Goal: Task Accomplishment & Management: Manage account settings

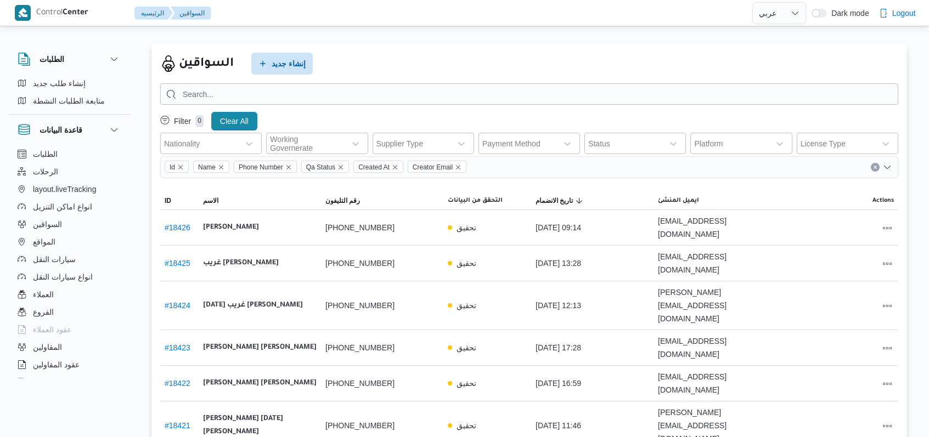
select select "ar"
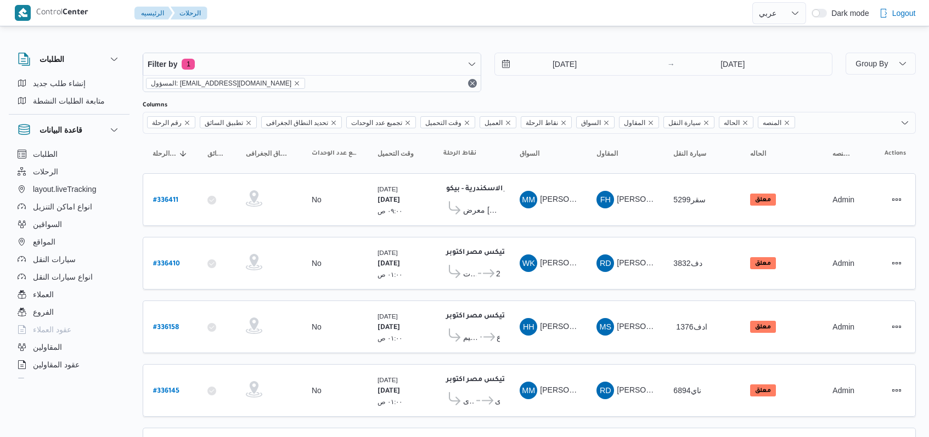
select select "ar"
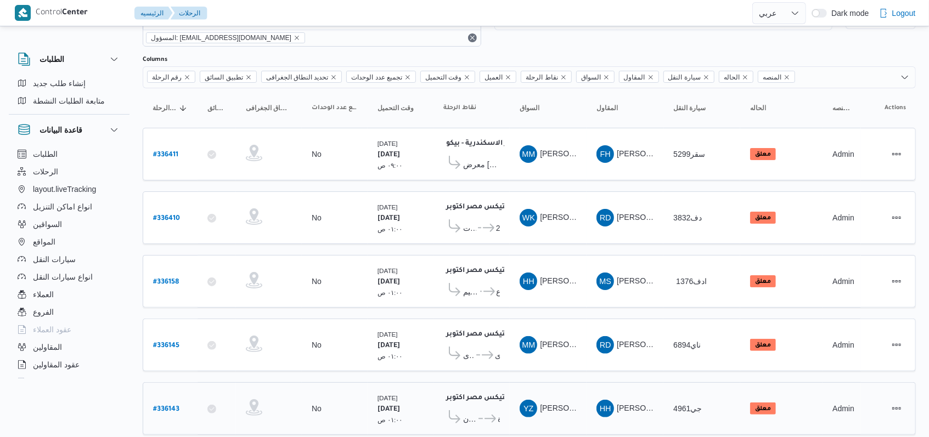
scroll to position [132, 0]
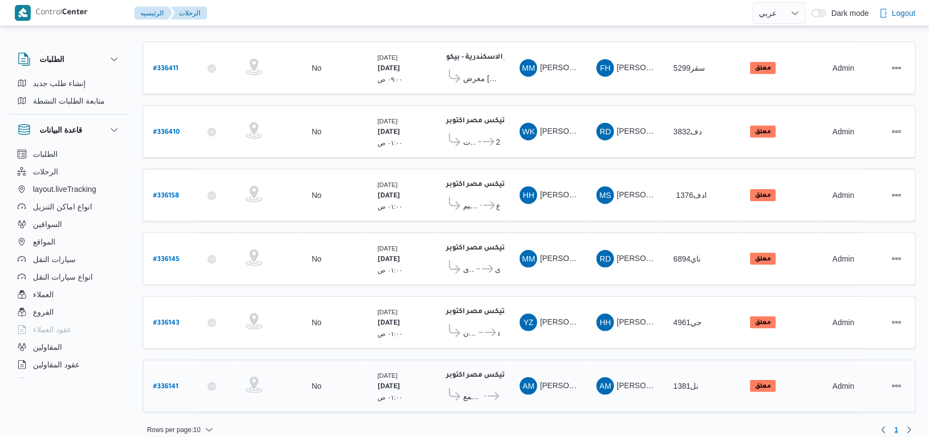
click at [160, 384] on b "# 336141" at bounding box center [165, 388] width 25 height 8
select select "ar"
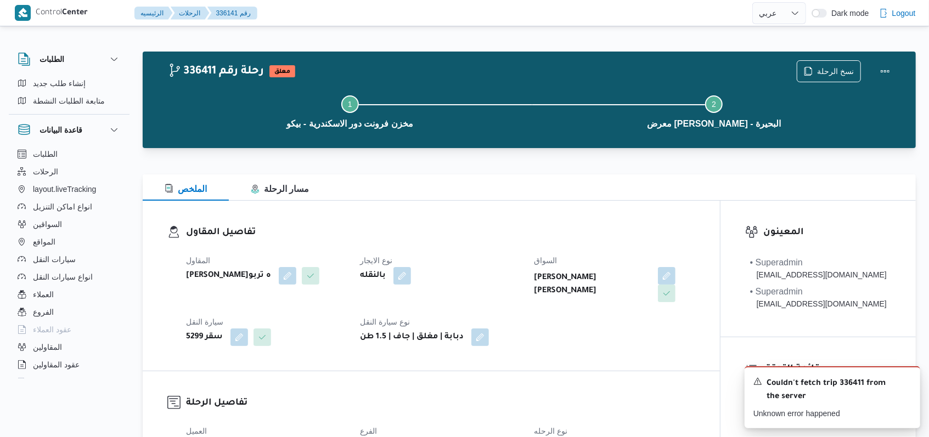
click at [540, 231] on h3 "تفاصيل المقاول" at bounding box center [440, 233] width 509 height 15
click at [909, 381] on icon "Dismiss toast" at bounding box center [907, 380] width 9 height 9
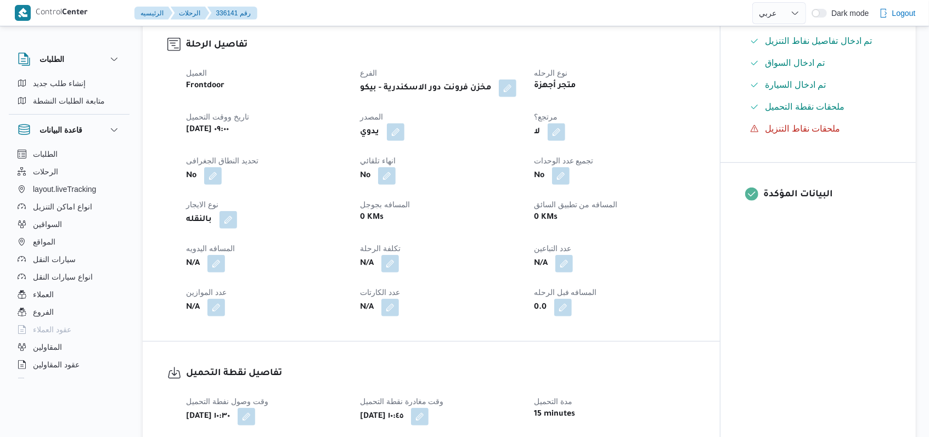
scroll to position [366, 0]
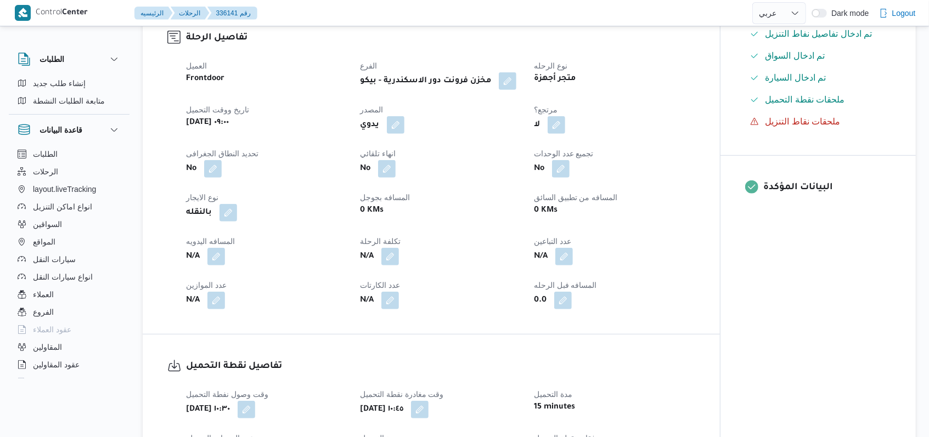
click at [599, 362] on h3 "تفاصيل نقطة التحميل" at bounding box center [440, 366] width 509 height 15
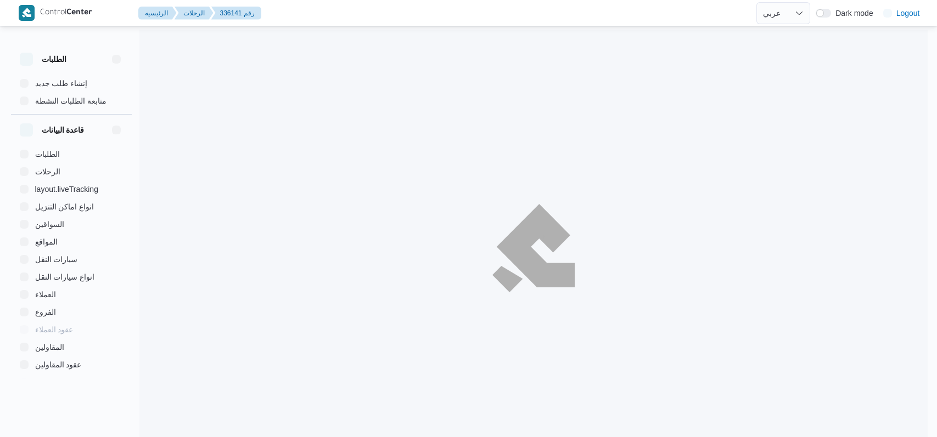
select select "ar"
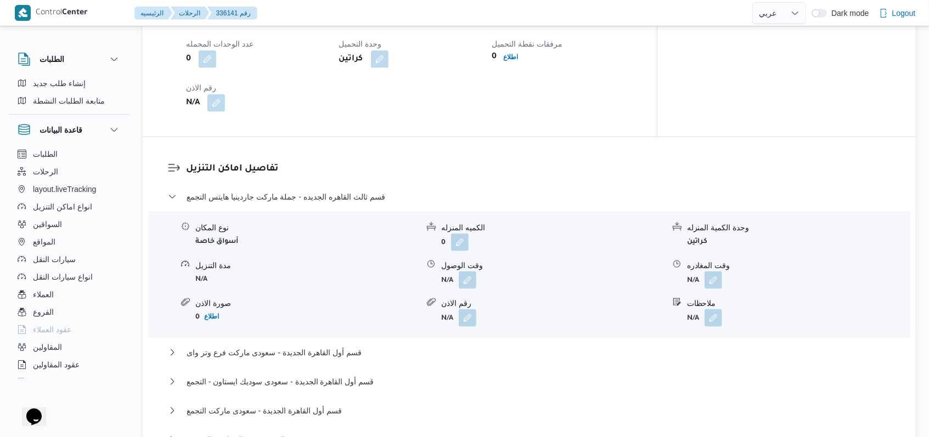
scroll to position [805, 0]
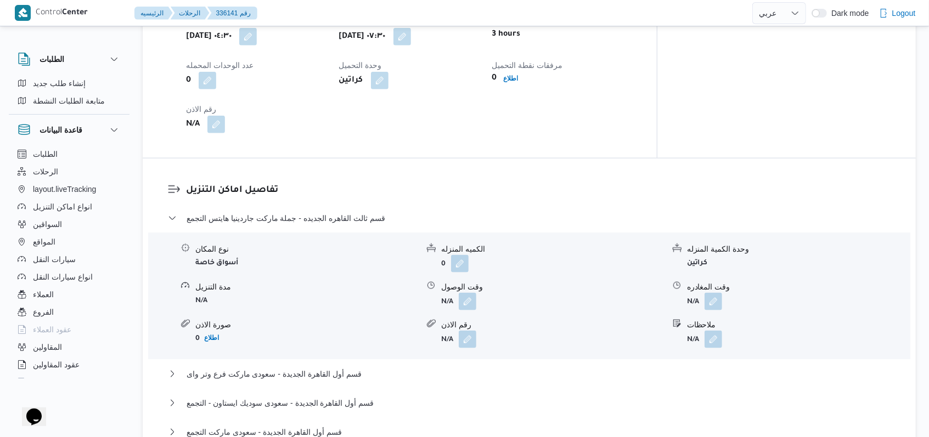
click at [468, 295] on button "button" at bounding box center [468, 302] width 18 height 18
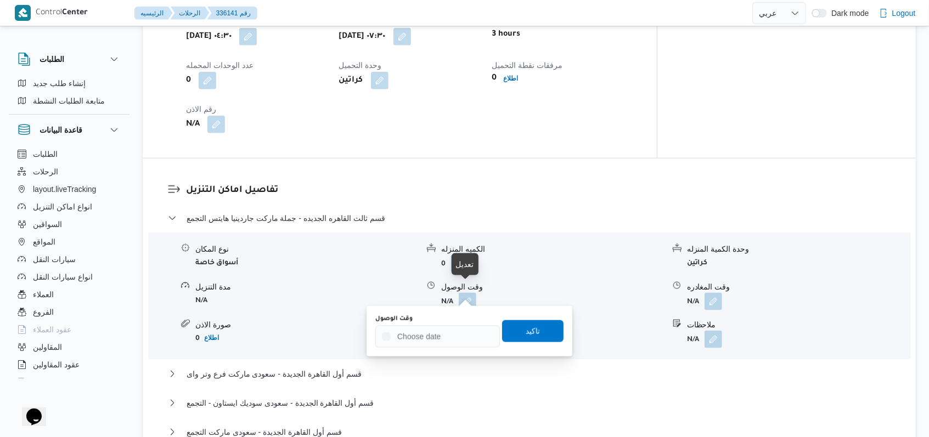
click at [442, 331] on body "Control Center الرئيسيه الرحلات 336141 رقم English عربي Dark mode Logout الطلبا…" at bounding box center [464, 236] width 929 height 2082
click at [442, 331] on input "وقت الوصول" at bounding box center [437, 337] width 125 height 22
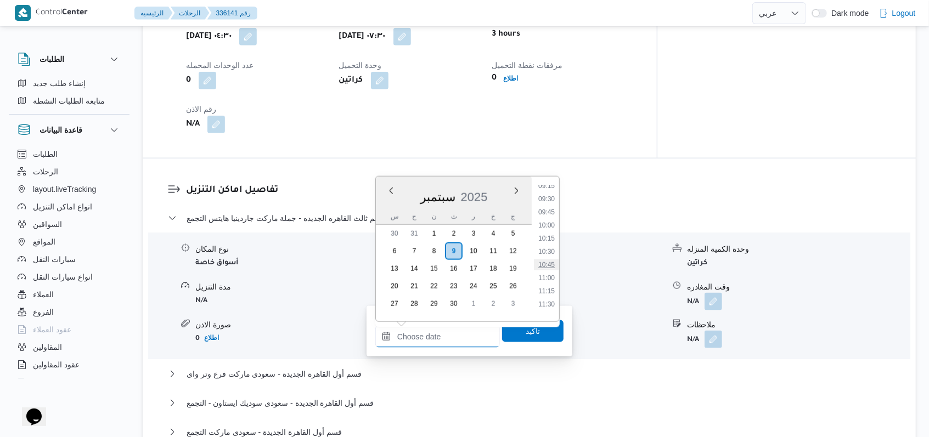
scroll to position [470, 0]
click at [554, 197] on li "09:00" at bounding box center [546, 194] width 25 height 11
type input "٠٩/٠٩/٢٠٢٥ ٠٩:٠٠"
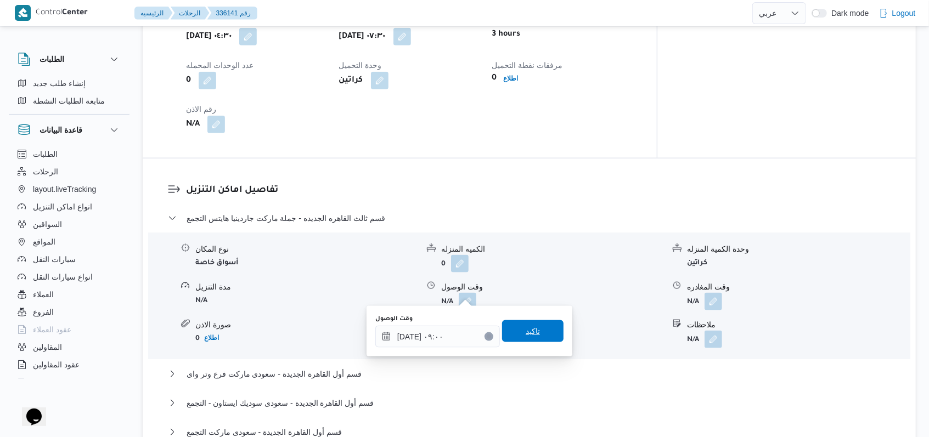
click at [544, 334] on span "تاكيد" at bounding box center [532, 332] width 61 height 22
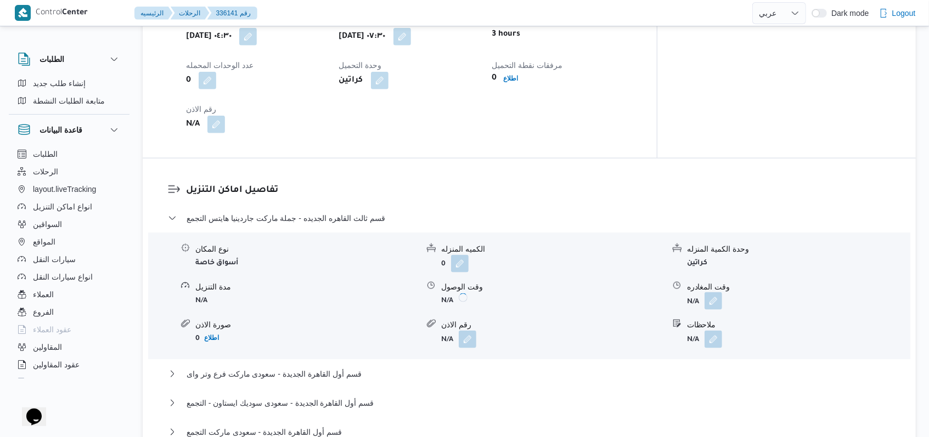
click at [719, 293] on button "button" at bounding box center [714, 302] width 18 height 18
click at [693, 342] on div "نوع المكان أسواق خاصة الكميه المنزله 0 وحدة الكمية المنزله كراتين مدة التنزيل N…" at bounding box center [529, 296] width 771 height 125
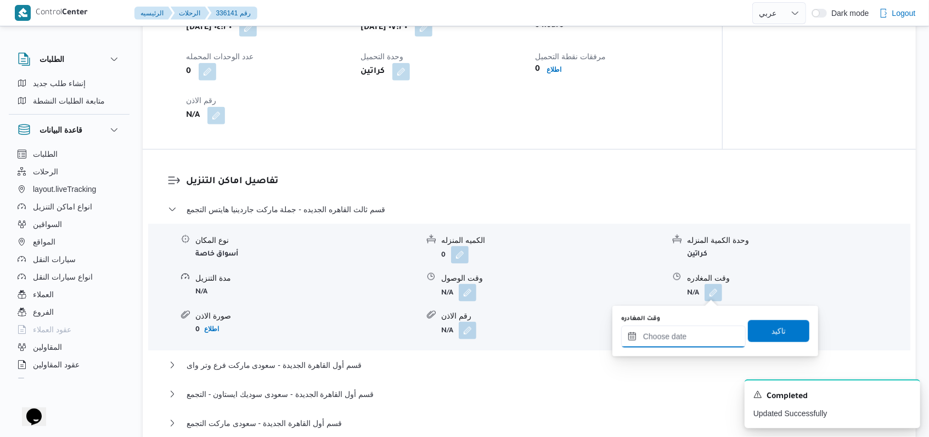
click at [698, 330] on div at bounding box center [683, 337] width 125 height 22
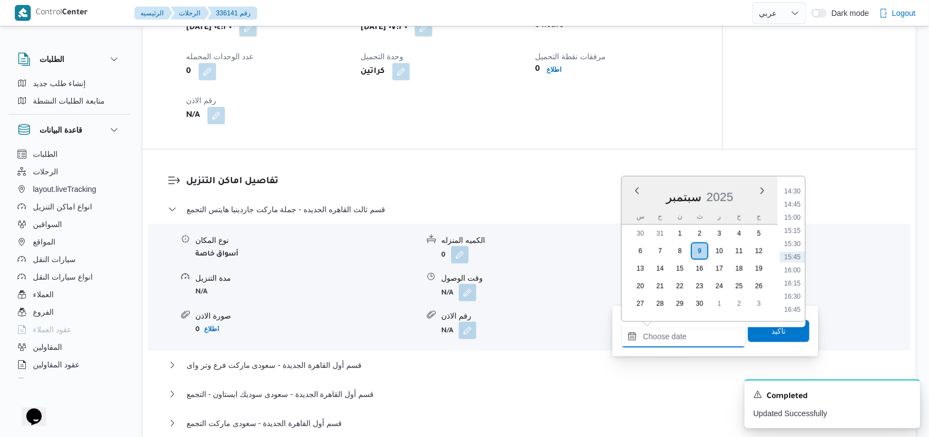
scroll to position [544, 0]
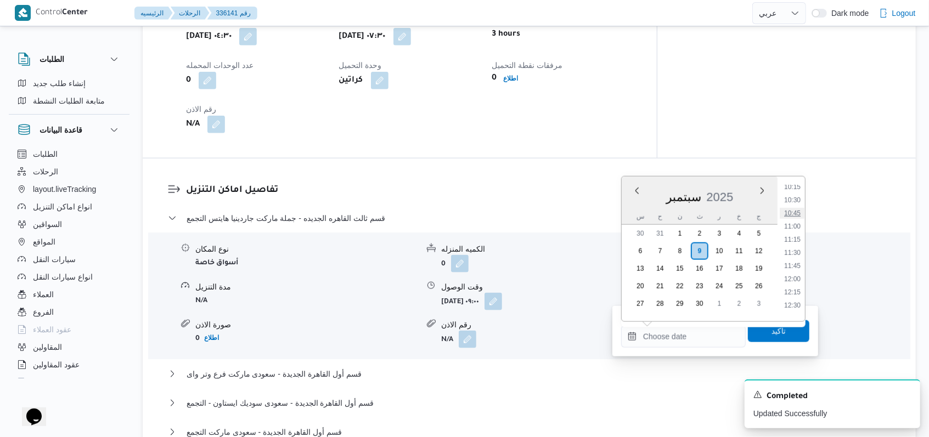
click at [799, 217] on li "10:45" at bounding box center [792, 213] width 25 height 11
type input "٠٩/٠٩/٢٠٢٥ ١٠:٤٥"
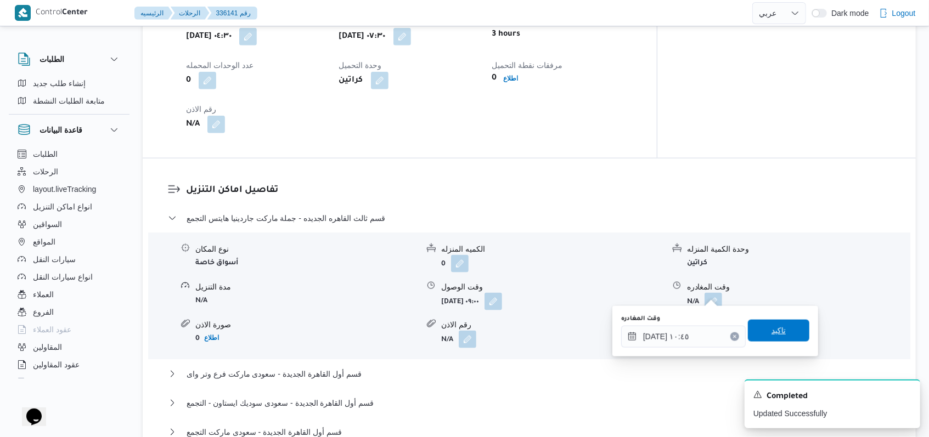
drag, startPoint x: 790, startPoint y: 318, endPoint x: 785, endPoint y: 341, distance: 23.7
click at [789, 319] on div "وقت المغادره ٠٩/٠٩/٢٠٢٥ ١٠:٤٥ تاكيد" at bounding box center [715, 331] width 190 height 35
drag, startPoint x: 785, startPoint y: 341, endPoint x: 757, endPoint y: 341, distance: 27.4
click at [784, 341] on span "تاكيد" at bounding box center [778, 332] width 61 height 22
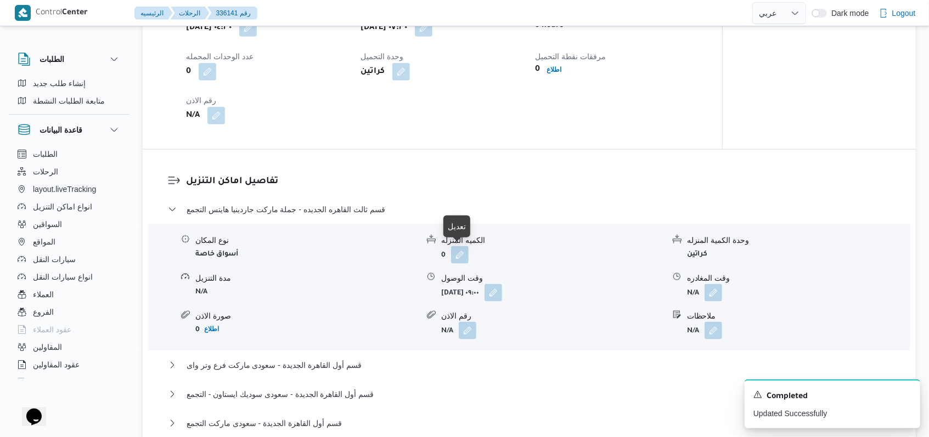
scroll to position [951, 0]
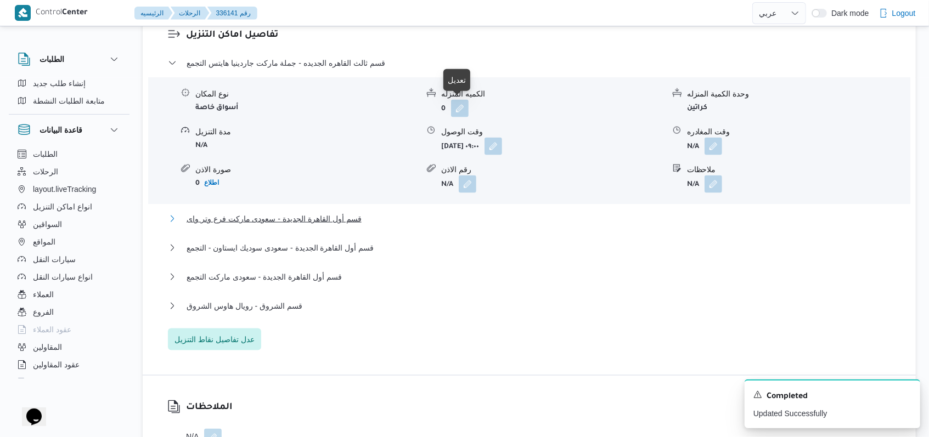
click at [322, 214] on span "قسم أول القاهرة الجديدة - سعودى ماركت فرع وتر واى" at bounding box center [274, 218] width 175 height 13
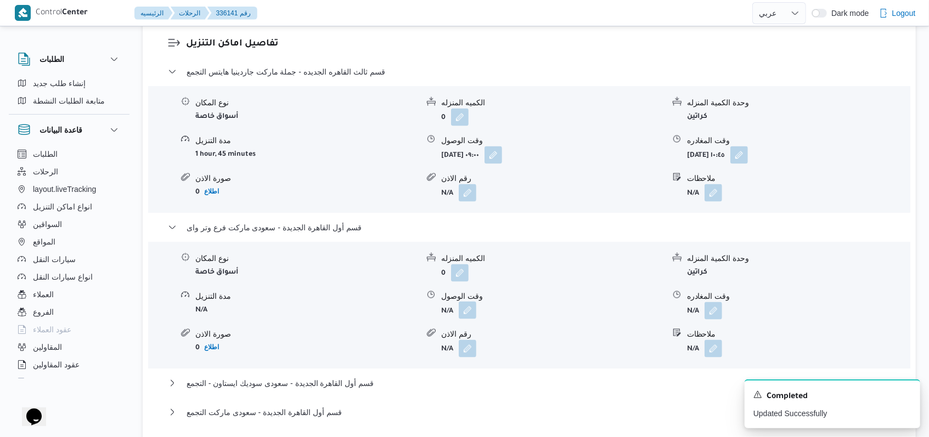
click at [469, 303] on button "button" at bounding box center [468, 311] width 18 height 18
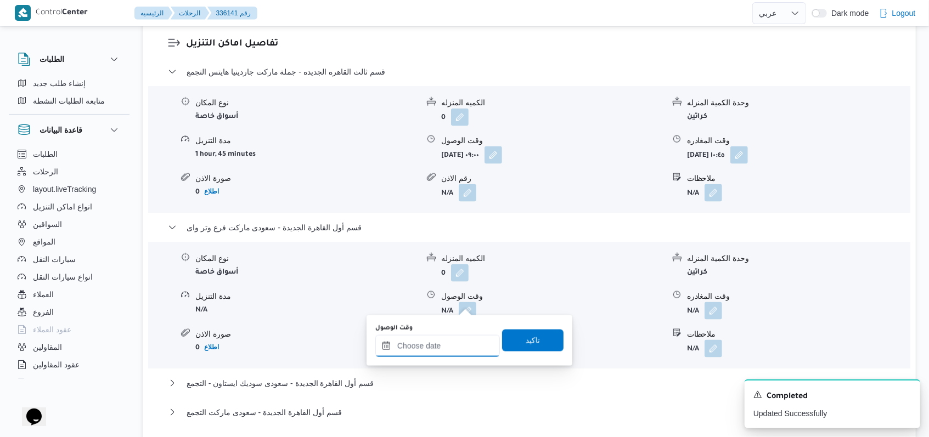
click at [448, 352] on input "وقت الوصول" at bounding box center [437, 346] width 125 height 22
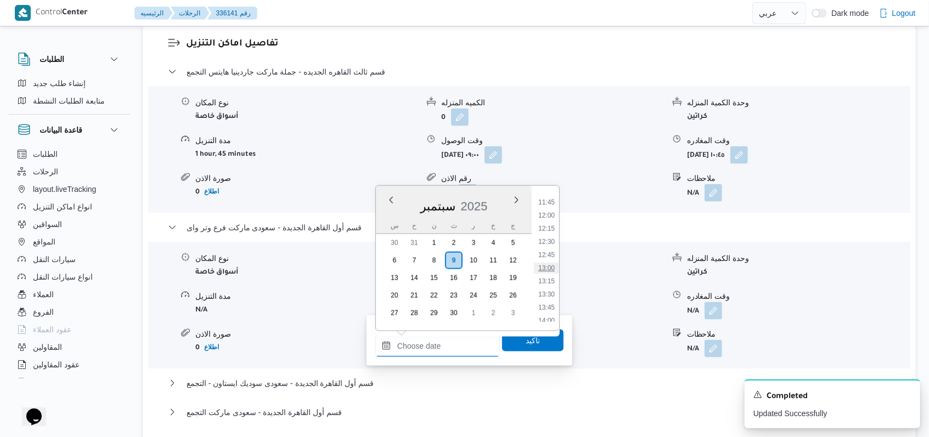
scroll to position [544, 0]
click at [551, 249] on li "11:15" at bounding box center [546, 249] width 25 height 11
type input "٠٩/٠٩/٢٠٢٥ ١١:١٥"
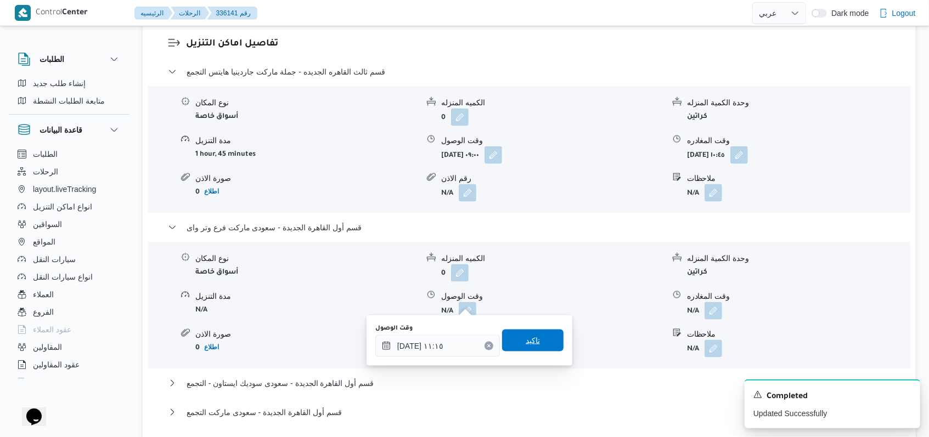
click at [532, 338] on span "تاكيد" at bounding box center [532, 341] width 61 height 22
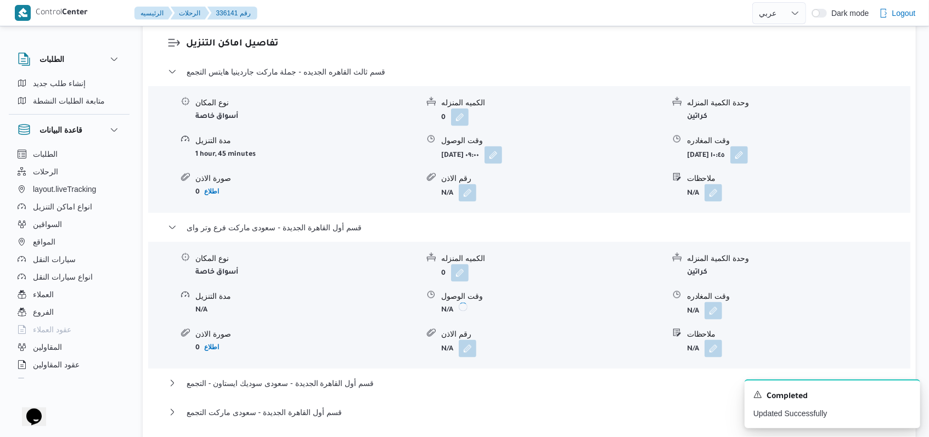
click at [709, 305] on button "button" at bounding box center [714, 311] width 18 height 18
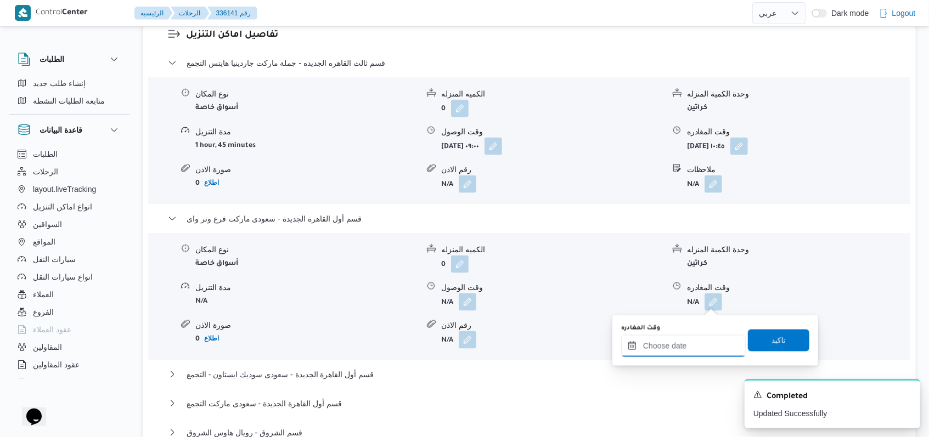
click at [696, 345] on input "وقت المغادره" at bounding box center [683, 346] width 125 height 22
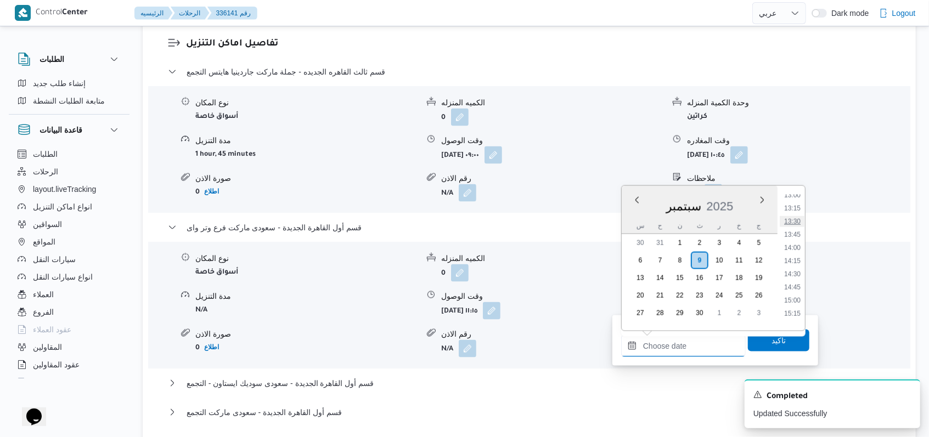
scroll to position [617, 0]
click at [799, 267] on li "13:00" at bounding box center [792, 268] width 25 height 11
type input "٠٩/٠٩/٢٠٢٥ ١٣:٠٠"
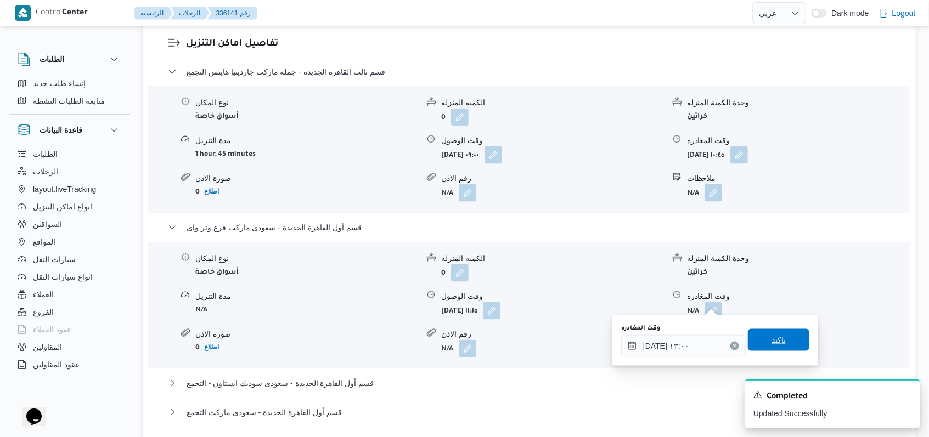
click at [776, 337] on span "تاكيد" at bounding box center [779, 340] width 14 height 13
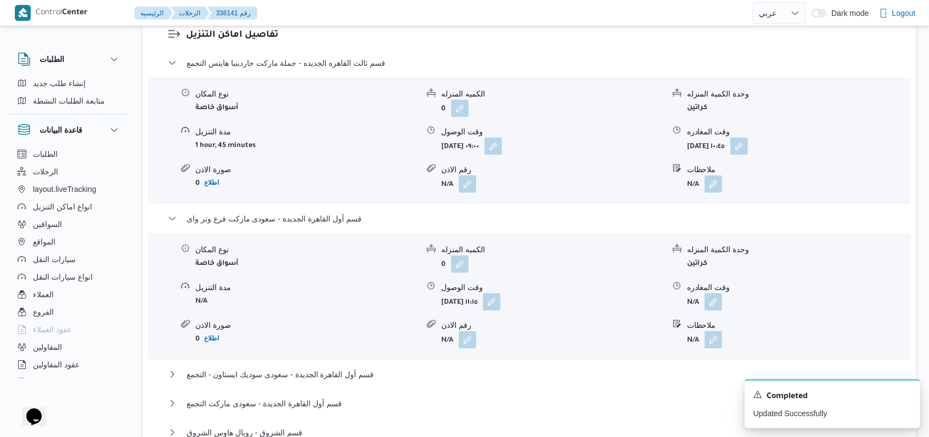
scroll to position [1098, 0]
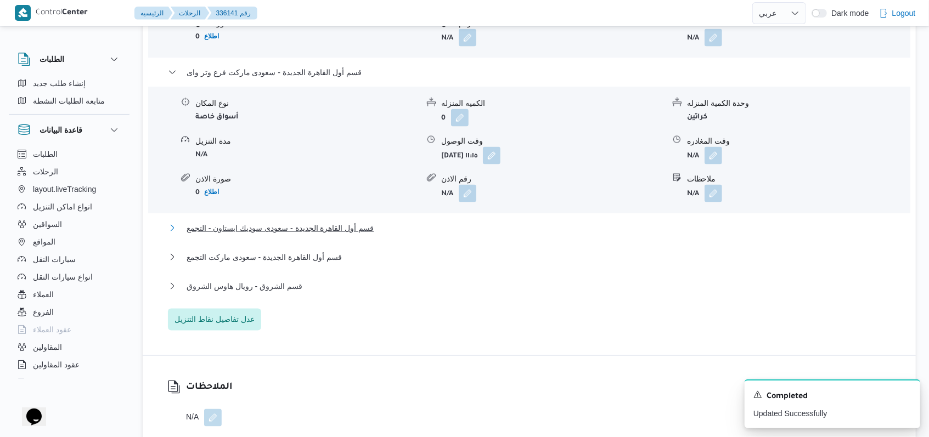
click at [363, 228] on span "قسم أول القاهرة الجديدة - سعودى سوديك ايستاون - التجمع" at bounding box center [280, 228] width 187 height 13
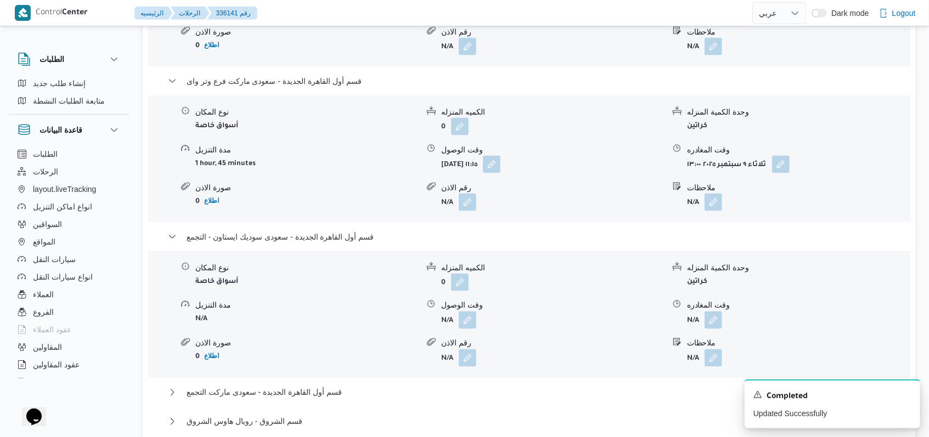
click at [477, 312] on form "N/A" at bounding box center [552, 321] width 223 height 18
click at [465, 312] on button "button" at bounding box center [468, 321] width 18 height 18
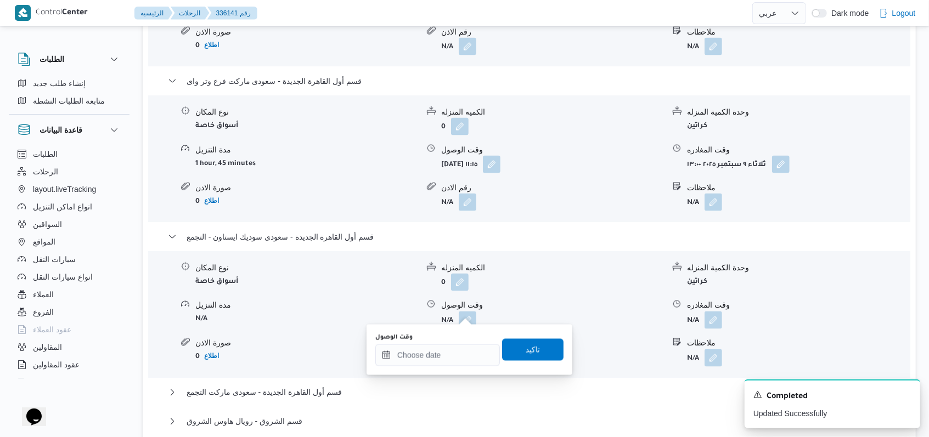
click at [446, 369] on div "You are in a dialog. To close this dialog, hit escape. وقت الوصول تاكيد" at bounding box center [470, 350] width 206 height 50
click at [445, 362] on input "وقت الوصول" at bounding box center [437, 356] width 125 height 22
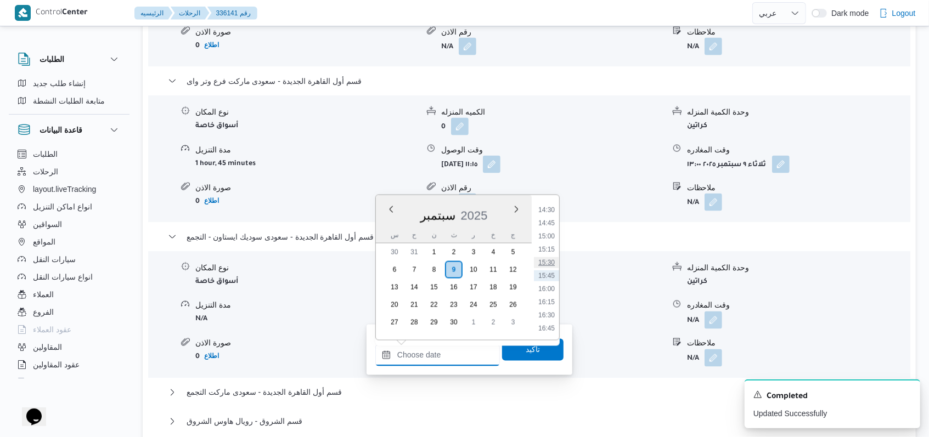
scroll to position [690, 0]
click at [552, 232] on li "13:30" at bounding box center [546, 231] width 25 height 11
type input "٠٩/٠٩/٢٠٢٥ ١٣:٣٠"
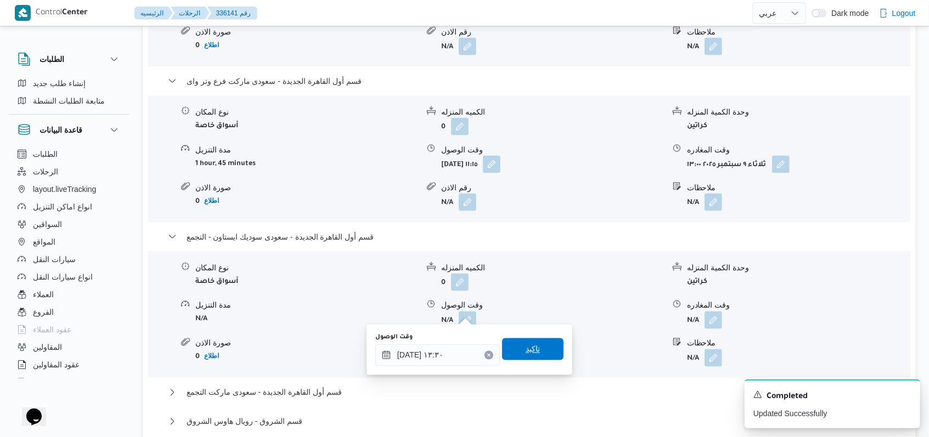
click at [534, 344] on span "تاكيد" at bounding box center [532, 350] width 61 height 22
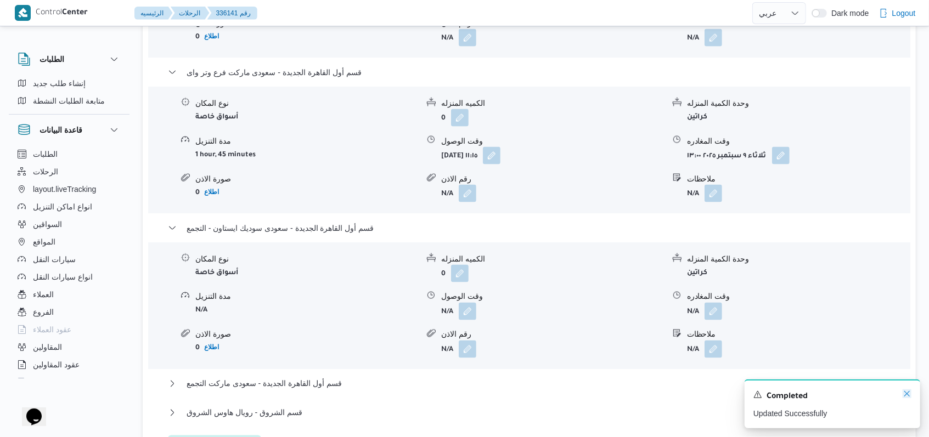
click at [908, 396] on icon "Dismiss toast" at bounding box center [907, 394] width 9 height 9
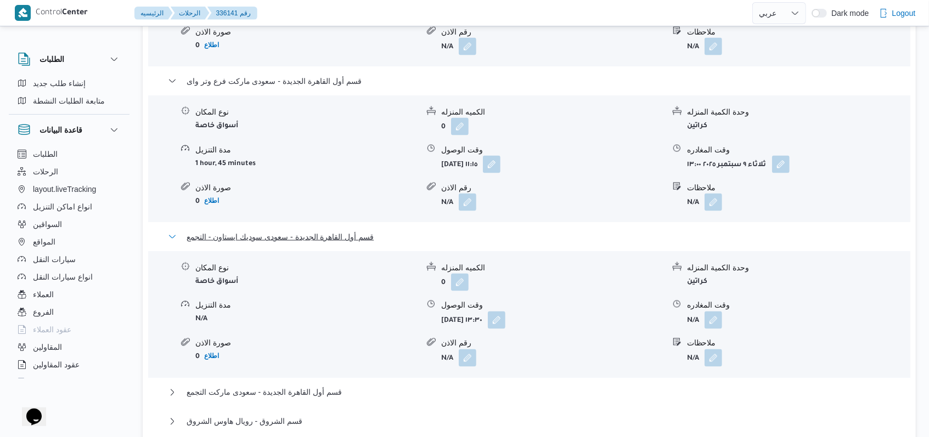
click at [273, 231] on span "قسم أول القاهرة الجديدة - سعودى سوديك ايستاون - التجمع" at bounding box center [280, 237] width 187 height 13
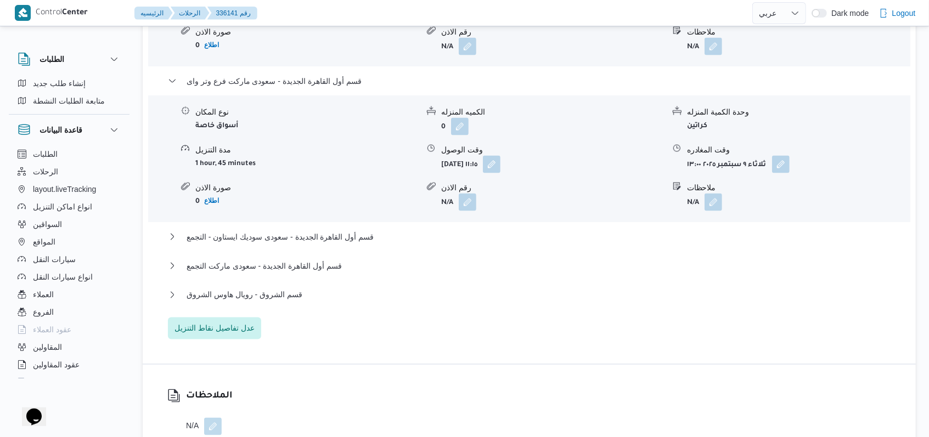
click at [306, 97] on div "نوع المكان أسواق خاصة الكميه المنزله 0 وحدة الكمية المنزله كراتين مدة التنزيل 1…" at bounding box center [529, 159] width 771 height 125
click at [314, 81] on div "قسم أول القاهرة الجديدة - سعودى ماركت فرع وتر واى" at bounding box center [529, 85] width 723 height 21
click at [324, 75] on span "قسم أول القاهرة الجديدة - سعودى ماركت فرع وتر واى" at bounding box center [274, 81] width 175 height 13
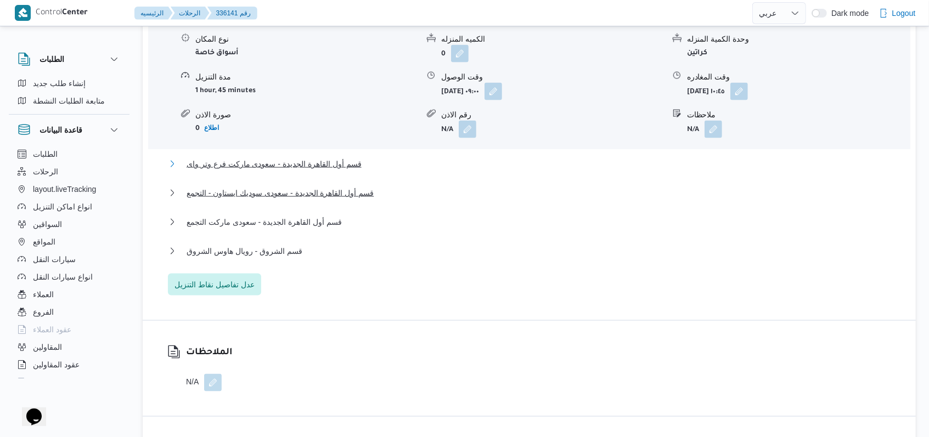
scroll to position [951, 0]
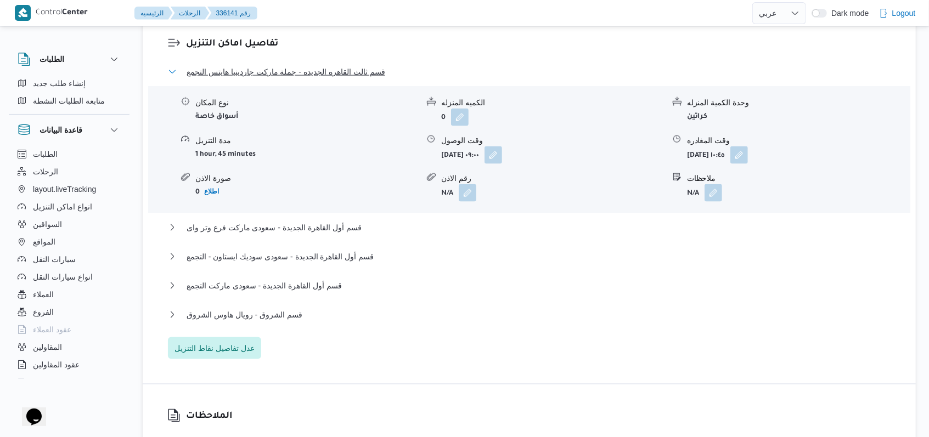
click at [317, 65] on span "قسم ثالث القاهره الجديده - جملة ماركت جاردينيا هايتس التجمع" at bounding box center [286, 71] width 199 height 13
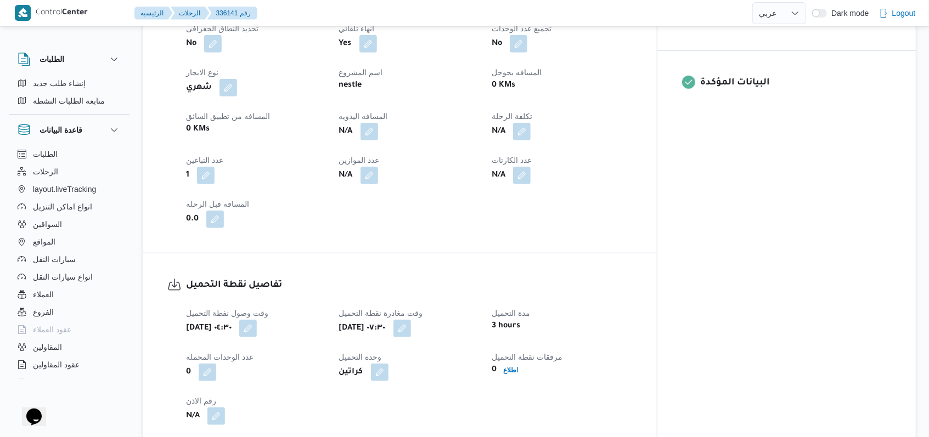
scroll to position [512, 0]
click at [402, 125] on div "N/A" at bounding box center [409, 132] width 142 height 20
click at [378, 125] on button "button" at bounding box center [370, 132] width 18 height 18
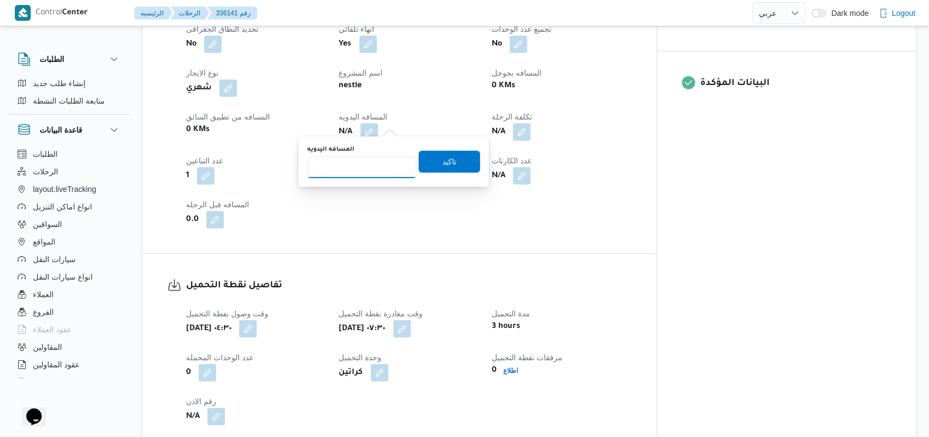
click at [365, 177] on input "المسافه اليدويه" at bounding box center [361, 167] width 109 height 22
type input "162"
click at [454, 147] on div "المسافه اليدويه 162 تاكيد" at bounding box center [393, 161] width 175 height 35
click at [455, 151] on div "تاكيد" at bounding box center [449, 162] width 61 height 22
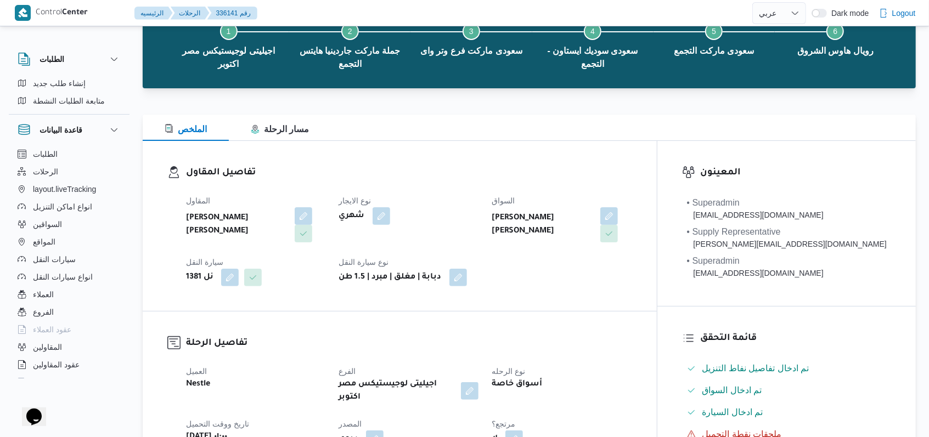
scroll to position [439, 0]
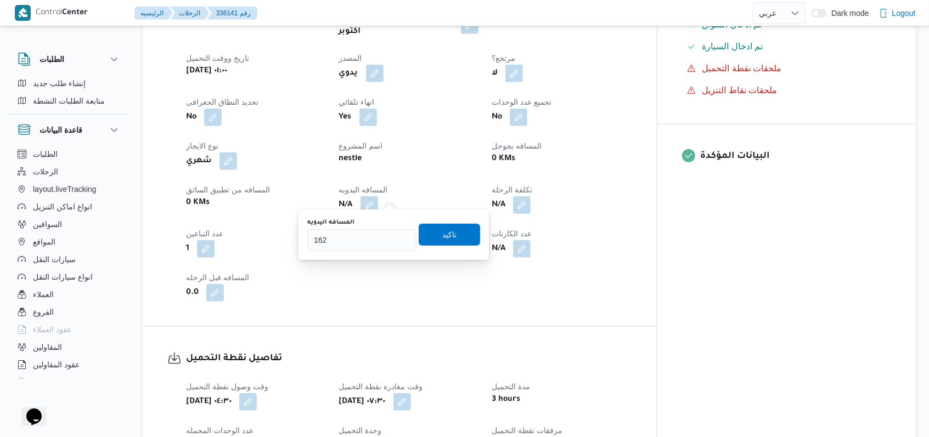
click at [430, 216] on div "You are in a dialog. To close this dialog, hit escape. المسافه اليدويه 162 تاكيد" at bounding box center [394, 235] width 190 height 50
click at [442, 229] on span "تاكيد" at bounding box center [449, 234] width 14 height 13
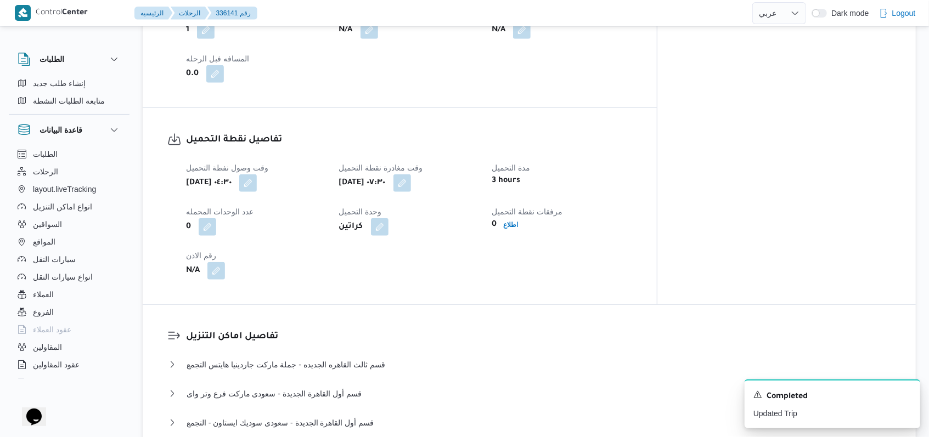
scroll to position [878, 0]
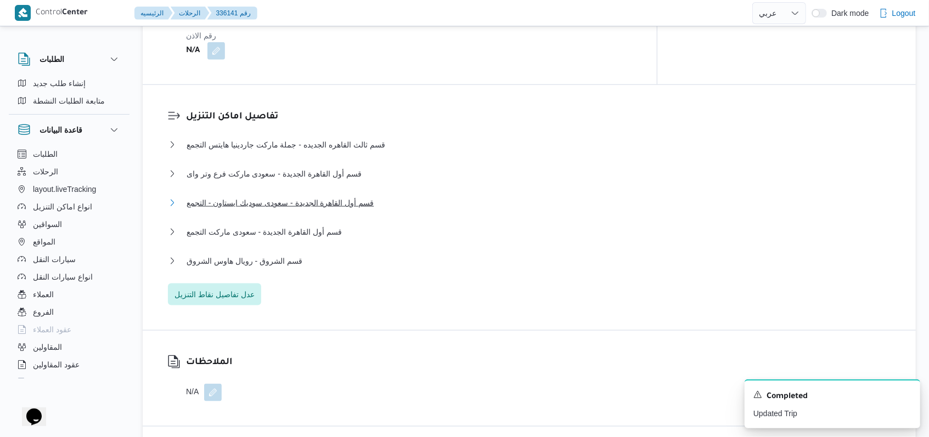
click at [327, 196] on span "قسم أول القاهرة الجديدة - سعودى سوديك ايستاون - التجمع" at bounding box center [280, 202] width 187 height 13
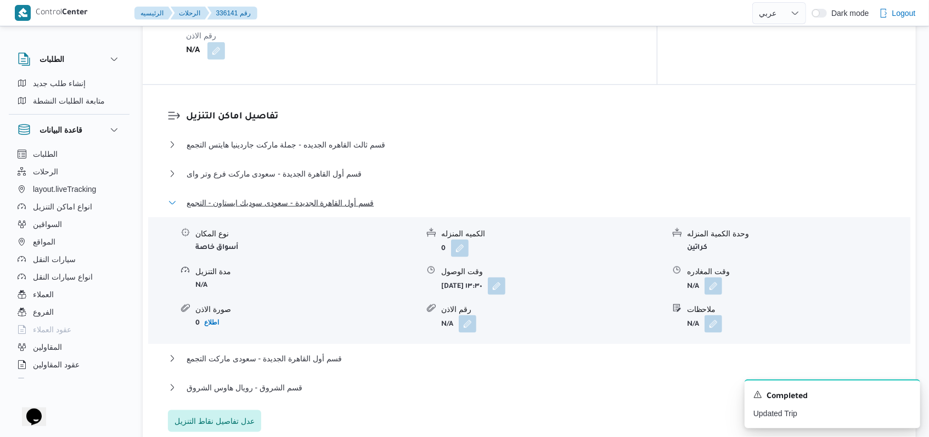
click at [327, 196] on span "قسم أول القاهرة الجديدة - سعودى سوديك ايستاون - التجمع" at bounding box center [280, 202] width 187 height 13
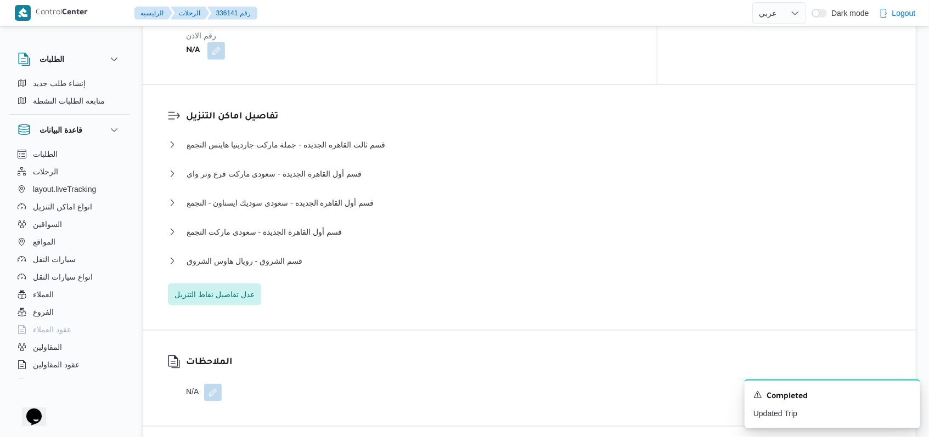
select select "ar"
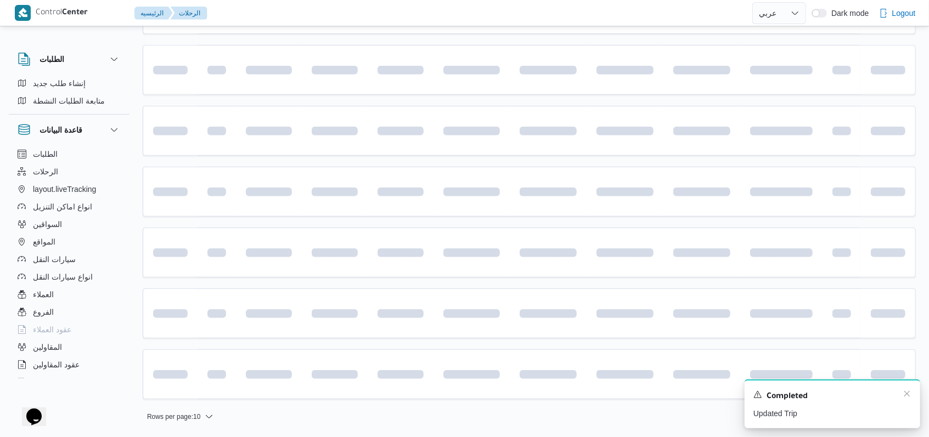
scroll to position [132, 0]
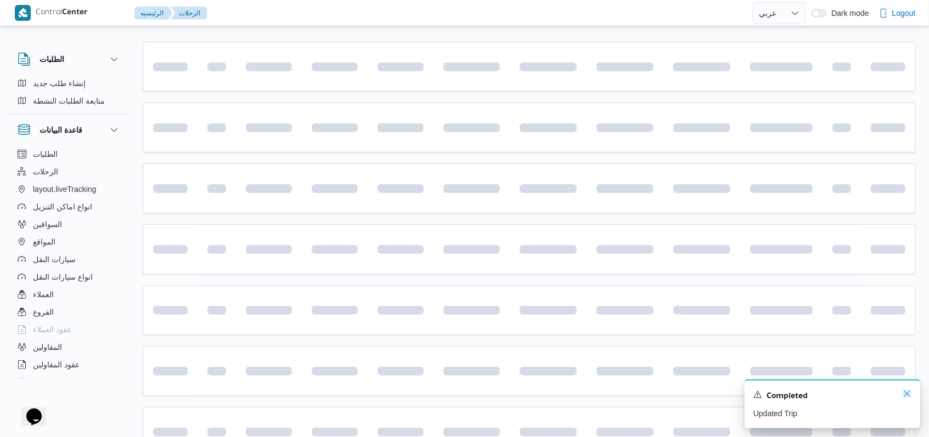
click at [907, 397] on icon "Dismiss toast" at bounding box center [907, 394] width 9 height 9
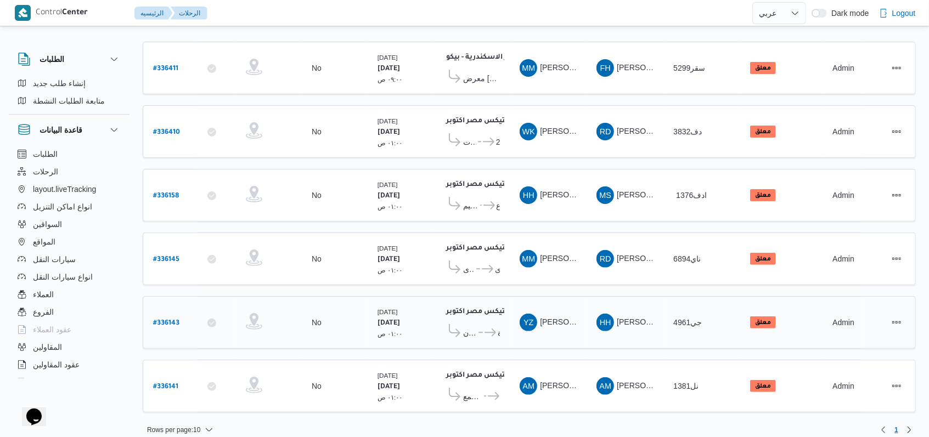
click at [172, 320] on b "# 336143" at bounding box center [166, 324] width 26 height 8
select select "ar"
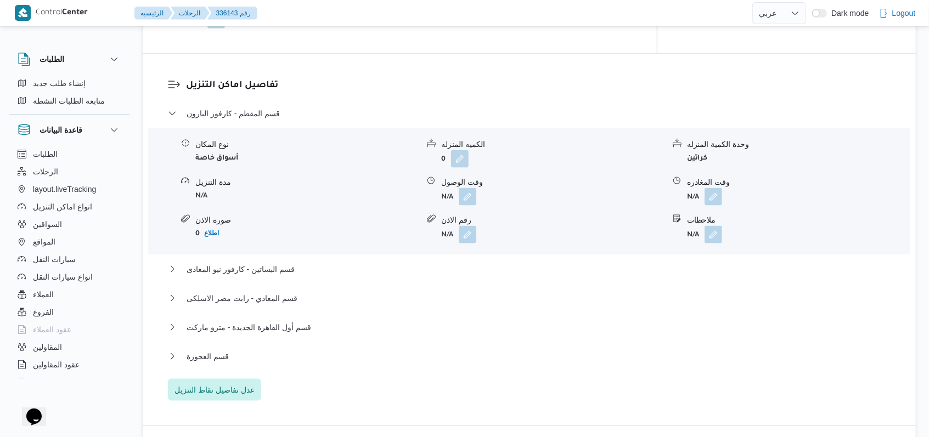
scroll to position [951, 0]
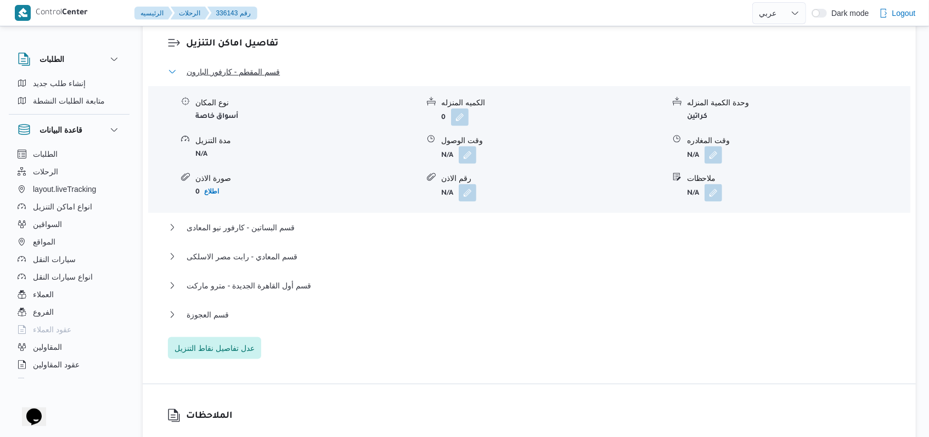
click at [252, 65] on span "قسم المقطم - كارفور البارون" at bounding box center [233, 71] width 93 height 13
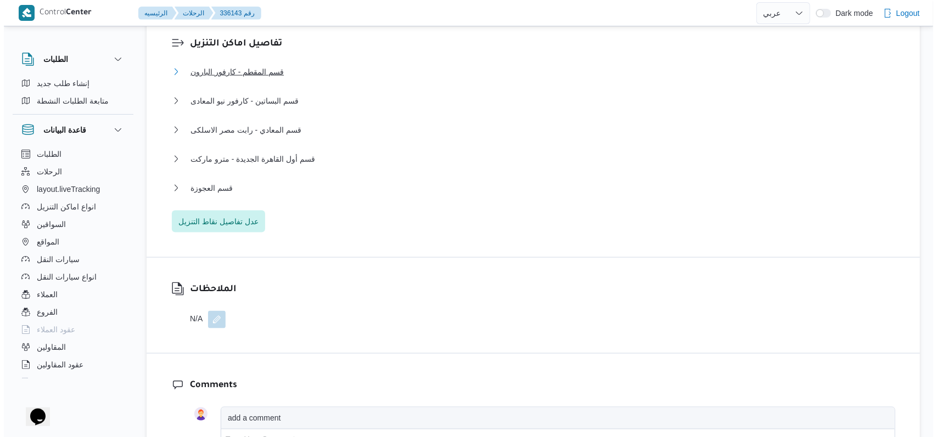
scroll to position [878, 0]
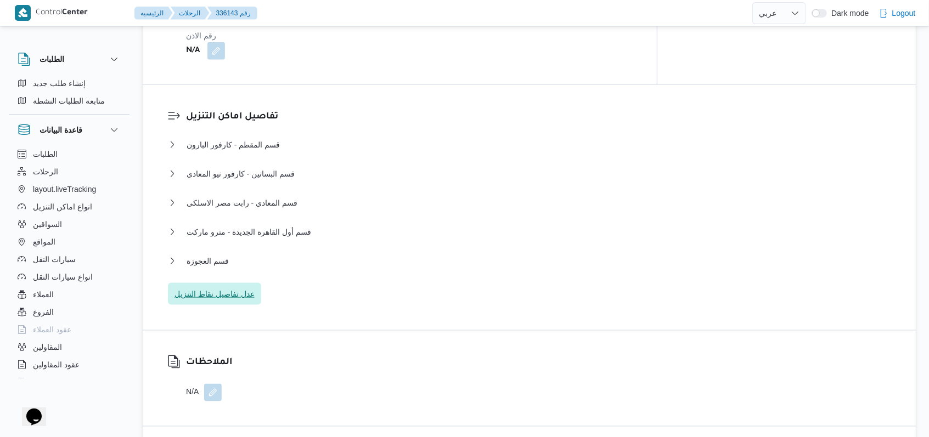
click at [243, 288] on span "عدل تفاصيل نقاط التنزيل" at bounding box center [215, 294] width 80 height 13
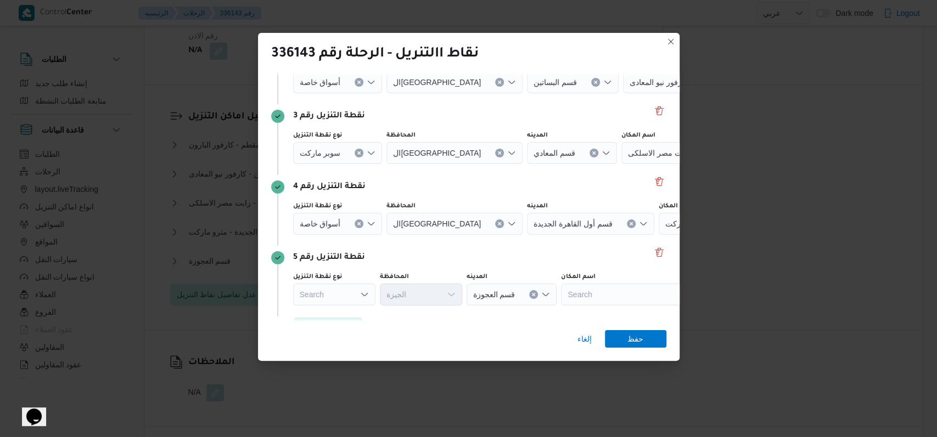
scroll to position [212, 0]
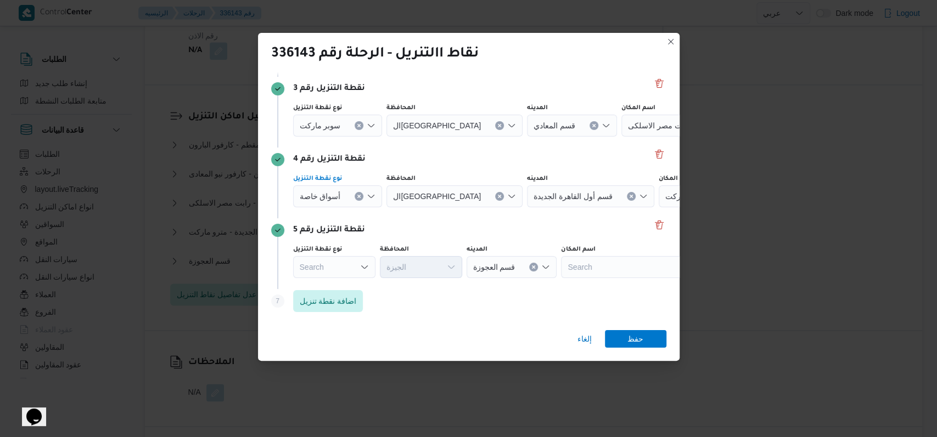
click at [358, 195] on icon "Clear input" at bounding box center [359, 196] width 3 height 3
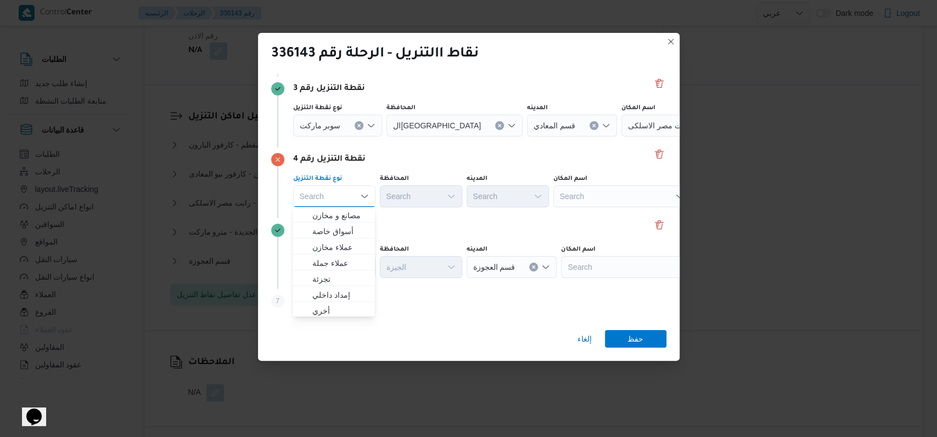
click at [620, 195] on div "Search" at bounding box center [621, 196] width 137 height 22
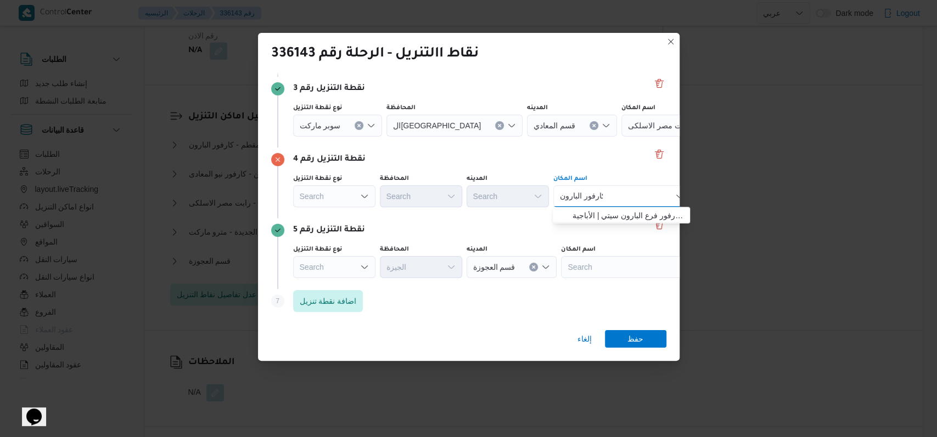
type input "كارفور البارون"
click at [611, 211] on span "كارفور البارون | كارفور فرع البارون سيتي | الأباجية" at bounding box center [627, 215] width 111 height 13
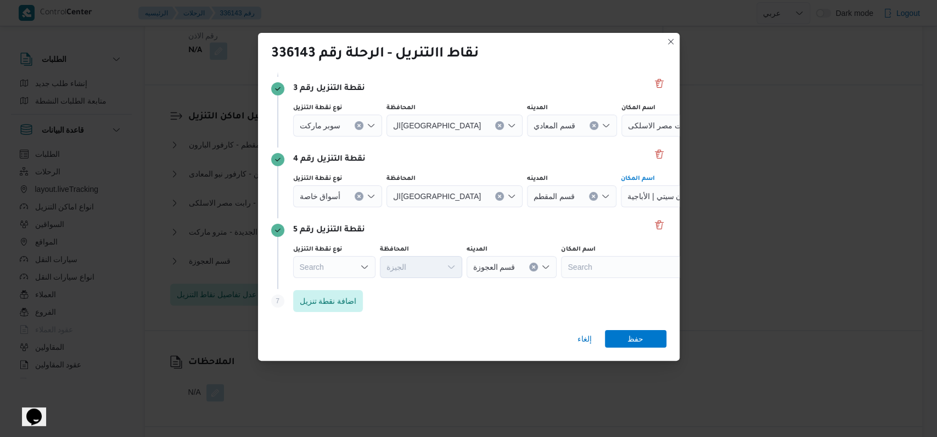
click at [545, 229] on div "نقطة التنزيل رقم 5" at bounding box center [468, 230] width 395 height 13
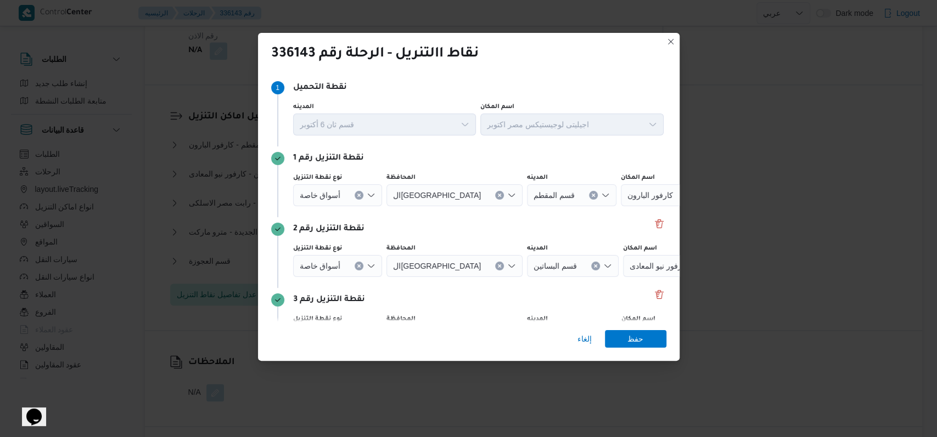
scroll to position [0, 0]
click at [358, 198] on icon "Clear input" at bounding box center [359, 196] width 4 height 4
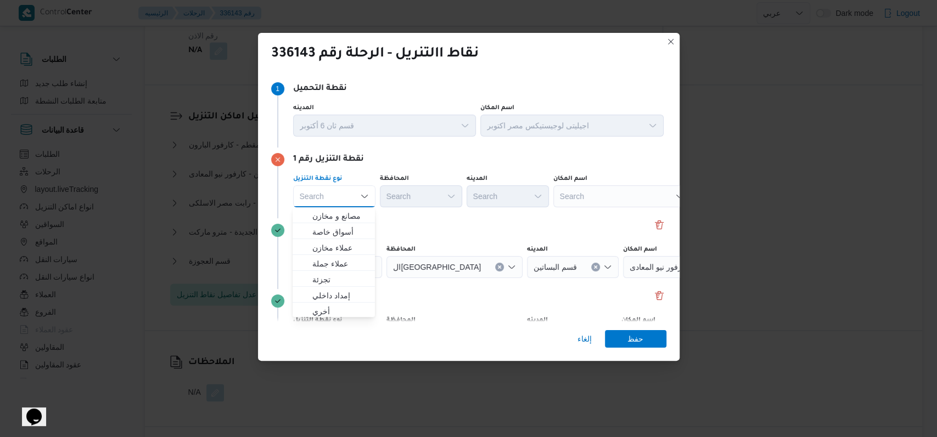
click at [598, 198] on div "Search" at bounding box center [621, 196] width 137 height 22
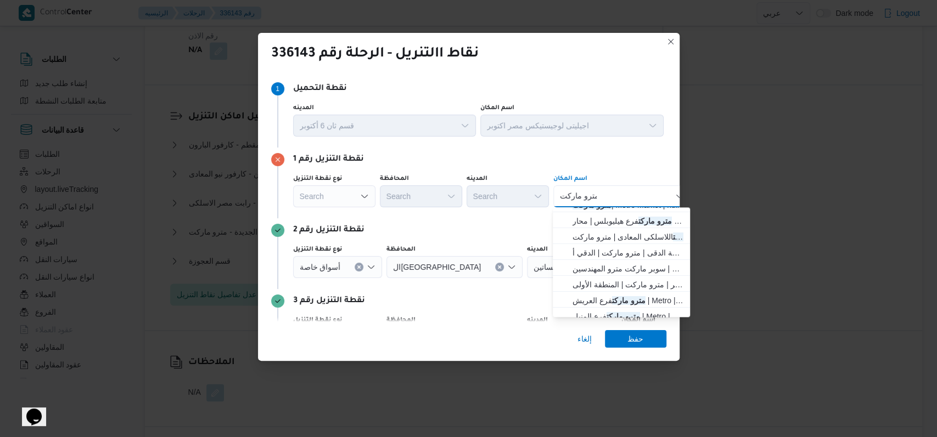
scroll to position [70, 0]
type input "مترو ماركت"
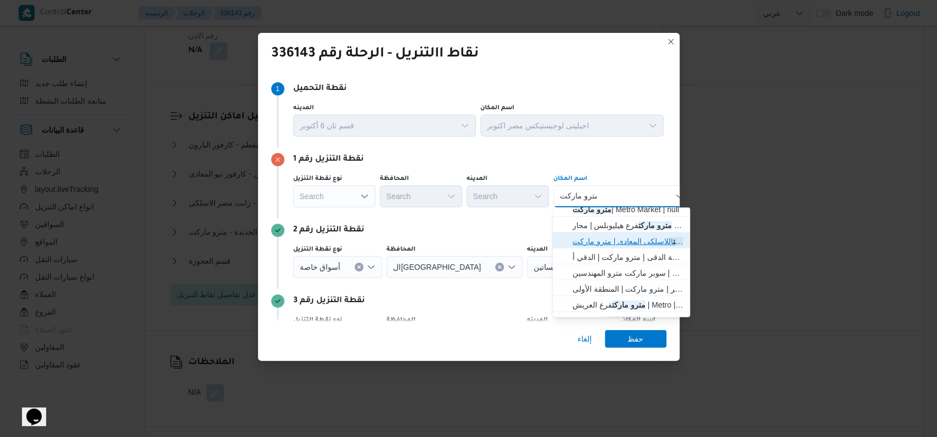
click at [637, 235] on span "مترو ماركت اللاسلكى المعادى | مترو ماركت | عزبة فهمي" at bounding box center [627, 241] width 111 height 13
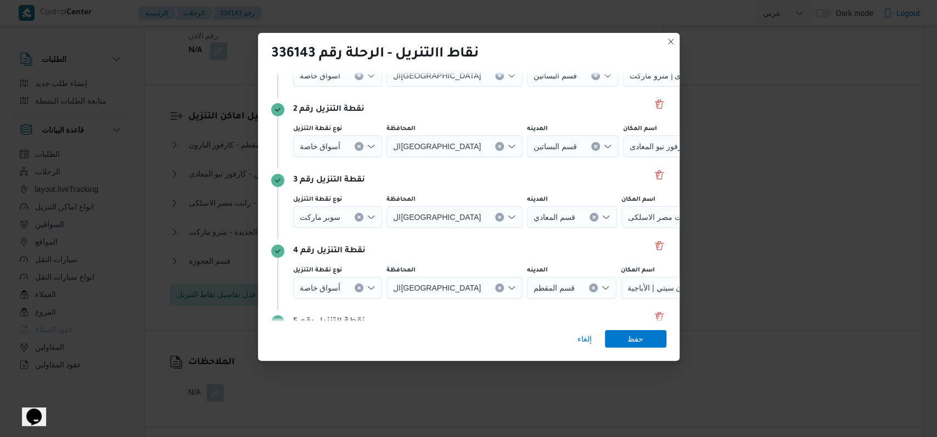
scroll to position [212, 0]
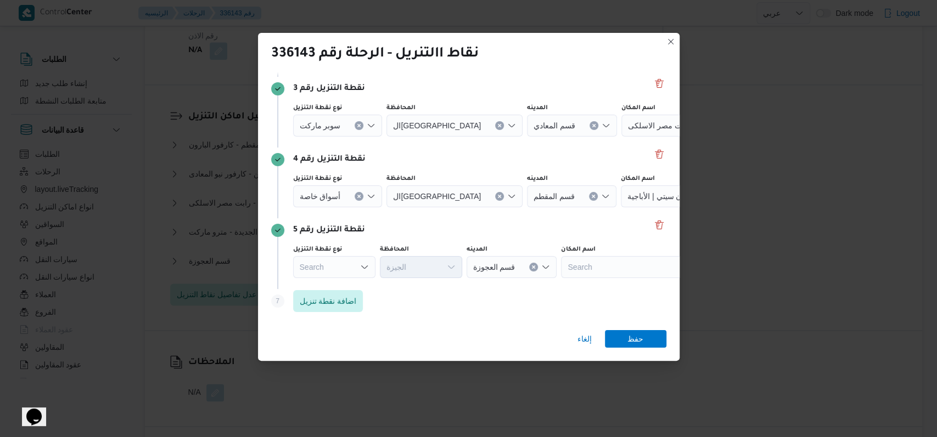
click at [356, 270] on div "Search" at bounding box center [334, 267] width 82 height 22
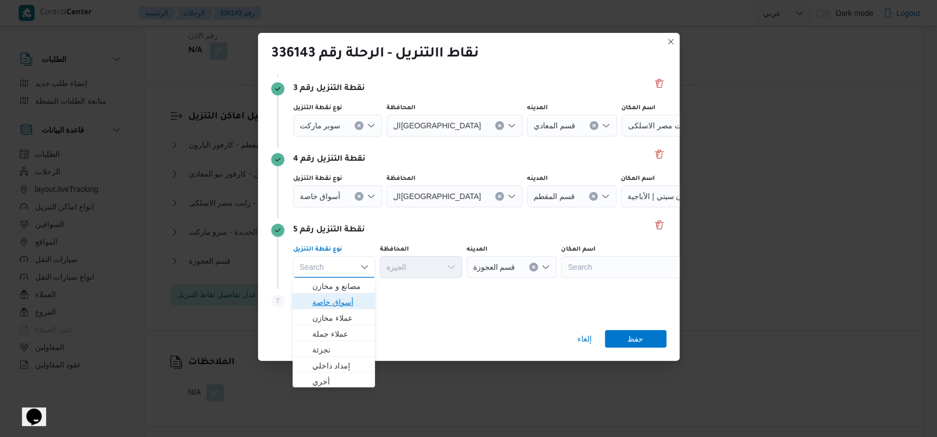
click at [347, 301] on span "أسواق خاصة" at bounding box center [340, 302] width 56 height 13
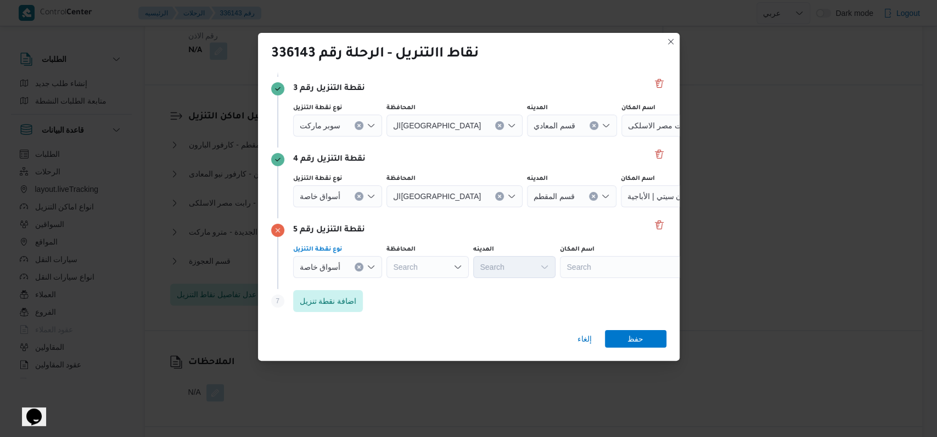
click at [586, 277] on div "Search" at bounding box center [628, 267] width 137 height 22
type input "نيو المعا"
click at [601, 287] on span "كارفور نيو المعا دى | كارفور اكسبريس | البساتين الغربية" at bounding box center [633, 286] width 111 height 13
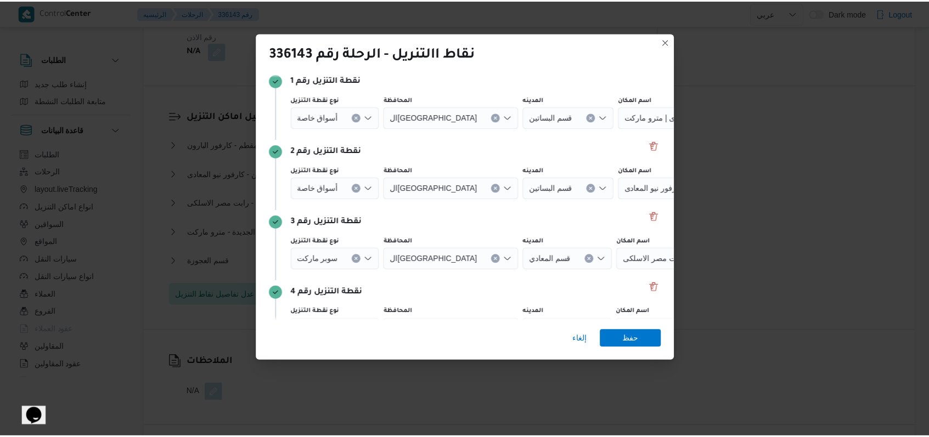
scroll to position [66, 0]
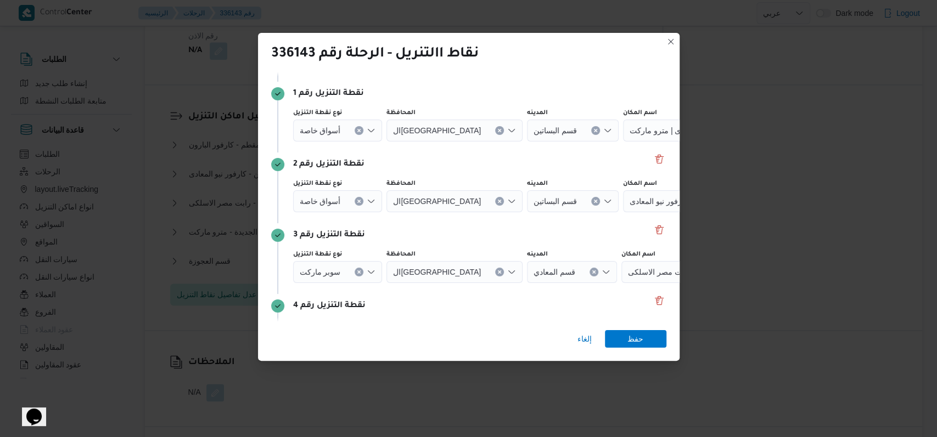
click at [629, 204] on span "كارفور نيو المعادى" at bounding box center [658, 201] width 58 height 12
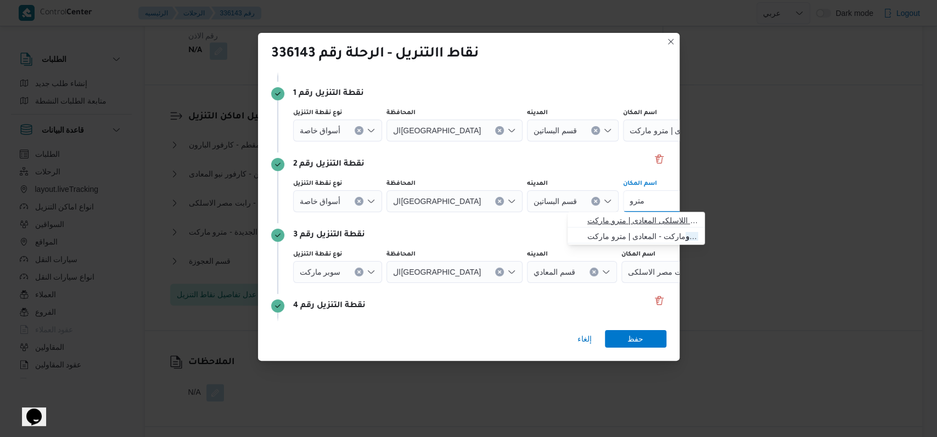
type input "مترو"
click at [623, 213] on span "مترو ماركت اللاسلكى المعادى | مترو ماركت | عزبة فهمي" at bounding box center [636, 221] width 128 height 18
click at [346, 136] on div at bounding box center [344, 131] width 5 height 18
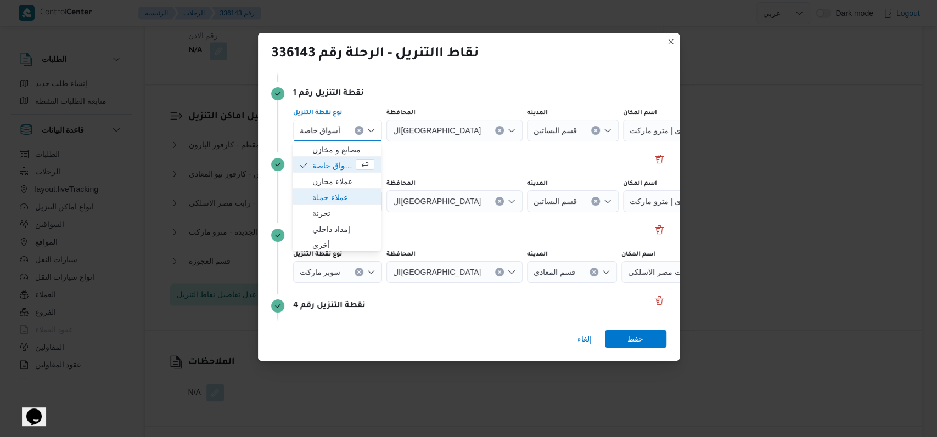
click at [334, 199] on span "عملاء جملة" at bounding box center [343, 197] width 62 height 13
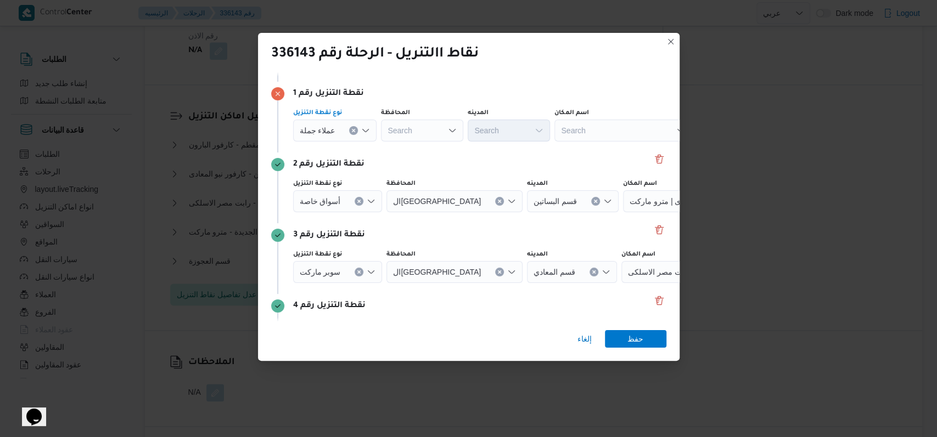
click at [420, 139] on div "Search" at bounding box center [422, 131] width 82 height 22
type input "الجيز"
click at [434, 147] on span "الجيز ة" at bounding box center [428, 149] width 56 height 13
click at [420, 132] on div "الجيزة Combo box. Selected. الجيزة. Press Backspace to delete الجيزة. Combo box…" at bounding box center [422, 131] width 82 height 22
type input "القا"
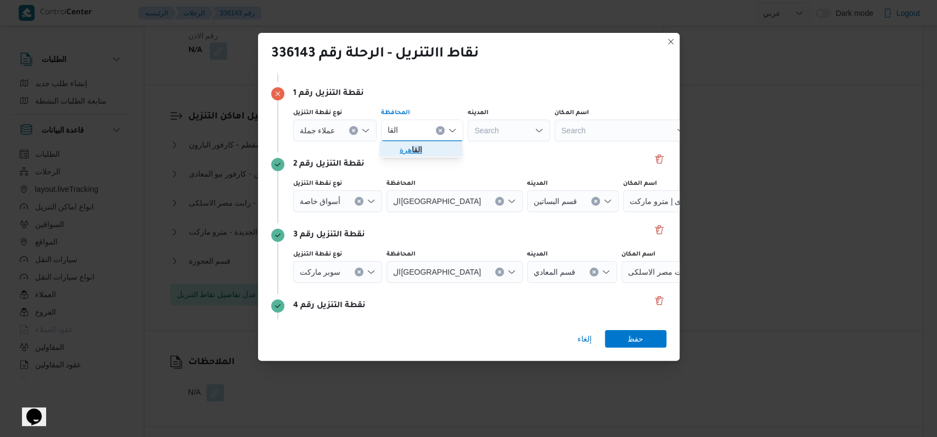
click at [423, 154] on span "القا هرة" at bounding box center [428, 149] width 56 height 13
click at [521, 130] on div "Search" at bounding box center [562, 131] width 82 height 22
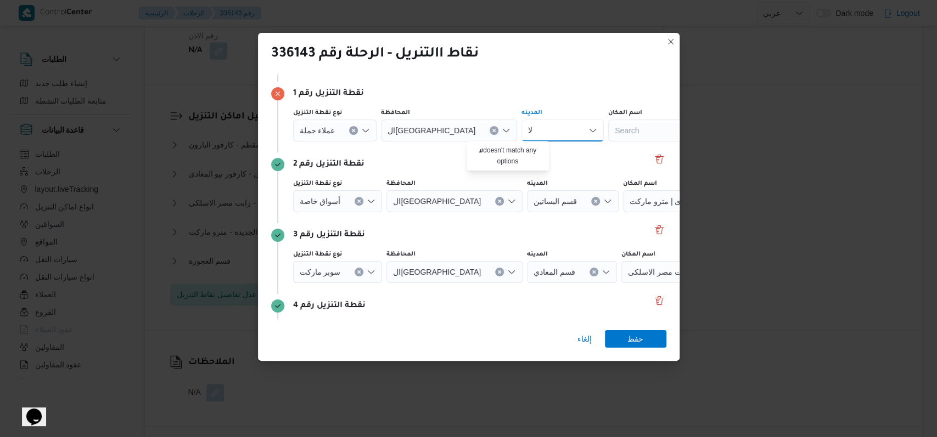
type input "ل"
type input "المعا"
click at [502, 150] on mark "المعا" at bounding box center [503, 149] width 15 height 9
click at [626, 337] on span "حفظ" at bounding box center [635, 339] width 61 height 18
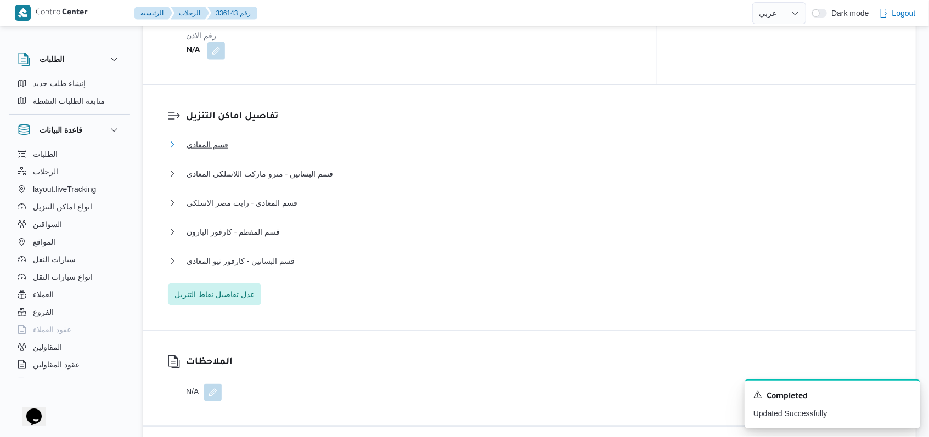
click at [224, 138] on span "قسم المعادي" at bounding box center [208, 144] width 42 height 13
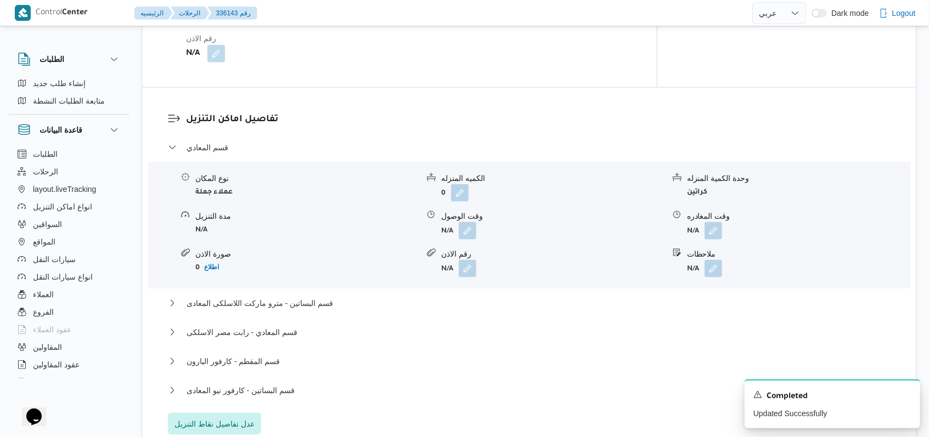
scroll to position [878, 0]
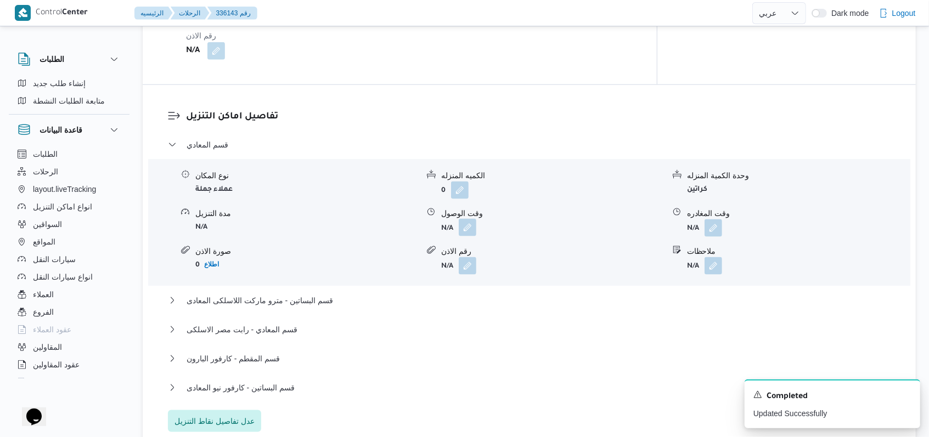
click at [471, 219] on button "button" at bounding box center [468, 228] width 18 height 18
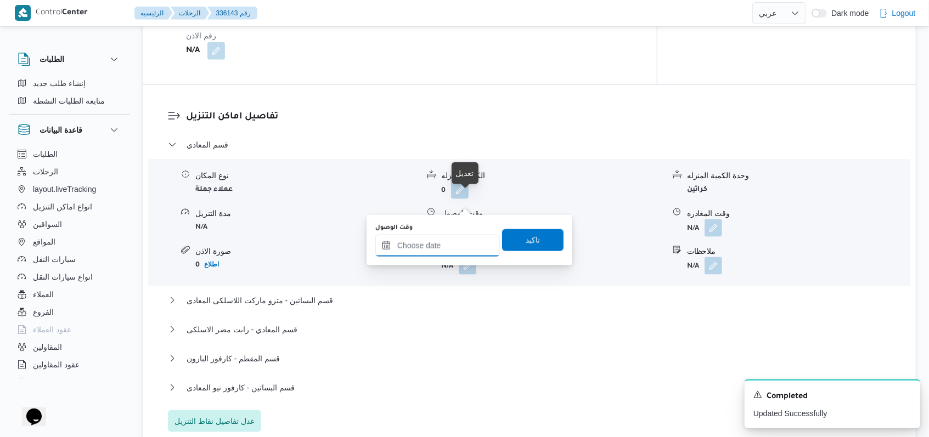
click at [451, 252] on input "وقت الوصول" at bounding box center [437, 246] width 125 height 22
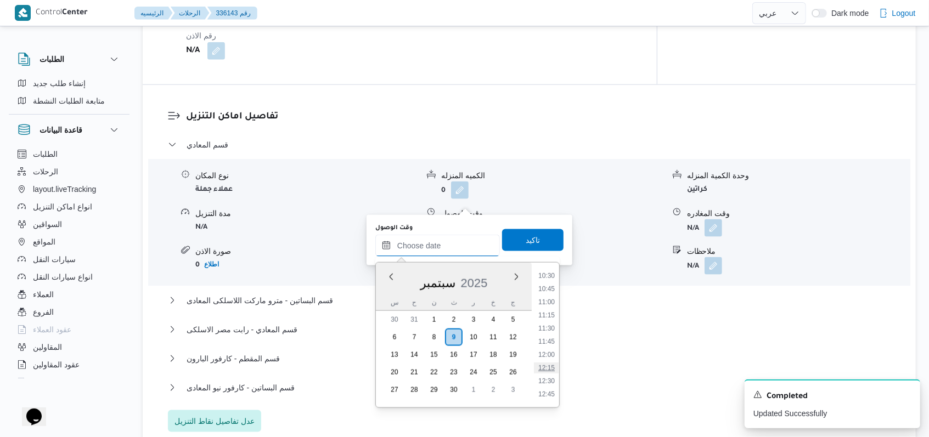
scroll to position [470, 0]
click at [550, 310] on li "09:30" at bounding box center [546, 307] width 25 height 11
type input "٠٩/٠٩/٢٠٢٥ ٠٩:٣٠"
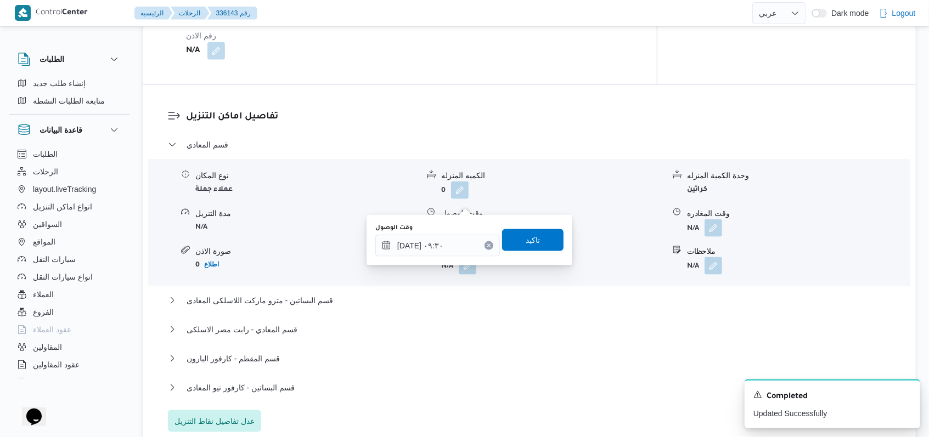
click at [543, 257] on div "وقت الوصول ٠٩/٠٩/٢٠٢٥ ٠٩:٣٠ تاكيد" at bounding box center [469, 240] width 190 height 35
click at [548, 241] on span "تاكيد" at bounding box center [532, 240] width 61 height 22
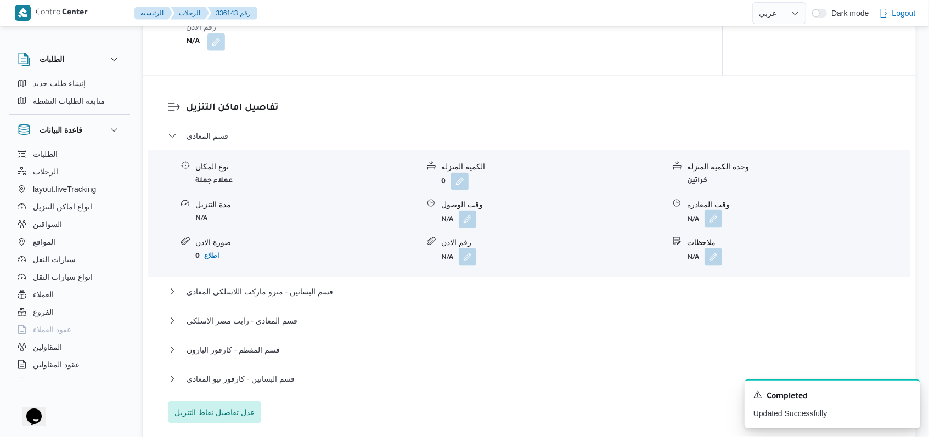
click at [707, 210] on button "button" at bounding box center [714, 219] width 18 height 18
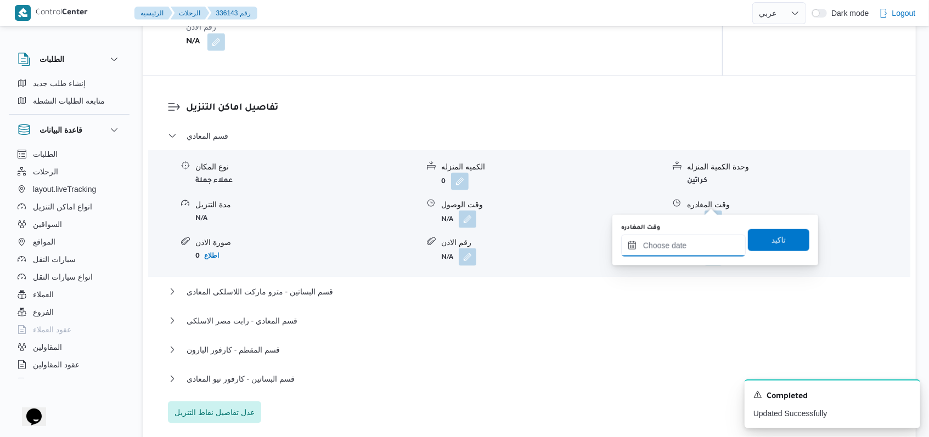
click at [673, 246] on input "وقت المغادره" at bounding box center [683, 246] width 125 height 22
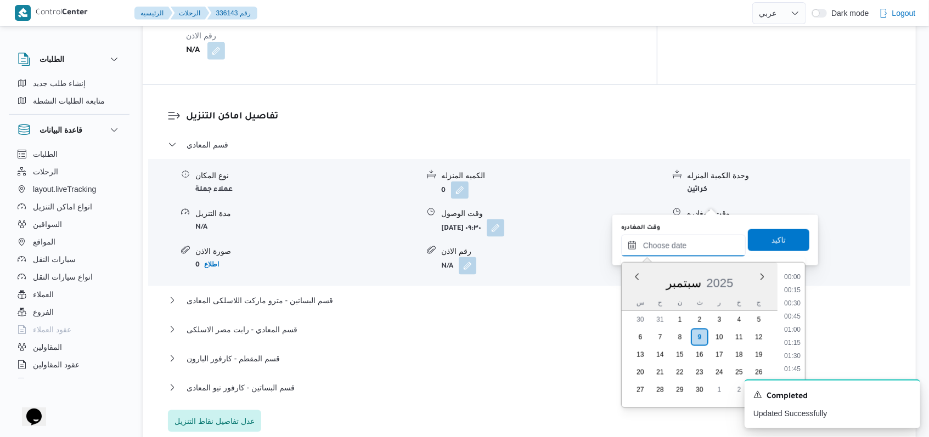
scroll to position [544, 0]
click at [796, 288] on li "10:30" at bounding box center [792, 286] width 25 height 11
type input "٠٩/٠٩/٢٠٢٥ ١٠:٣٠"
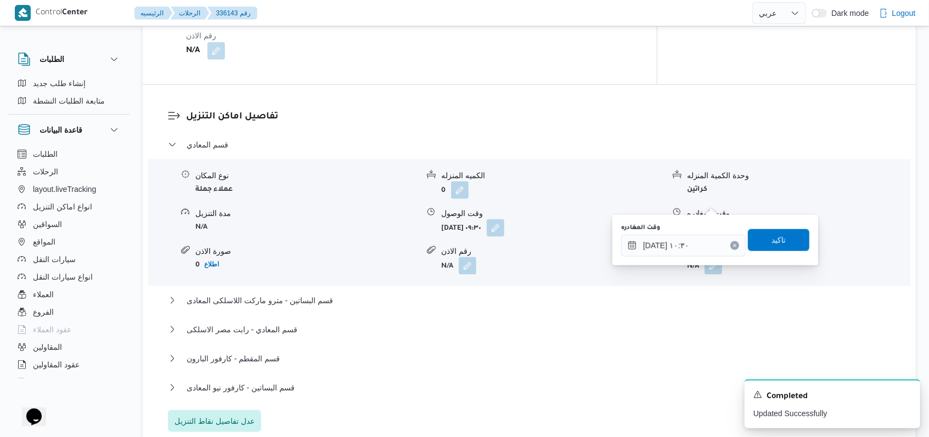
click at [730, 249] on button "Clear input" at bounding box center [734, 245] width 9 height 9
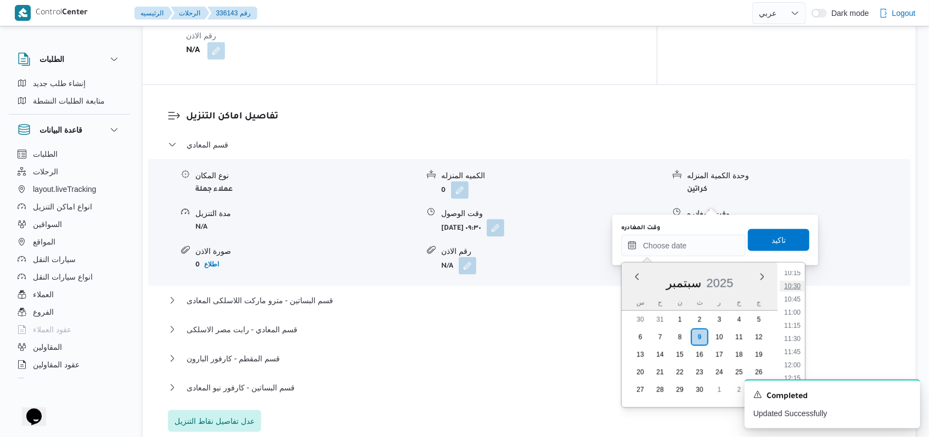
click at [800, 291] on li "10:30" at bounding box center [792, 286] width 25 height 11
type input "٠٩/٠٩/٢٠٢٥ ١٠:٣٠"
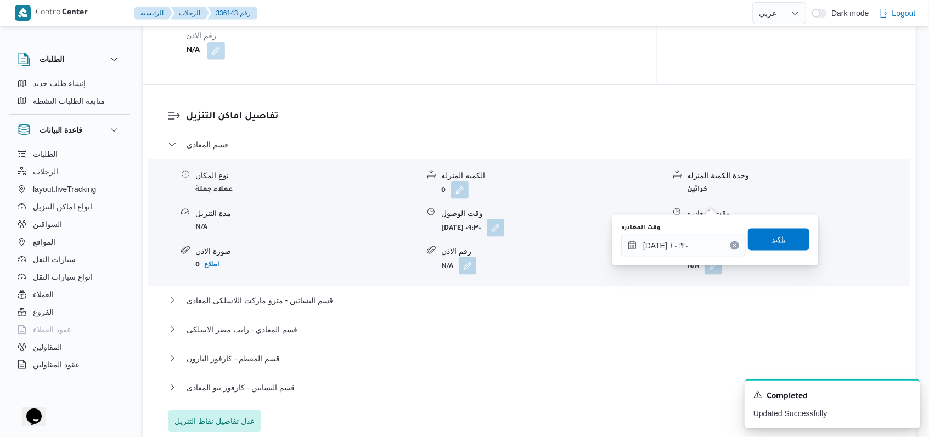
click at [788, 247] on span "تاكيد" at bounding box center [778, 240] width 61 height 22
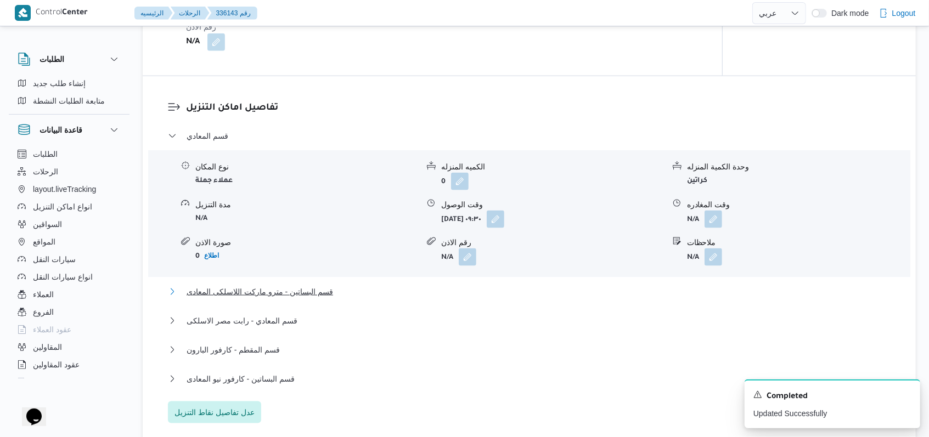
click at [300, 285] on span "قسم البساتين - مترو ماركت اللاسلكى المعادى" at bounding box center [260, 291] width 147 height 13
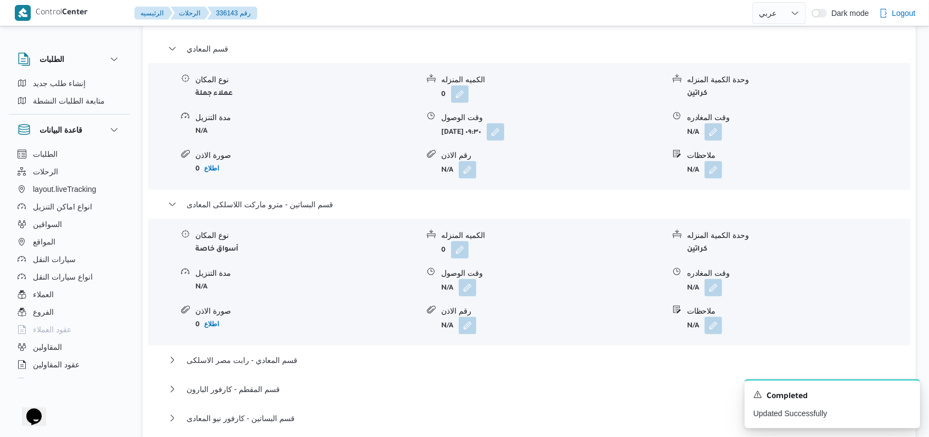
scroll to position [1024, 0]
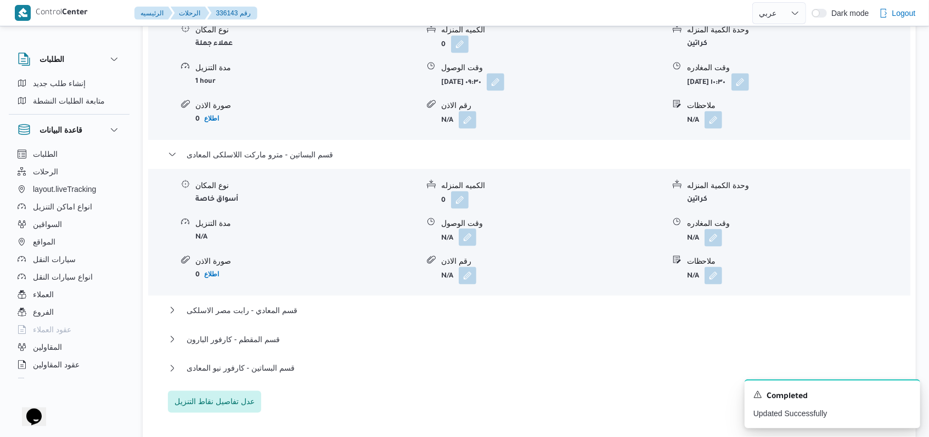
click at [464, 229] on button "button" at bounding box center [468, 238] width 18 height 18
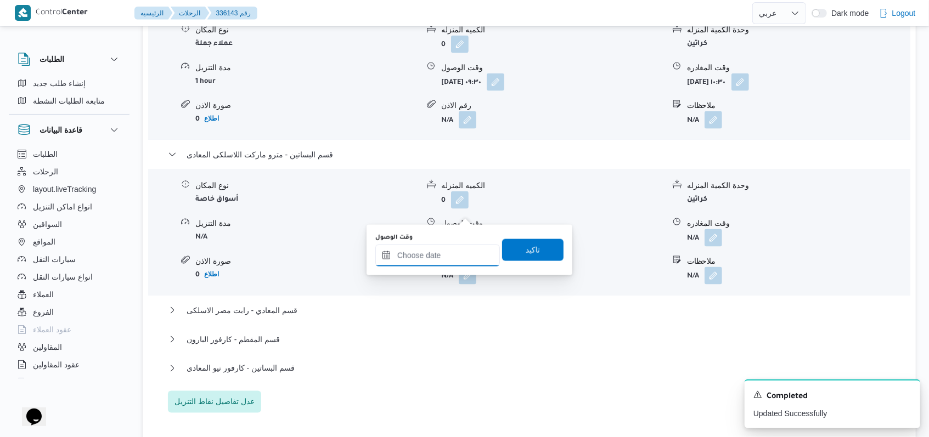
click at [443, 251] on input "وقت الوصول" at bounding box center [437, 256] width 125 height 22
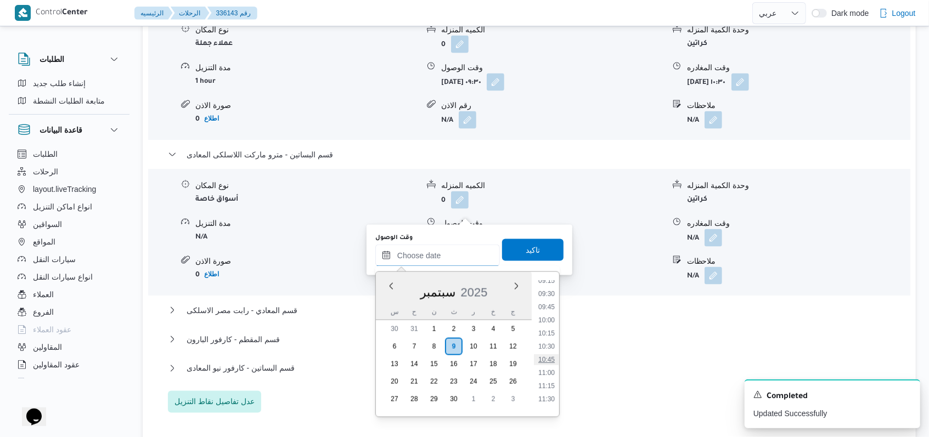
scroll to position [470, 0]
drag, startPoint x: 554, startPoint y: 394, endPoint x: 552, endPoint y: 389, distance: 5.9
click at [554, 395] on li "11:00" at bounding box center [546, 395] width 25 height 11
type input "٠٩/٠٩/٢٠٢٥ ١١:٠٠"
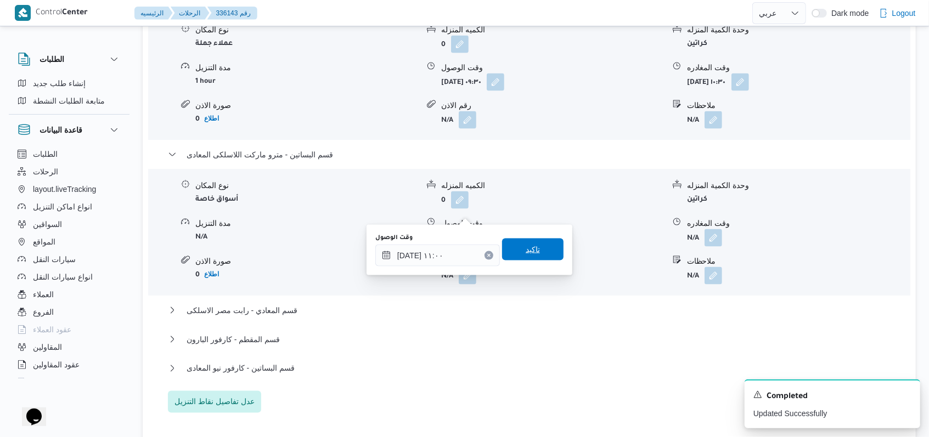
click at [533, 248] on span "تاكيد" at bounding box center [532, 250] width 61 height 22
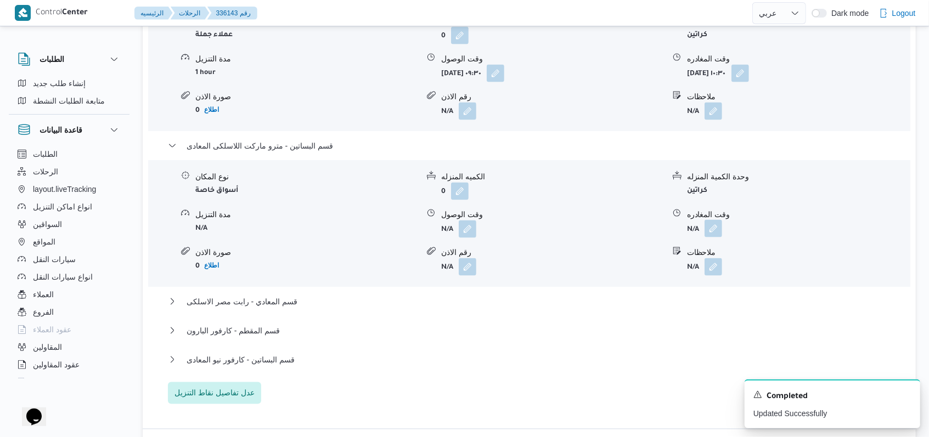
click at [707, 220] on button "button" at bounding box center [714, 229] width 18 height 18
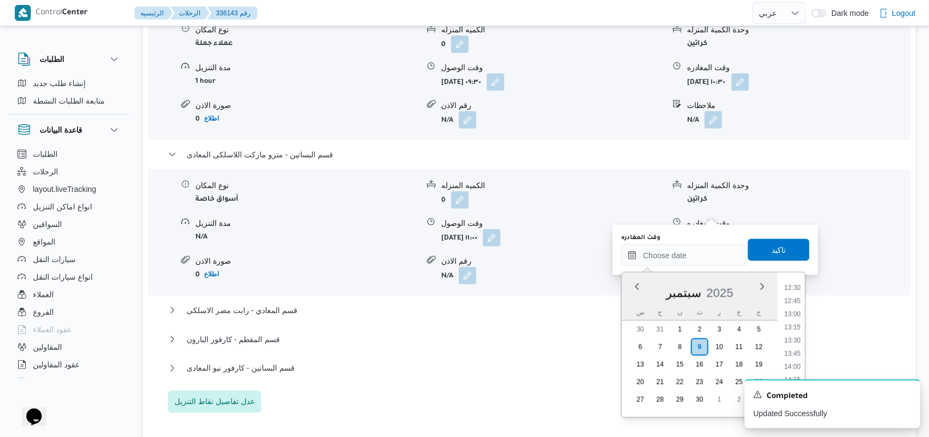
scroll to position [617, 0]
click at [801, 325] on li "12:30" at bounding box center [792, 328] width 25 height 11
type input "٠٩/٠٩/٢٠٢٥ ١٢:٣٠"
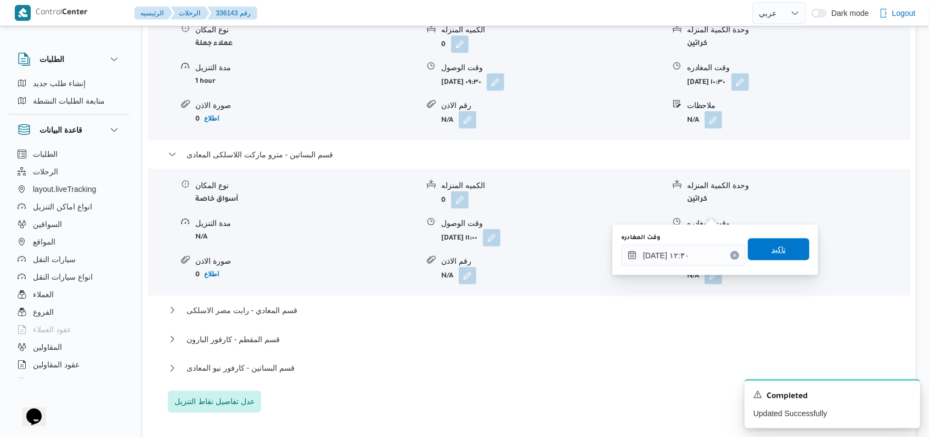
click at [794, 253] on span "تاكيد" at bounding box center [778, 250] width 61 height 22
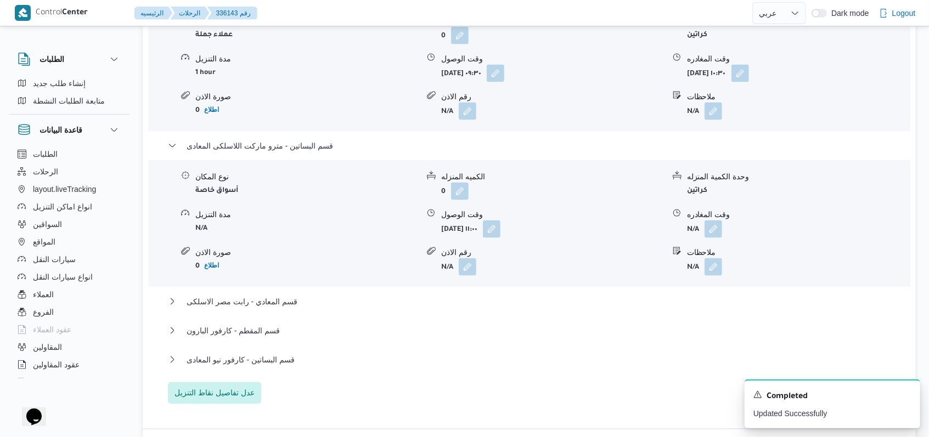
click at [240, 274] on div "قسم المعادي نوع المكان عملاء جملة الكميه المنزله 0 وحدة الكمية المنزله كراتين م…" at bounding box center [529, 194] width 723 height 421
click at [243, 295] on span "قسم المعادي - رابت مصر الاسلكى" at bounding box center [242, 301] width 111 height 13
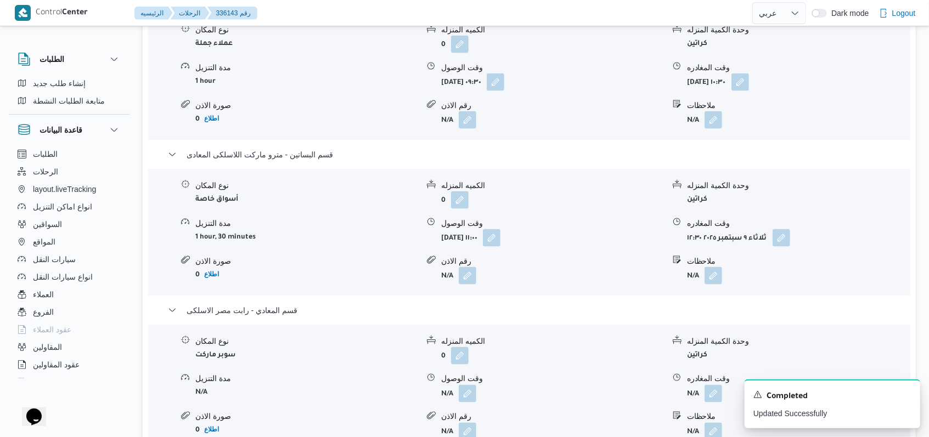
scroll to position [1098, 0]
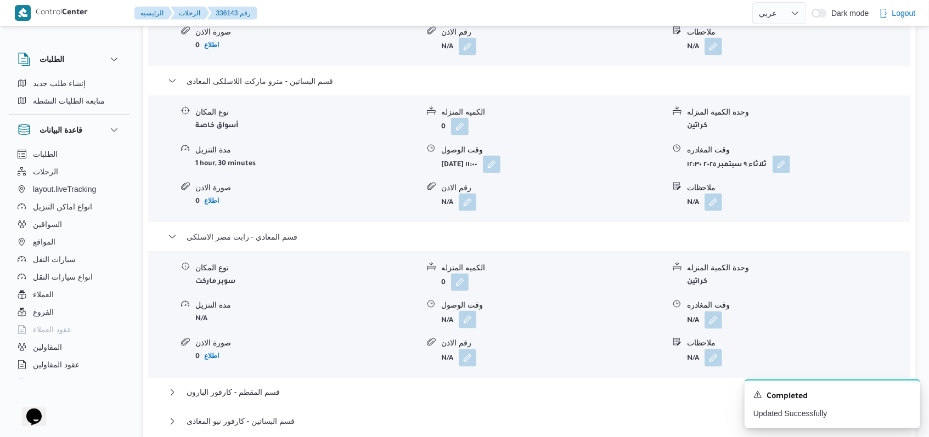
click at [474, 311] on button "button" at bounding box center [468, 320] width 18 height 18
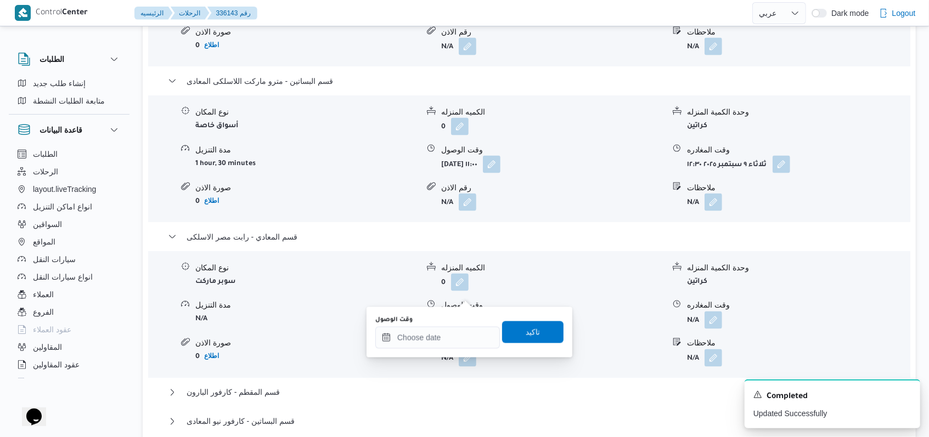
click at [450, 350] on div "You are in a dialog. To close this dialog, hit escape. وقت الوصول تاكيد" at bounding box center [470, 332] width 206 height 50
click at [451, 340] on input "وقت الوصول" at bounding box center [437, 338] width 125 height 22
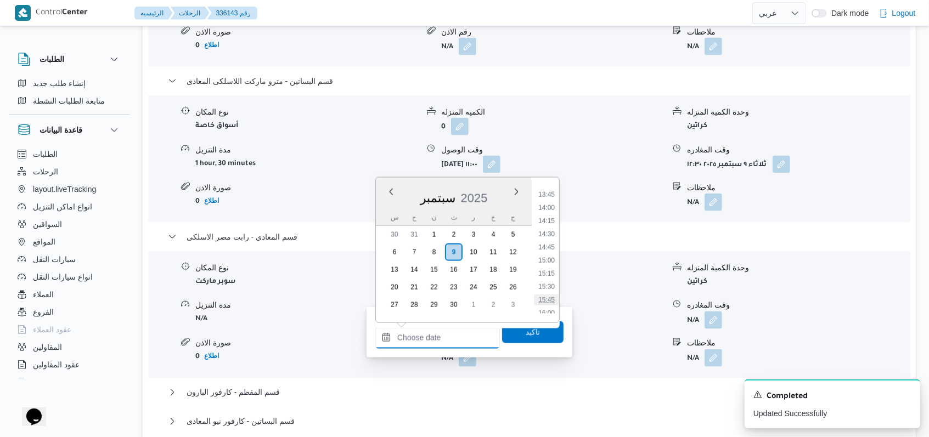
scroll to position [690, 0]
click at [549, 188] on li "13:00" at bounding box center [546, 187] width 25 height 11
type input "٠٩/٠٩/٢٠٢٥ ١٣:٠٠"
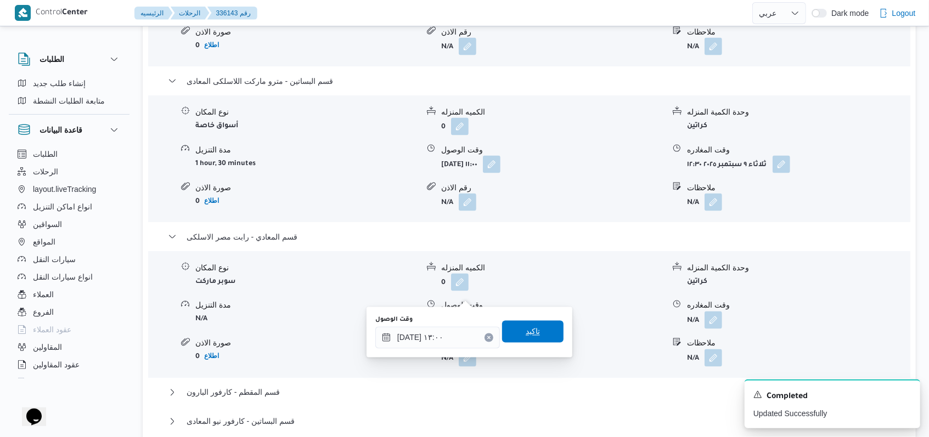
click at [526, 328] on span "تاكيد" at bounding box center [533, 331] width 14 height 13
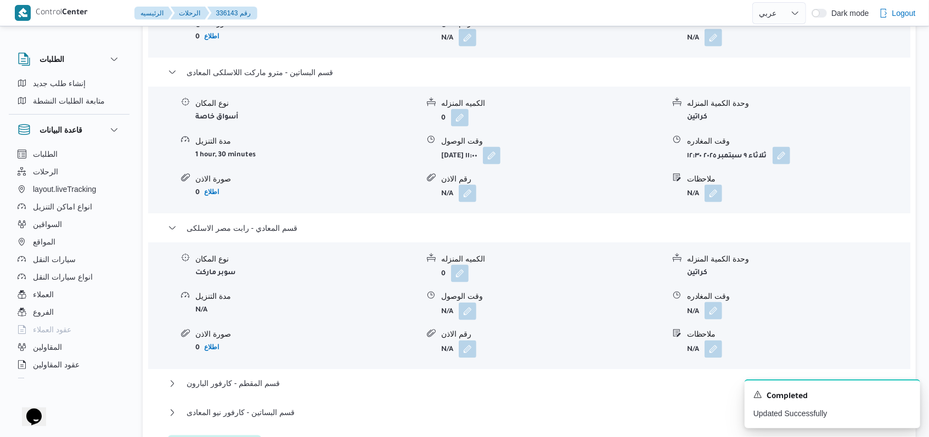
click at [710, 302] on button "button" at bounding box center [714, 311] width 18 height 18
click at [692, 329] on body "Control Center الرئيسيه الرحلات 336143 رقم English عربي Dark mode Logout الطلبا…" at bounding box center [464, 129] width 929 height 2454
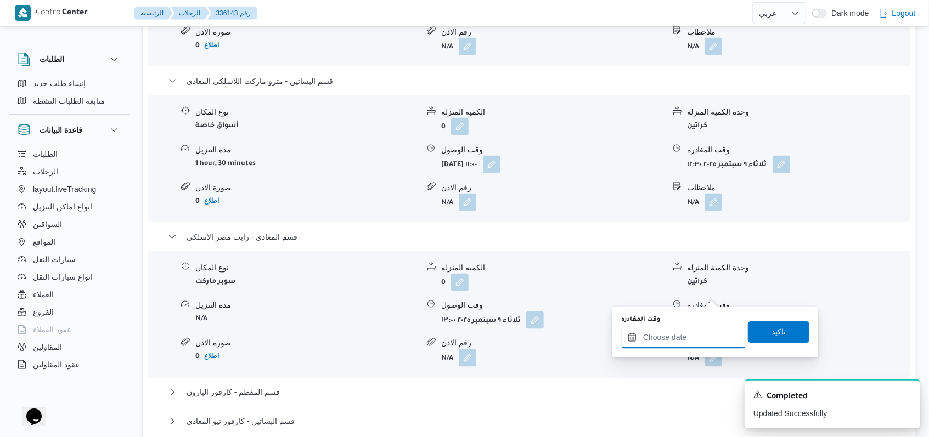
click at [697, 337] on input "وقت المغادره" at bounding box center [683, 338] width 125 height 22
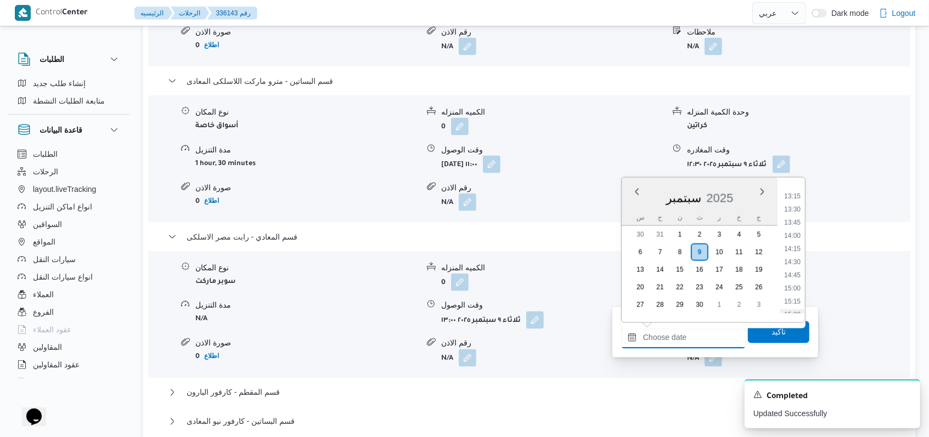
scroll to position [617, 0]
click at [799, 288] on li "13:30" at bounding box center [792, 286] width 25 height 11
type input "٠٩/٠٩/٢٠٢٥ ١٣:٣٠"
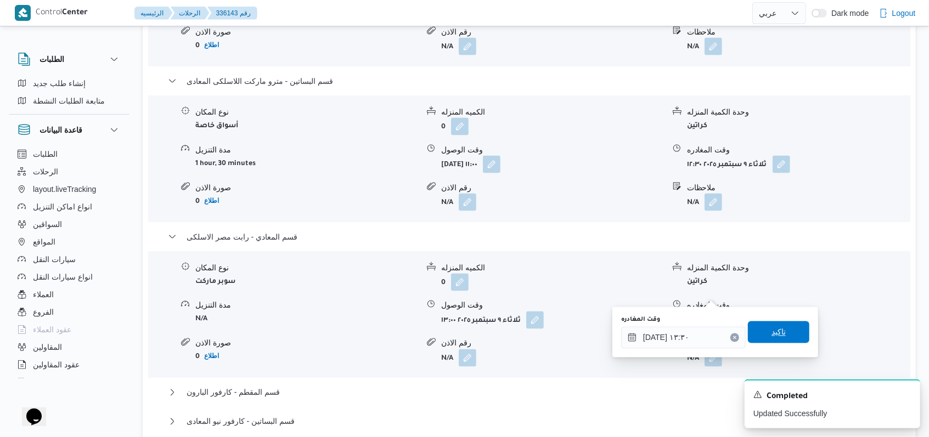
click at [786, 326] on span "تاكيد" at bounding box center [778, 333] width 61 height 22
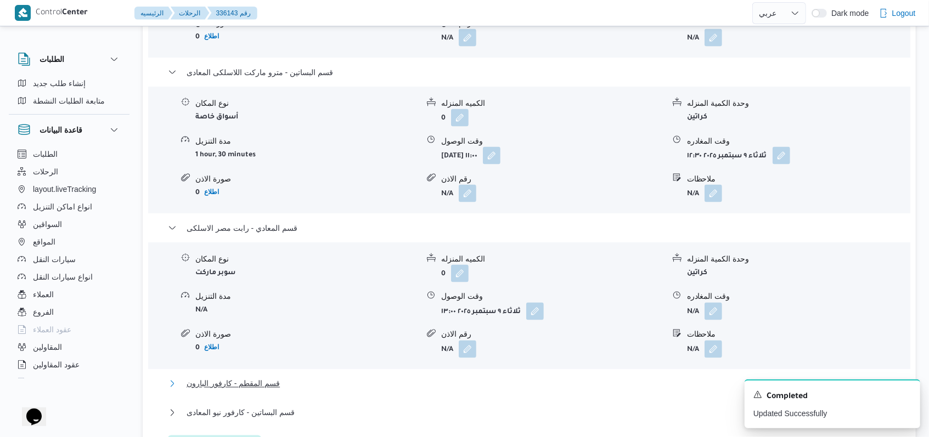
click at [224, 378] on span "قسم المقطم - كارفور البارون" at bounding box center [233, 384] width 93 height 13
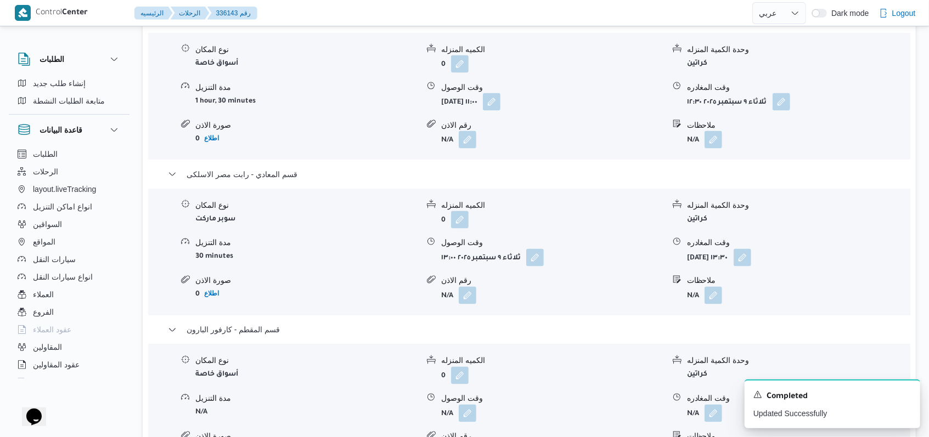
scroll to position [1244, 0]
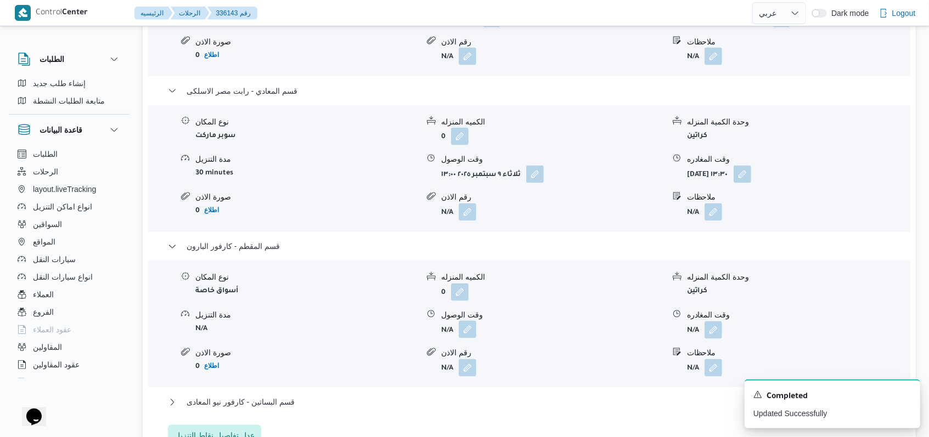
click at [474, 321] on button "button" at bounding box center [468, 330] width 18 height 18
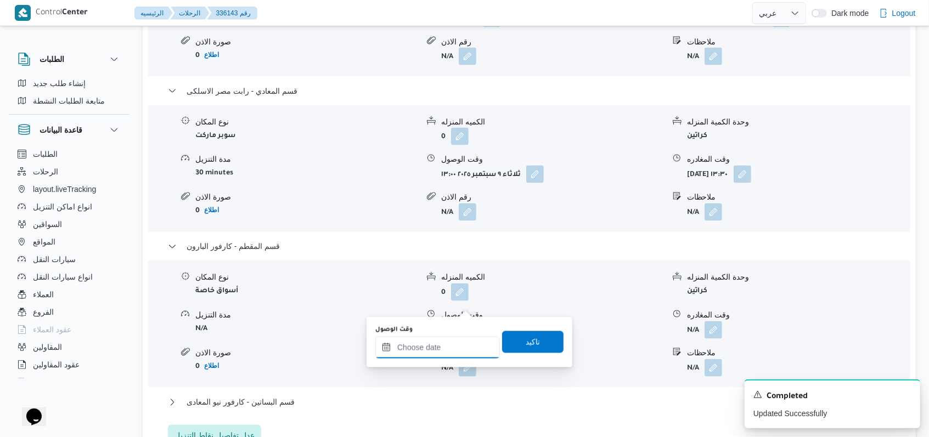
click at [451, 346] on input "وقت الوصول" at bounding box center [437, 348] width 125 height 22
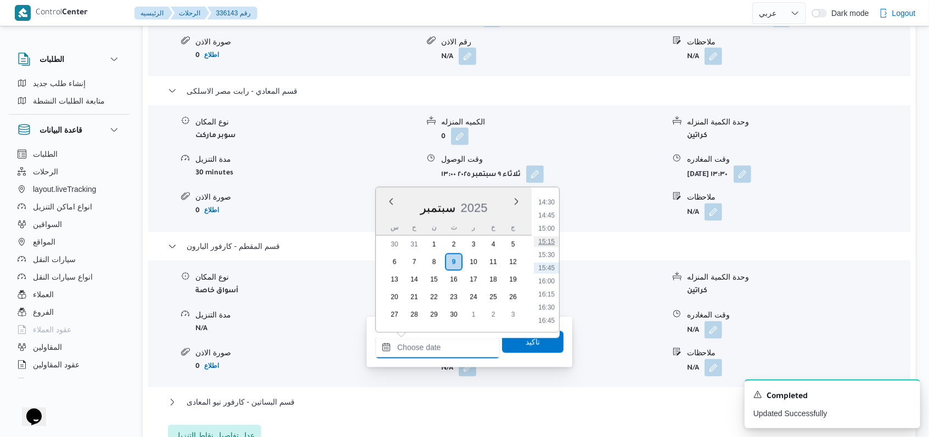
scroll to position [690, 0]
click at [553, 241] on ul "00:00 00:15 00:30 00:45 01:00 01:15 01:30 01:45 02:00 02:15 02:30 02:45 03:00 0…" at bounding box center [546, 259] width 25 height 127
click at [553, 244] on li "14:00" at bounding box center [546, 249] width 25 height 11
type input "٠٩/٠٩/٢٠٢٥ ١٤:٠٠"
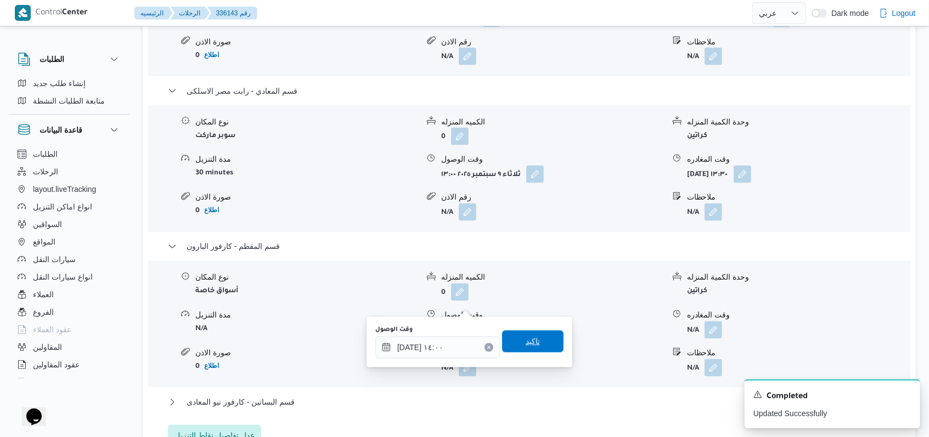
click at [531, 341] on span "تاكيد" at bounding box center [533, 341] width 14 height 13
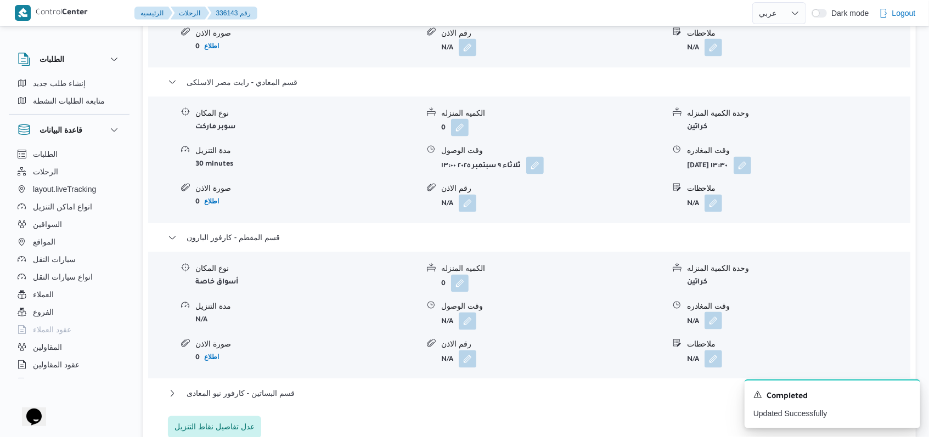
click at [709, 312] on button "button" at bounding box center [714, 321] width 18 height 18
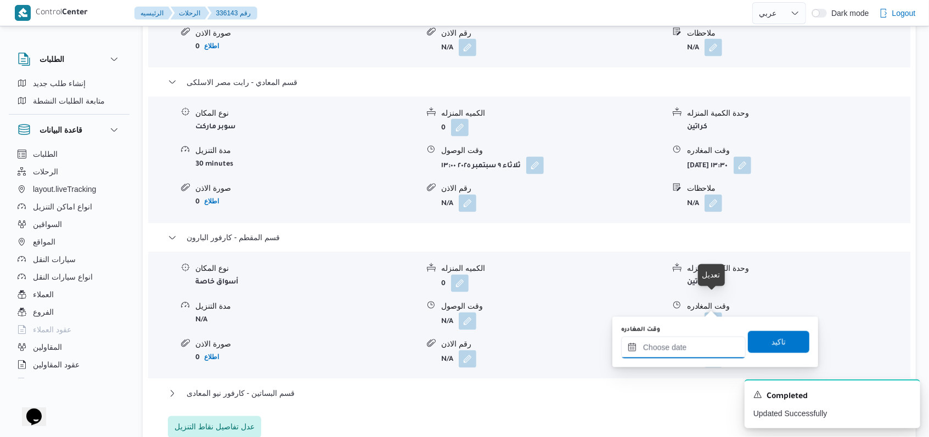
click at [688, 357] on input "وقت المغادره" at bounding box center [683, 348] width 125 height 22
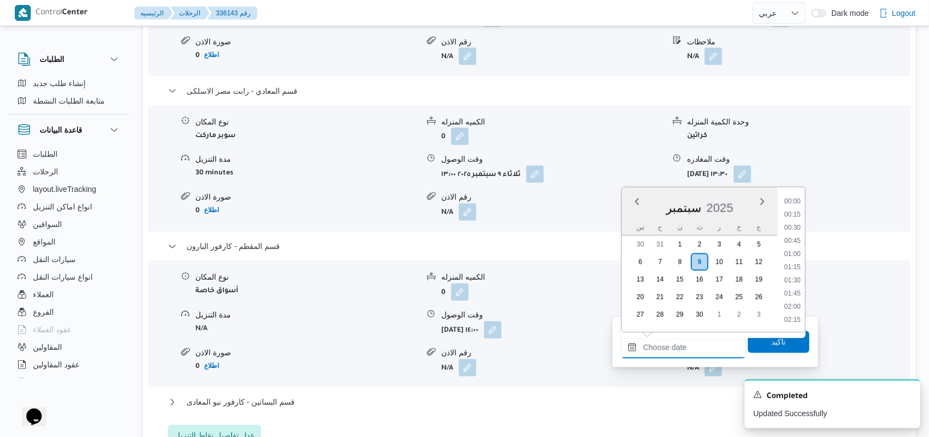
scroll to position [763, 0]
click at [801, 217] on li "14:45" at bounding box center [792, 215] width 25 height 11
type input "٠٩/٠٩/٢٠٢٥ ١٤:٤٥"
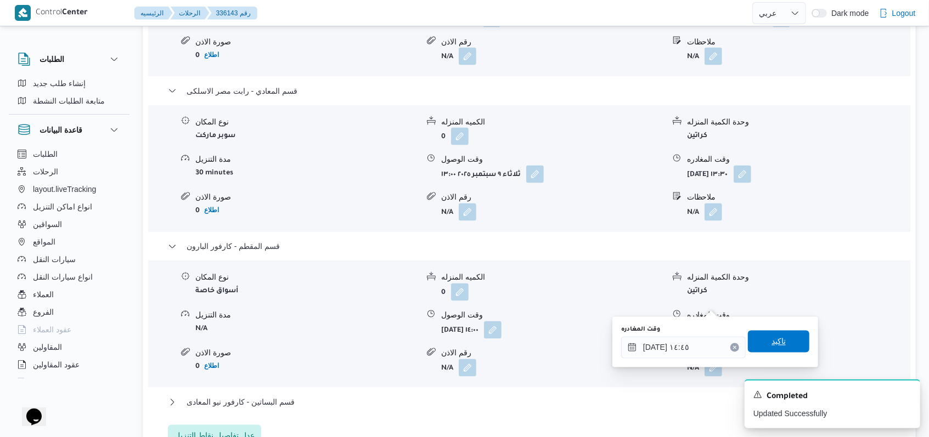
click at [789, 342] on span "تاكيد" at bounding box center [778, 342] width 61 height 22
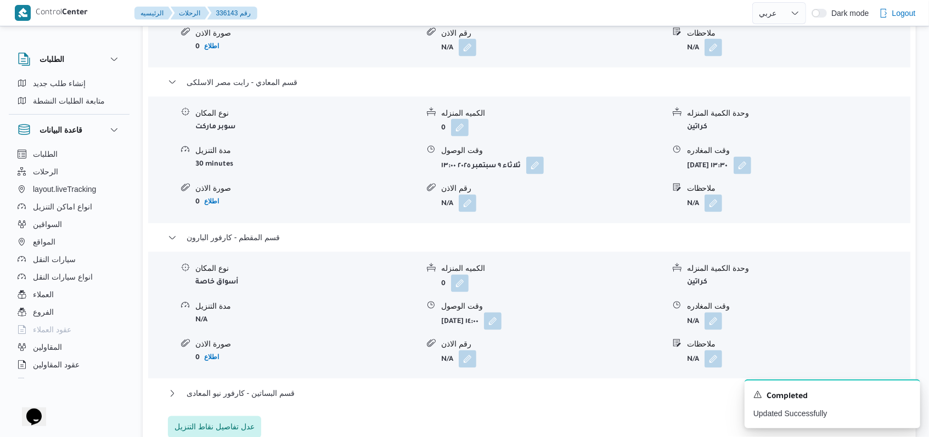
scroll to position [1463, 0]
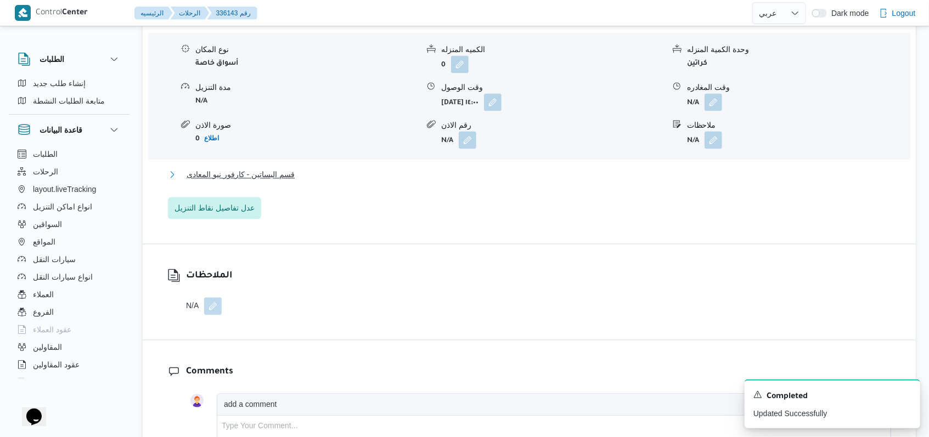
click at [271, 168] on span "قسم البساتين - كارفور نيو المعادى" at bounding box center [241, 174] width 108 height 13
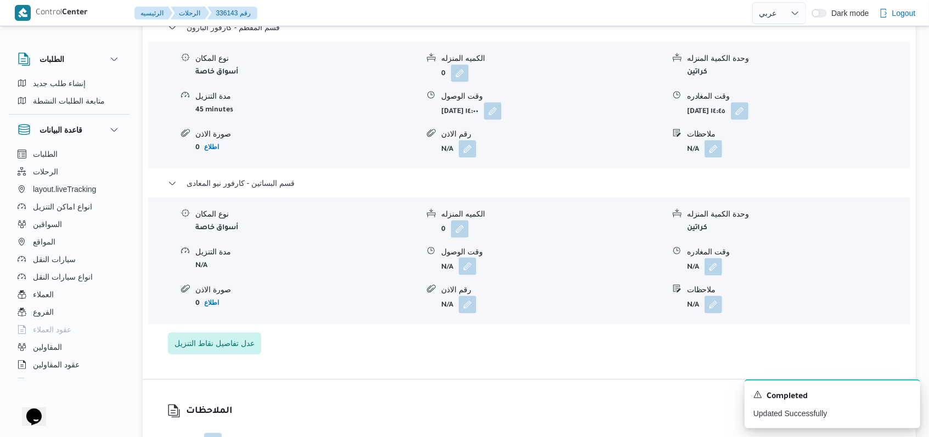
click at [471, 257] on button "button" at bounding box center [468, 266] width 18 height 18
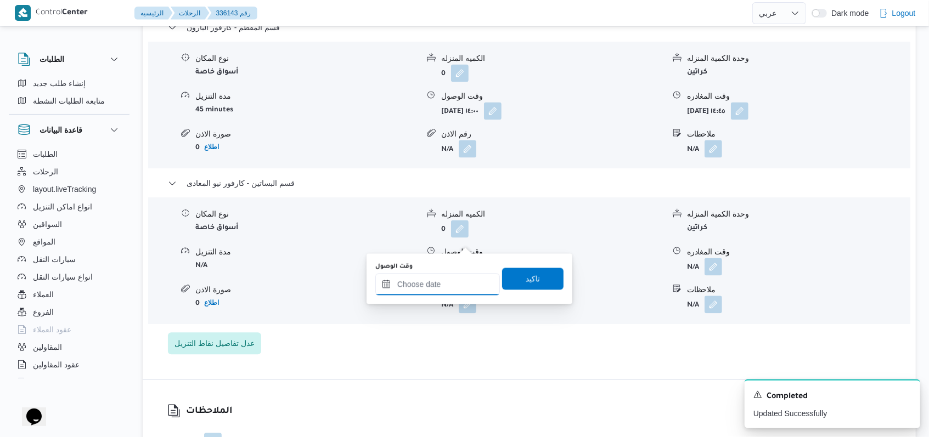
click at [451, 278] on input "وقت الوصول" at bounding box center [437, 284] width 125 height 22
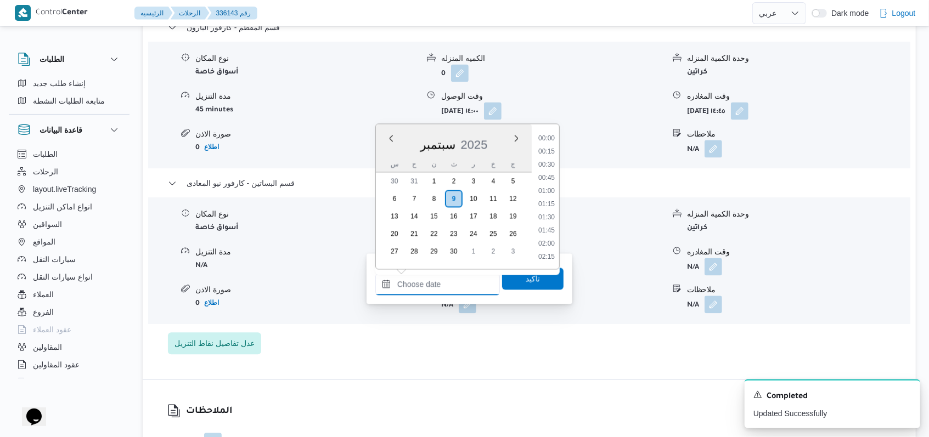
scroll to position [763, 0]
click at [548, 177] on li "15:15" at bounding box center [546, 178] width 25 height 11
type input "٠٩/٠٩/٢٠٢٥ ١٥:١٥"
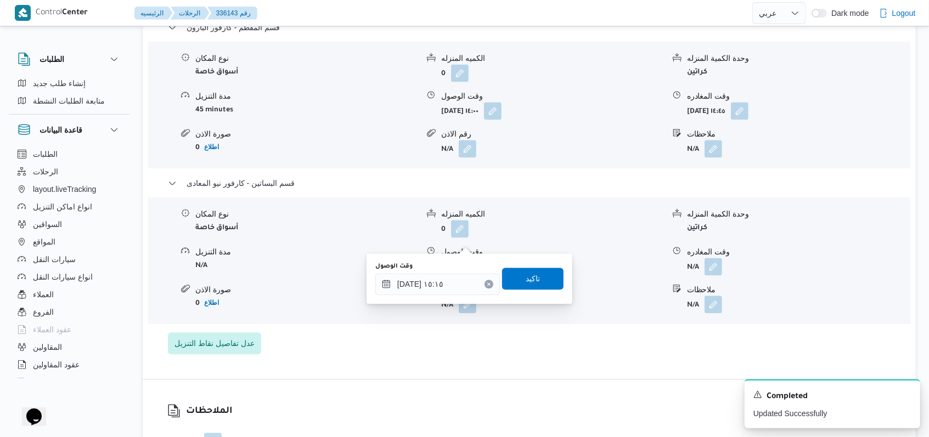
click at [531, 261] on div "وقت الوصول ٠٩/٠٩/٢٠٢٥ ١٥:١٥ تاكيد" at bounding box center [469, 278] width 190 height 35
click at [533, 269] on span "تاكيد" at bounding box center [532, 278] width 61 height 22
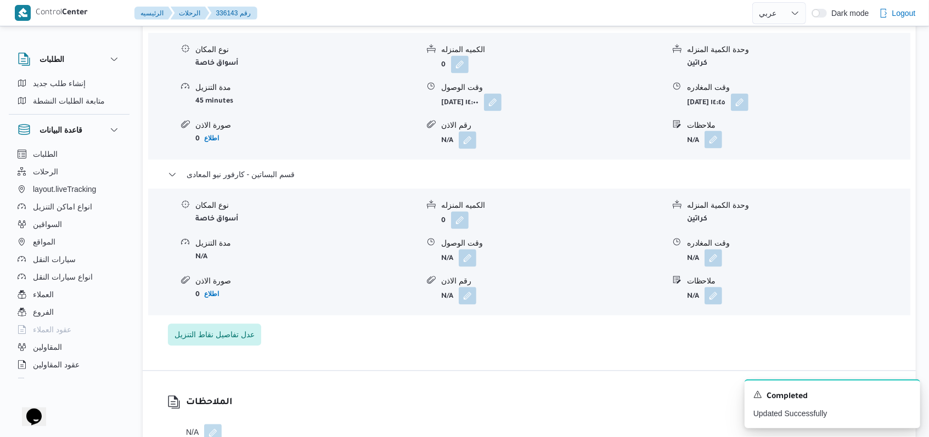
click at [721, 131] on button "button" at bounding box center [714, 140] width 18 height 18
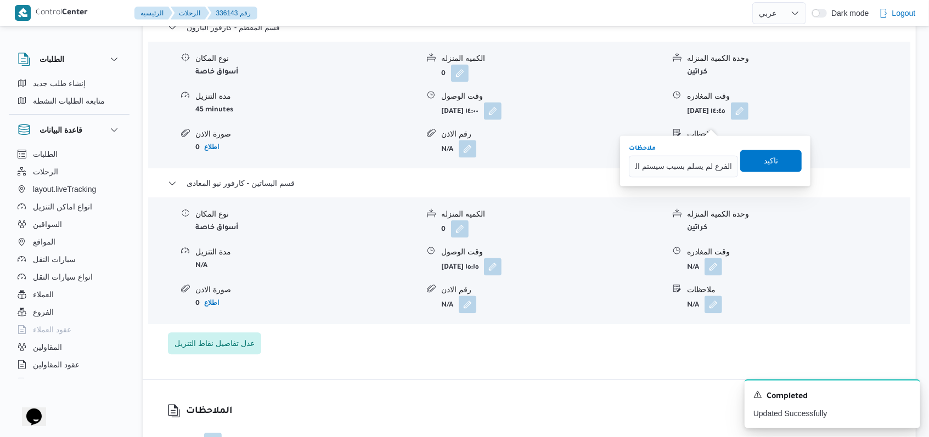
scroll to position [0, 41]
type input "الفرع لم يسلم بسبب سيستم العميل واقع"
click at [751, 167] on span "تاكيد" at bounding box center [770, 160] width 61 height 22
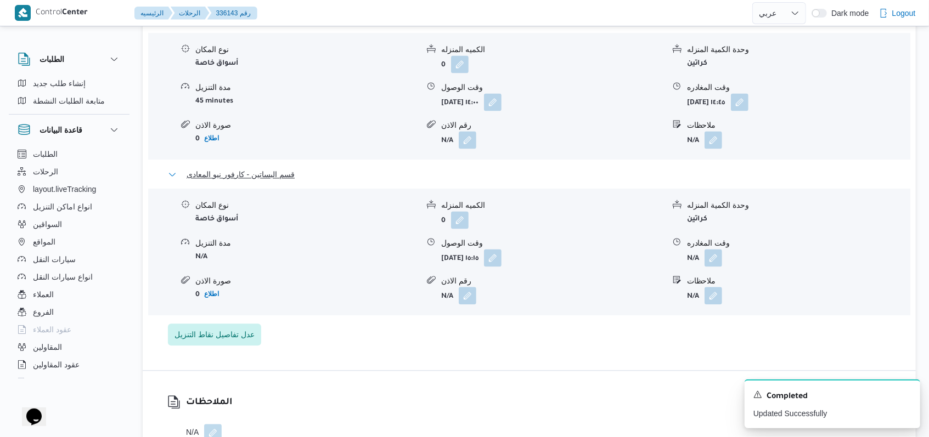
click at [279, 168] on span "قسم البساتين - كارفور نيو المعادى" at bounding box center [241, 174] width 108 height 13
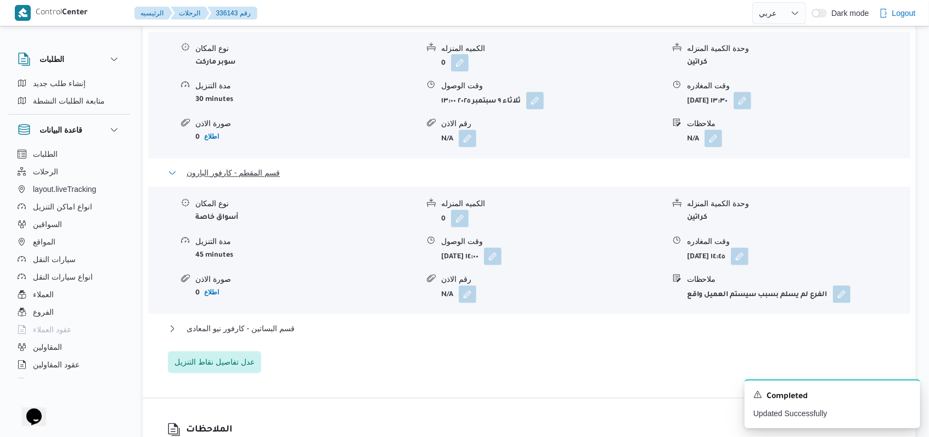
click at [273, 167] on span "قسم المقطم - كارفور البارون" at bounding box center [233, 173] width 93 height 13
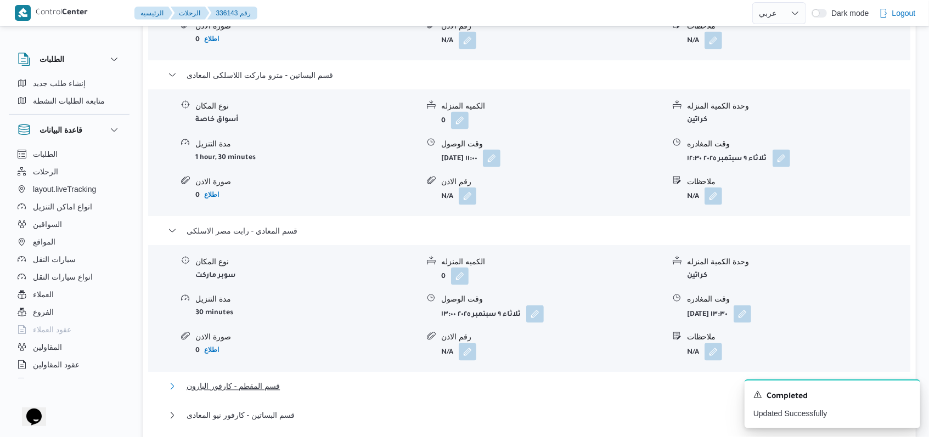
scroll to position [1098, 0]
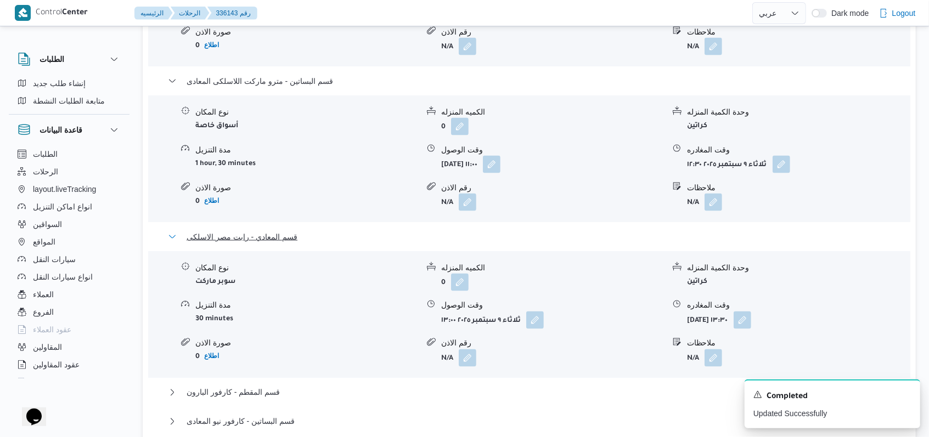
click at [277, 231] on span "قسم المعادي - رابت مصر الاسلكى" at bounding box center [242, 237] width 111 height 13
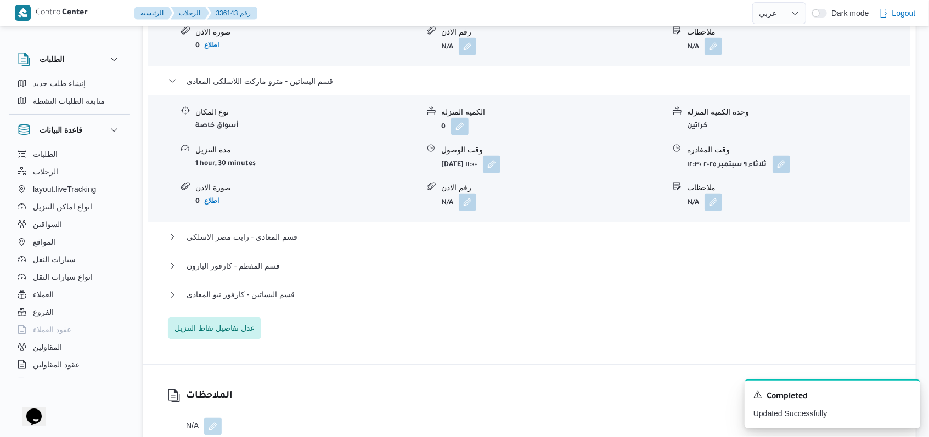
click at [297, 75] on div "قسم البساتين - مترو ماركت اللاسلكى المعادى" at bounding box center [529, 85] width 723 height 21
click at [302, 75] on span "قسم البساتين - مترو ماركت اللاسلكى المعادى" at bounding box center [260, 81] width 147 height 13
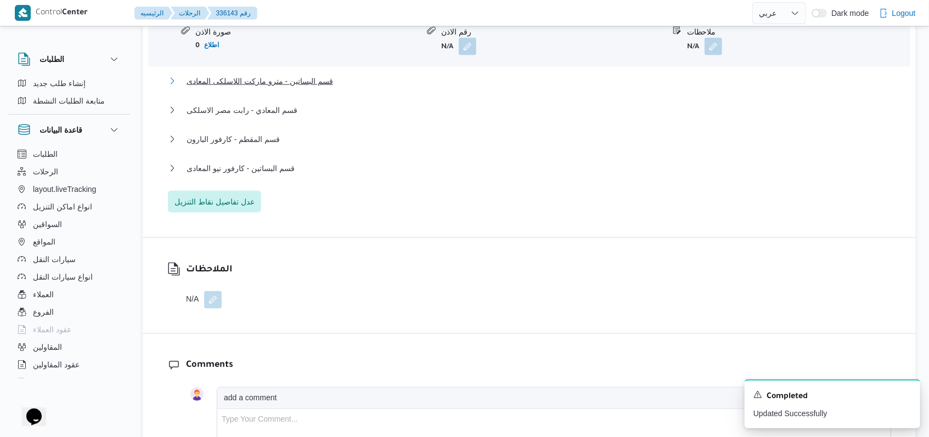
scroll to position [951, 0]
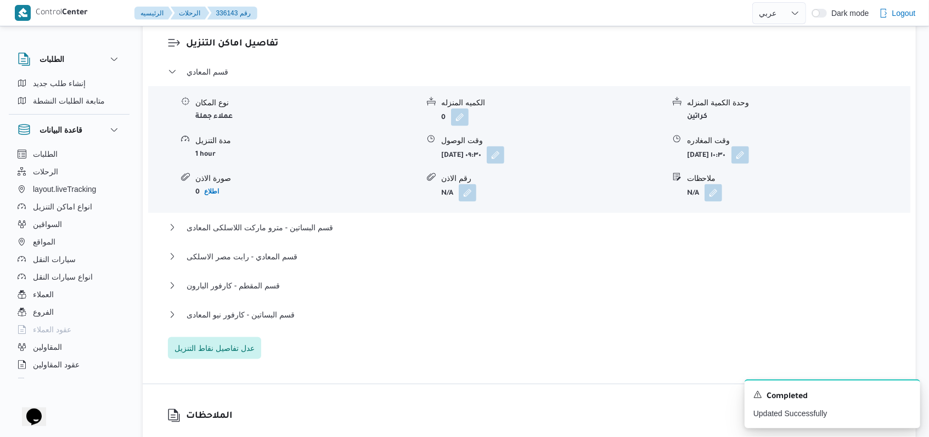
click at [236, 65] on div "قسم المعادي" at bounding box center [529, 75] width 723 height 21
click at [217, 65] on span "قسم المعادي" at bounding box center [208, 71] width 42 height 13
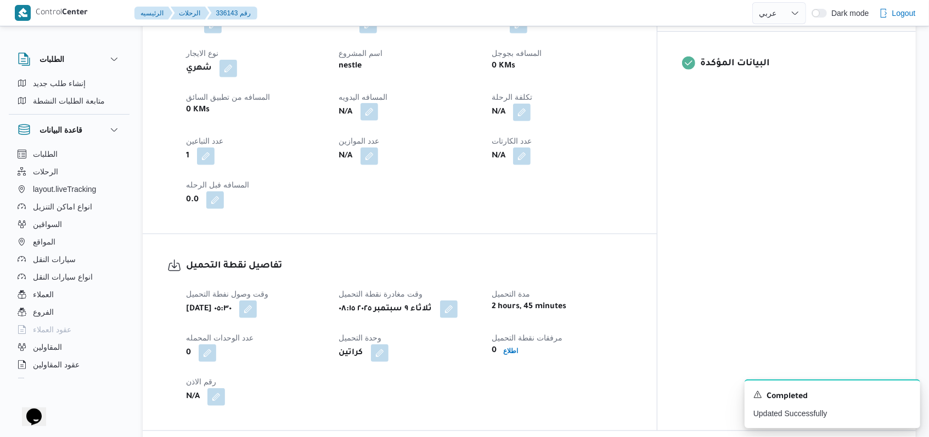
scroll to position [512, 0]
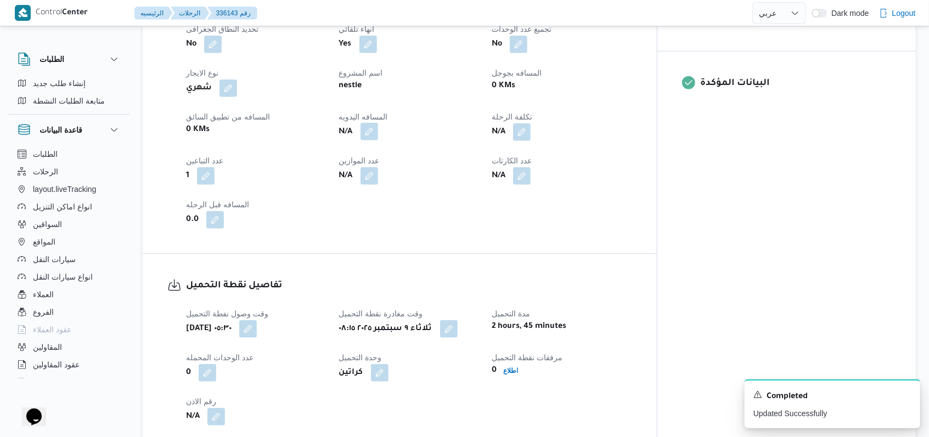
click at [378, 123] on button "button" at bounding box center [370, 132] width 18 height 18
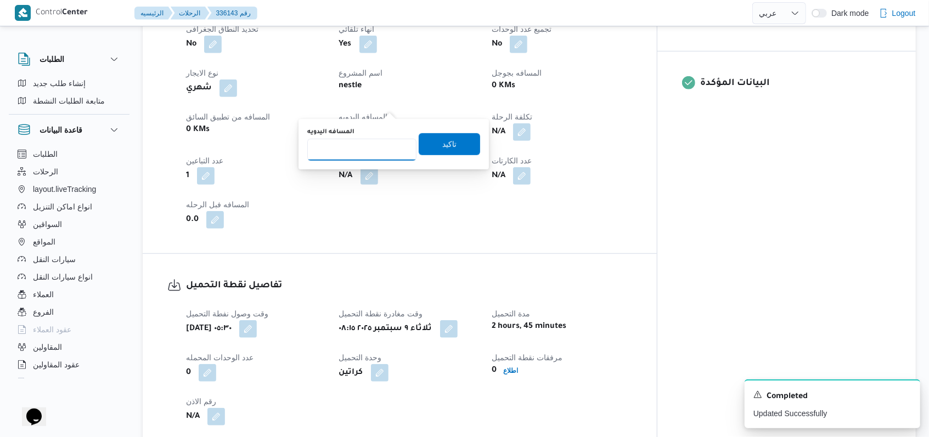
click at [361, 147] on input "المسافه اليدويه" at bounding box center [361, 150] width 109 height 22
type input "1"
type input "4"
type input "142"
click at [442, 150] on span "تاكيد" at bounding box center [449, 143] width 14 height 13
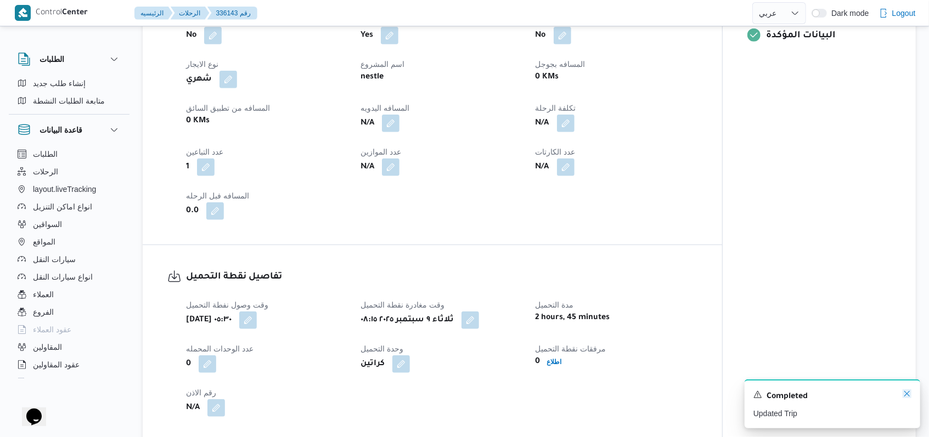
click at [908, 397] on icon "Dismiss toast" at bounding box center [907, 394] width 9 height 9
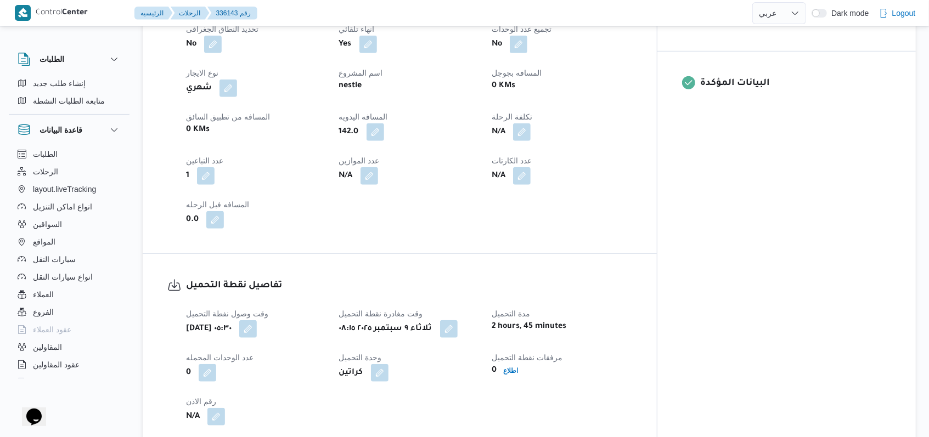
scroll to position [0, 0]
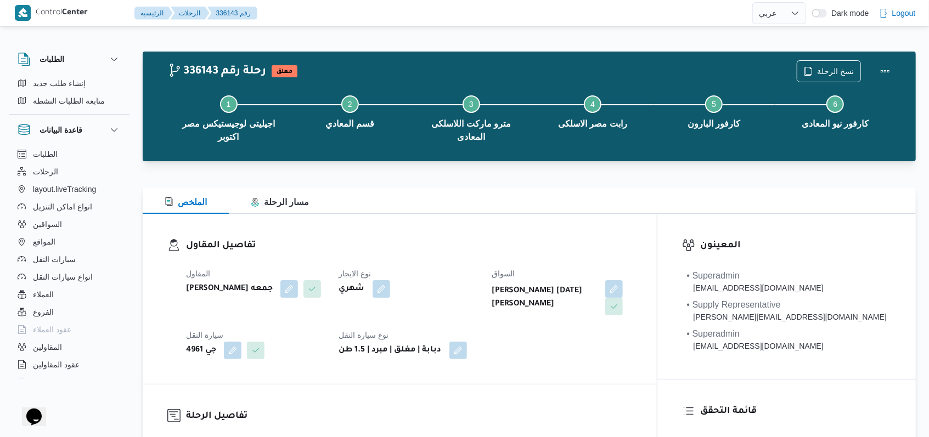
select select "ar"
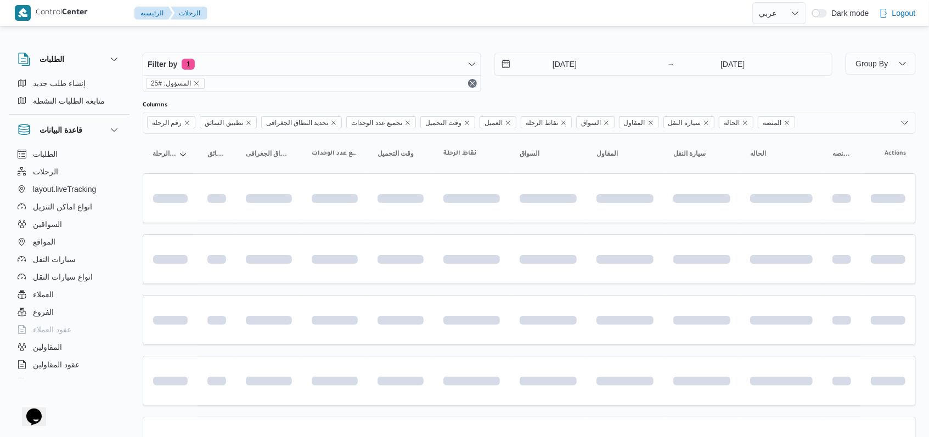
scroll to position [125, 0]
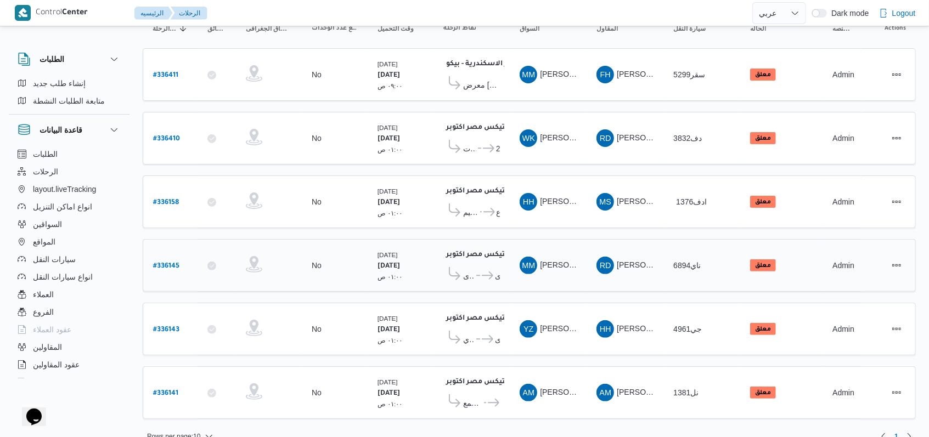
click at [167, 263] on b "# 336145" at bounding box center [166, 267] width 26 height 8
select select "ar"
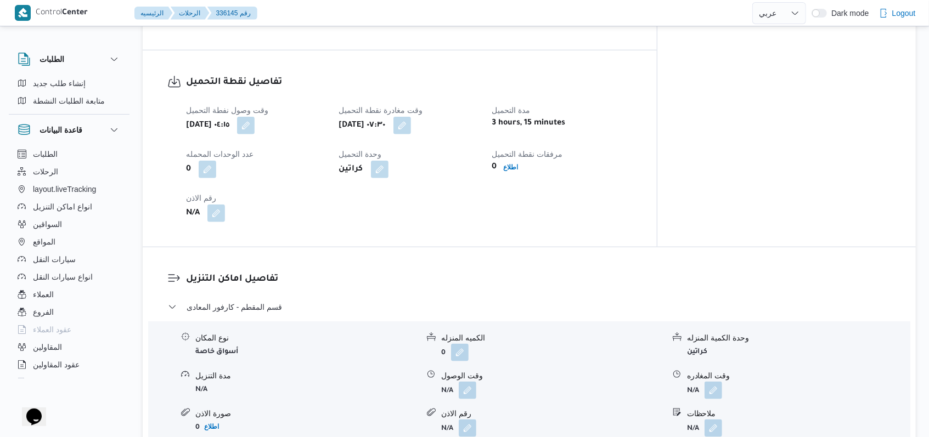
scroll to position [784, 0]
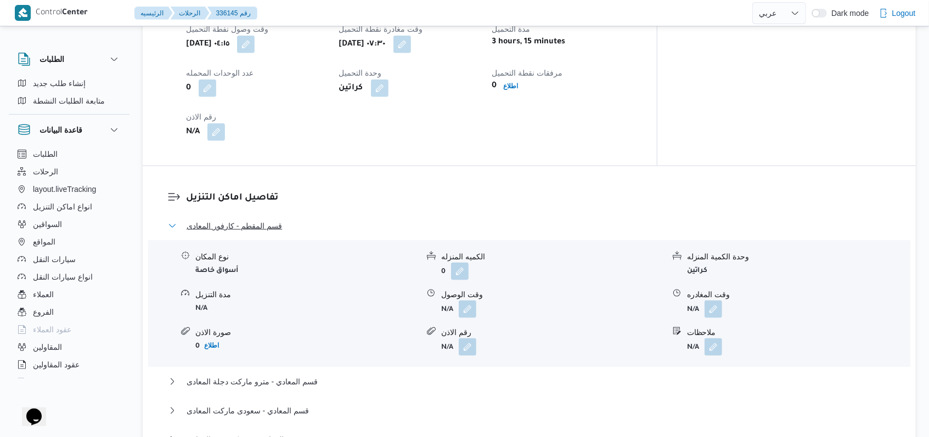
click at [278, 222] on span "قسم المقطم - كارفور المعادى" at bounding box center [234, 226] width 95 height 13
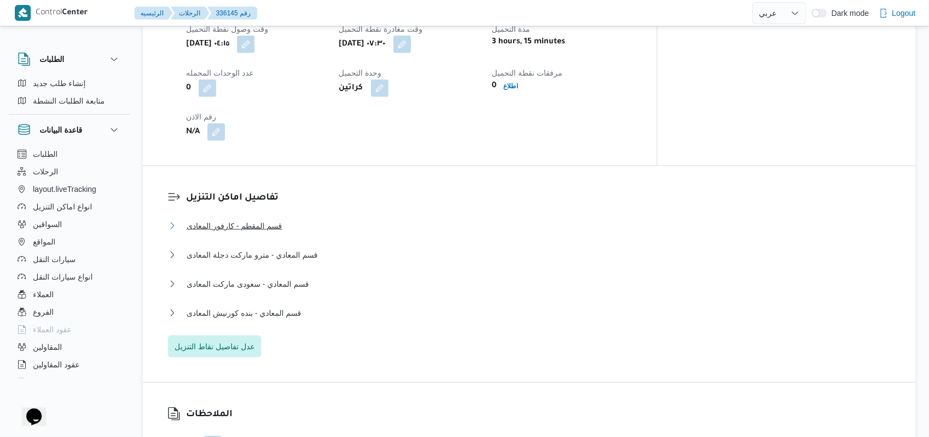
click at [279, 220] on span "قسم المقطم - كارفور المعادى" at bounding box center [234, 226] width 95 height 13
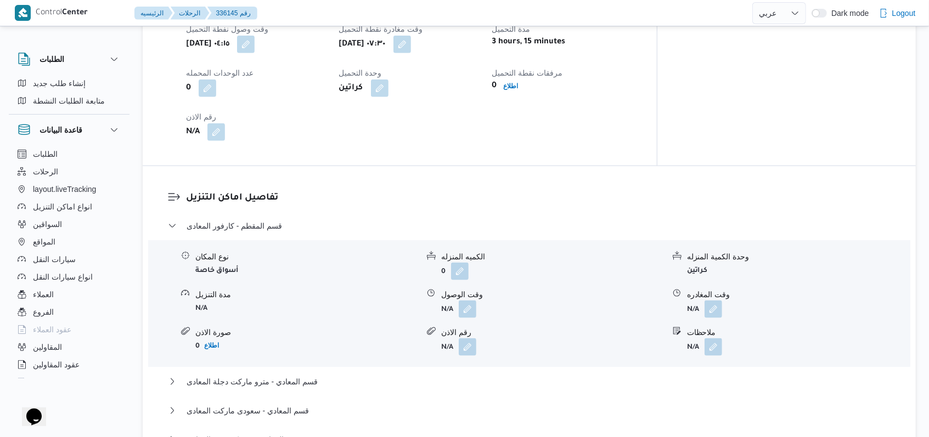
click at [480, 289] on div "وقت الوصول" at bounding box center [552, 295] width 223 height 12
click at [464, 314] on div "نوع المكان أسواق خاصة الكميه المنزله 0 وحدة الكمية المنزله كراتين مدة التنزيل N…" at bounding box center [529, 303] width 771 height 125
click at [464, 307] on button "button" at bounding box center [468, 309] width 18 height 18
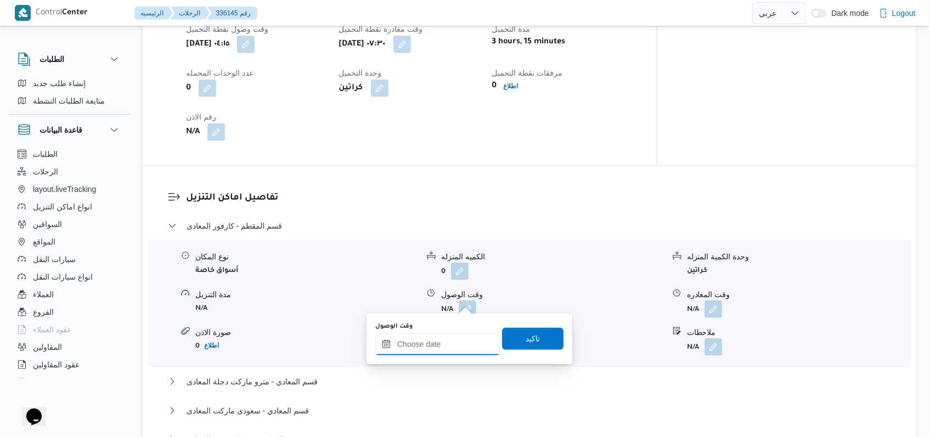
click at [448, 355] on div "وقت الوصول تاكيد" at bounding box center [469, 339] width 190 height 35
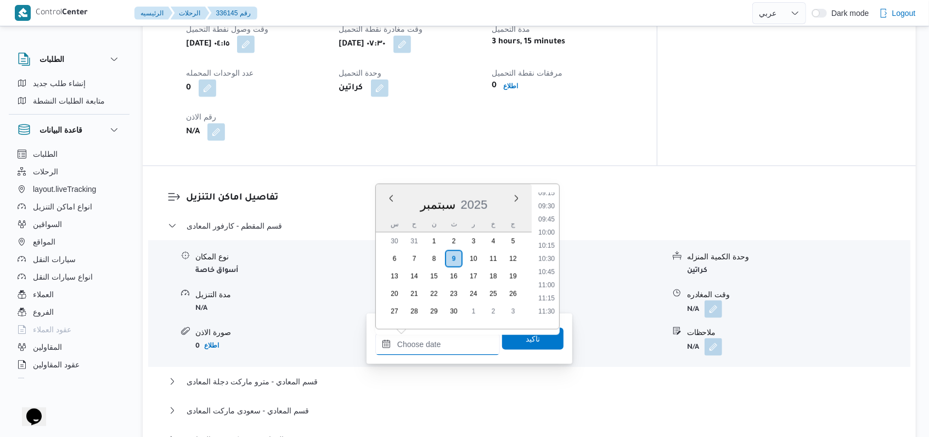
scroll to position [470, 0]
click at [549, 204] on li "09:00" at bounding box center [546, 202] width 25 height 11
type input "٠٩/٠٩/٢٠٢٥ ٠٩:٠٠"
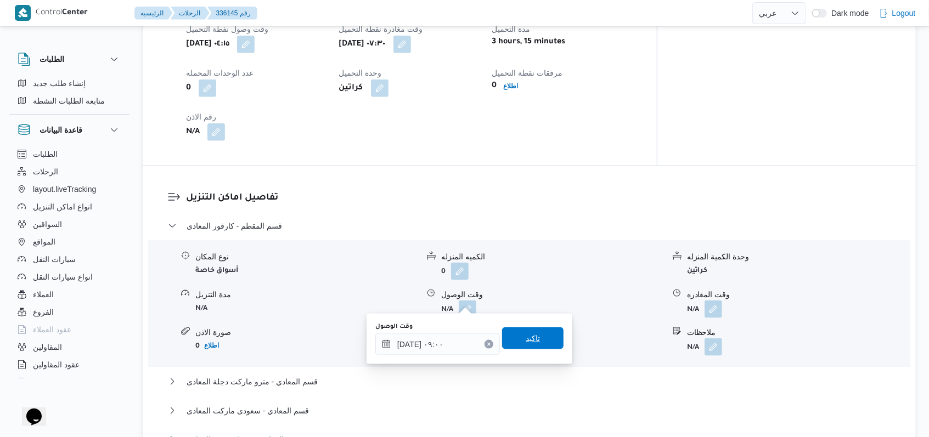
click at [530, 340] on span "تاكيد" at bounding box center [533, 338] width 14 height 13
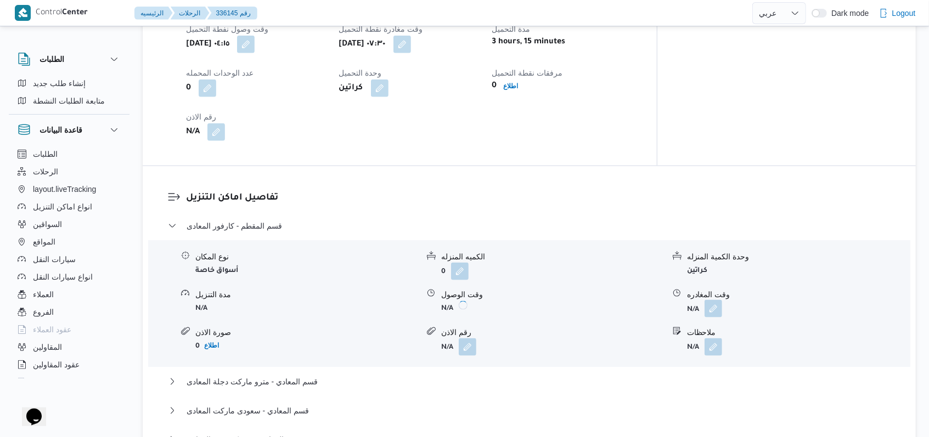
click at [721, 300] on button "button" at bounding box center [714, 309] width 18 height 18
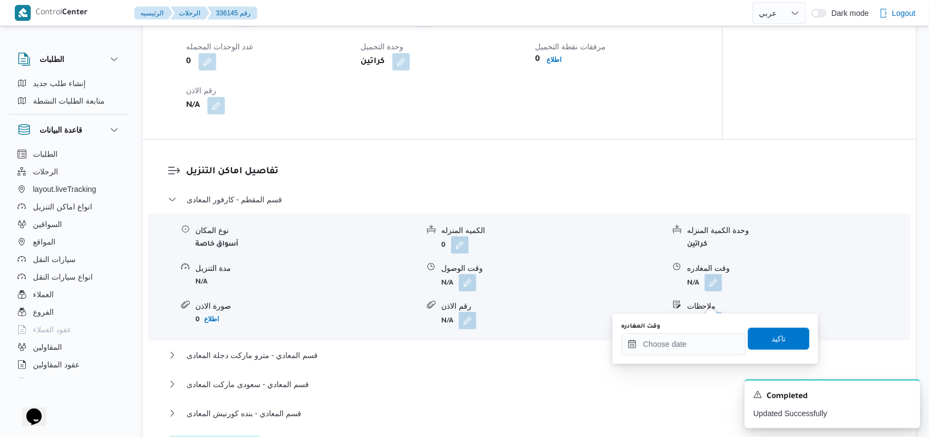
click at [700, 329] on div "وقت المغادره" at bounding box center [683, 327] width 125 height 9
click at [700, 341] on input "وقت المغادره" at bounding box center [683, 345] width 125 height 22
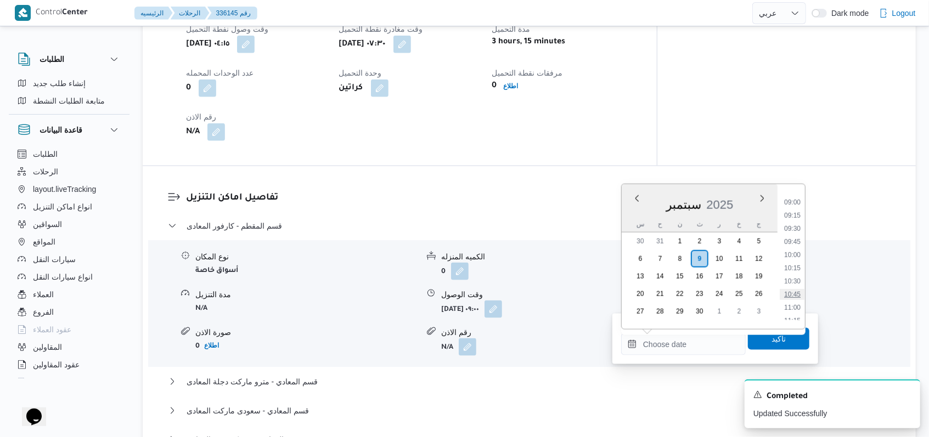
click at [795, 290] on li "10:45" at bounding box center [792, 294] width 25 height 11
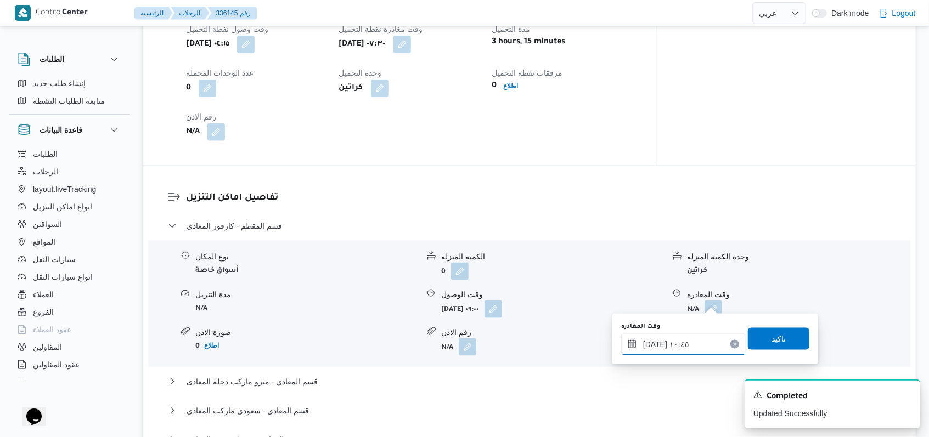
click at [700, 337] on input "٠٩/٠٩/٢٠٢٥ ١٠:٤٥" at bounding box center [683, 345] width 125 height 22
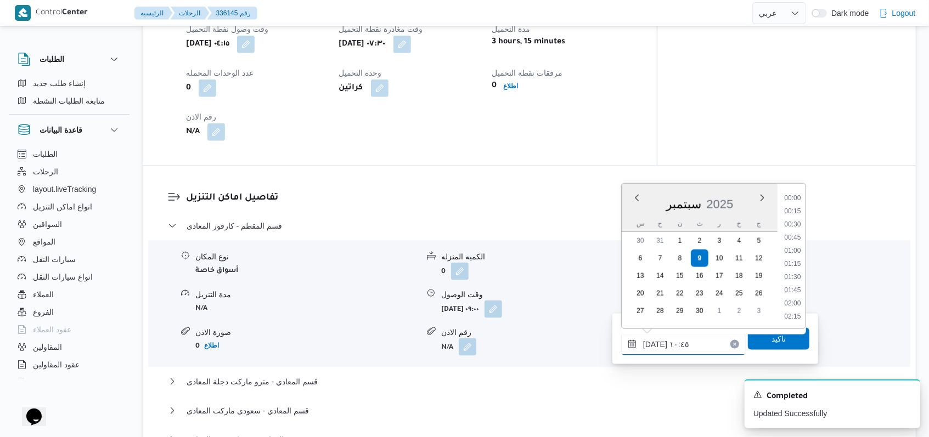
scroll to position [500, 0]
click at [790, 290] on li "11:15" at bounding box center [792, 290] width 25 height 11
type input "٠٩/٠٩/٢٠٢٥ ١١:١٥"
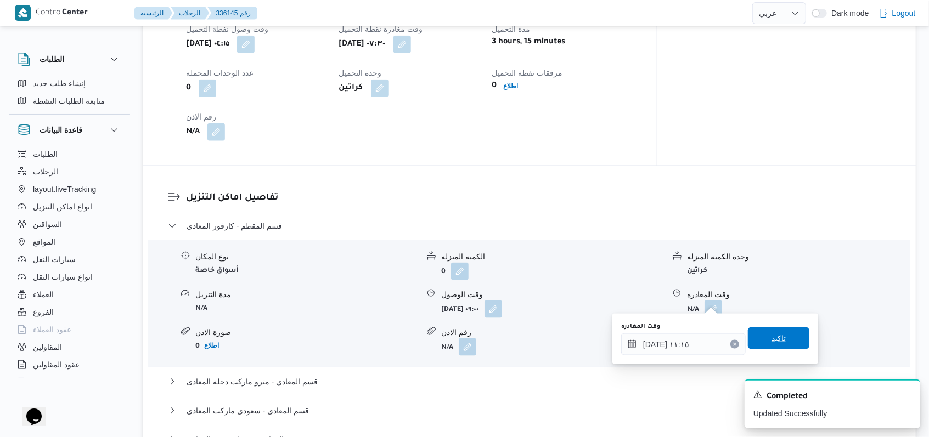
click at [777, 336] on span "تاكيد" at bounding box center [779, 338] width 14 height 13
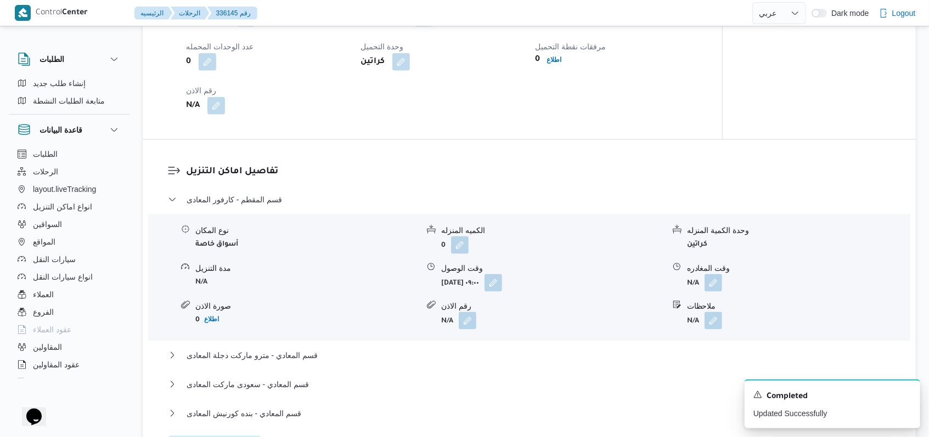
click at [319, 366] on div "قسم المقطم - كارفور المعادى نوع المكان أسواق خاصة الكميه المنزله 0 وحدة الكمية …" at bounding box center [529, 325] width 723 height 265
click at [318, 362] on button "قسم المعادي - مترو ماركت دجلة المعادى" at bounding box center [529, 355] width 723 height 13
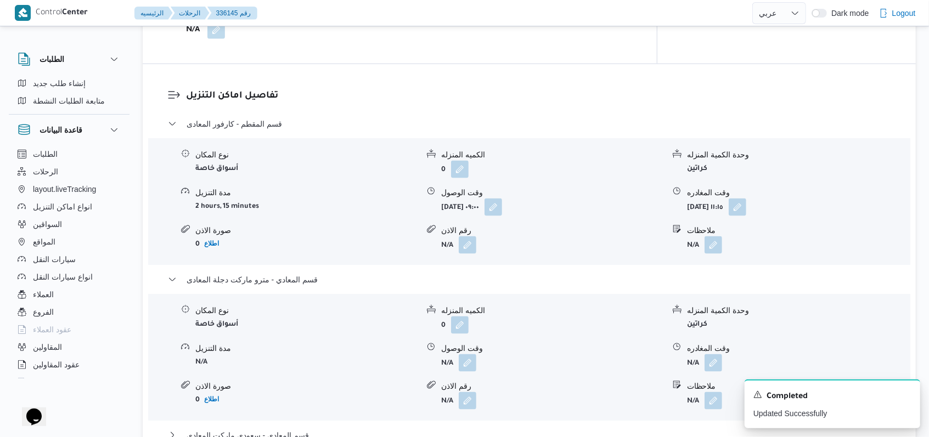
scroll to position [930, 0]
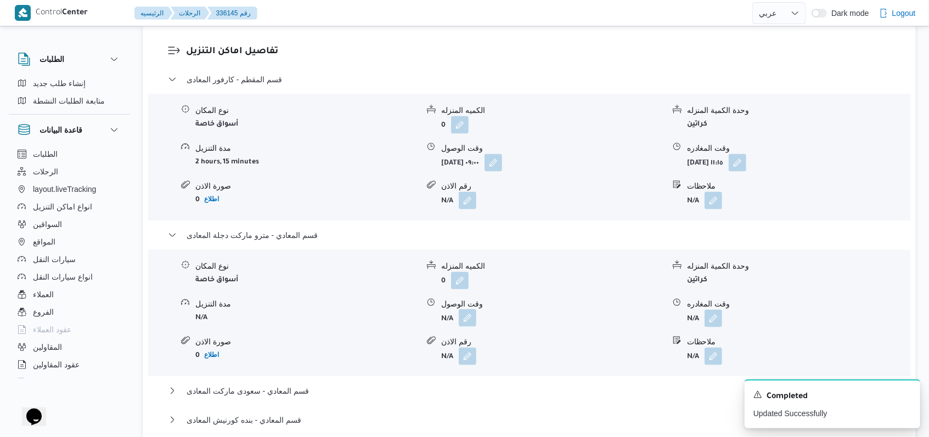
click at [468, 313] on button "button" at bounding box center [468, 319] width 18 height 18
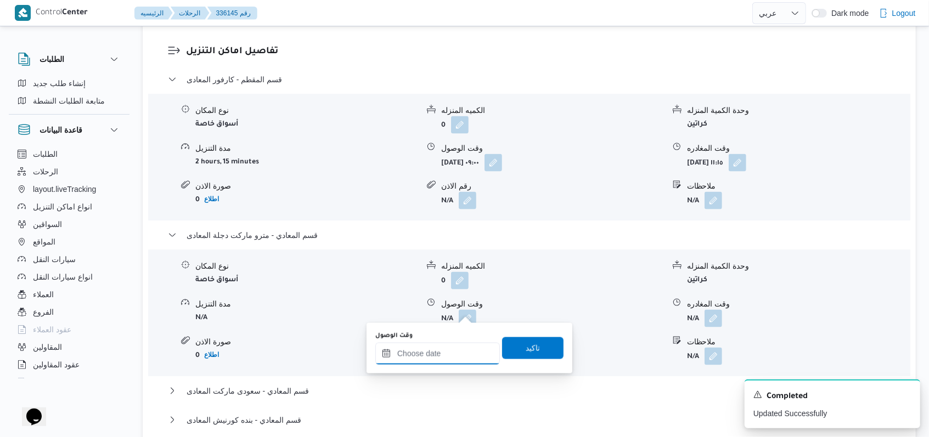
click at [448, 361] on input "وقت الوصول" at bounding box center [437, 354] width 125 height 22
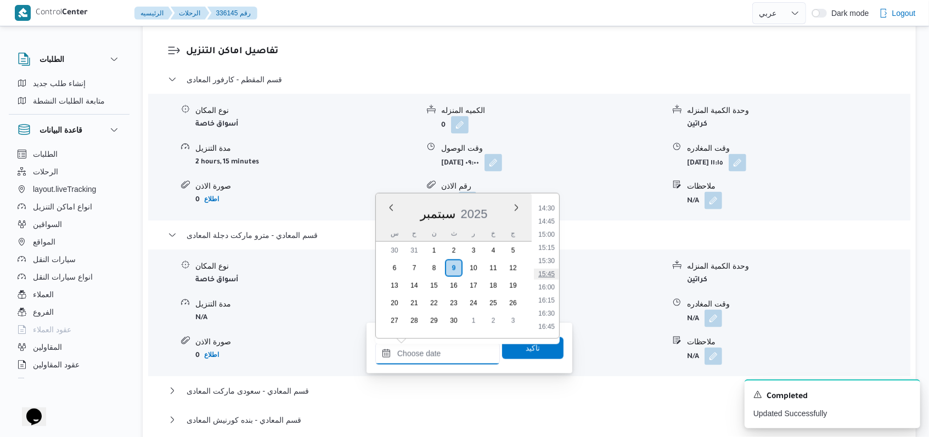
scroll to position [617, 0]
click at [553, 209] on li "11:45" at bounding box center [546, 210] width 25 height 11
type input "٠٩/٠٩/٢٠٢٥ ١١:٤٥"
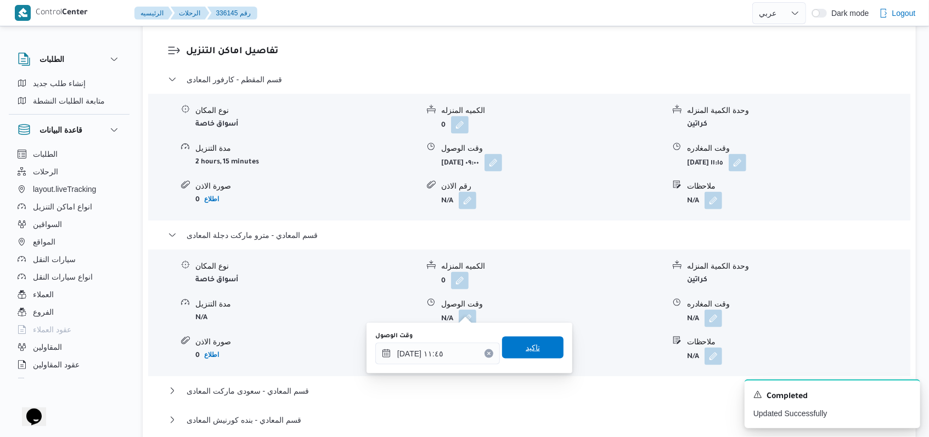
click at [530, 341] on span "تاكيد" at bounding box center [532, 348] width 61 height 22
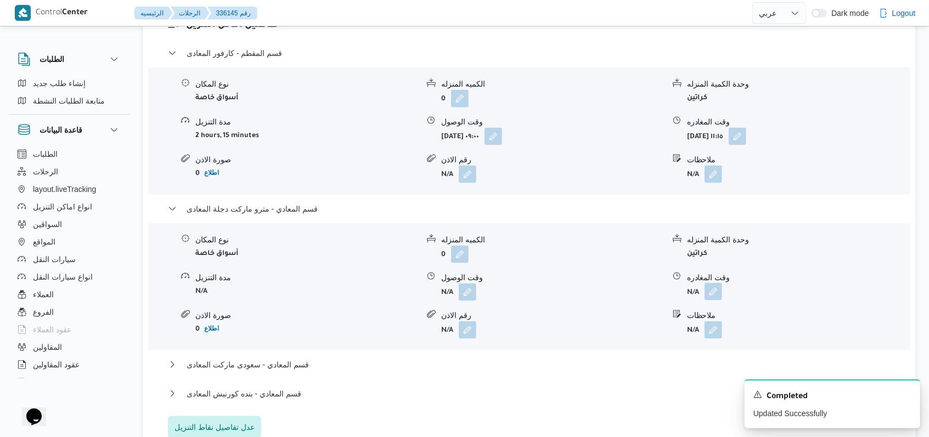
click at [711, 301] on button "button" at bounding box center [714, 292] width 18 height 18
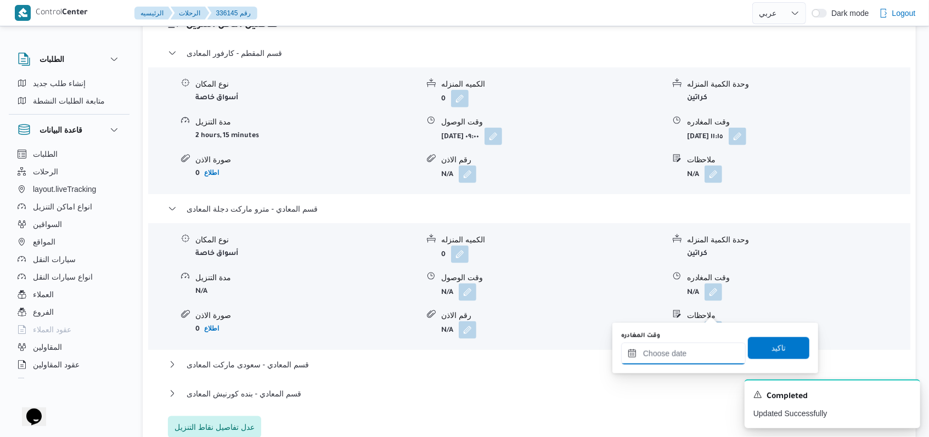
click at [690, 353] on input "وقت المغادره" at bounding box center [683, 354] width 125 height 22
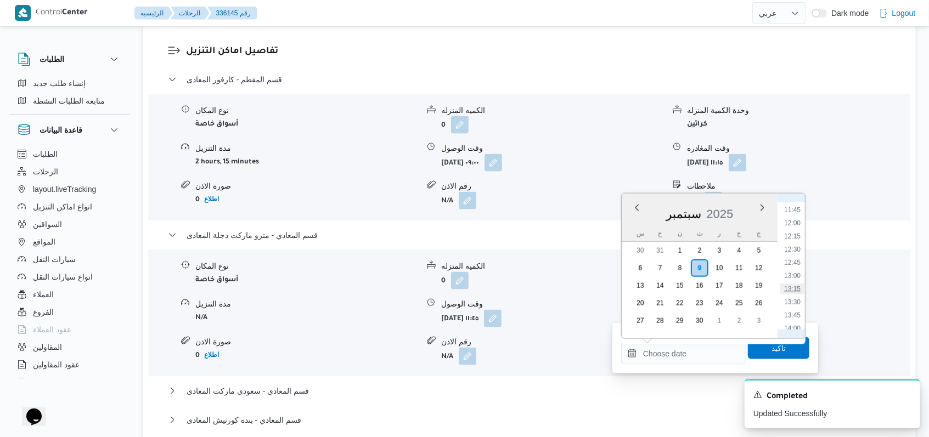
click at [794, 290] on li "13:15" at bounding box center [792, 289] width 25 height 11
type input "٠٩/٠٩/٢٠٢٥ ١٣:١٥"
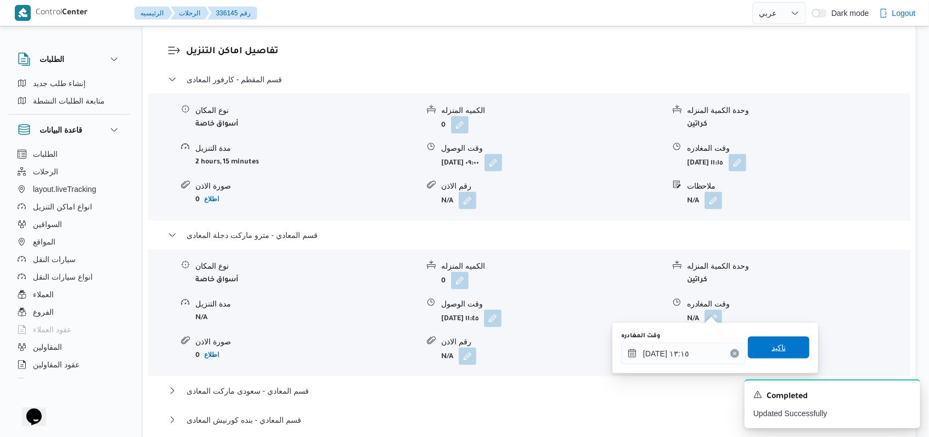
click at [775, 348] on span "تاكيد" at bounding box center [779, 347] width 14 height 13
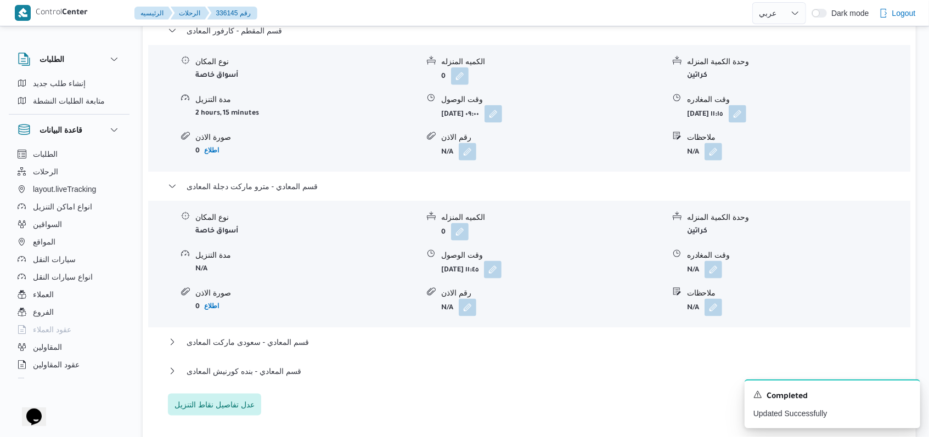
scroll to position [1076, 0]
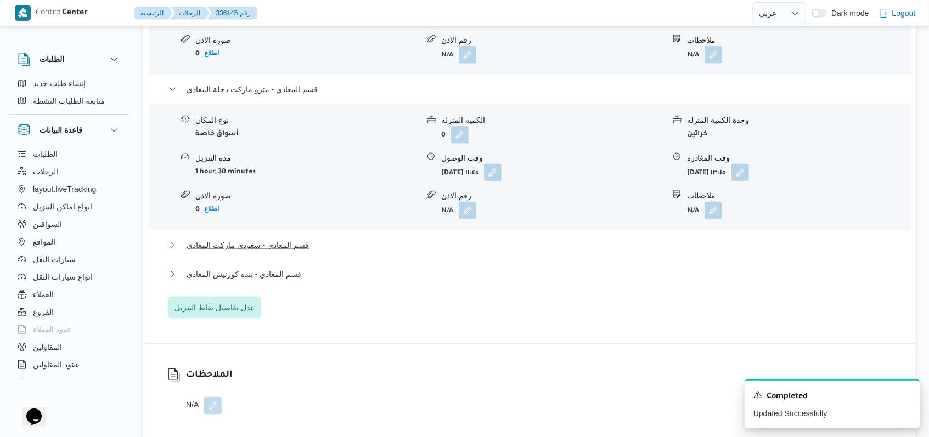
click at [277, 241] on span "قسم المعادي - سعودى ماركت المعادى" at bounding box center [248, 245] width 122 height 13
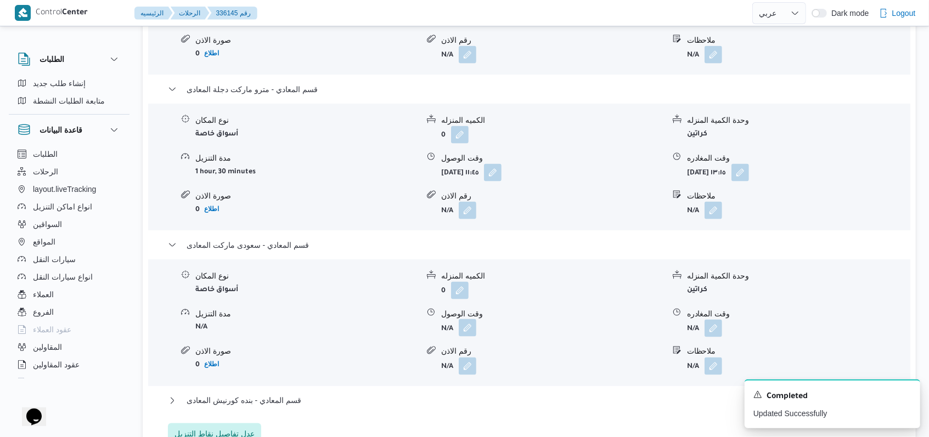
click at [472, 319] on button "button" at bounding box center [468, 328] width 18 height 18
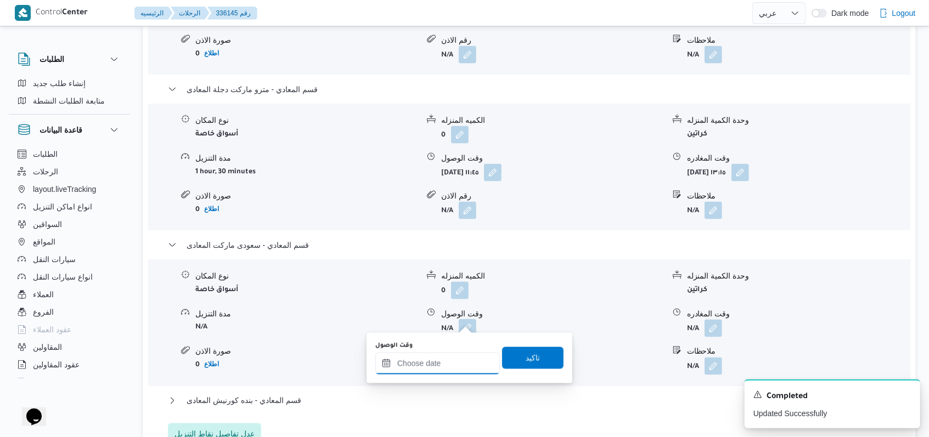
click at [457, 363] on input "وقت الوصول" at bounding box center [437, 364] width 125 height 22
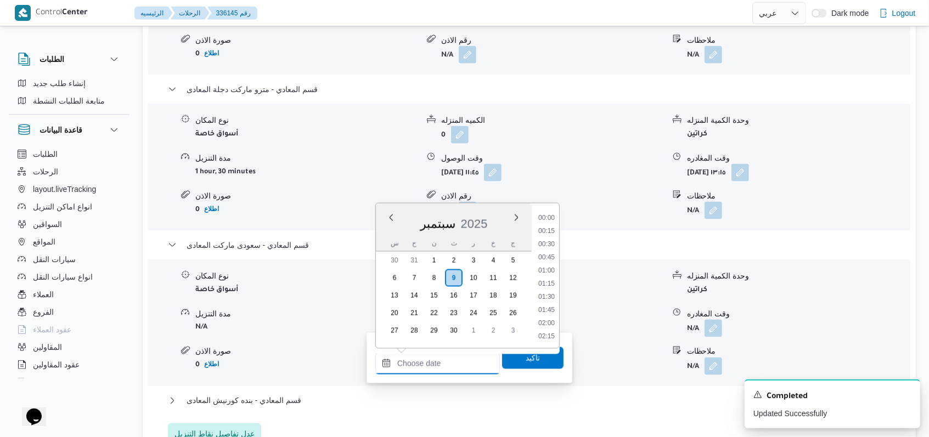
scroll to position [763, 0]
click at [749, 164] on button "button" at bounding box center [741, 173] width 18 height 18
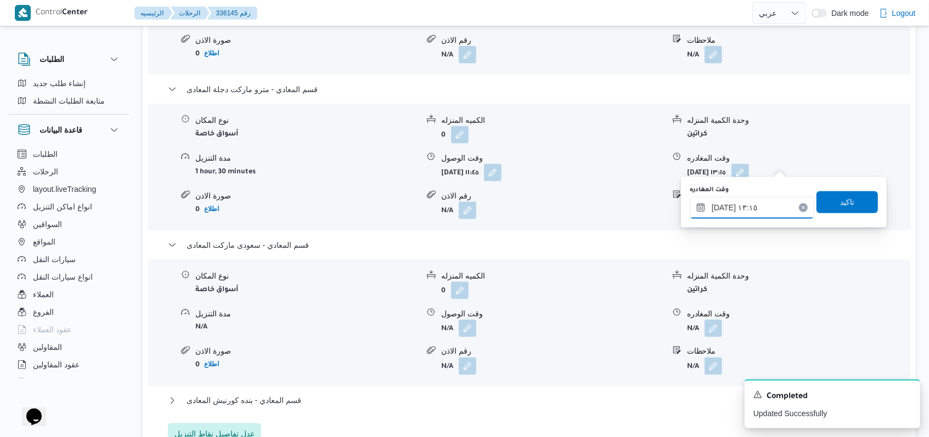
click at [769, 204] on input "٠٩/٠٩/٢٠٢٥ ١٣:١٥" at bounding box center [752, 208] width 125 height 22
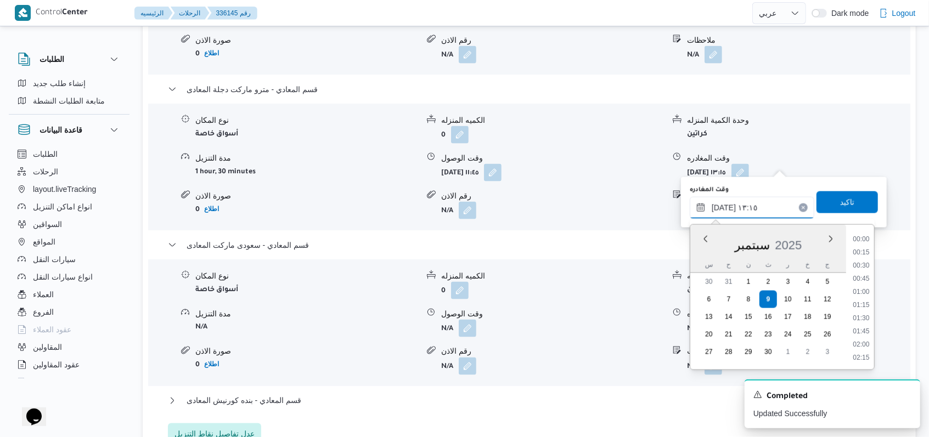
scroll to position [632, 0]
click at [871, 278] on li "12:45" at bounding box center [860, 279] width 25 height 11
type input "٠٩/٠٩/٢٠٢٥ ١٢:٤٥"
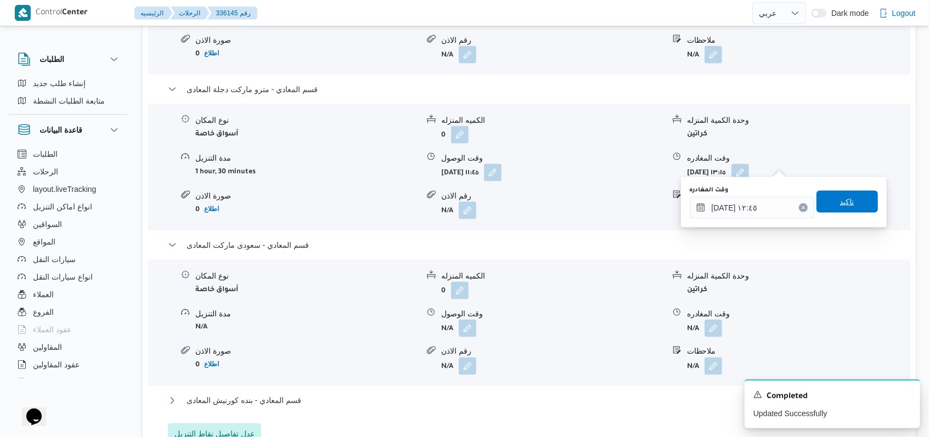
click at [856, 203] on span "تاكيد" at bounding box center [847, 202] width 61 height 22
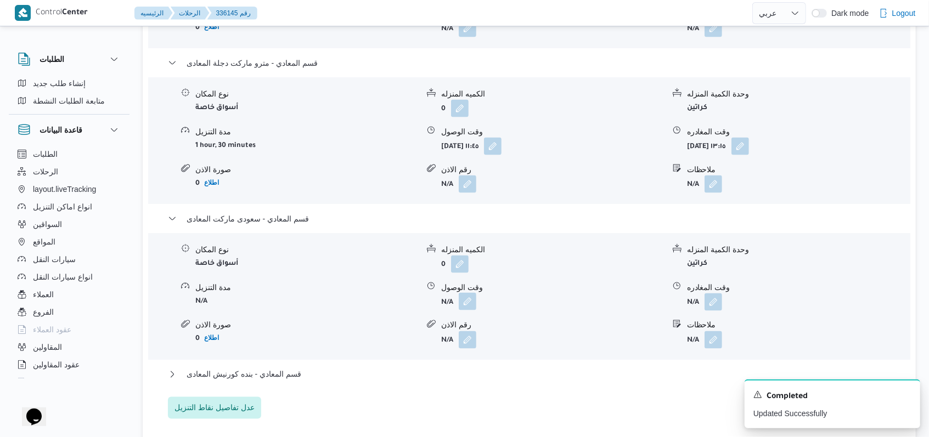
click at [469, 311] on button "button" at bounding box center [468, 302] width 18 height 18
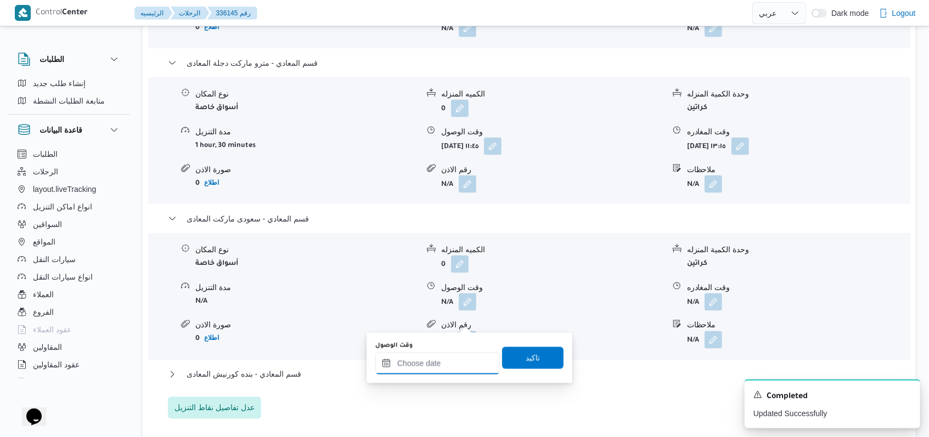
click at [449, 367] on input "وقت الوصول" at bounding box center [437, 364] width 125 height 22
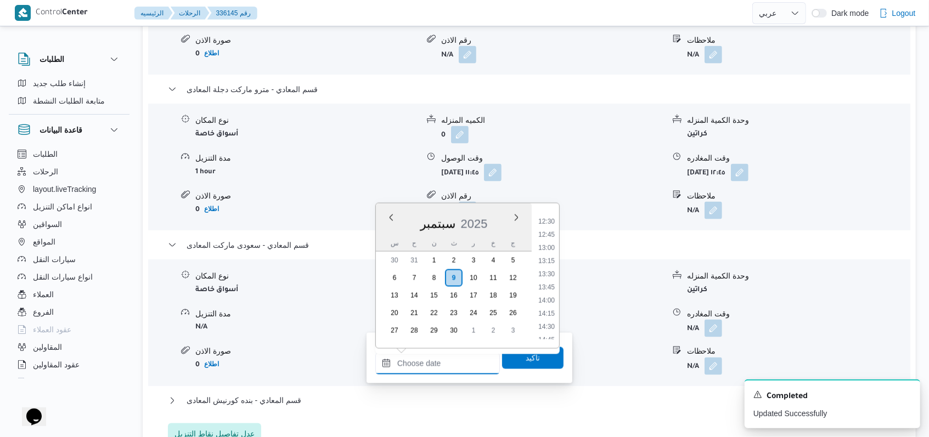
scroll to position [617, 0]
click at [554, 283] on li "13:00" at bounding box center [546, 285] width 25 height 11
type input "٠٩/٠٩/٢٠٢٥ ١٣:٠٠"
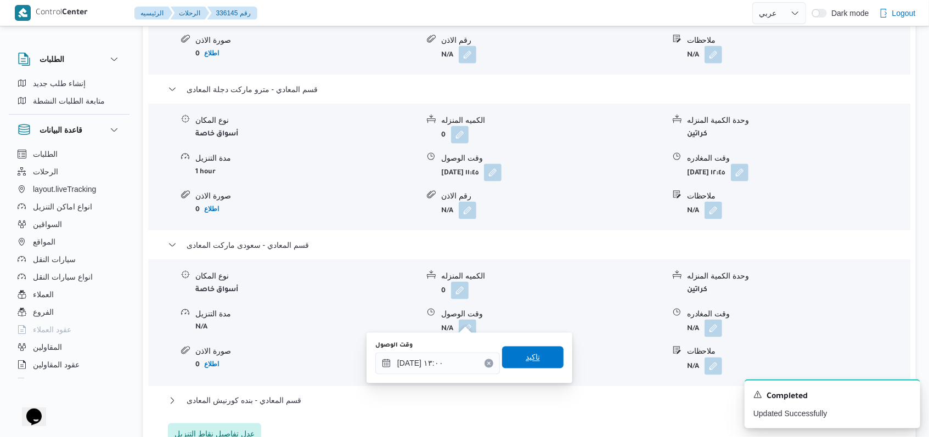
click at [531, 359] on span "تاكيد" at bounding box center [533, 357] width 14 height 13
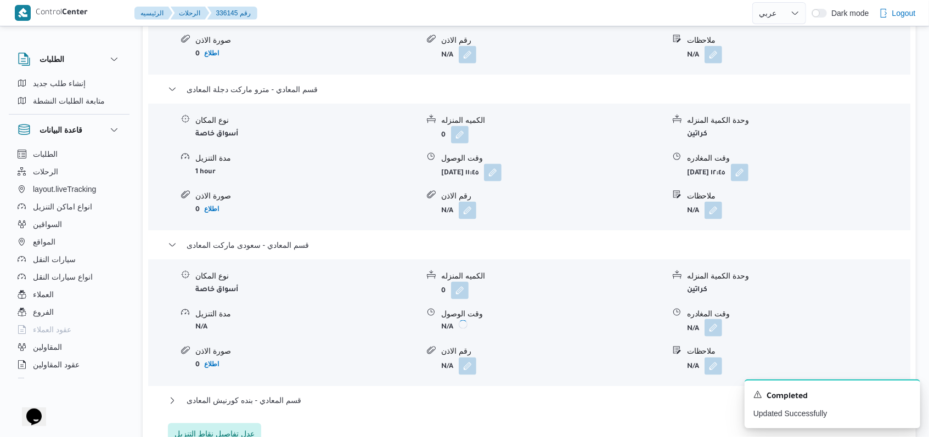
click at [716, 325] on button "button" at bounding box center [714, 328] width 18 height 18
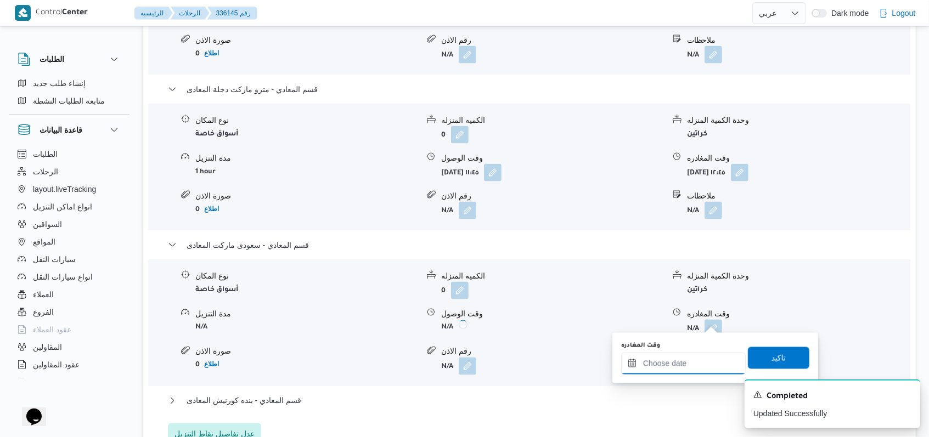
click at [703, 361] on input "وقت المغادره" at bounding box center [683, 364] width 125 height 22
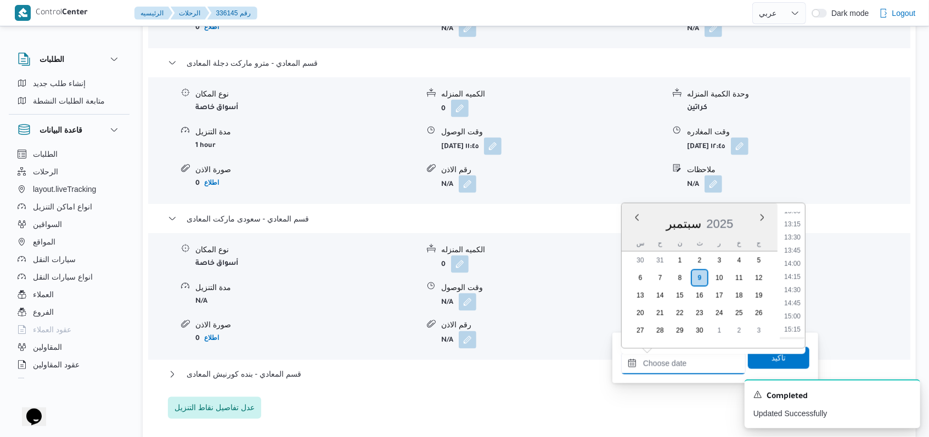
scroll to position [690, 0]
click at [800, 266] on li "14:00" at bounding box center [792, 265] width 25 height 11
type input "٠٩/٠٩/٢٠٢٥ ١٤:٠٠"
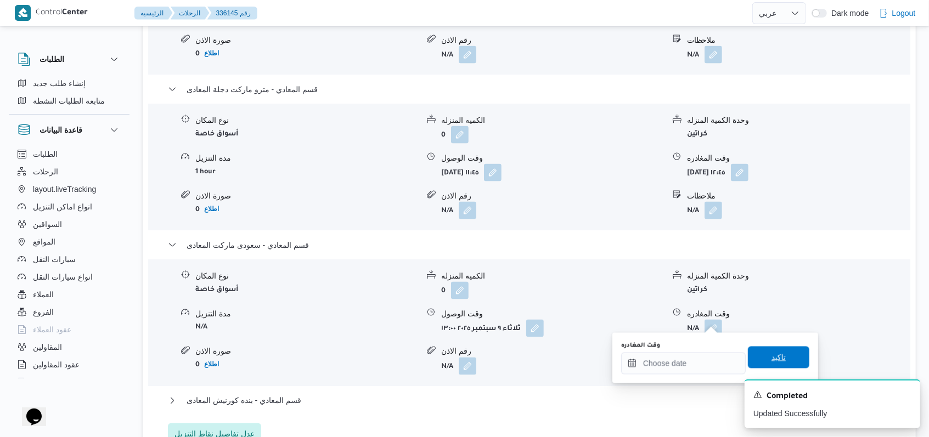
click at [782, 359] on span "تاكيد" at bounding box center [778, 358] width 61 height 22
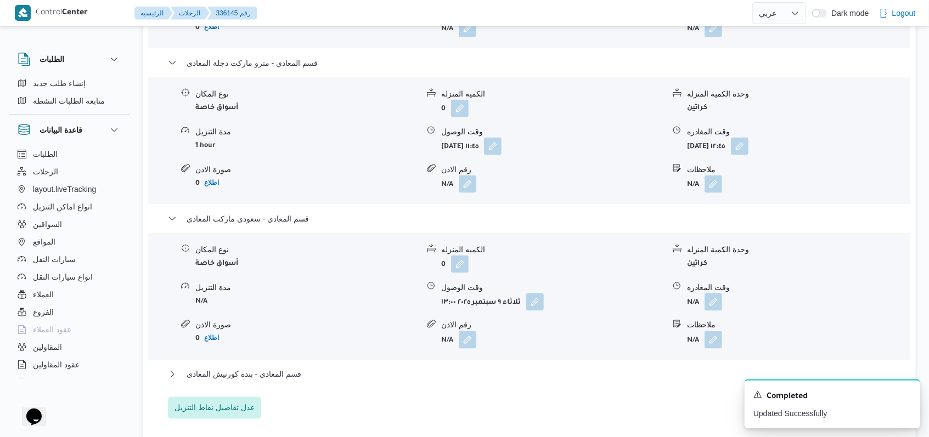
scroll to position [1223, 0]
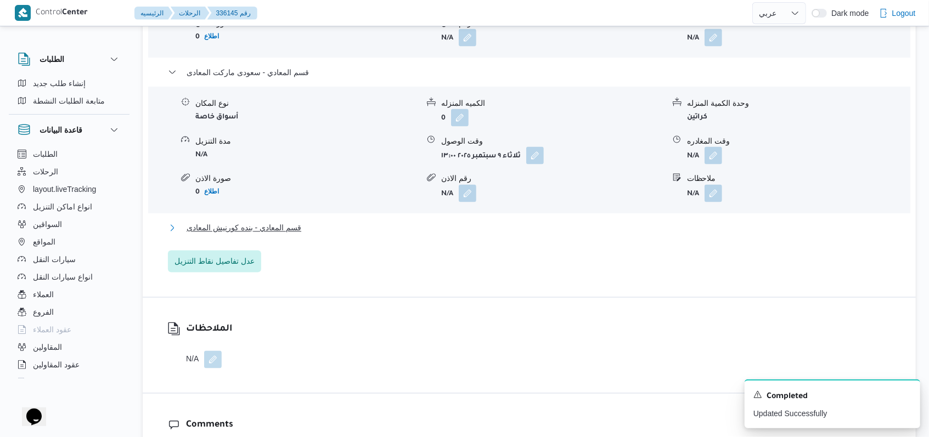
click at [282, 235] on span "قسم المعادي - بنده كورنيش المعادى" at bounding box center [244, 228] width 115 height 13
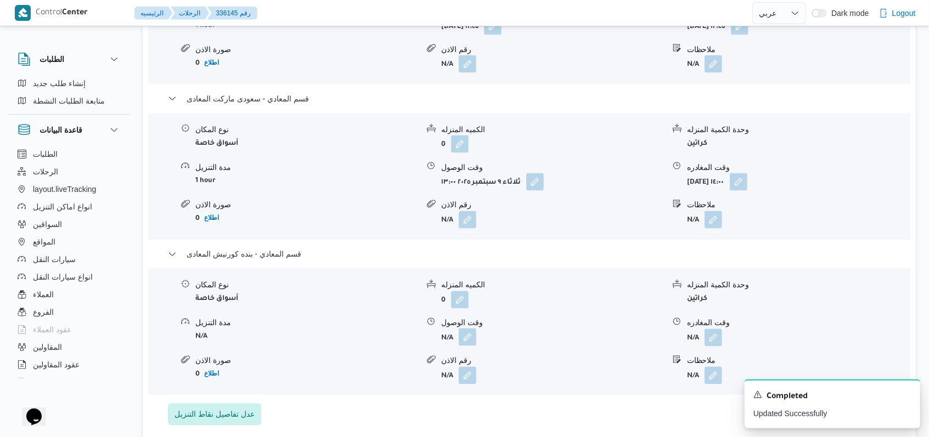
click at [466, 329] on button "button" at bounding box center [468, 338] width 18 height 18
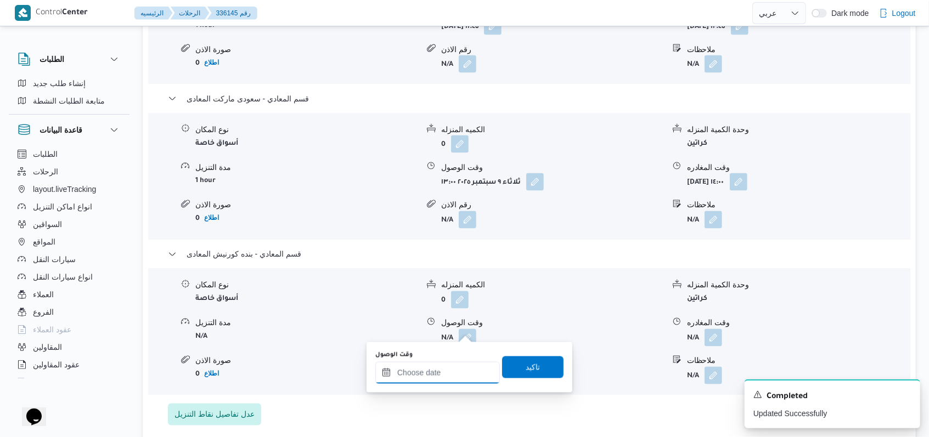
click at [439, 373] on input "وقت الوصول" at bounding box center [437, 373] width 125 height 22
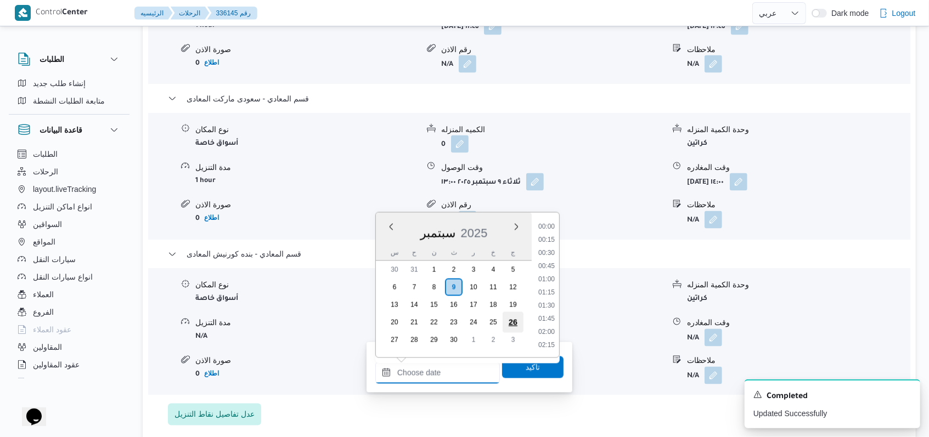
scroll to position [763, 0]
click at [552, 230] on li "14:30" at bounding box center [546, 227] width 25 height 11
type input "٠٩/٠٩/٢٠٢٥ ١٤:٣٠"
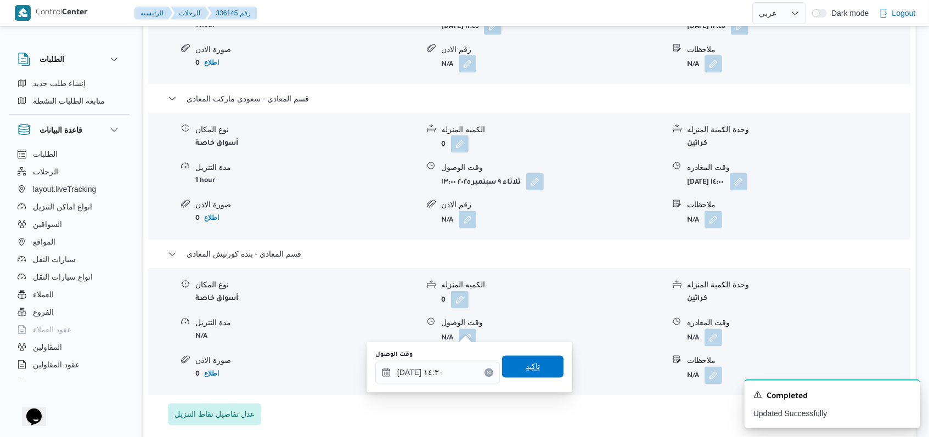
click at [529, 364] on span "تاكيد" at bounding box center [533, 367] width 14 height 13
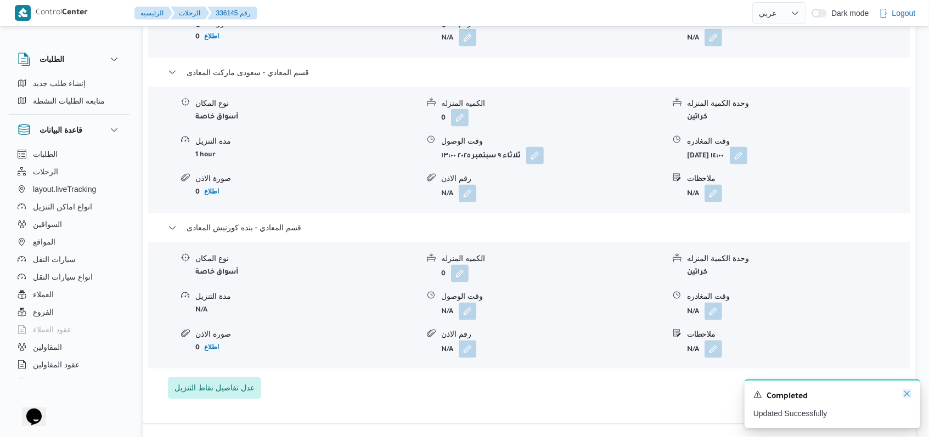
click at [904, 394] on icon "Dismiss toast" at bounding box center [907, 394] width 9 height 9
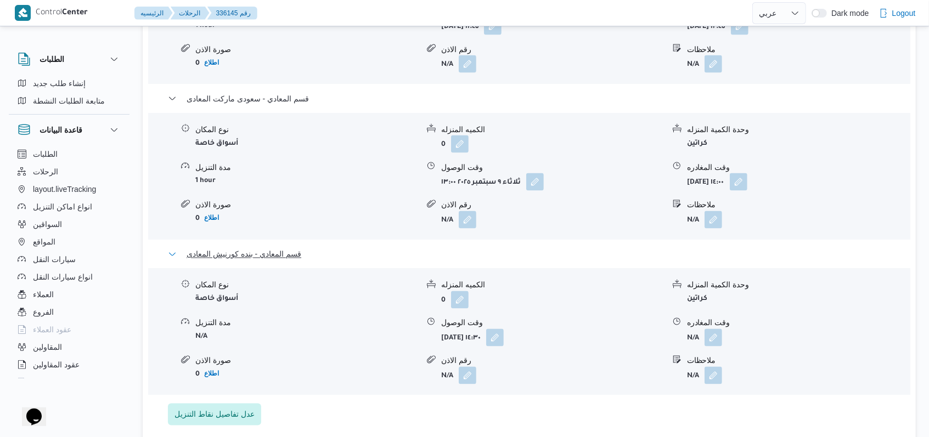
click at [267, 248] on span "قسم المعادي - بنده كورنيش المعادى" at bounding box center [244, 254] width 115 height 13
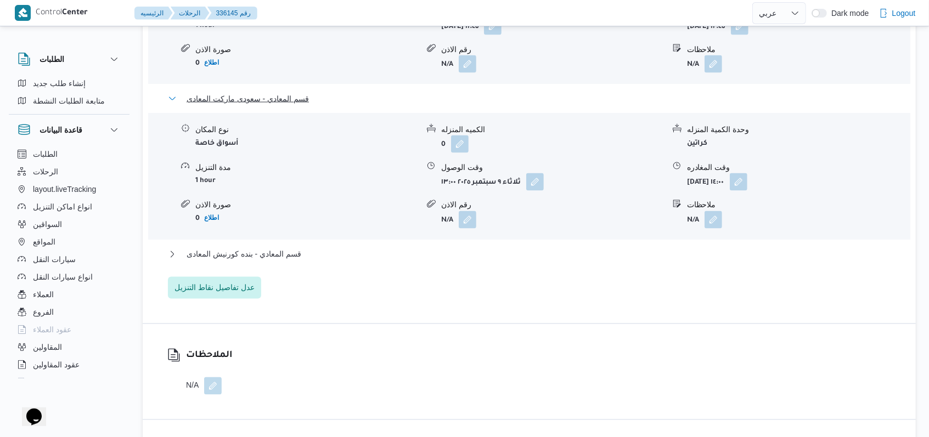
click at [286, 92] on span "قسم المعادي - سعودى ماركت المعادى" at bounding box center [248, 98] width 122 height 13
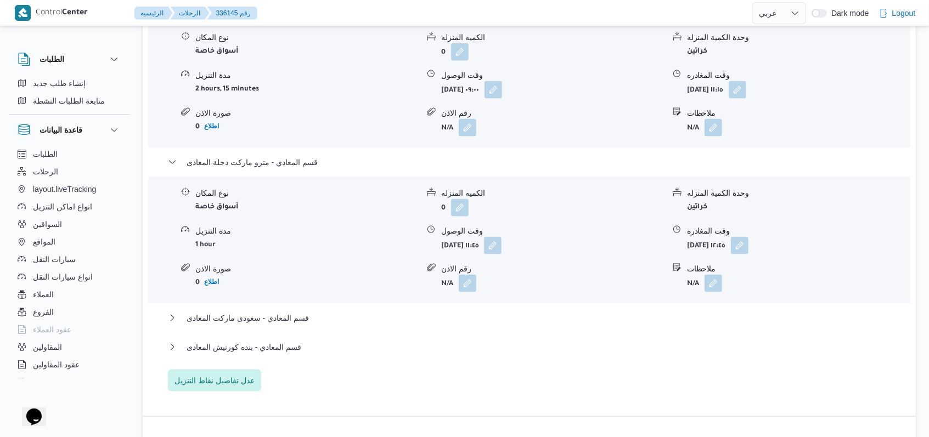
click at [302, 145] on div "قسم المقطم - كارفور المعادى نوع المكان أسواق خاصة الكميه المنزله 0 وحدة الكمية …" at bounding box center [529, 196] width 723 height 392
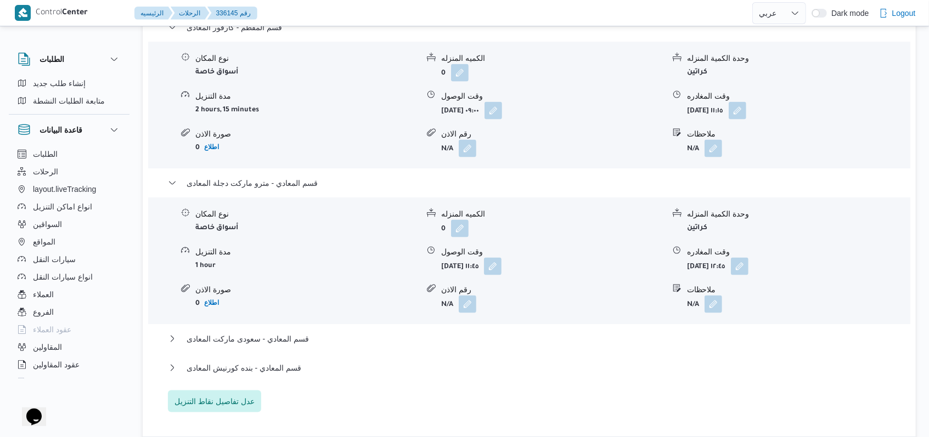
scroll to position [930, 0]
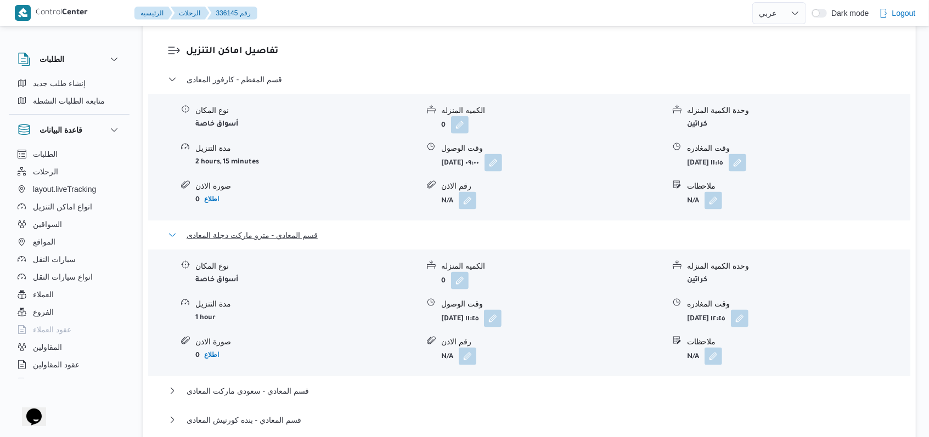
click at [299, 232] on span "قسم المعادي - مترو ماركت دجلة المعادى" at bounding box center [252, 235] width 131 height 13
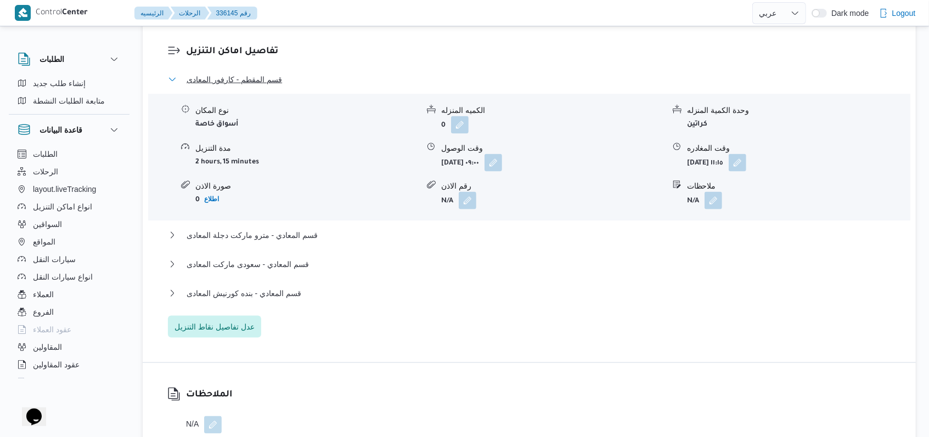
click at [258, 73] on span "قسم المقطم - كارفور المعادى" at bounding box center [234, 79] width 95 height 13
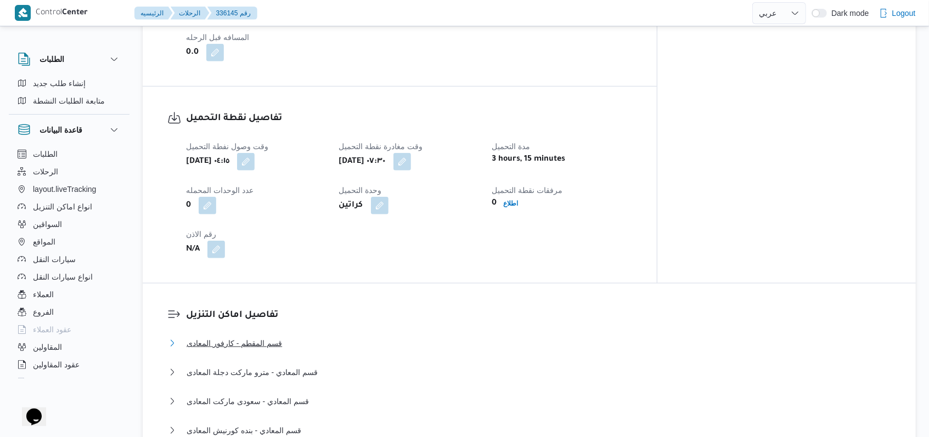
scroll to position [491, 0]
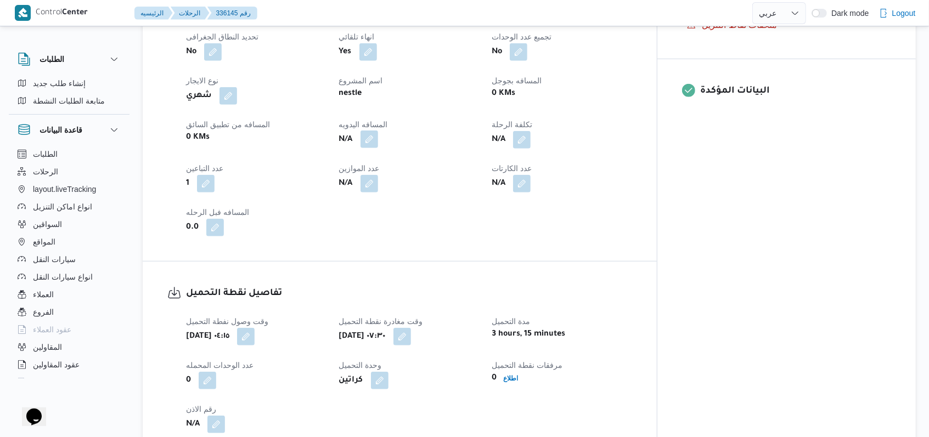
click at [378, 131] on button "button" at bounding box center [370, 140] width 18 height 18
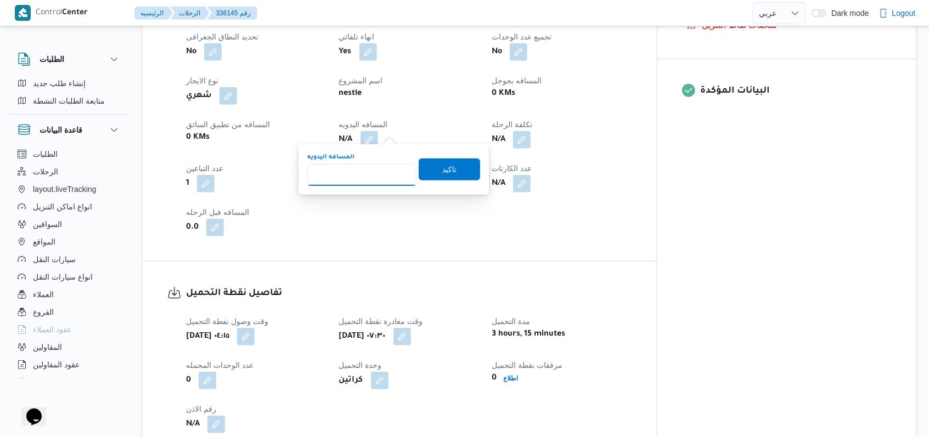
click at [362, 176] on input "المسافه اليدويه" at bounding box center [361, 175] width 109 height 22
type input "122"
click at [430, 171] on span "تاكيد" at bounding box center [449, 169] width 61 height 22
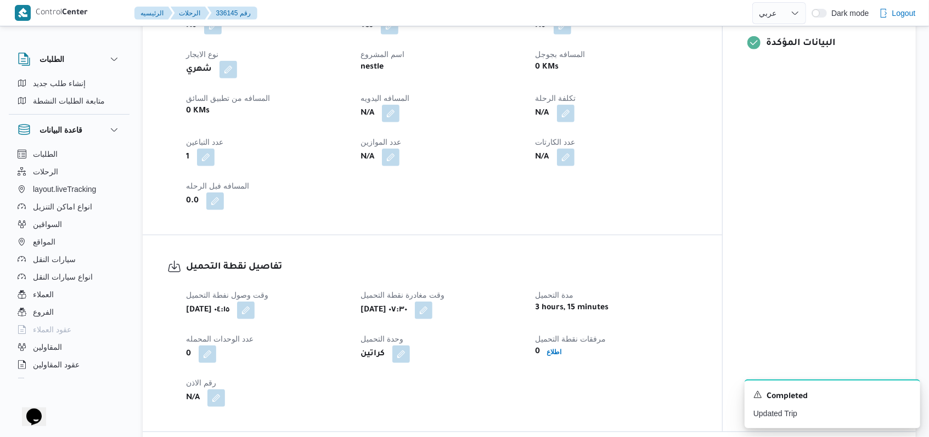
scroll to position [198, 0]
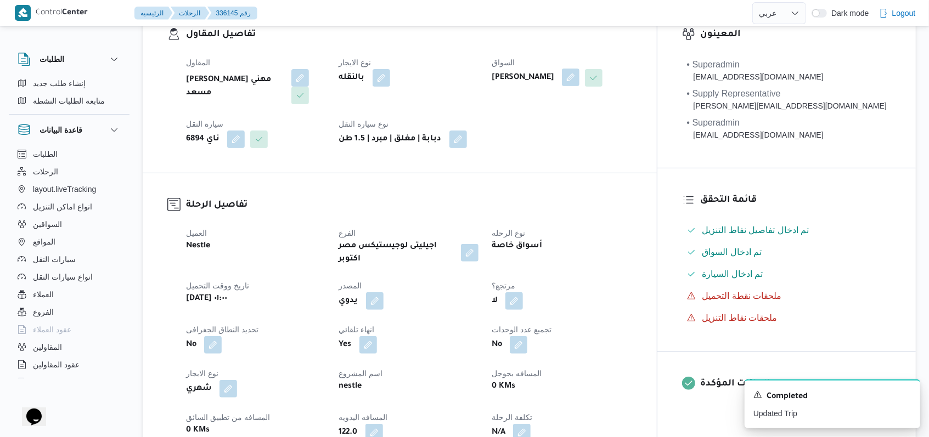
click at [580, 77] on button "button" at bounding box center [571, 78] width 18 height 18
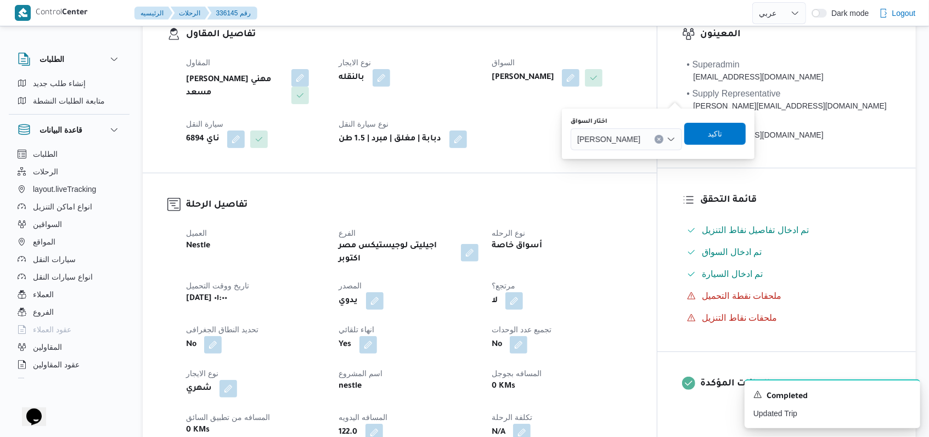
click at [640, 143] on span "ممدوح مصطفي ابراهيم حلمي" at bounding box center [608, 139] width 63 height 12
type input "وجد"
click at [653, 154] on span "وجد ى كريمان محمد محمد حسن" at bounding box center [650, 159] width 56 height 13
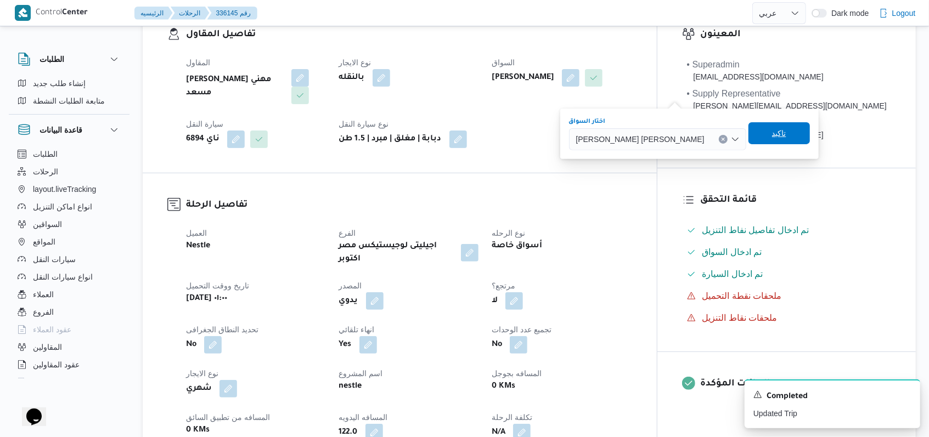
click at [749, 138] on span "تاكيد" at bounding box center [779, 133] width 61 height 22
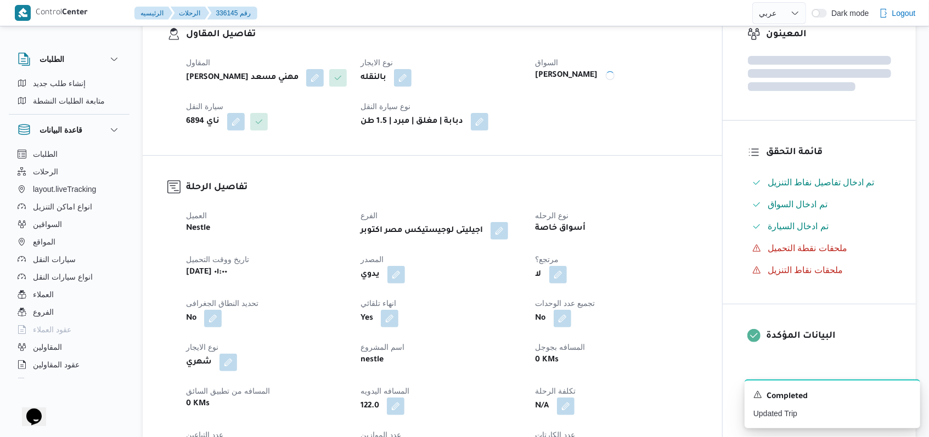
click at [237, 113] on dt "سيارة النقل" at bounding box center [266, 106] width 161 height 13
click at [235, 132] on div "ناي 6894" at bounding box center [267, 122] width 164 height 20
click at [233, 131] on button "button" at bounding box center [236, 122] width 18 height 18
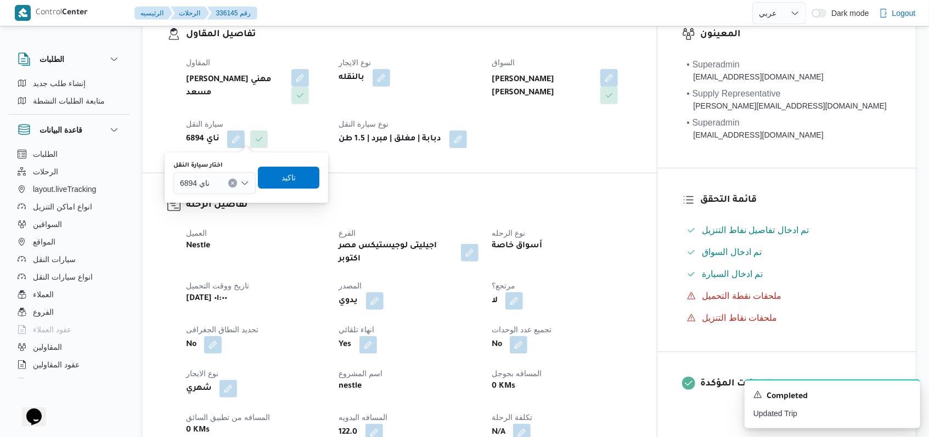
click at [223, 184] on div "ناي 6894" at bounding box center [214, 183] width 82 height 22
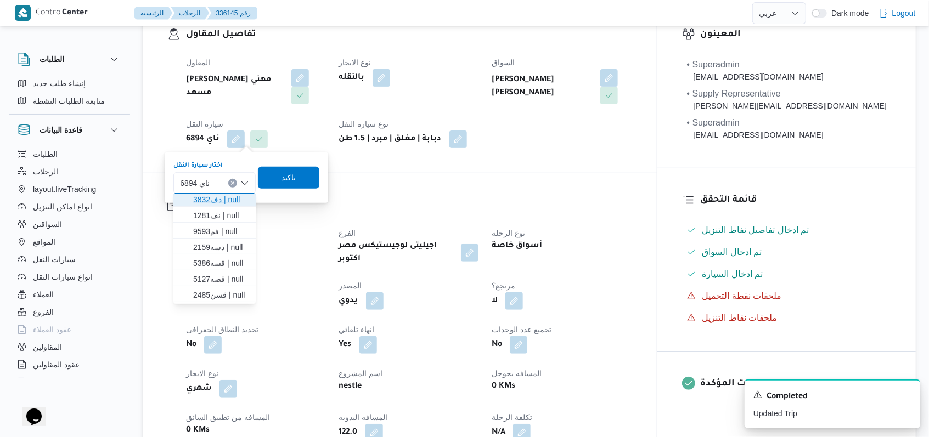
click at [228, 201] on span "دف3832 | null" at bounding box center [221, 199] width 56 height 13
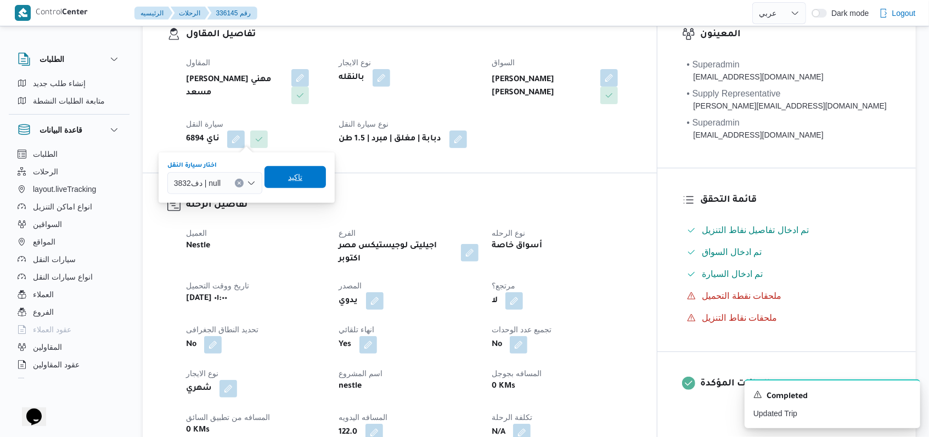
click at [288, 172] on span "تاكيد" at bounding box center [295, 177] width 14 height 13
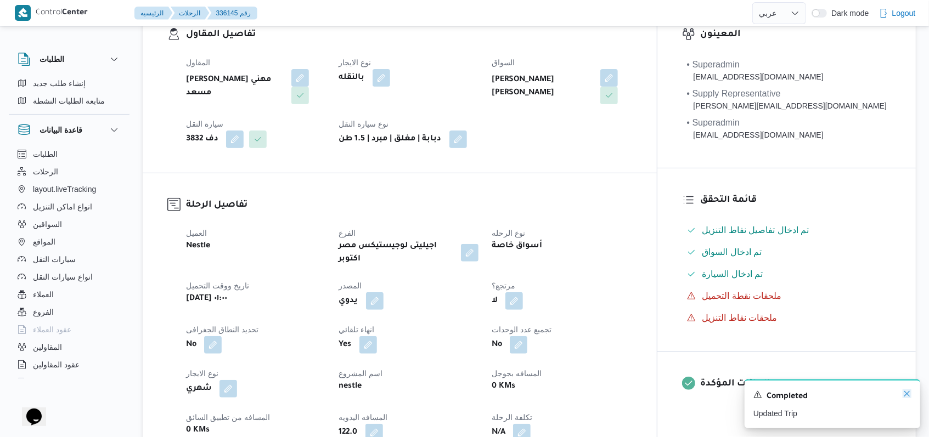
click at [906, 394] on icon "Dismiss toast" at bounding box center [906, 393] width 5 height 5
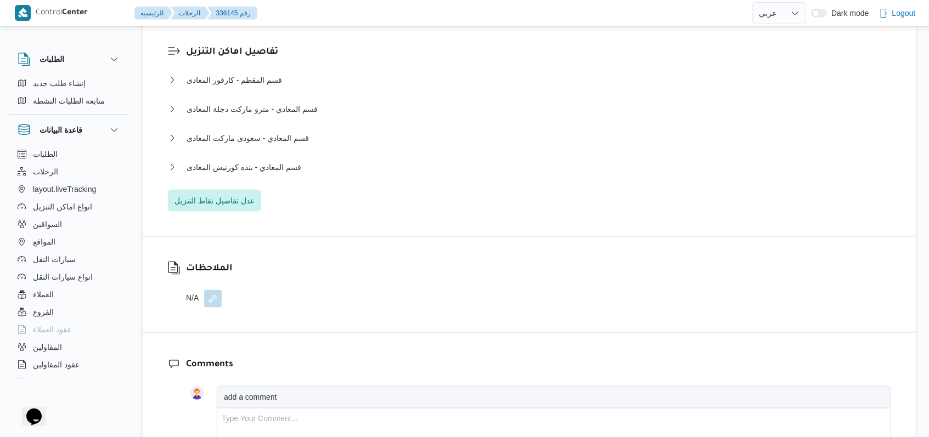
scroll to position [930, 0]
click at [299, 160] on span "قسم المعادي - بنده كورنيش المعادى" at bounding box center [244, 166] width 115 height 13
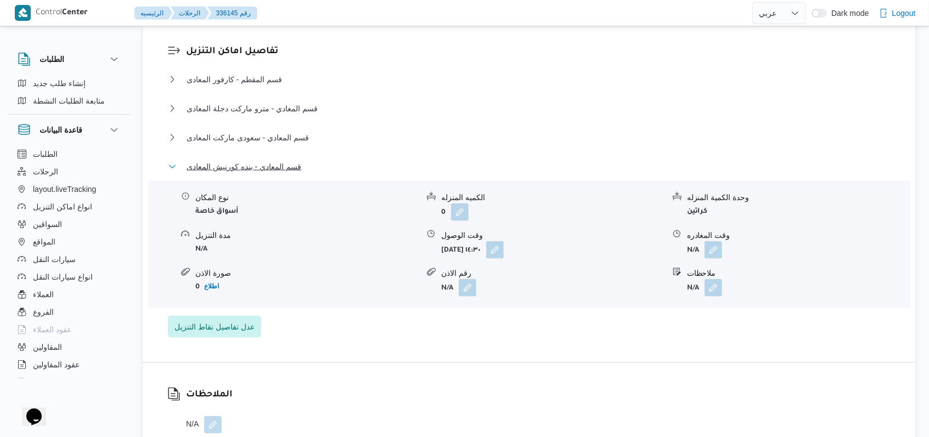
click at [299, 160] on span "قسم المعادي - بنده كورنيش المعادى" at bounding box center [244, 166] width 115 height 13
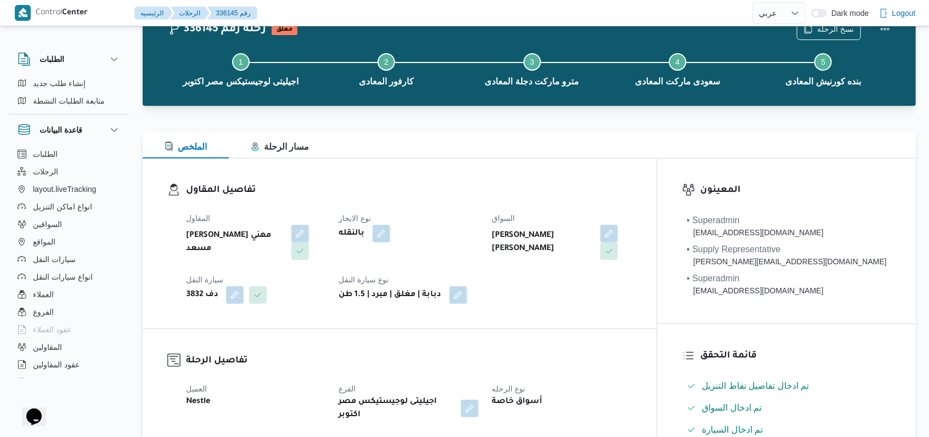
scroll to position [0, 0]
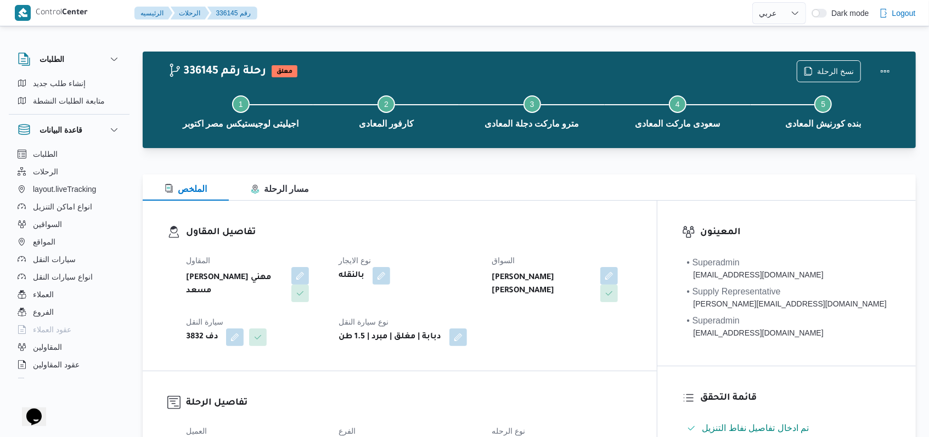
select select "ar"
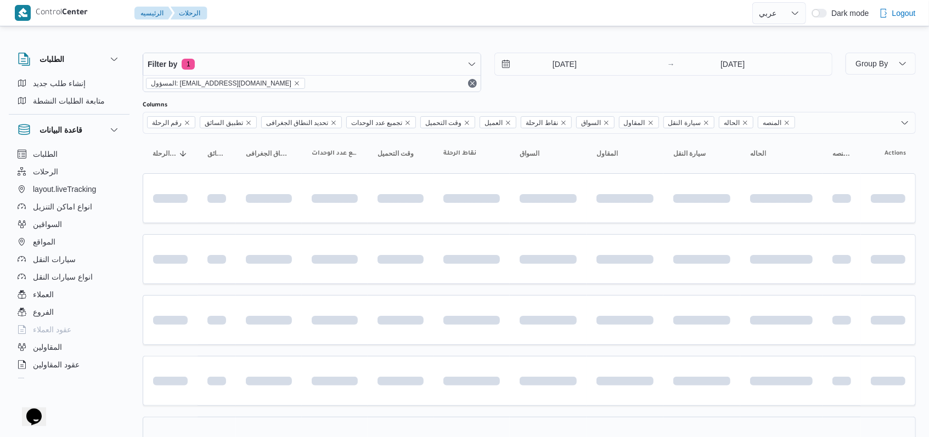
scroll to position [125, 0]
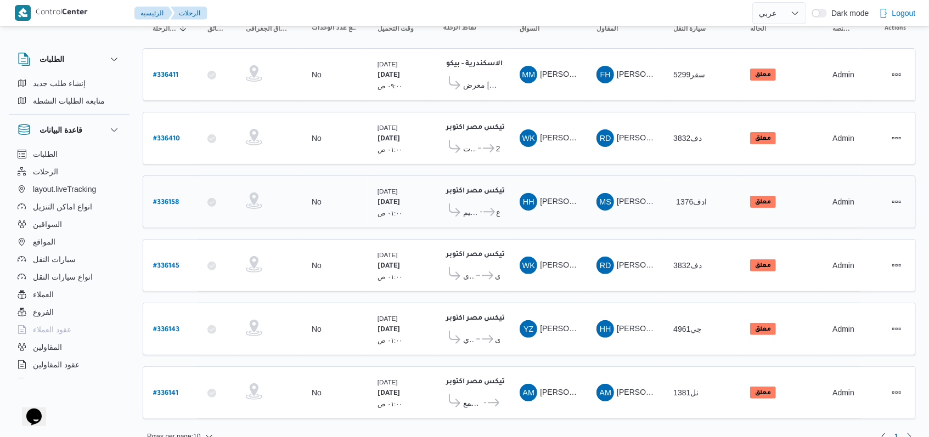
click at [170, 199] on b "# 336158" at bounding box center [166, 203] width 26 height 8
select select "ar"
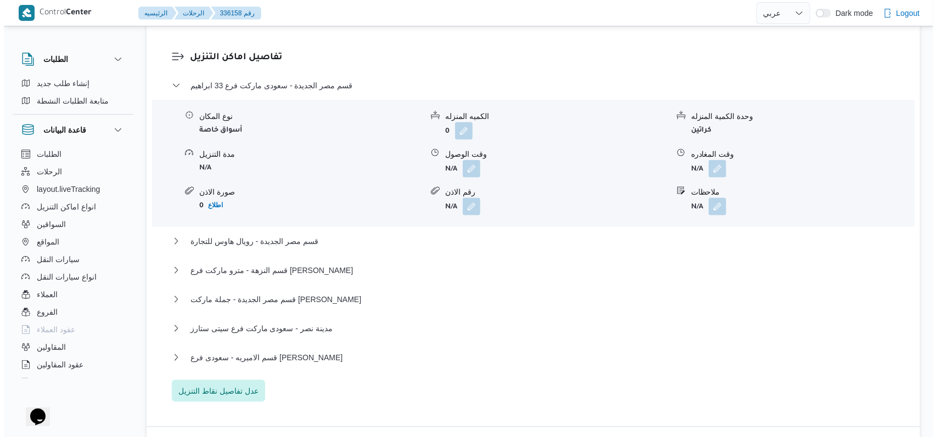
scroll to position [930, 0]
click at [291, 77] on span "قسم مصر الجديدة - سعودى ماركت فرع 33 ابراهيم" at bounding box center [268, 83] width 162 height 13
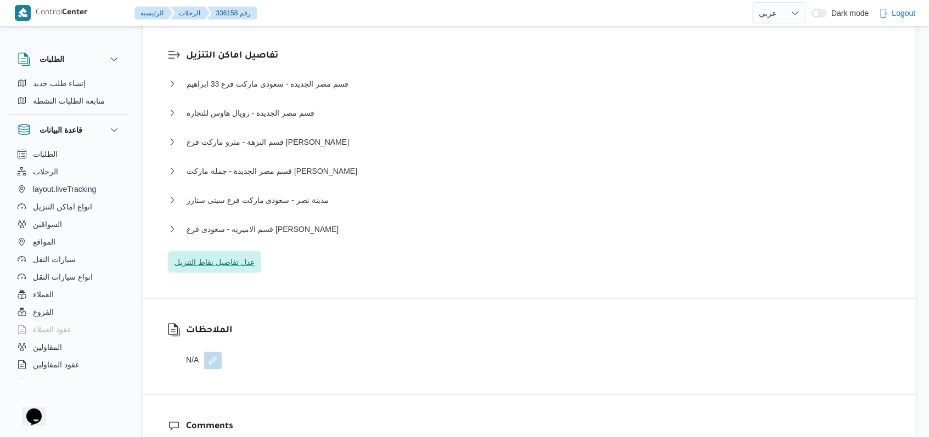
click at [245, 256] on span "عدل تفاصيل نقاط التنزيل" at bounding box center [215, 262] width 80 height 13
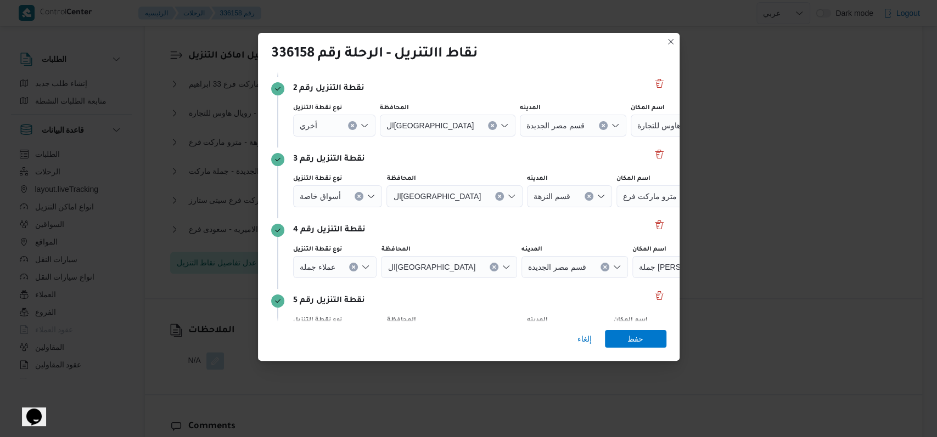
scroll to position [146, 0]
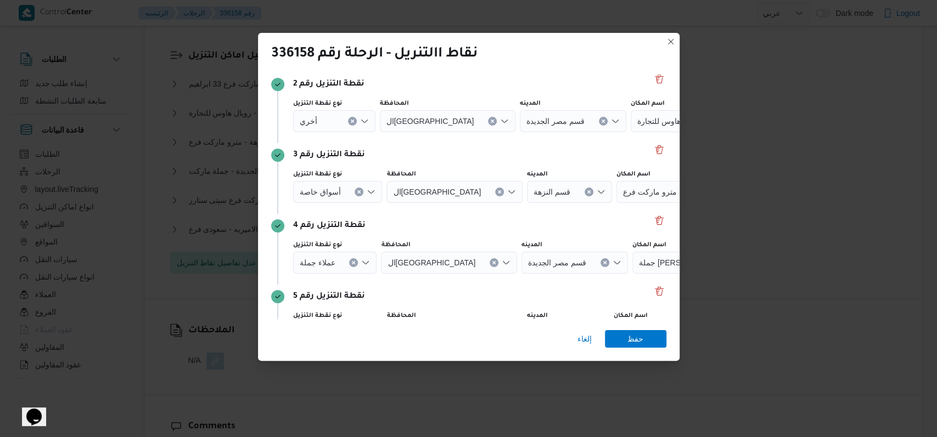
click at [352, 120] on icon "Clear input" at bounding box center [352, 121] width 3 height 3
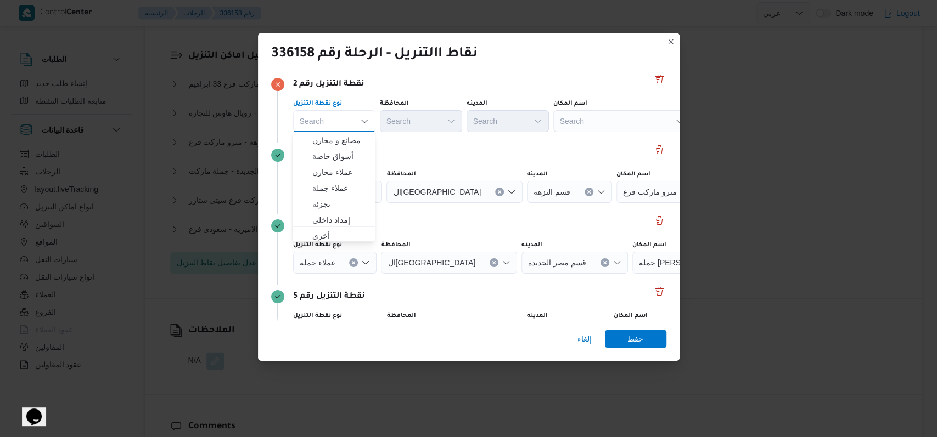
click at [604, 122] on div "Search" at bounding box center [621, 121] width 137 height 22
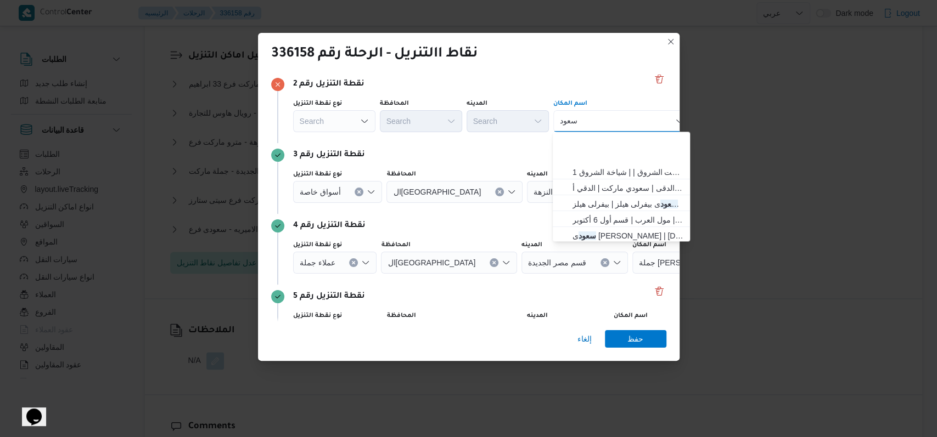
scroll to position [73, 0]
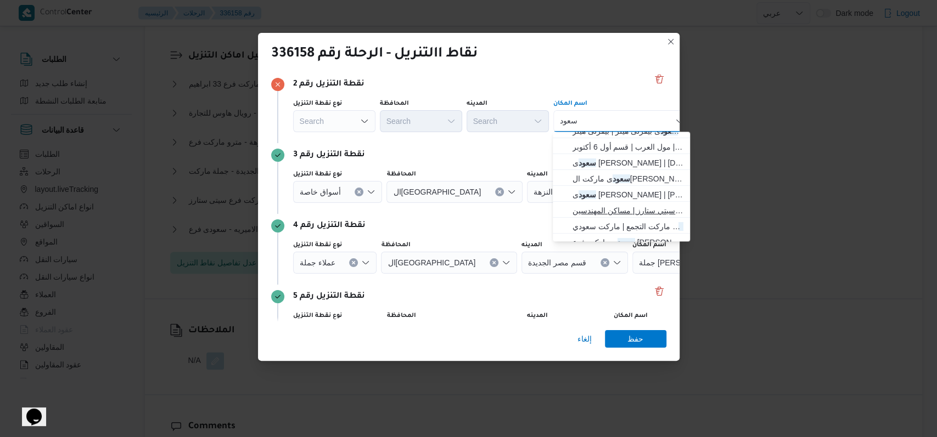
type input "سعود"
click at [622, 210] on span "سعود ى ماركت فرع سيتى ستارز | سعودي سوبر ماركت - فرع سيتي ستارز | مساكن المهندس…" at bounding box center [627, 210] width 111 height 13
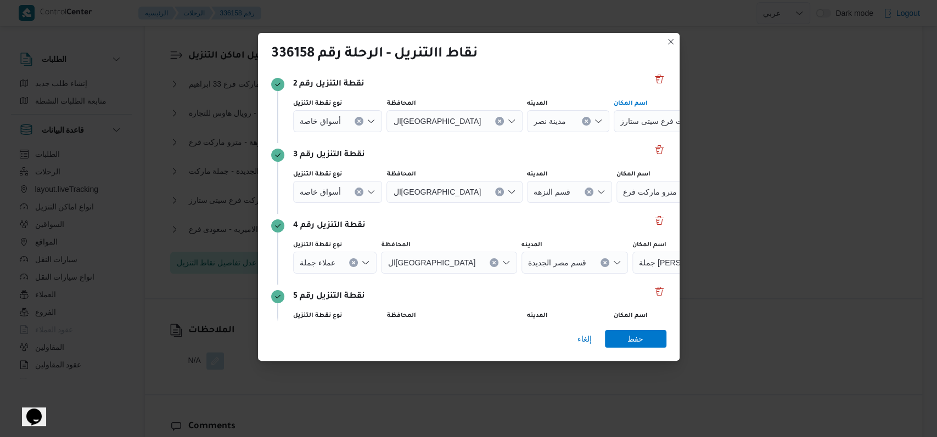
click at [508, 156] on div "نقطة التنزيل رقم 3" at bounding box center [468, 155] width 395 height 13
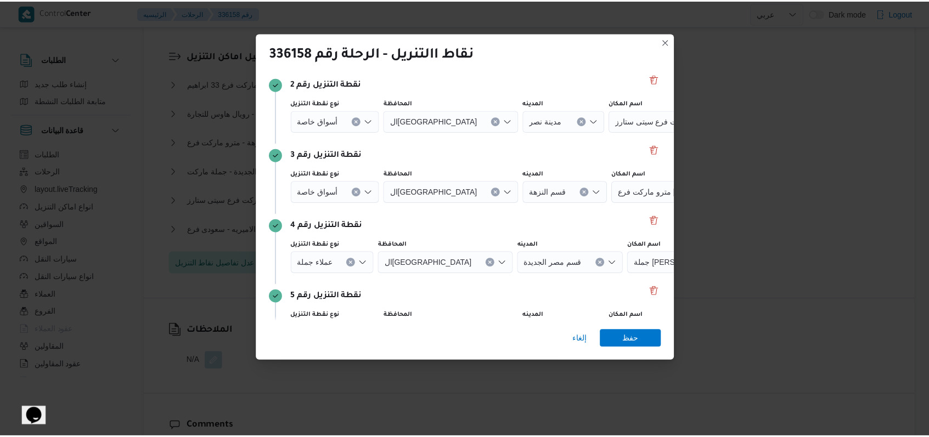
scroll to position [283, 0]
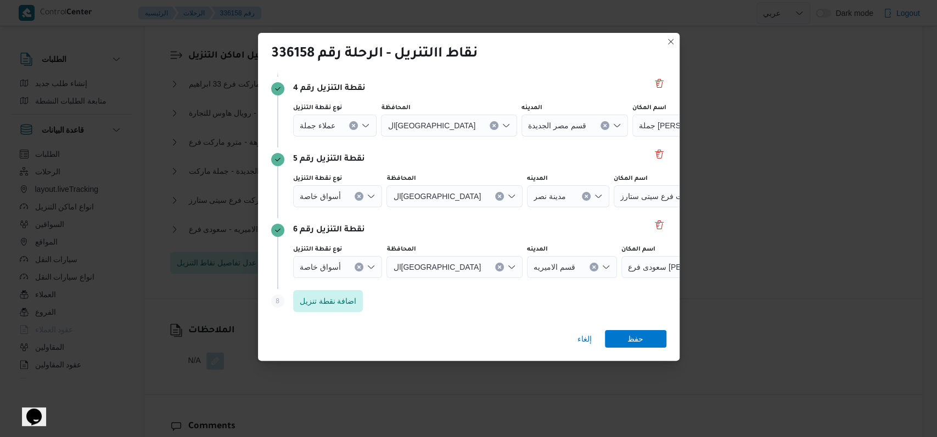
click at [359, 196] on icon "Clear input" at bounding box center [359, 196] width 4 height 4
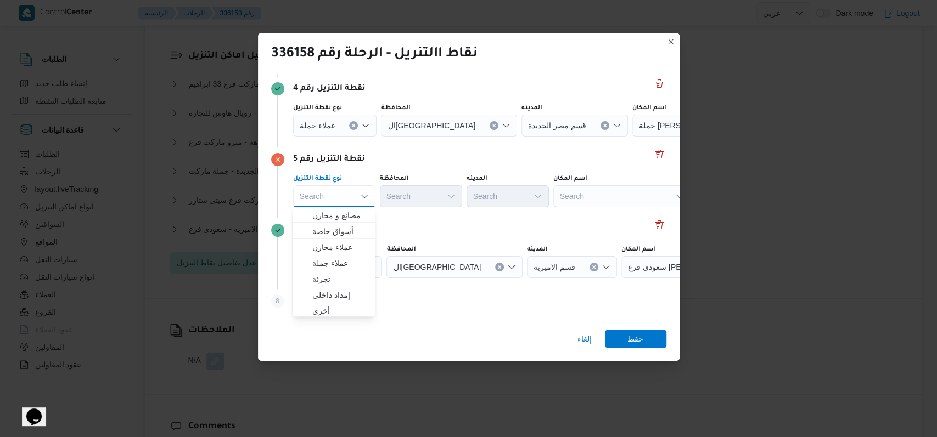
click at [575, 199] on div "Search" at bounding box center [621, 196] width 137 height 22
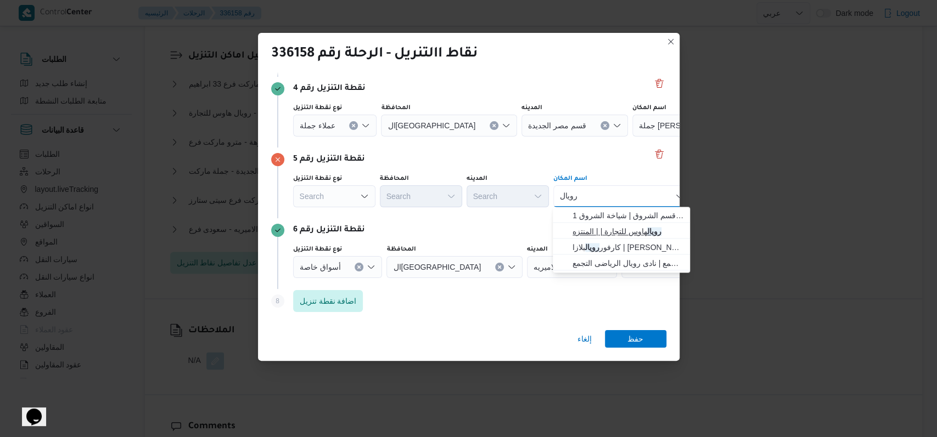
type input "رويال"
click at [606, 233] on span "رويال هاوس للتجارة | | المنتزه" at bounding box center [627, 231] width 111 height 13
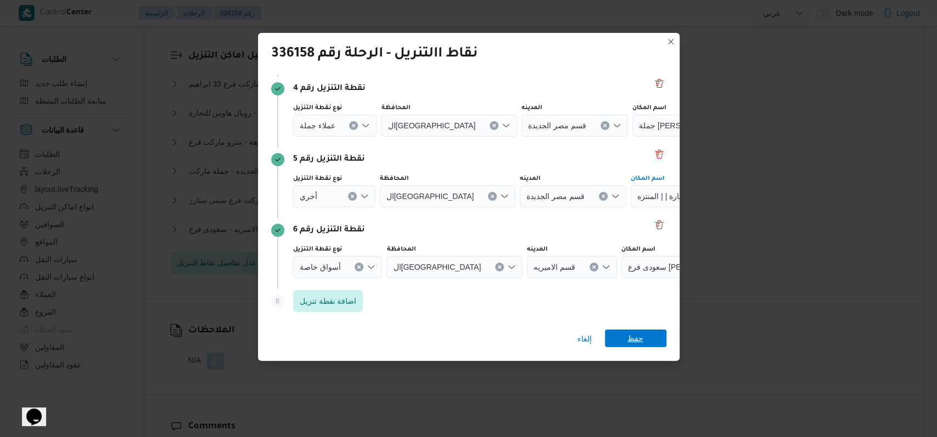
click at [636, 336] on span "حفظ" at bounding box center [635, 339] width 16 height 18
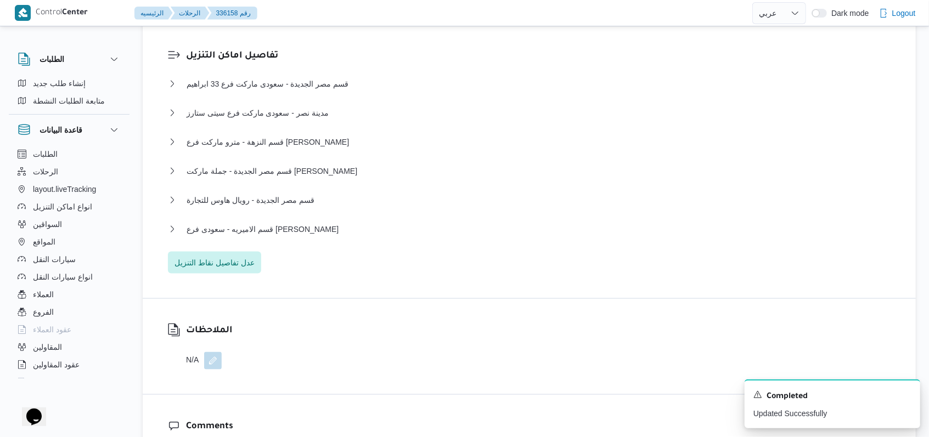
click at [300, 60] on dl "تفاصيل اماكن التنزيل قسم مصر الجديدة - سعودى ماركت فرع 33 ابراهيم نوع المكان أس…" at bounding box center [538, 161] width 705 height 225
click at [297, 77] on span "قسم مصر الجديدة - سعودى ماركت فرع 33 ابراهيم" at bounding box center [268, 83] width 162 height 13
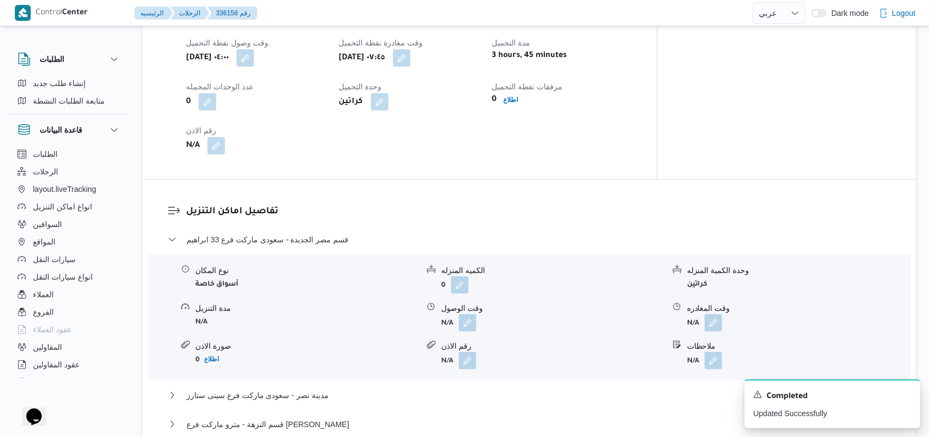
scroll to position [857, 0]
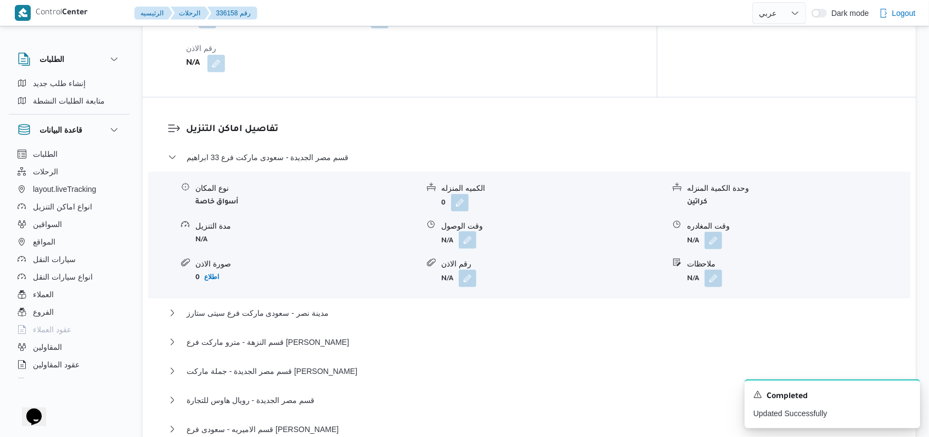
click at [470, 235] on button "button" at bounding box center [468, 241] width 18 height 18
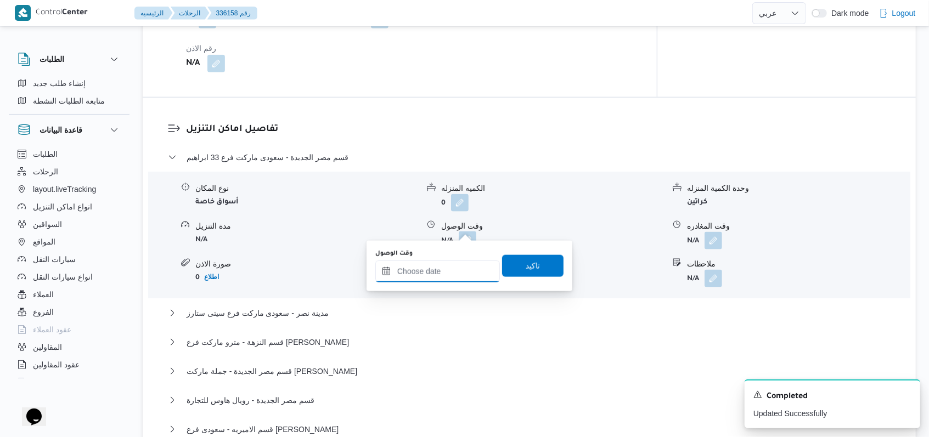
click at [449, 268] on input "وقت الوصول" at bounding box center [437, 272] width 125 height 22
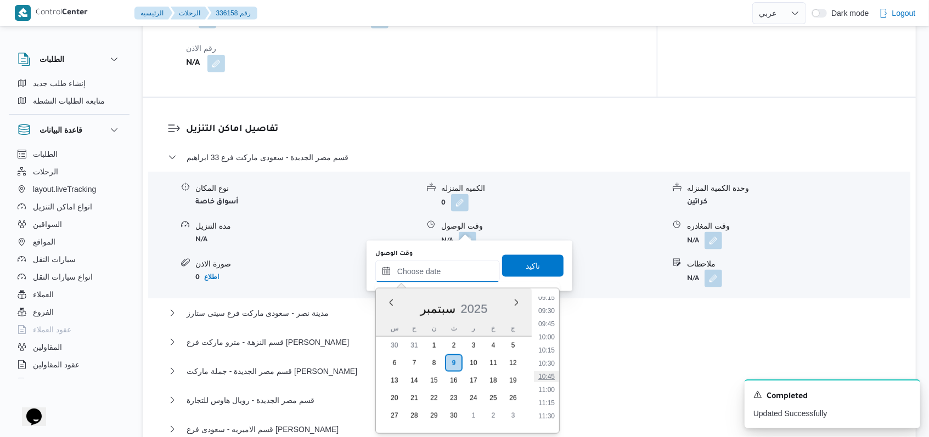
scroll to position [470, 0]
click at [553, 318] on li "09:15" at bounding box center [546, 319] width 25 height 11
type input "٠٩/٠٩/٢٠٢٥ ٠٩:١٥"
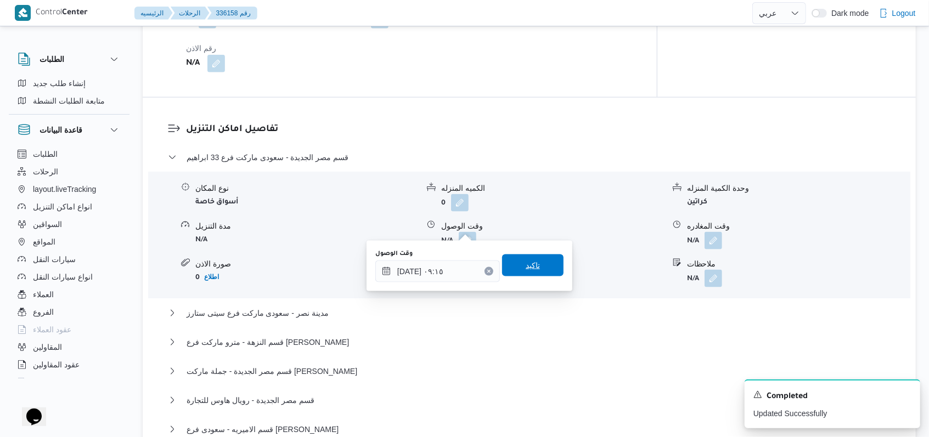
click at [540, 273] on span "تاكيد" at bounding box center [532, 266] width 61 height 22
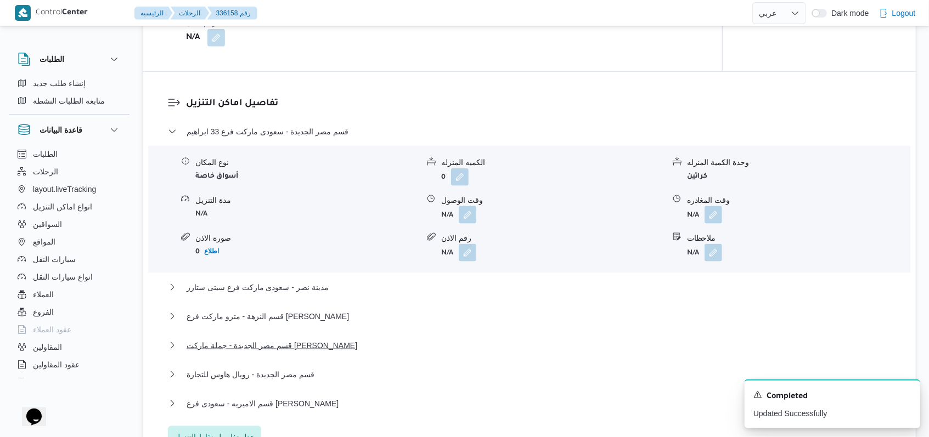
scroll to position [930, 0]
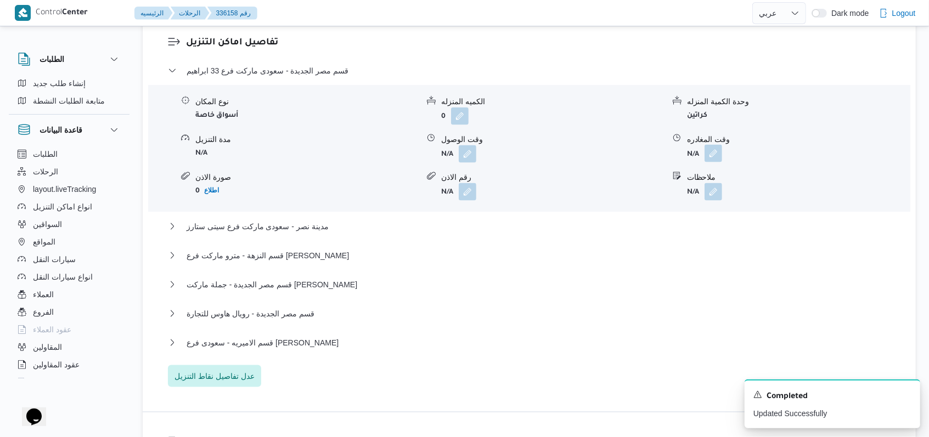
click at [716, 154] on button "button" at bounding box center [714, 154] width 18 height 18
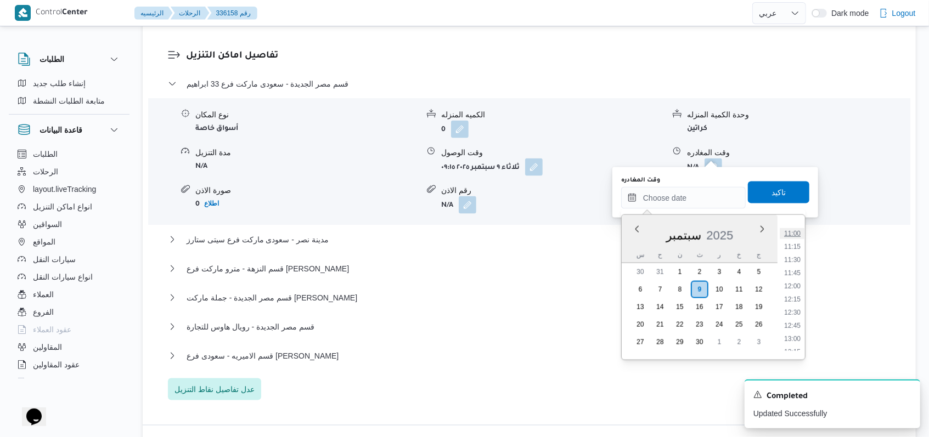
scroll to position [544, 0]
click at [799, 244] on li "10:30" at bounding box center [792, 238] width 25 height 11
type input "٠٩/٠٩/٢٠٢٥ ١٠:٣٠"
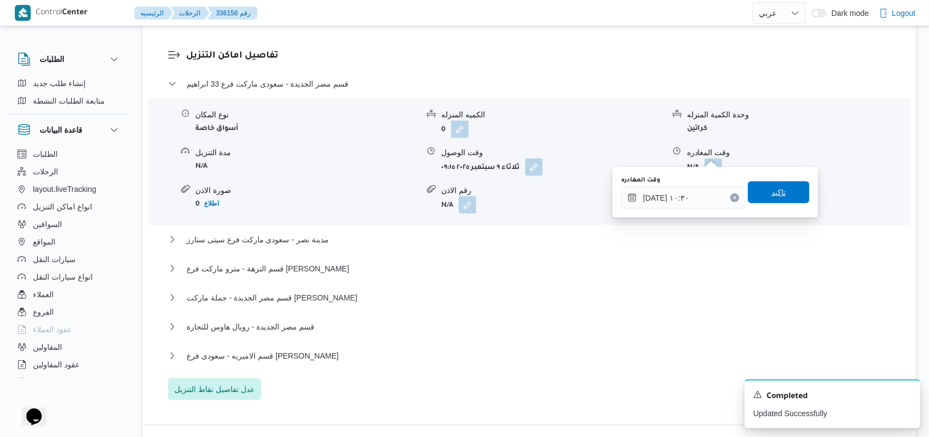
click at [788, 200] on span "تاكيد" at bounding box center [778, 193] width 61 height 22
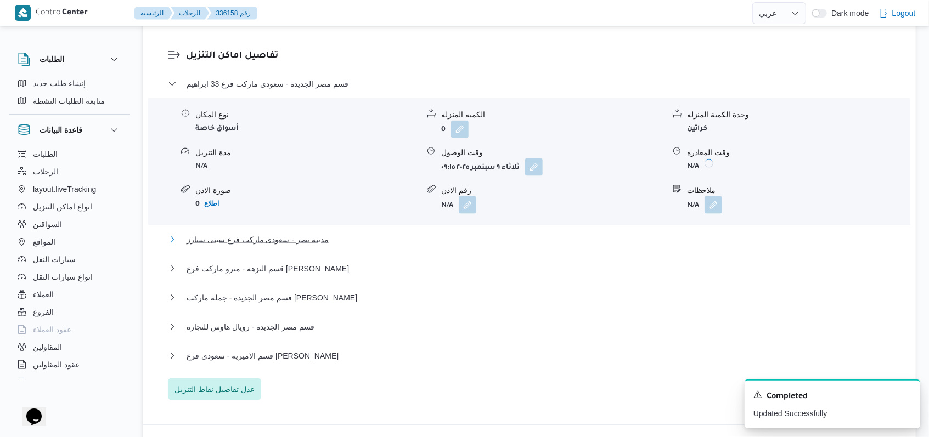
click at [315, 233] on span "مدينة نصر - سعودى ماركت فرع سيتى ستارز" at bounding box center [258, 239] width 142 height 13
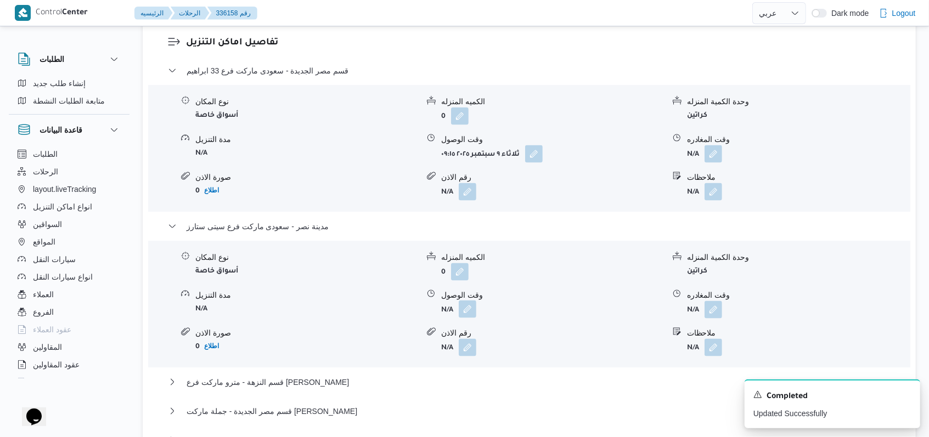
click at [468, 313] on button "button" at bounding box center [468, 310] width 18 height 18
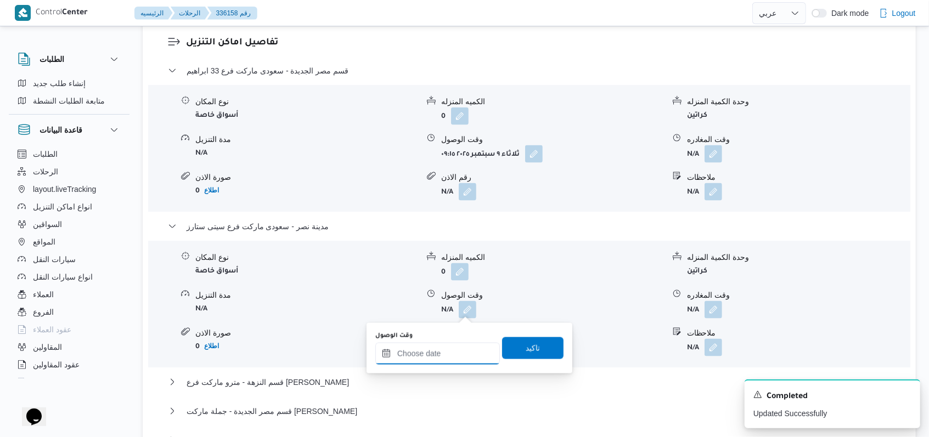
click at [447, 355] on input "وقت الوصول" at bounding box center [437, 354] width 125 height 22
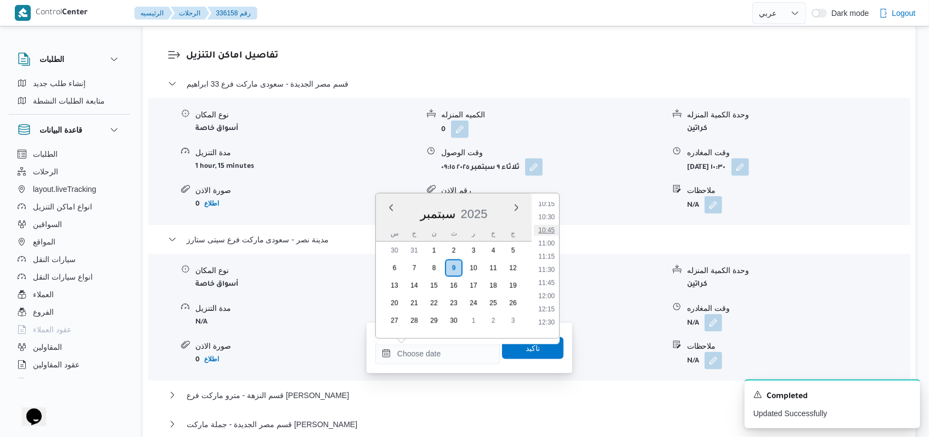
click at [549, 232] on li "10:45" at bounding box center [546, 230] width 25 height 11
type input "٠٩/٠٩/٢٠٢٥ ١٠:٤٥"
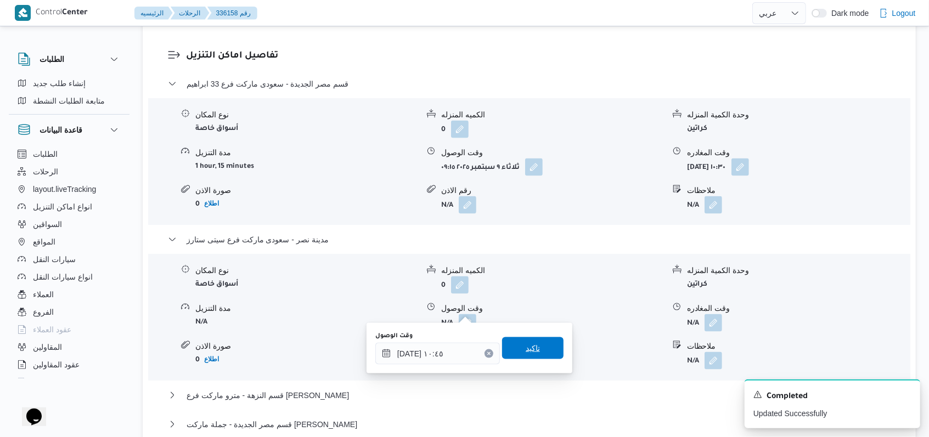
drag, startPoint x: 524, startPoint y: 356, endPoint x: 594, endPoint y: 340, distance: 71.4
click at [524, 356] on span "تاكيد" at bounding box center [532, 349] width 61 height 22
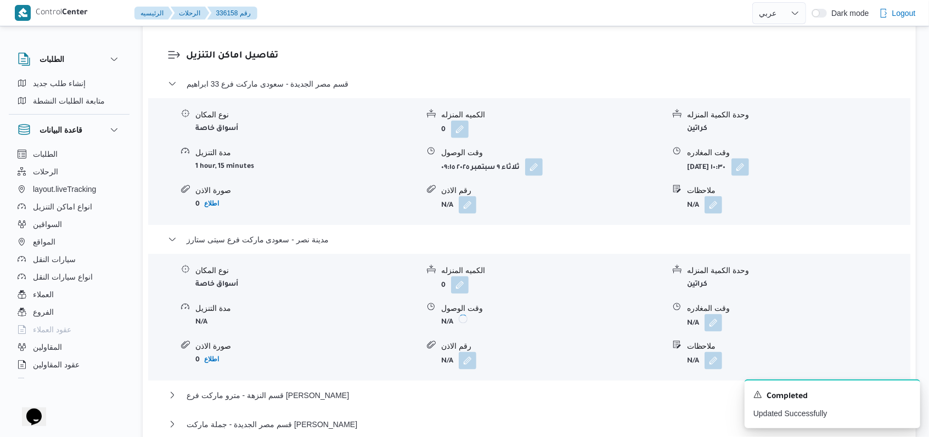
click at [713, 314] on button "button" at bounding box center [714, 323] width 18 height 18
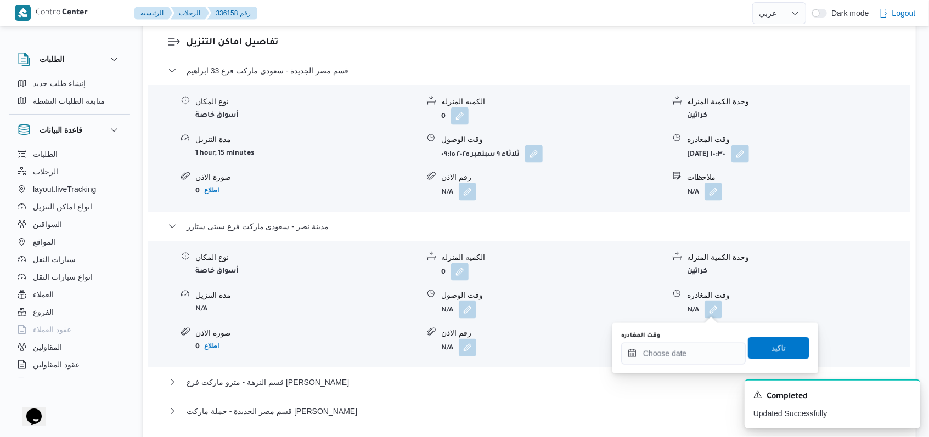
click at [691, 342] on div "وقت المغادره" at bounding box center [683, 348] width 125 height 33
click at [691, 347] on div at bounding box center [683, 354] width 125 height 22
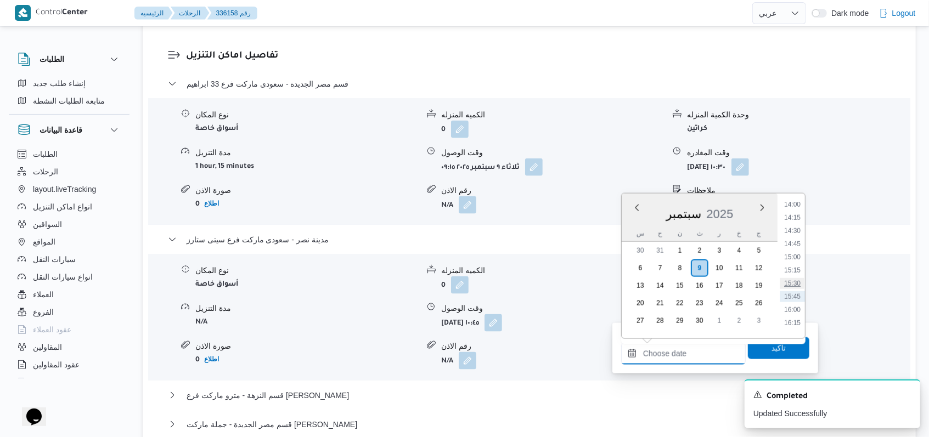
scroll to position [617, 0]
click at [797, 211] on li "11:45" at bounding box center [792, 210] width 25 height 11
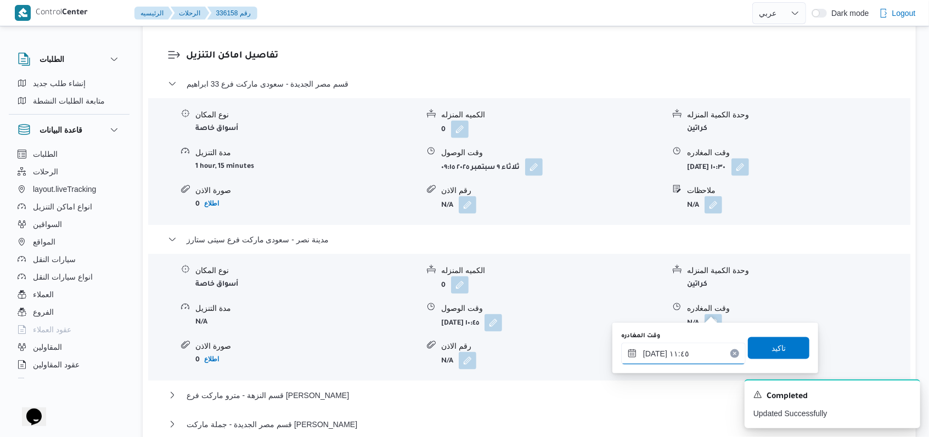
type input "٠٩/٠٩/٢٠٢٥ ١١:٤٥"
click at [779, 341] on span "تاكيد" at bounding box center [778, 348] width 61 height 22
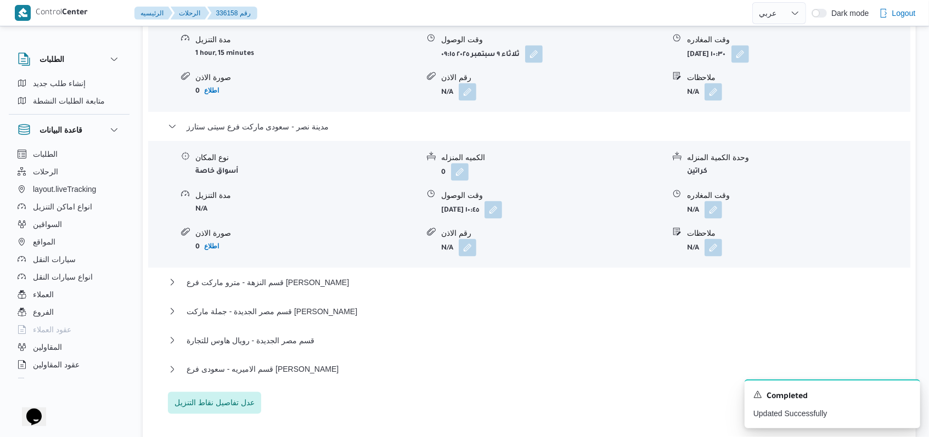
scroll to position [1150, 0]
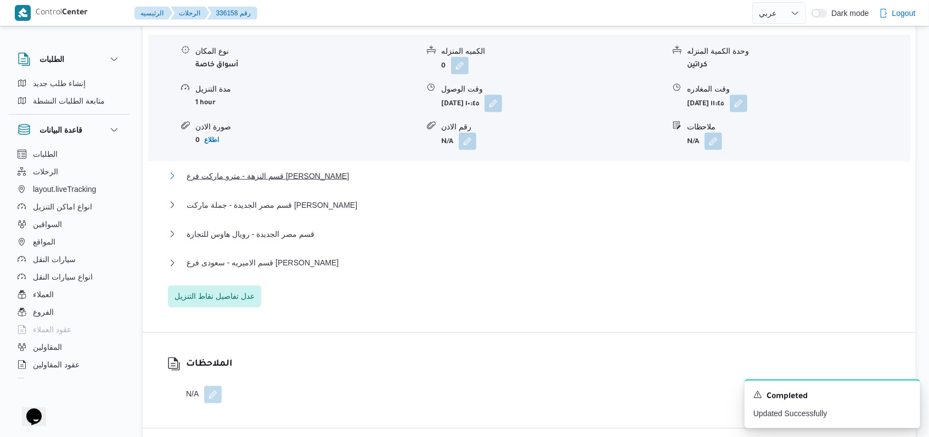
click at [302, 170] on span "قسم النزهة - مترو ماركت فرع محمد شفيق هليوبوليس" at bounding box center [268, 176] width 162 height 13
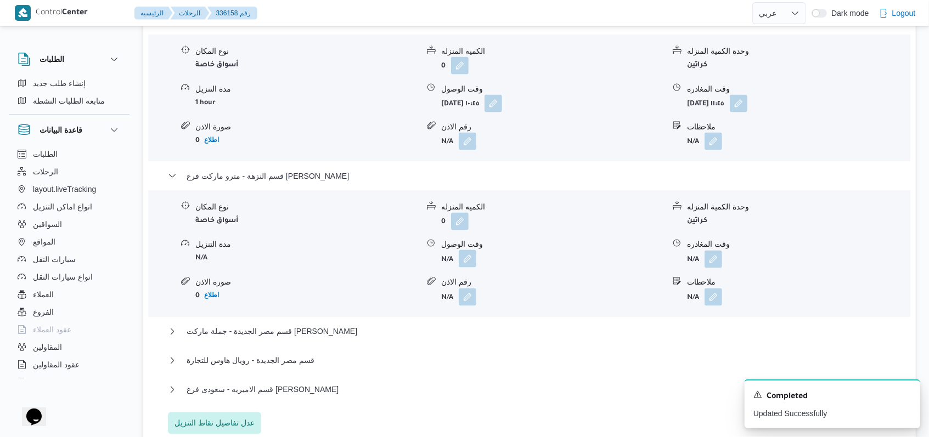
click at [465, 250] on button "button" at bounding box center [468, 259] width 18 height 18
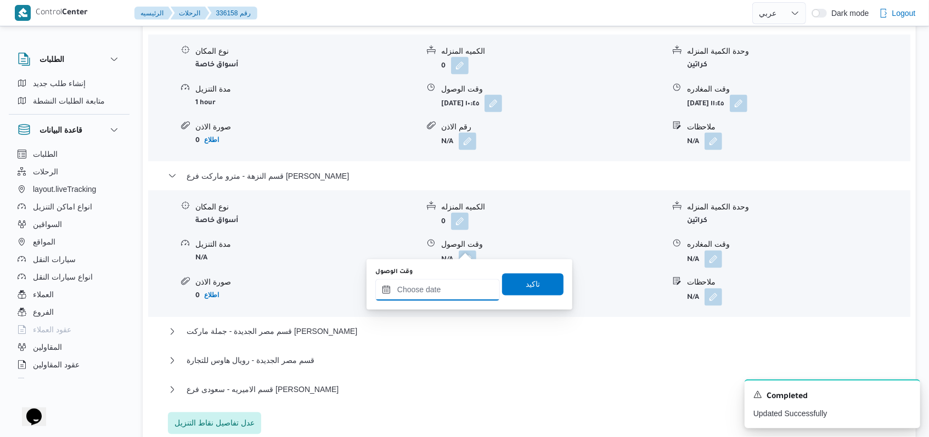
click at [443, 284] on div at bounding box center [437, 290] width 125 height 22
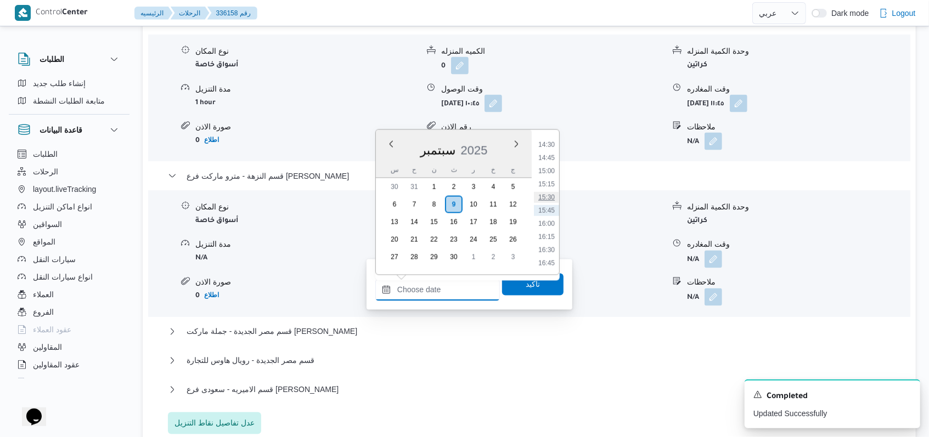
scroll to position [617, 0]
click at [549, 176] on li "12:15" at bounding box center [546, 172] width 25 height 11
type input "٠٩/٠٩/٢٠٢٥ ١٢:١٥"
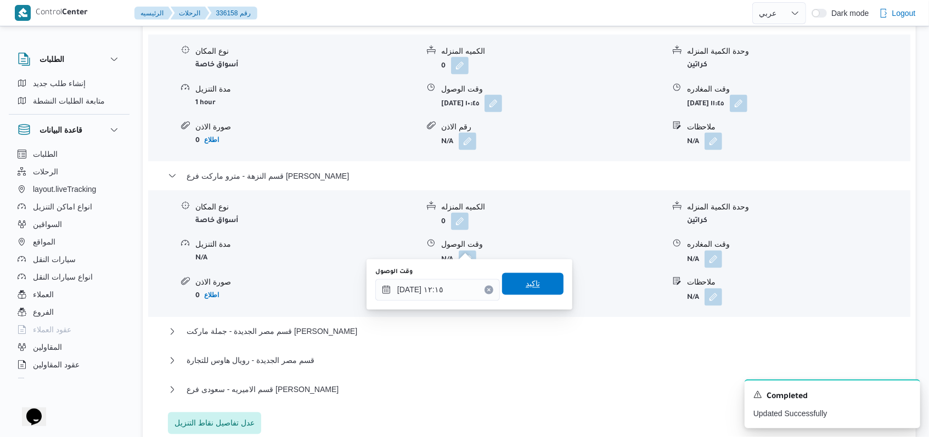
click at [526, 280] on span "تاكيد" at bounding box center [533, 284] width 14 height 13
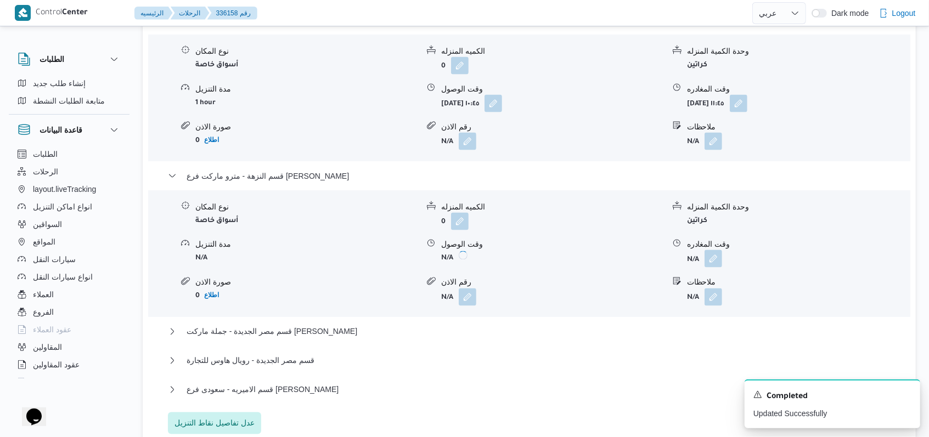
click at [710, 250] on button "button" at bounding box center [714, 259] width 18 height 18
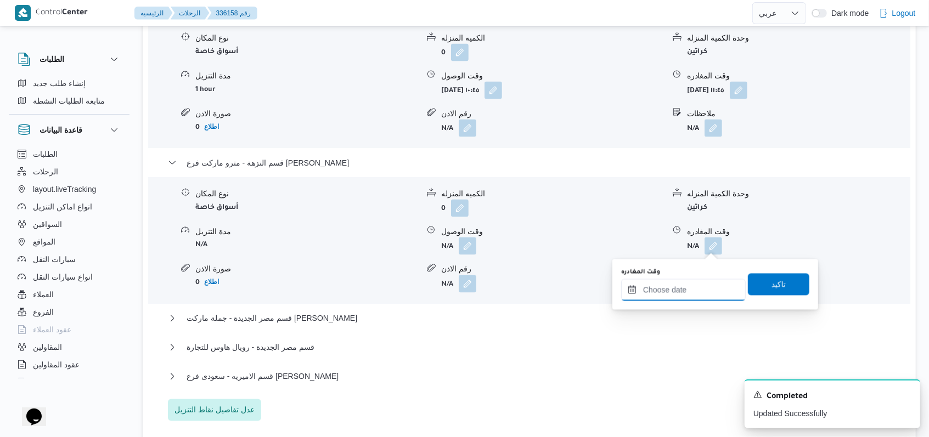
click at [684, 291] on input "وقت المغادره" at bounding box center [683, 290] width 125 height 22
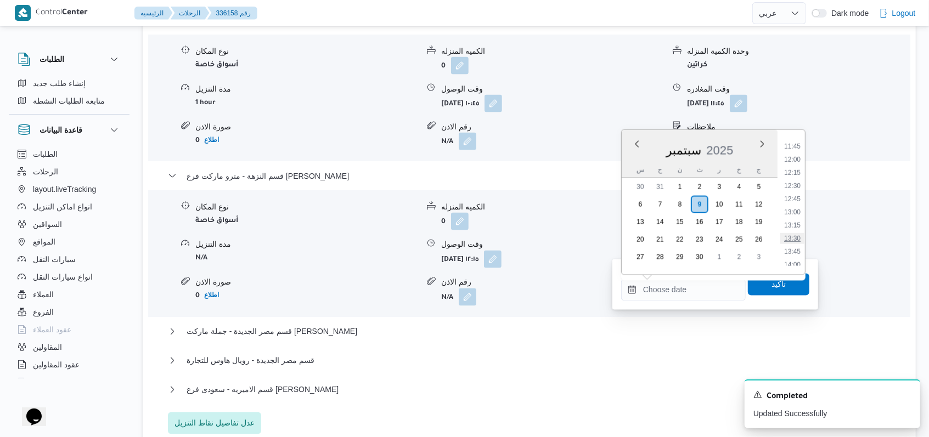
click at [793, 241] on li "13:30" at bounding box center [792, 238] width 25 height 11
type input "٠٩/٠٩/٢٠٢٥ ١٣:٣٠"
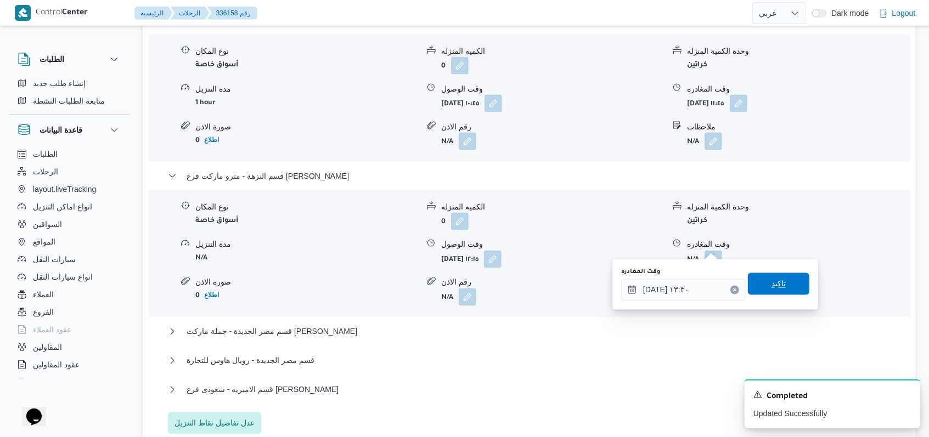
click at [776, 281] on span "تاكيد" at bounding box center [779, 284] width 14 height 13
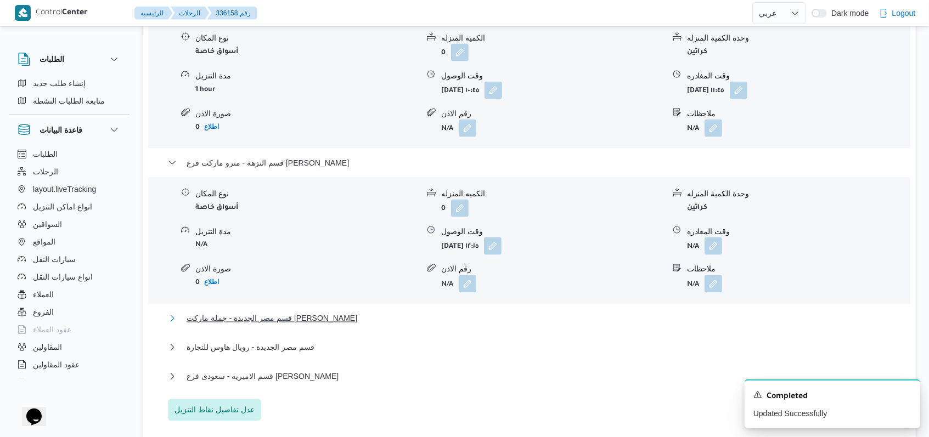
click at [293, 319] on span "قسم مصر الجديدة - جملة ماركت صلاح سالم" at bounding box center [272, 318] width 171 height 13
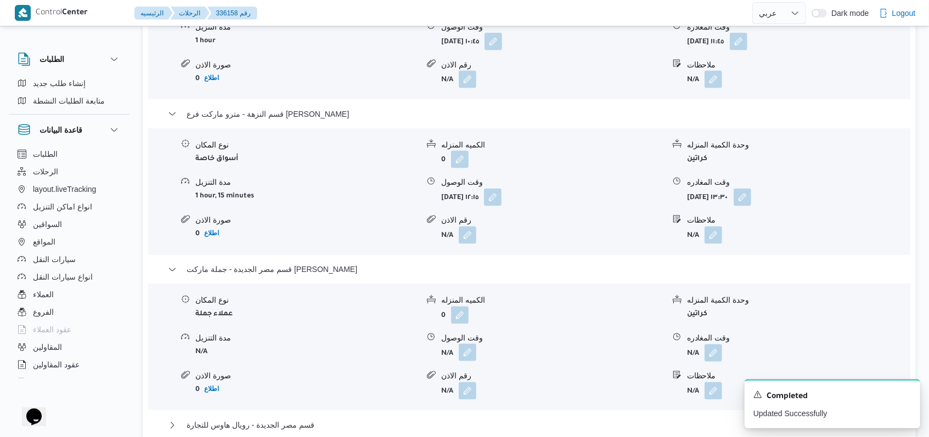
scroll to position [1296, 0]
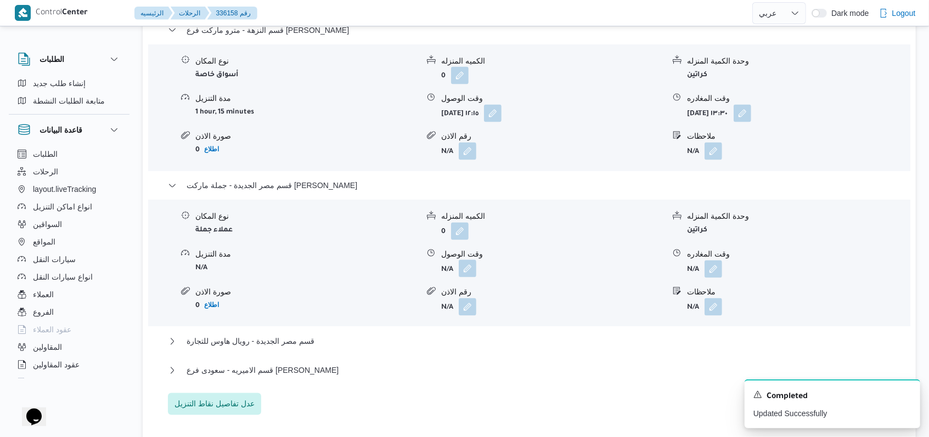
click at [463, 260] on button "button" at bounding box center [468, 269] width 18 height 18
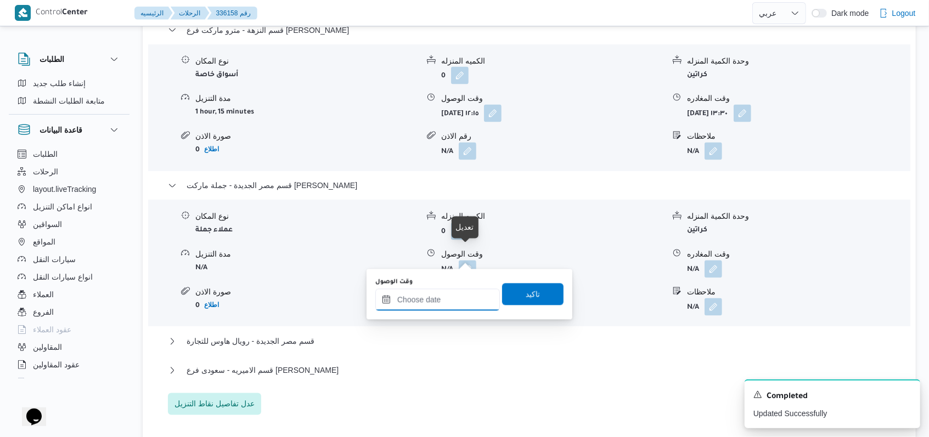
click at [441, 296] on div at bounding box center [437, 300] width 125 height 22
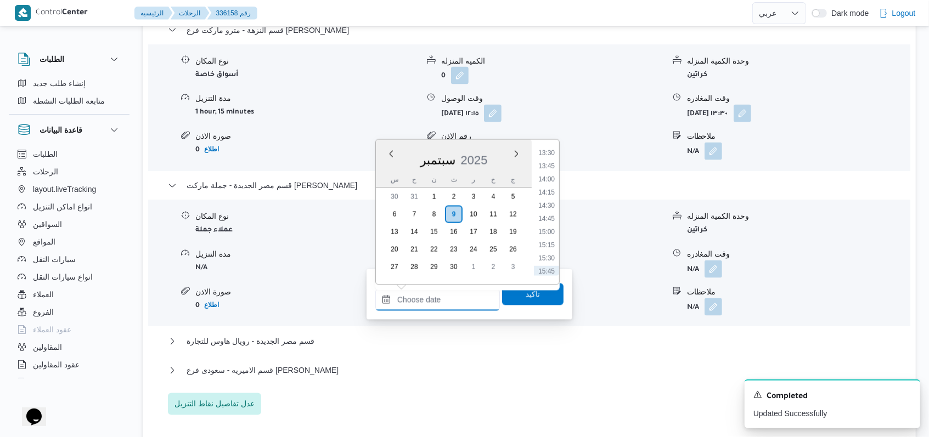
scroll to position [690, 0]
click at [555, 185] on li "13:45" at bounding box center [546, 188] width 25 height 11
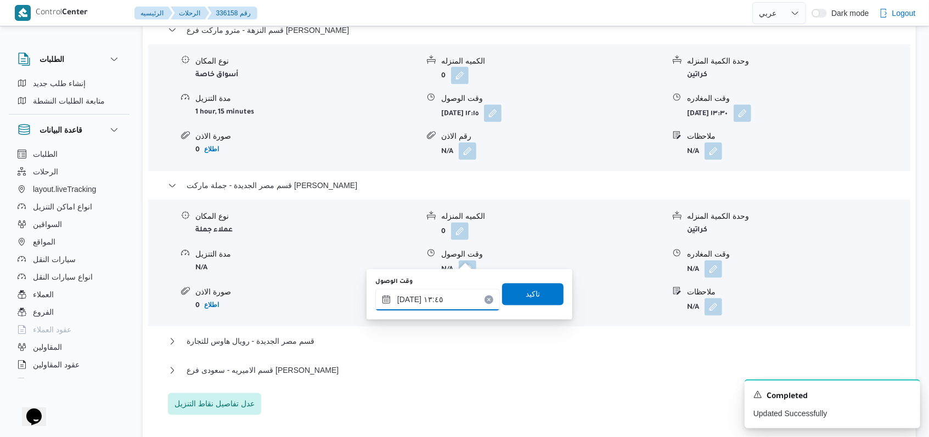
type input "٠٩/٠٩/٢٠٢٥ ١٣:٤٥"
click at [526, 295] on span "تاكيد" at bounding box center [533, 294] width 14 height 13
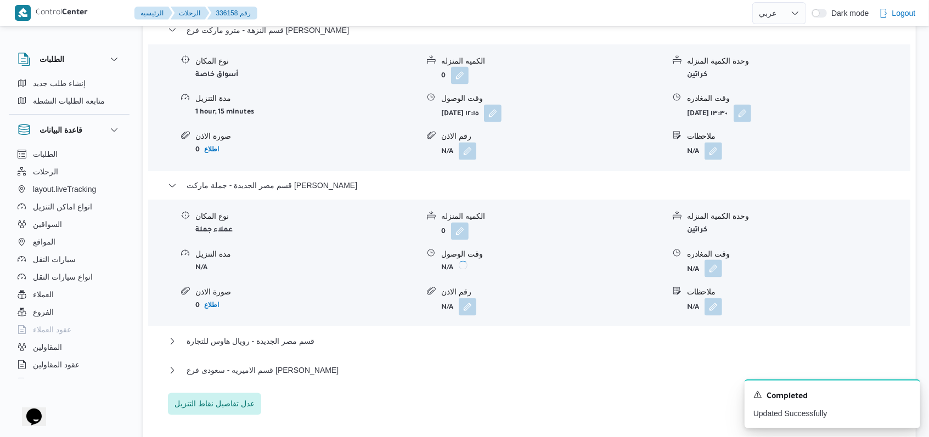
click at [707, 260] on button "button" at bounding box center [714, 269] width 18 height 18
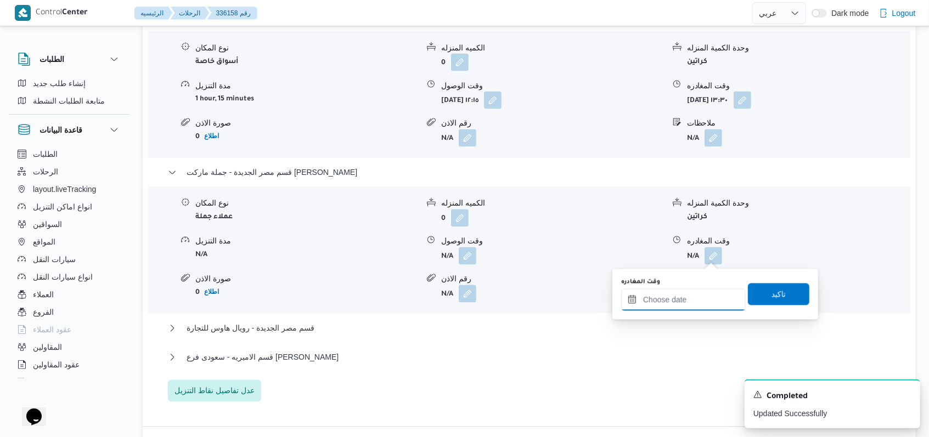
click at [684, 297] on input "وقت المغادره" at bounding box center [683, 300] width 125 height 22
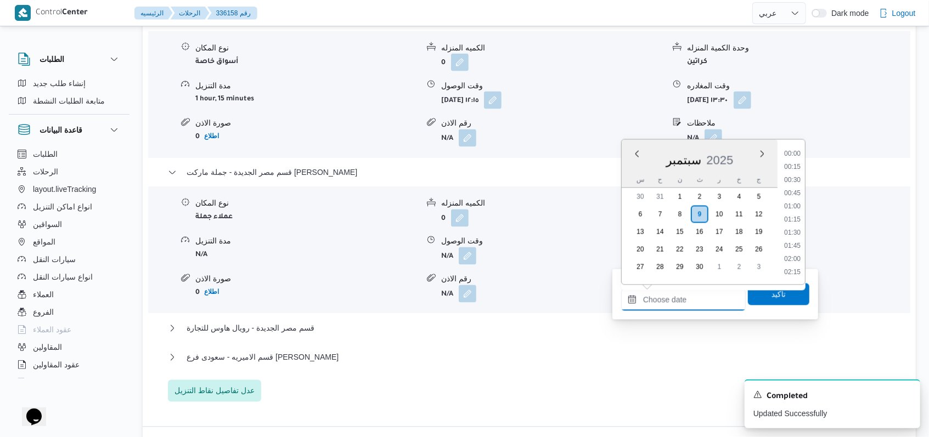
scroll to position [763, 0]
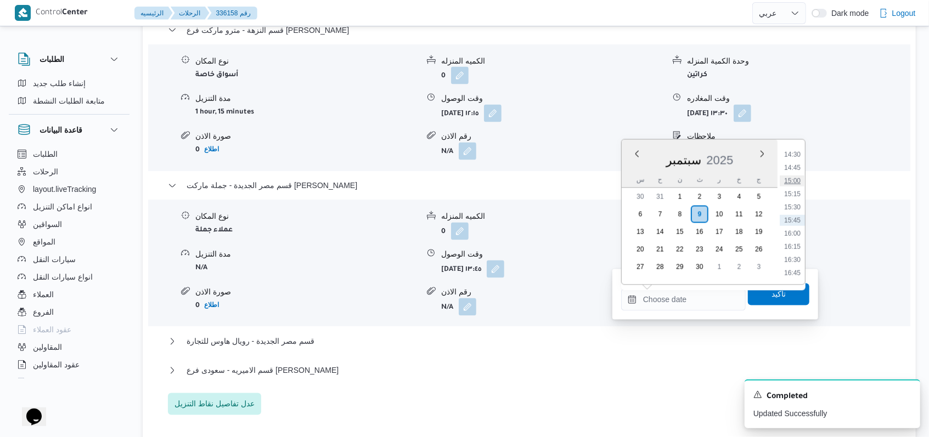
click at [794, 179] on li "15:00" at bounding box center [792, 181] width 25 height 11
type input "٠٩/٠٩/٢٠٢٥ ١٥:٠٠"
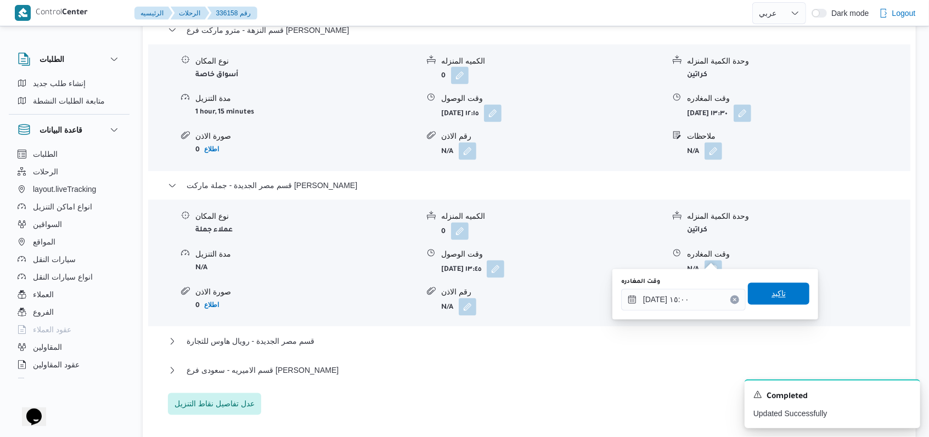
click at [773, 288] on span "تاكيد" at bounding box center [779, 294] width 14 height 13
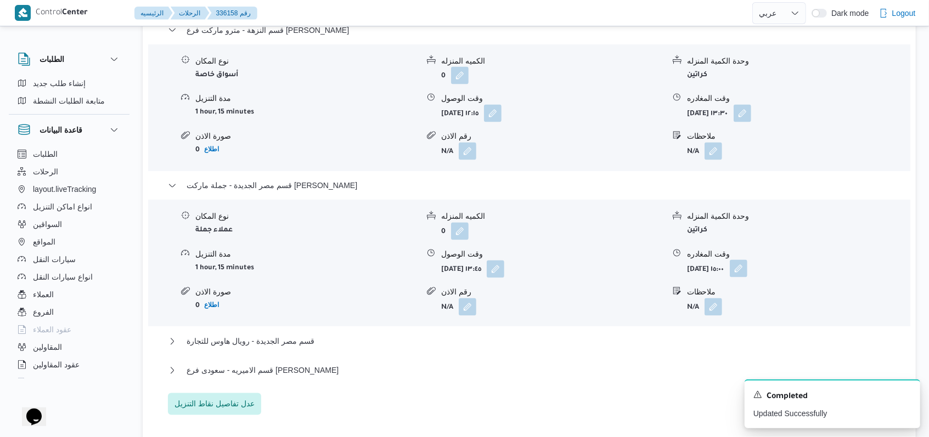
click at [747, 260] on button "button" at bounding box center [739, 269] width 18 height 18
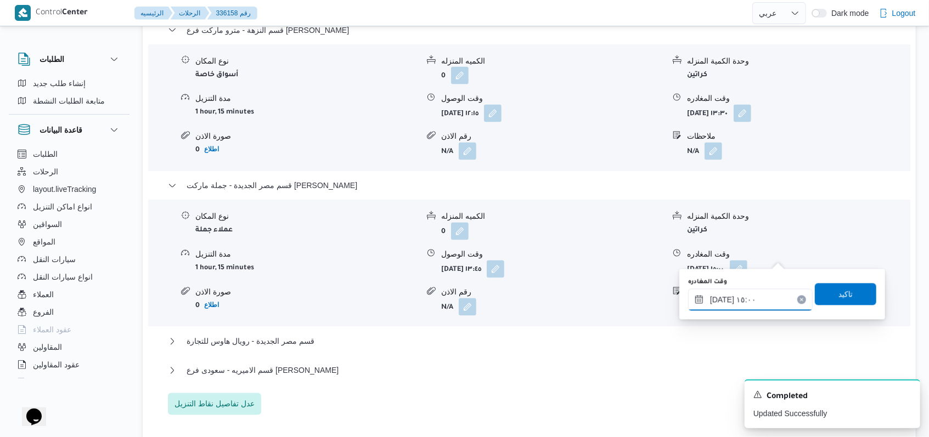
click at [761, 296] on input "٠٩/٠٩/٢٠٢٥ ١٥:٠٠" at bounding box center [750, 300] width 125 height 22
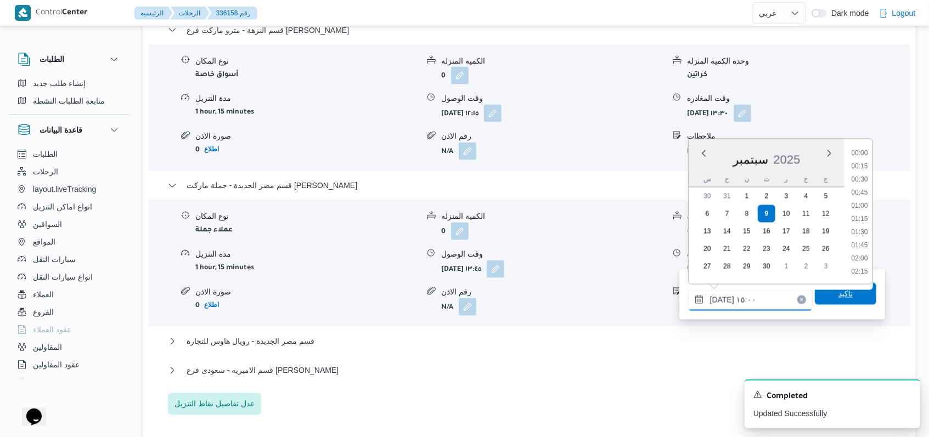
scroll to position [724, 0]
click at [864, 242] on li "15:30" at bounding box center [859, 246] width 25 height 11
type input "٠٩/٠٩/٢٠٢٥ ١٥:٣٠"
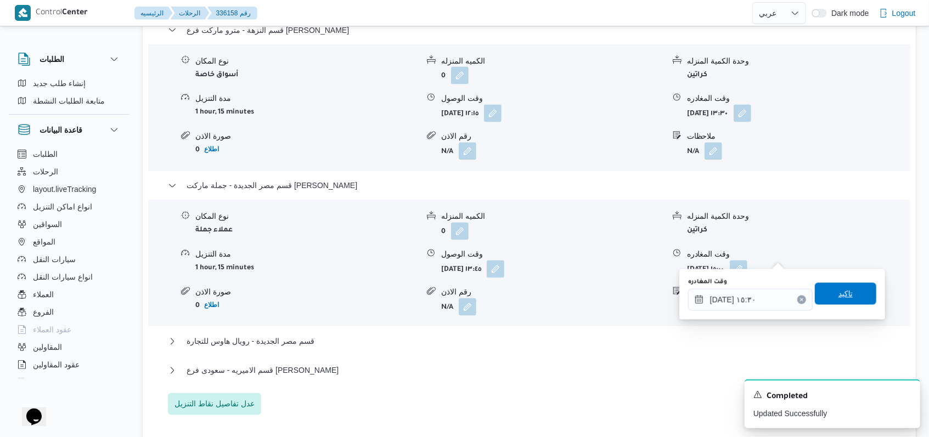
click at [830, 305] on span "تاكيد" at bounding box center [845, 294] width 61 height 22
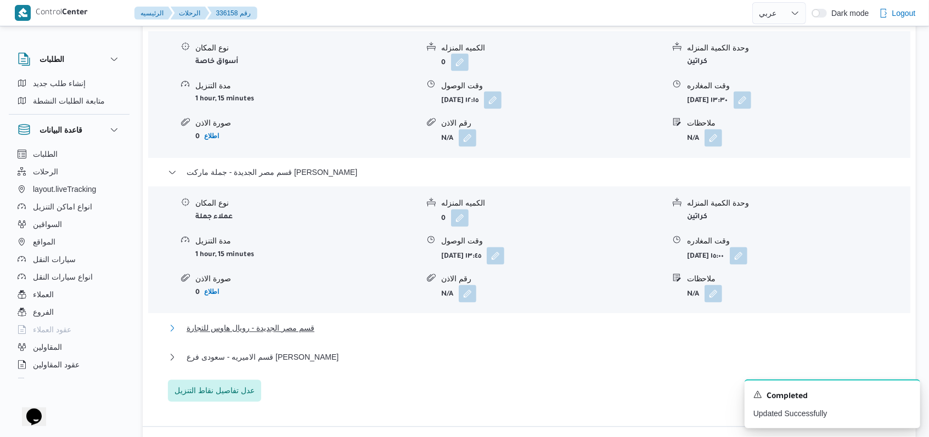
click at [299, 329] on span "قسم مصر الجديدة - رويال هاوس للتجارة" at bounding box center [251, 328] width 128 height 13
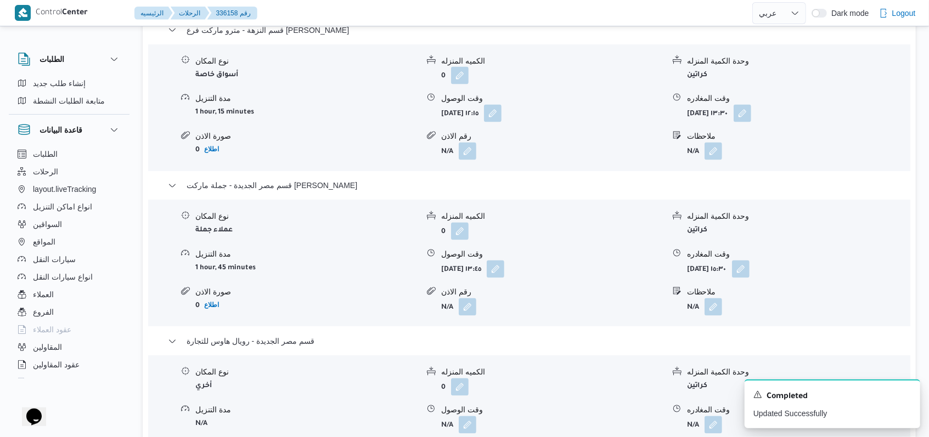
scroll to position [1442, 0]
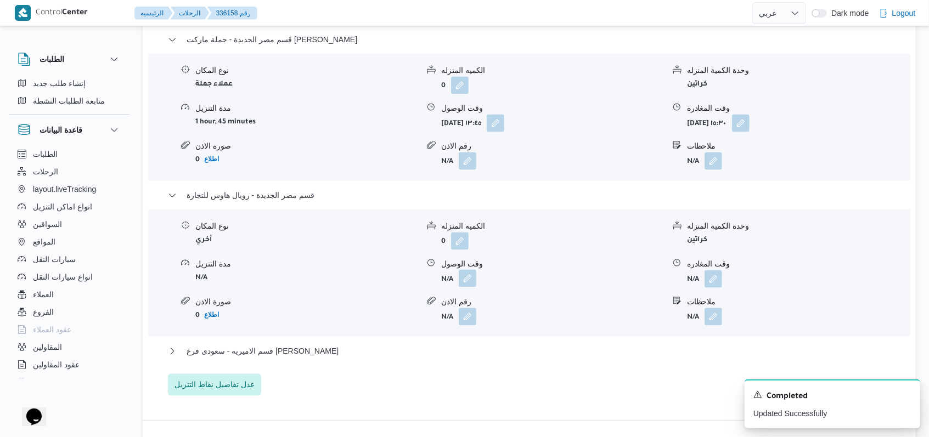
click at [469, 269] on button "button" at bounding box center [468, 278] width 18 height 18
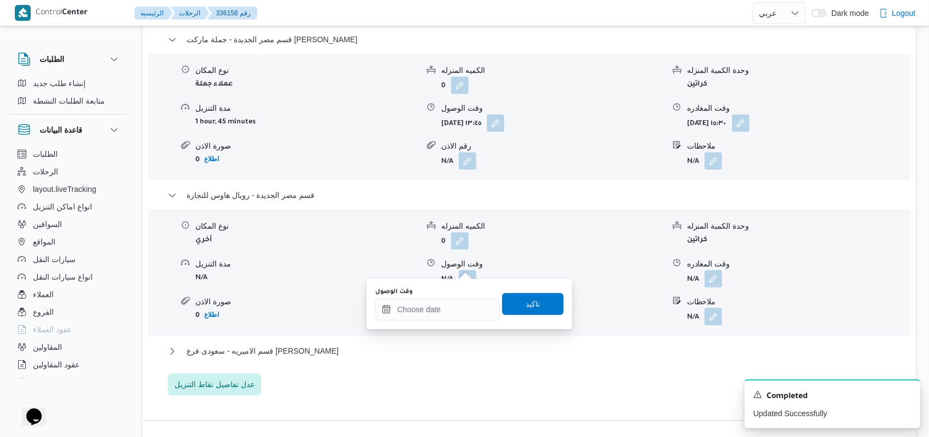
click at [443, 296] on div "وقت الوصول" at bounding box center [437, 292] width 125 height 9
click at [443, 302] on div at bounding box center [437, 310] width 125 height 22
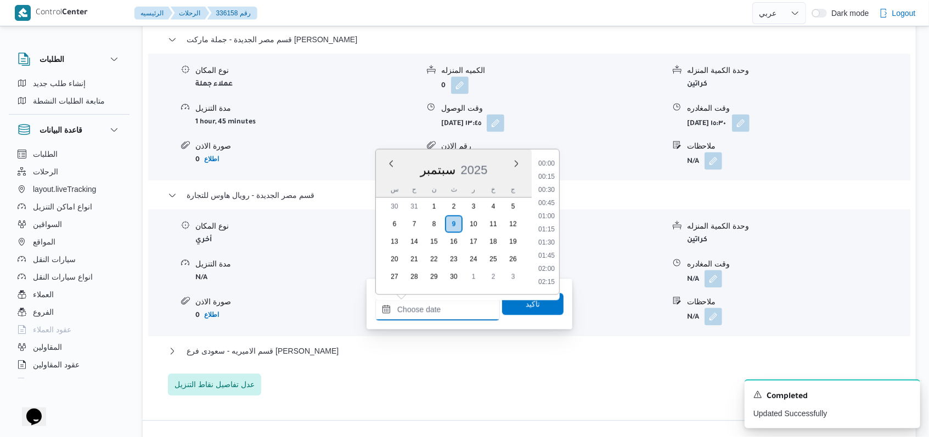
scroll to position [763, 0]
click at [550, 233] on li "15:45" at bounding box center [546, 229] width 25 height 11
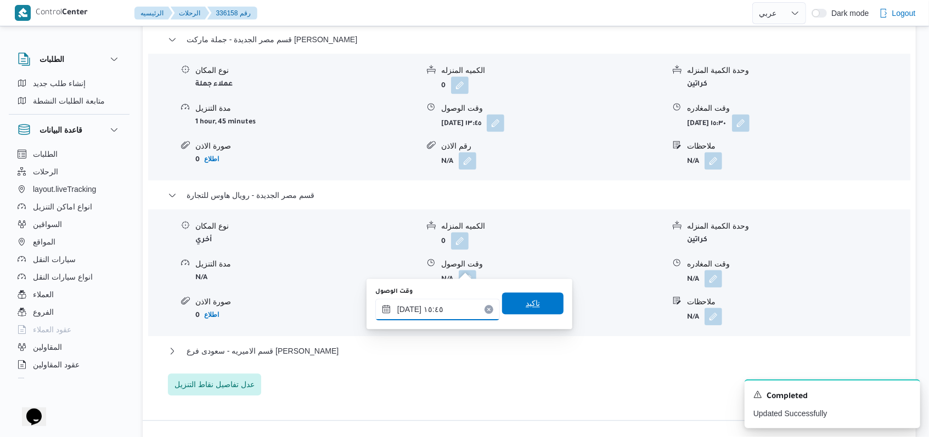
type input "٠٩/٠٩/٢٠٢٥ ١٥:٤٥"
click at [532, 299] on span "تاكيد" at bounding box center [532, 304] width 61 height 22
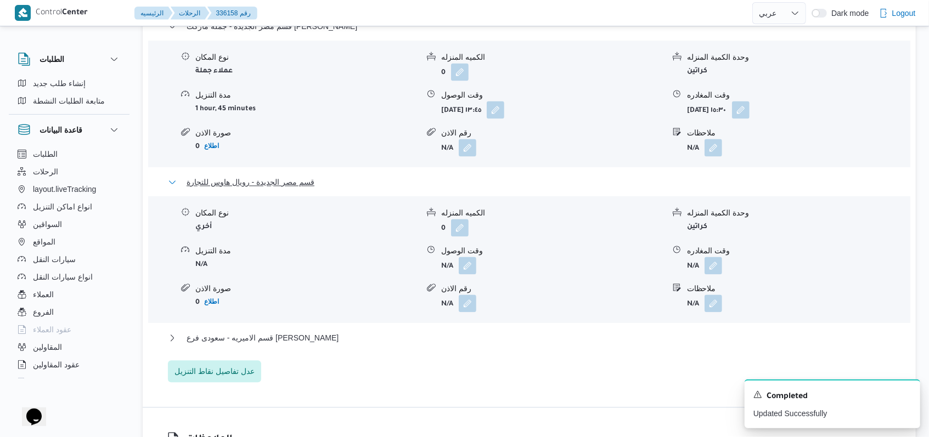
click at [301, 188] on span "قسم مصر الجديدة - رويال هاوس للتجارة" at bounding box center [251, 182] width 128 height 13
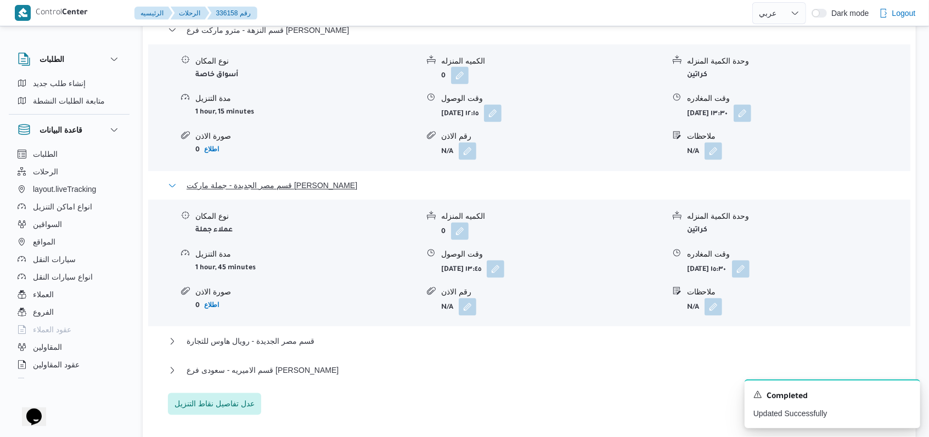
click at [298, 179] on span "قسم مصر الجديدة - جملة ماركت صلاح سالم" at bounding box center [272, 185] width 171 height 13
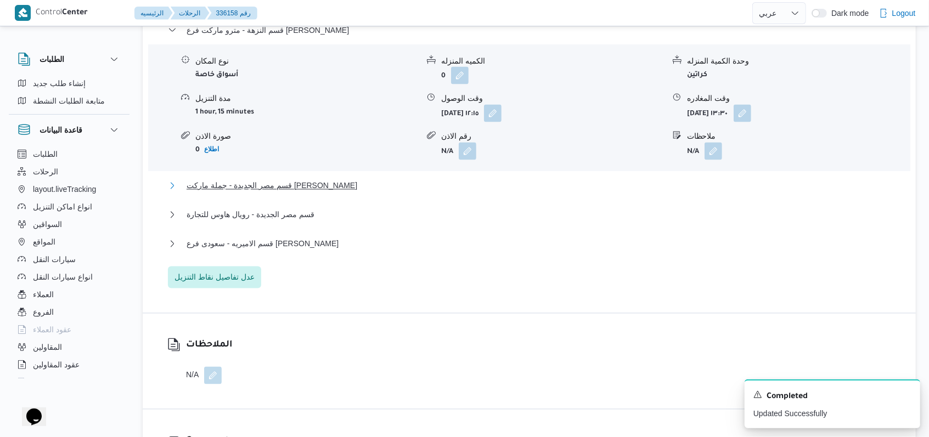
scroll to position [1150, 0]
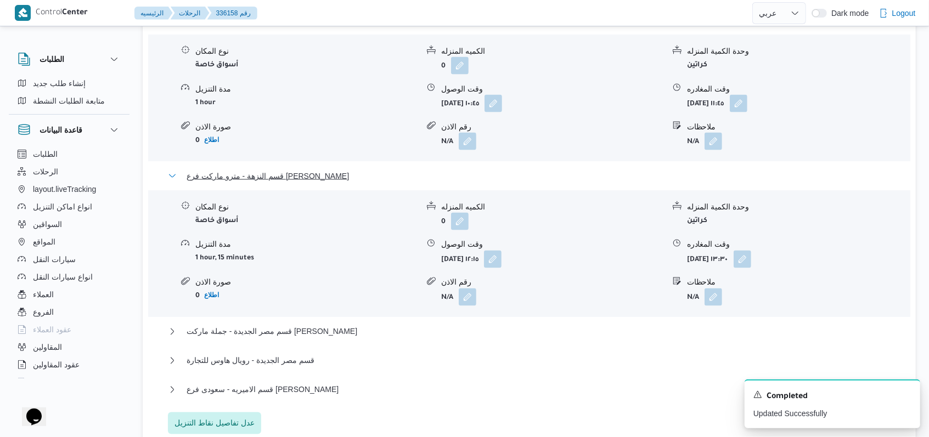
click at [301, 170] on span "قسم النزهة - مترو ماركت فرع محمد شفيق هليوبوليس" at bounding box center [268, 176] width 162 height 13
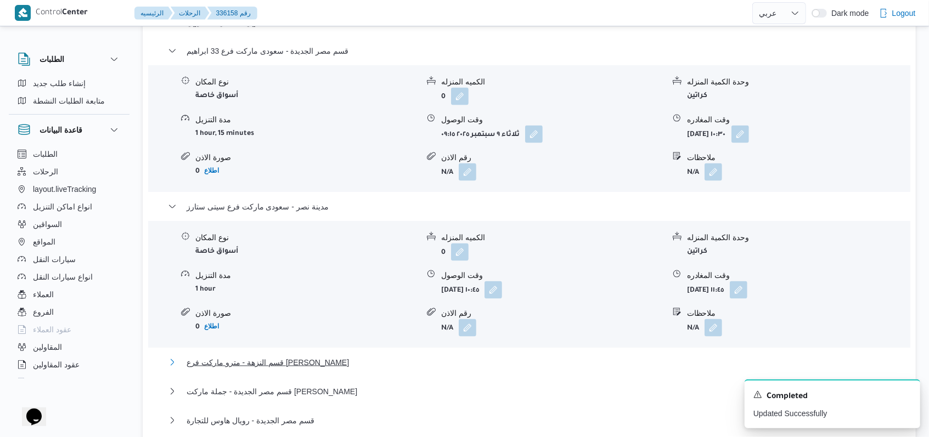
scroll to position [930, 0]
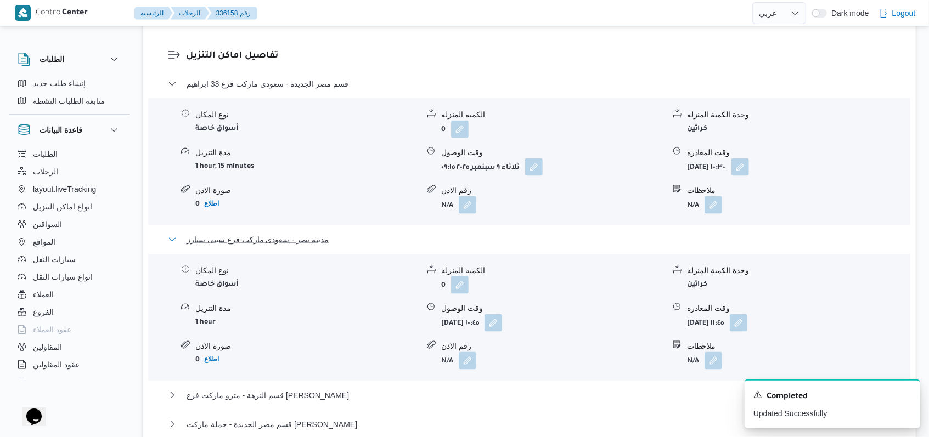
drag, startPoint x: 303, startPoint y: 222, endPoint x: 321, endPoint y: 132, distance: 92.2
click at [302, 233] on span "مدينة نصر - سعودى ماركت فرع سيتى ستارز" at bounding box center [258, 239] width 142 height 13
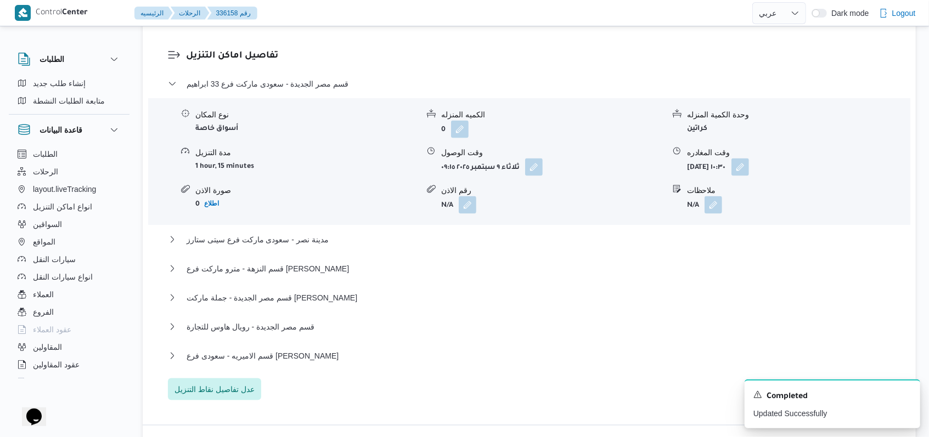
click at [322, 80] on div "قسم مصر الجديدة - سعودى ماركت فرع 33 ابراهيم" at bounding box center [529, 87] width 723 height 21
click at [325, 77] on span "قسم مصر الجديدة - سعودى ماركت فرع 33 ابراهيم" at bounding box center [268, 83] width 162 height 13
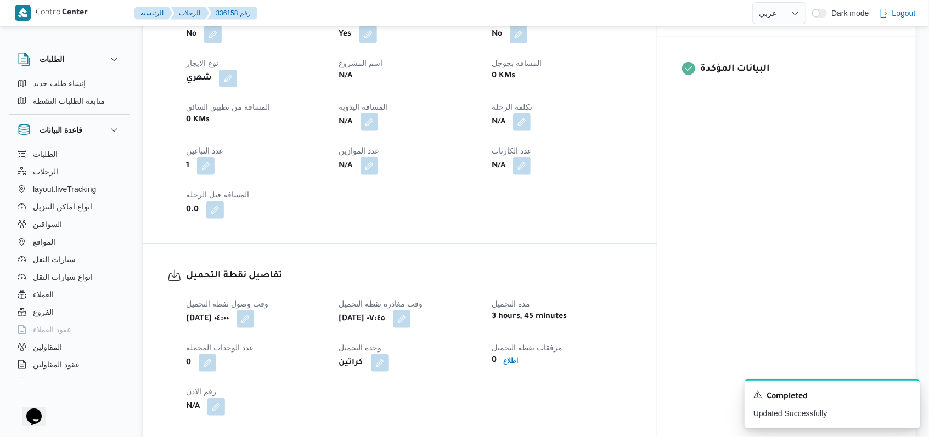
scroll to position [491, 0]
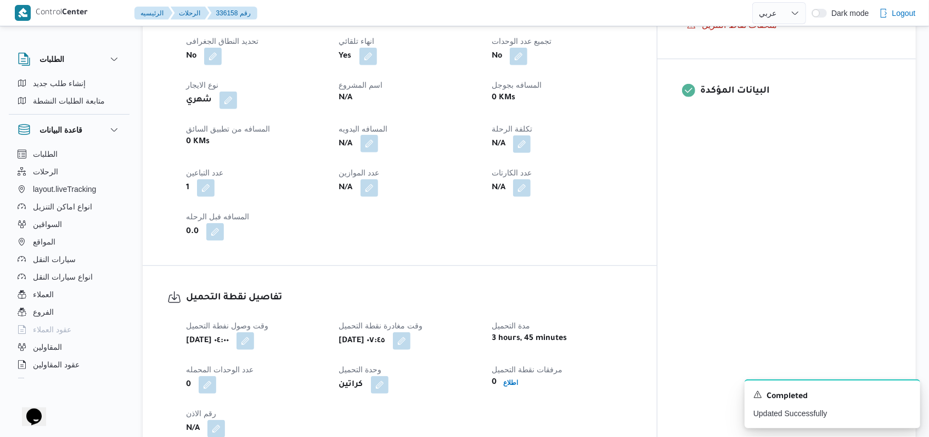
click at [378, 135] on button "button" at bounding box center [370, 144] width 18 height 18
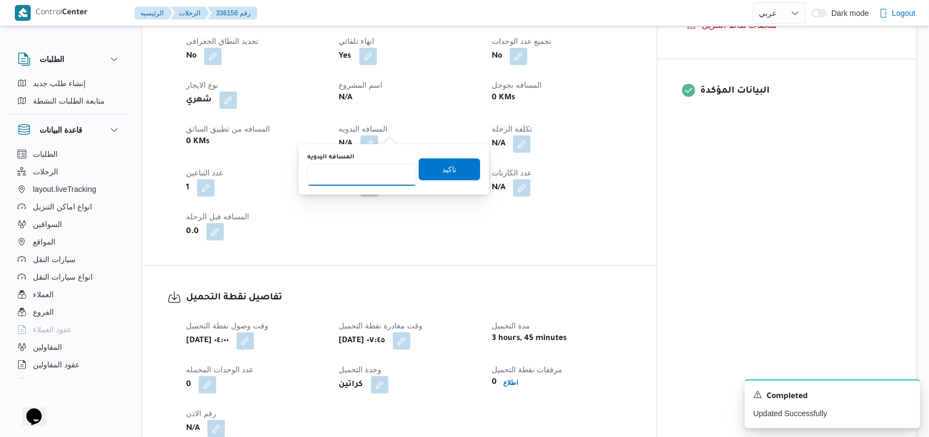
click at [359, 169] on input "المسافه اليدويه" at bounding box center [361, 175] width 109 height 22
type input "156"
click at [426, 172] on span "تاكيد" at bounding box center [449, 169] width 61 height 22
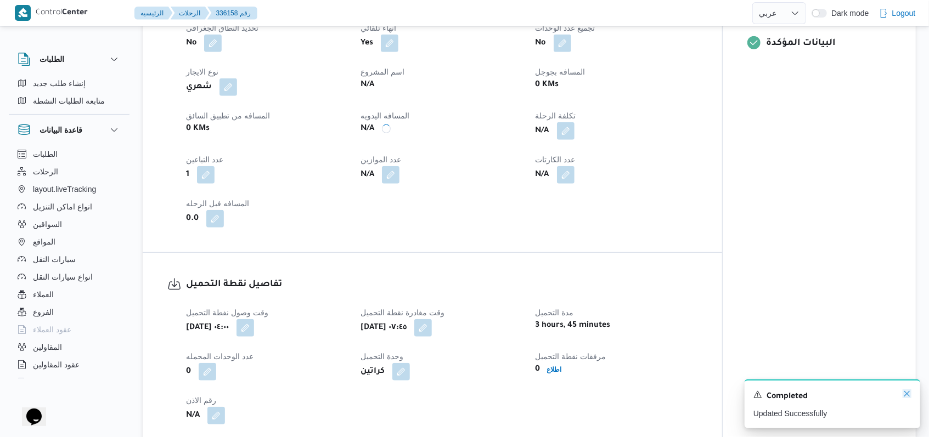
click at [911, 398] on icon "Dismiss toast" at bounding box center [907, 394] width 9 height 9
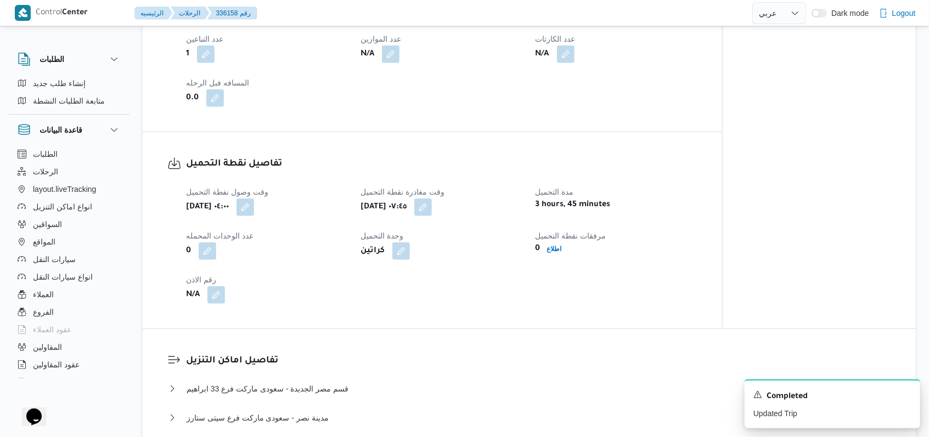
scroll to position [784, 0]
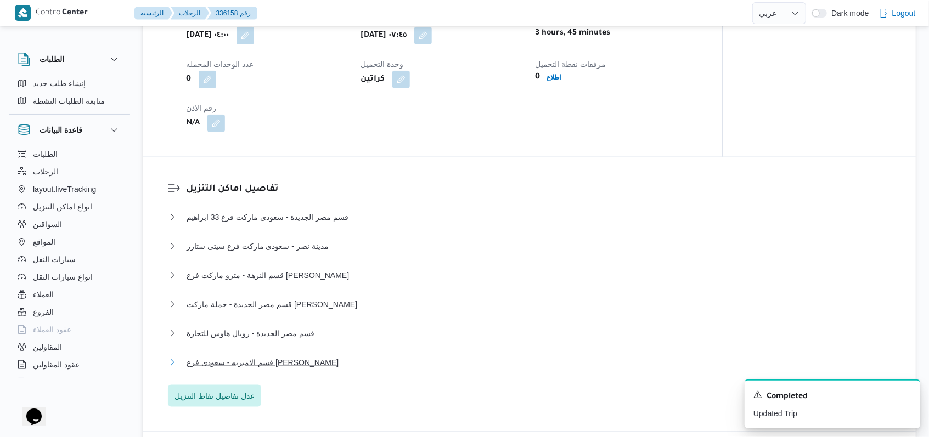
click at [297, 356] on span "قسم الاميريه - سعودى فرع ابو بكر الصديق" at bounding box center [263, 362] width 152 height 13
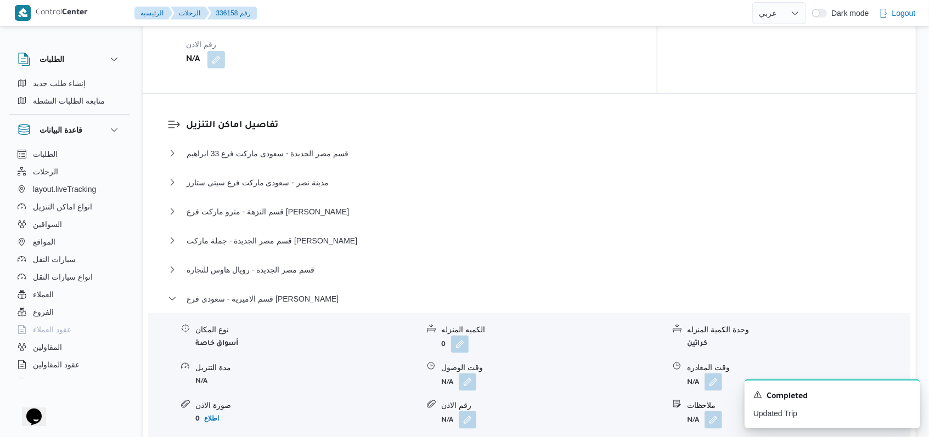
scroll to position [930, 0]
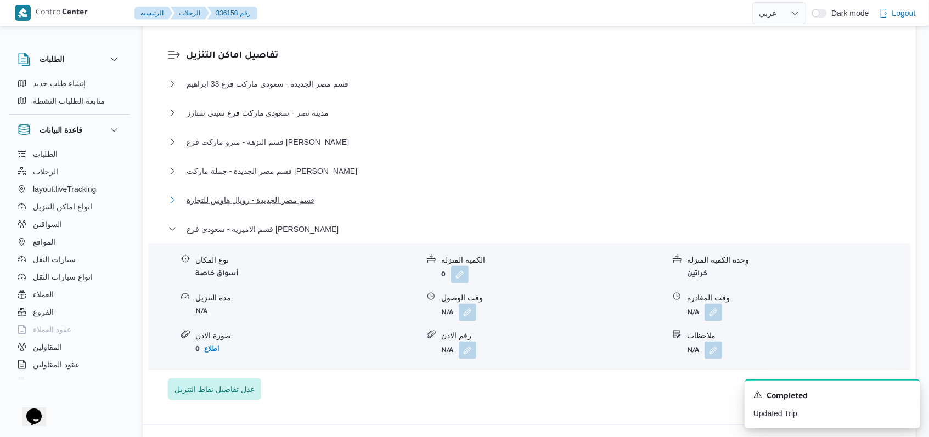
click at [301, 194] on span "قسم مصر الجديدة - رويال هاوس للتجارة" at bounding box center [251, 200] width 128 height 13
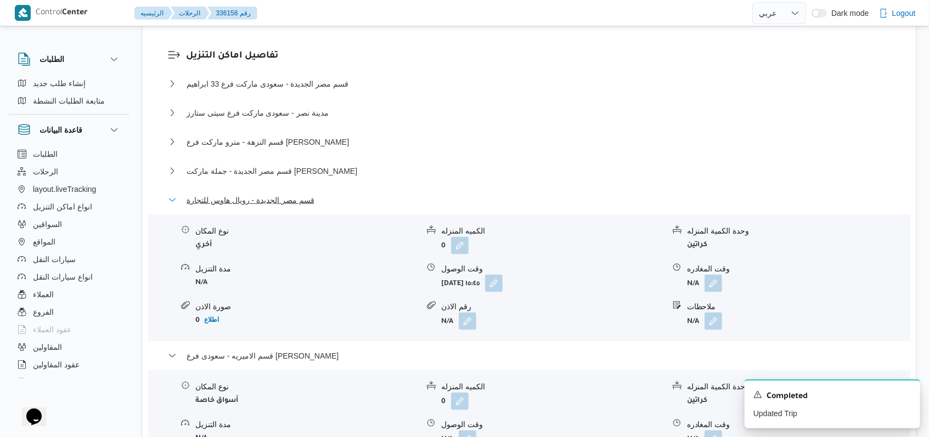
click at [301, 194] on span "قسم مصر الجديدة - رويال هاوس للتجارة" at bounding box center [251, 200] width 128 height 13
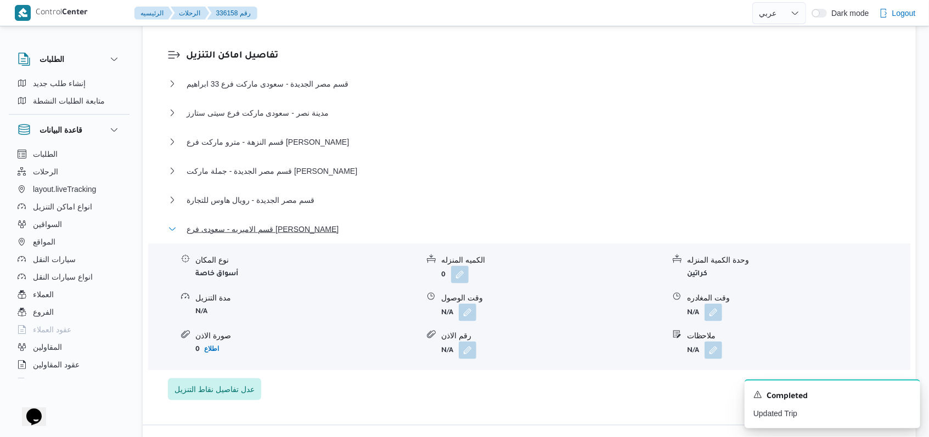
click at [317, 223] on span "قسم الاميريه - سعودى فرع ابو بكر الصديق" at bounding box center [263, 229] width 152 height 13
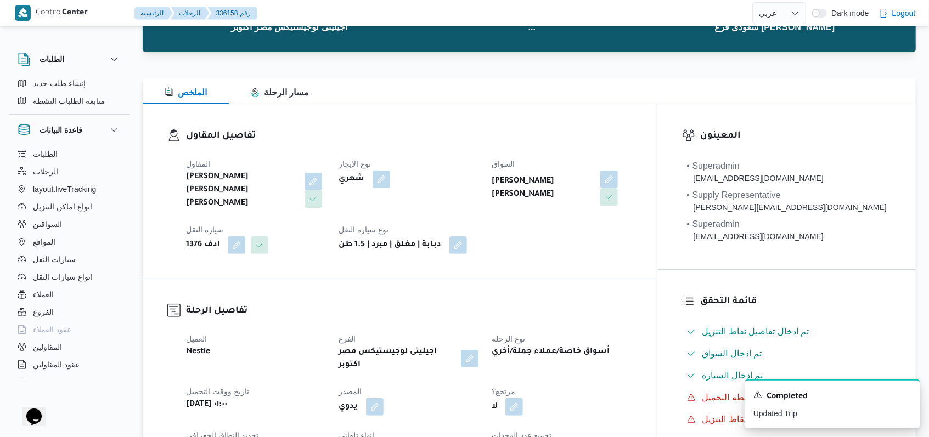
scroll to position [0, 0]
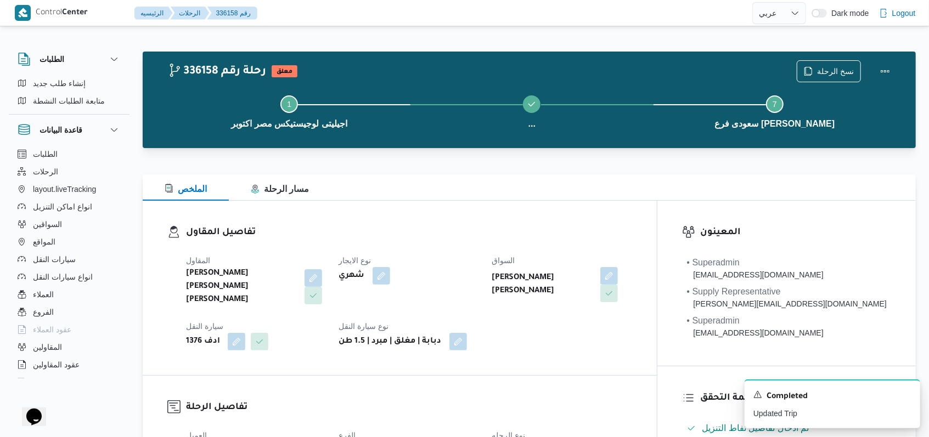
select select "ar"
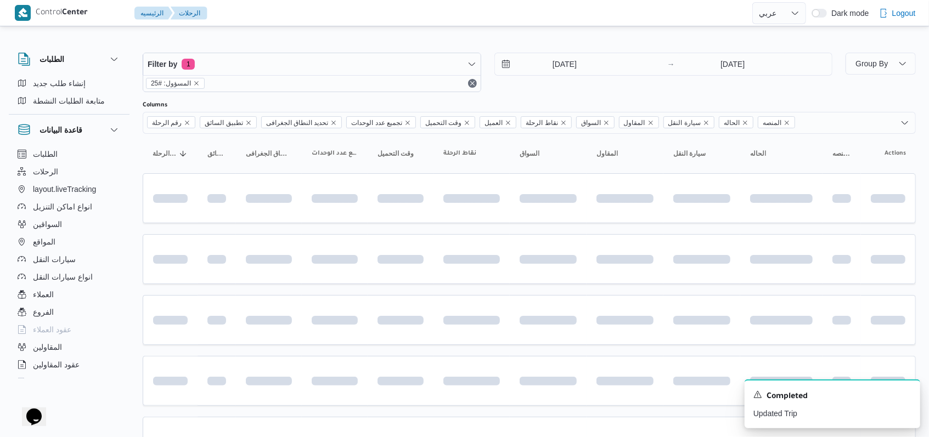
scroll to position [125, 0]
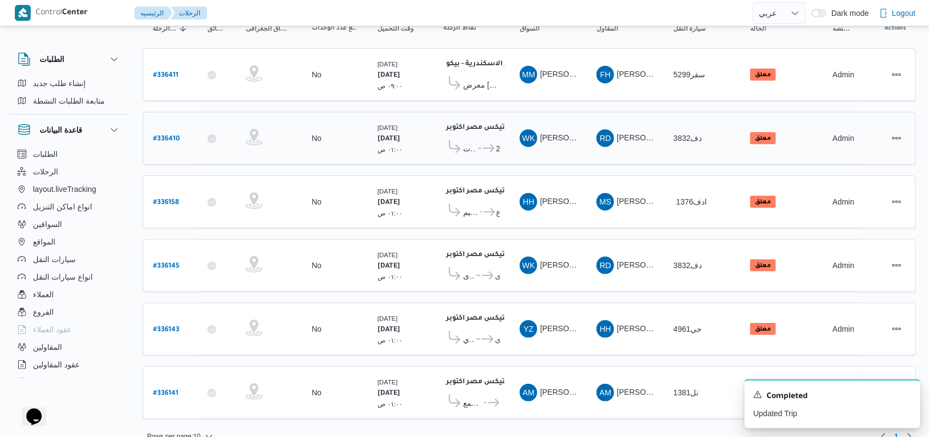
click at [162, 136] on b "# 336410" at bounding box center [166, 140] width 27 height 8
select select "ar"
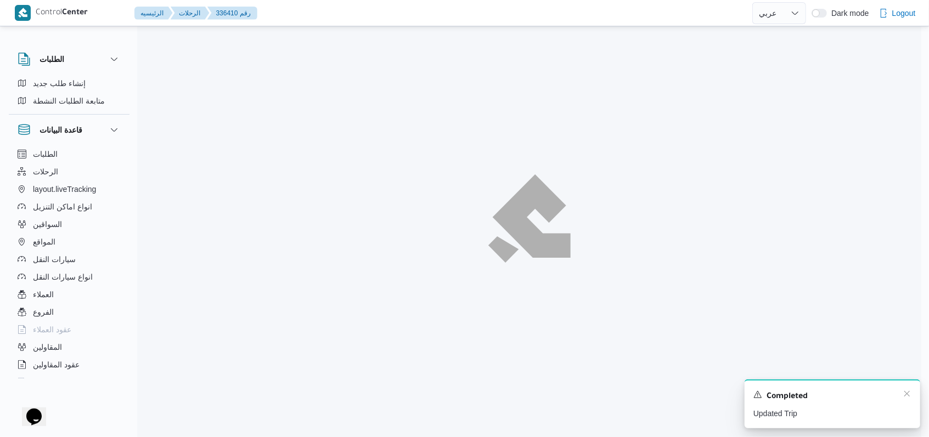
scroll to position [30, 0]
click at [912, 397] on icon "Dismiss toast" at bounding box center [914, 393] width 5 height 5
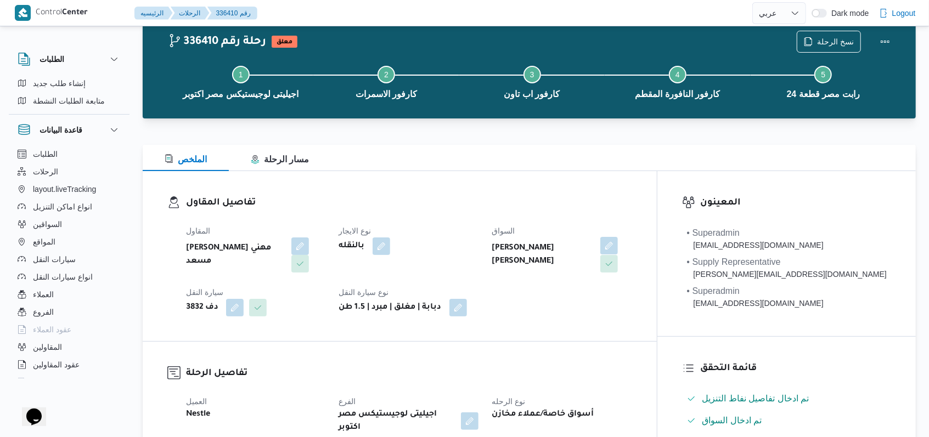
click at [618, 246] on button "button" at bounding box center [609, 246] width 18 height 18
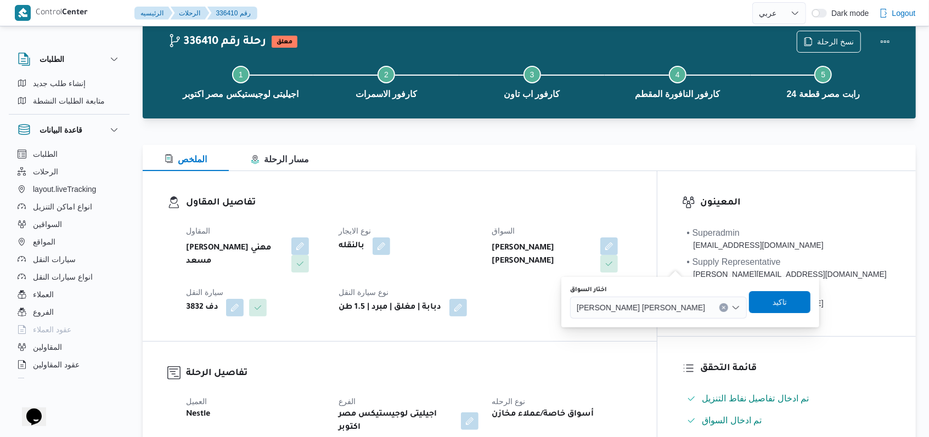
click at [648, 296] on div "اختار السواق وجدى كريمان محمد محمد حسن" at bounding box center [658, 302] width 177 height 33
click at [647, 307] on span "وجدى كريمان محمد محمد حسن" at bounding box center [641, 307] width 128 height 12
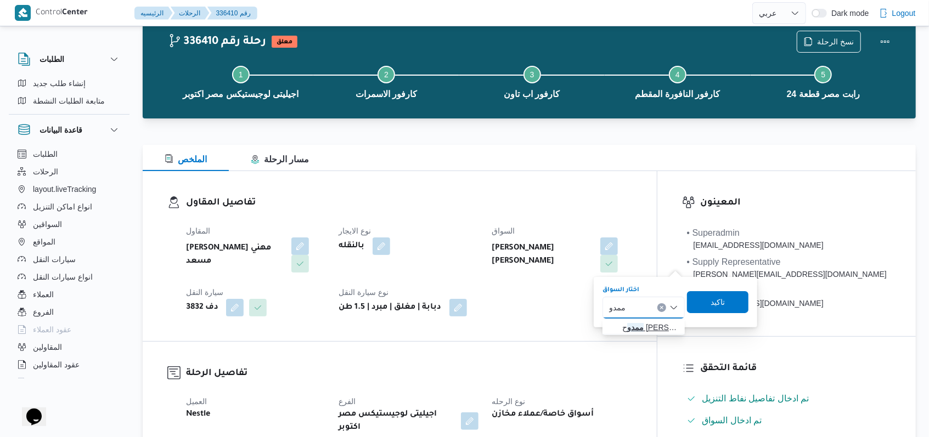
type input "ممدو"
click at [641, 327] on span "ممدو ح مصطفي ابراهيم حلمي" at bounding box center [650, 327] width 56 height 13
click at [739, 306] on span "تاكيد" at bounding box center [715, 302] width 61 height 22
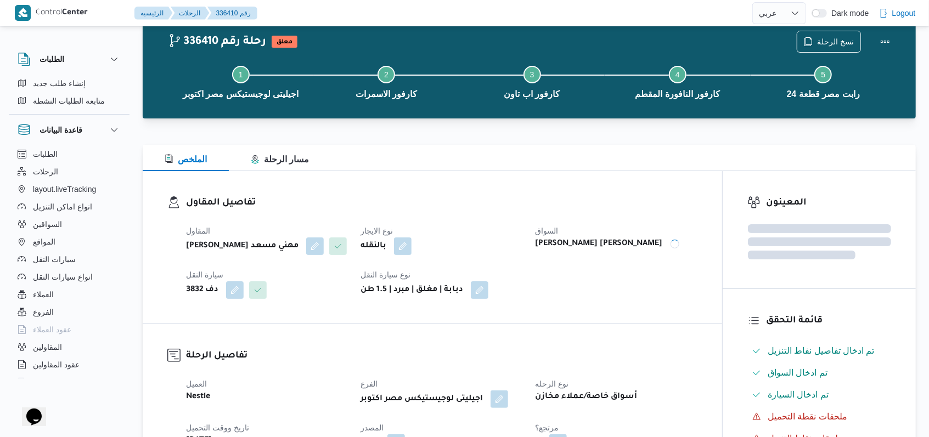
click at [240, 282] on dt "سيارة النقل" at bounding box center [266, 274] width 161 height 13
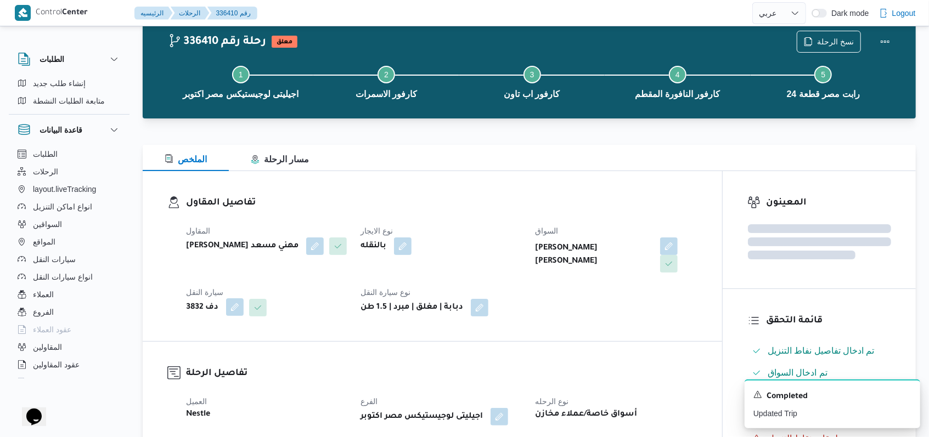
click at [242, 305] on button "button" at bounding box center [235, 308] width 18 height 18
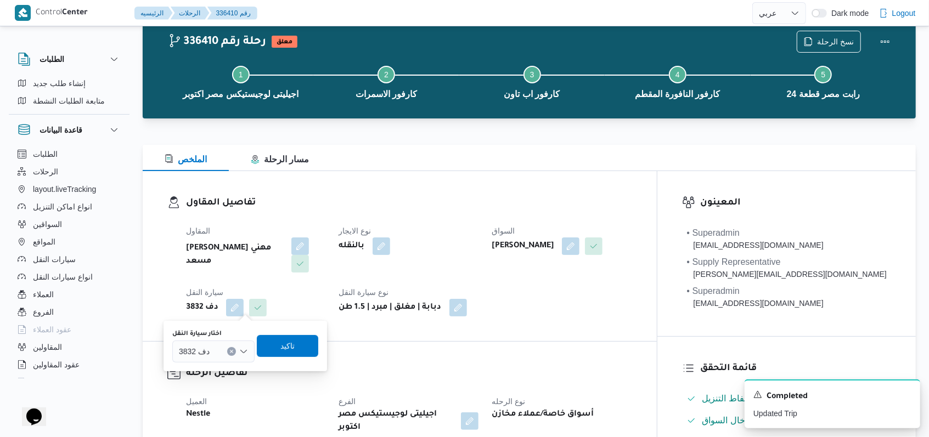
click at [226, 356] on div "دف 3832" at bounding box center [213, 352] width 82 height 22
click at [229, 312] on span "ناي6894 | null" at bounding box center [220, 309] width 56 height 13
click at [297, 348] on span "تاكيد" at bounding box center [293, 346] width 14 height 13
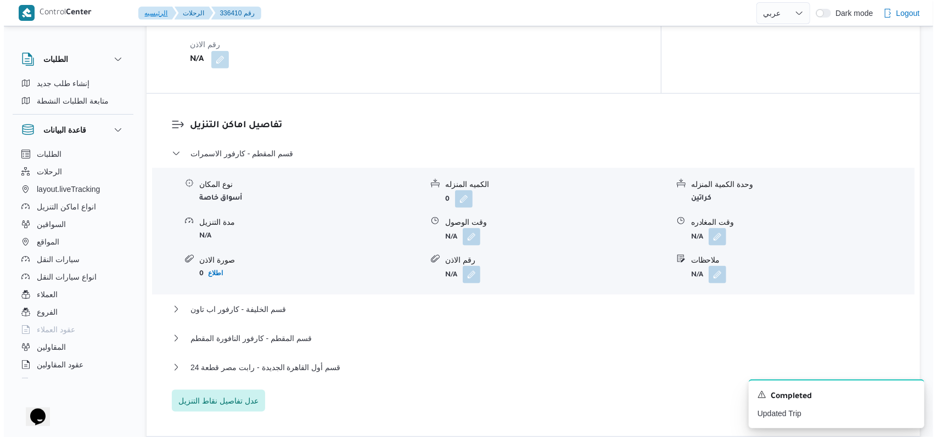
scroll to position [834, 0]
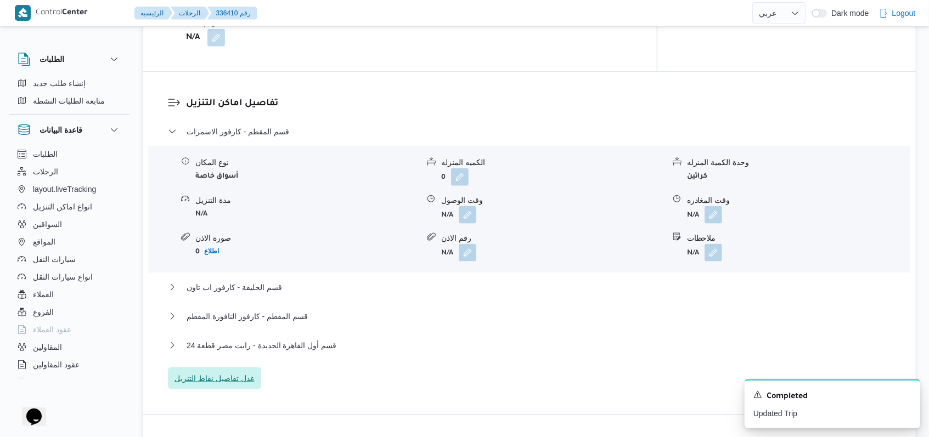
click at [244, 379] on span "عدل تفاصيل نقاط التنزيل" at bounding box center [214, 379] width 93 height 22
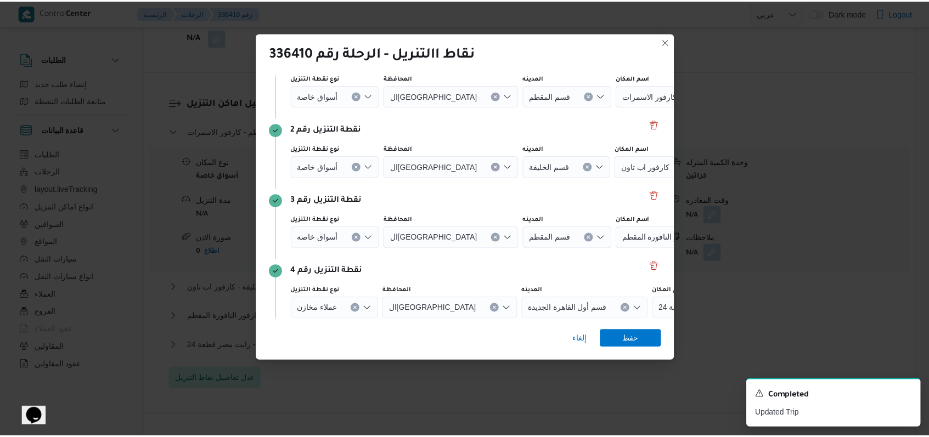
scroll to position [142, 0]
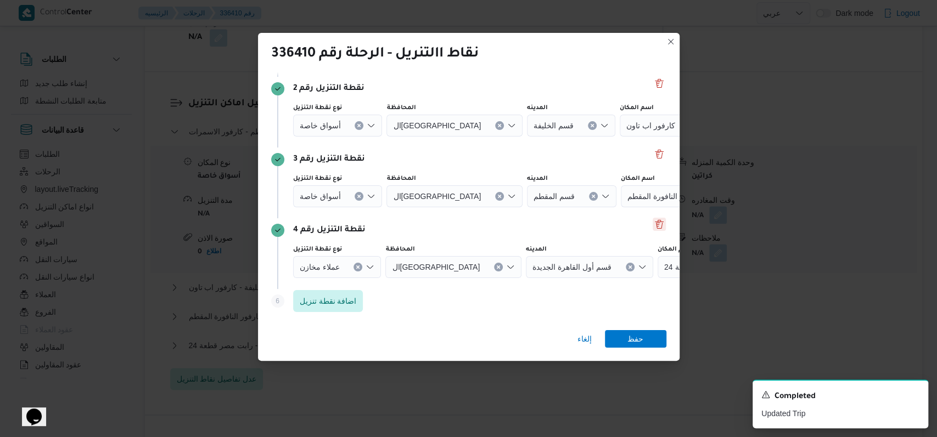
click at [653, 229] on button "Delete" at bounding box center [659, 224] width 13 height 13
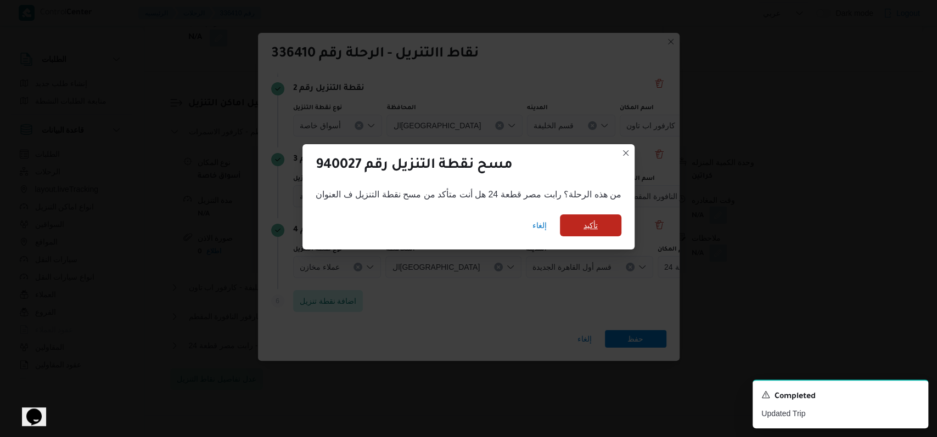
click at [601, 226] on span "تأكيد" at bounding box center [590, 226] width 61 height 22
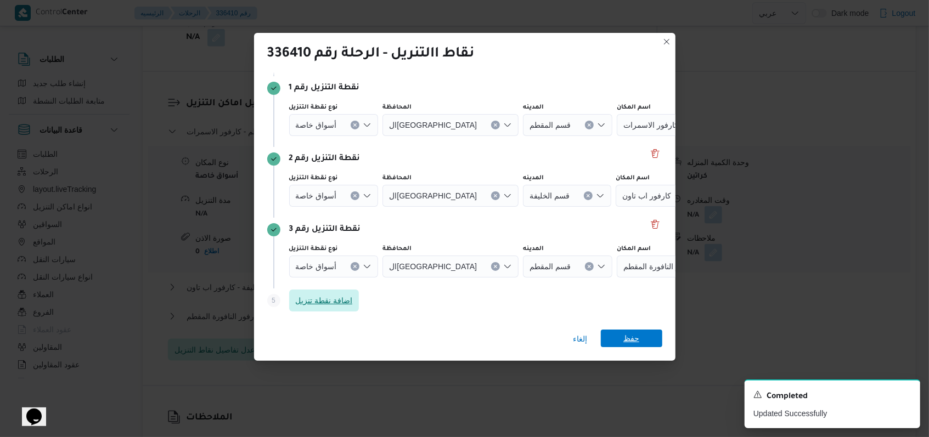
scroll to position [71, 0]
click at [633, 340] on span "حفظ" at bounding box center [631, 339] width 16 height 18
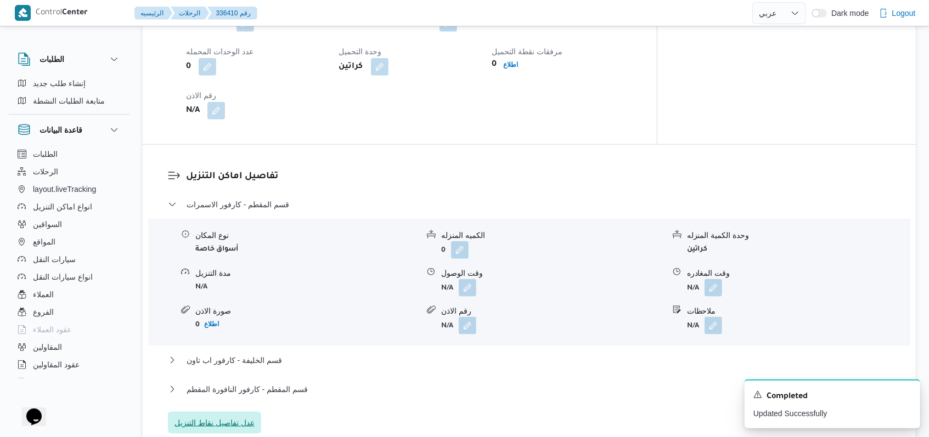
scroll to position [688, 0]
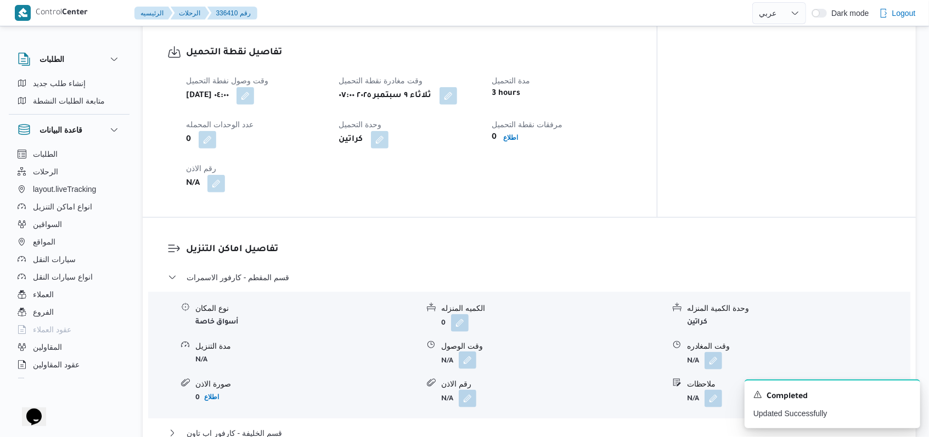
click at [462, 358] on button "button" at bounding box center [468, 361] width 18 height 18
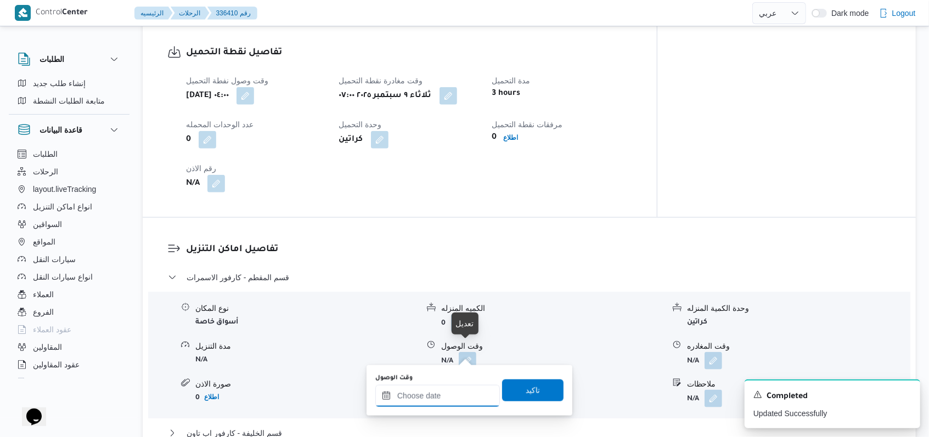
click at [449, 393] on input "وقت الوصول" at bounding box center [437, 396] width 125 height 22
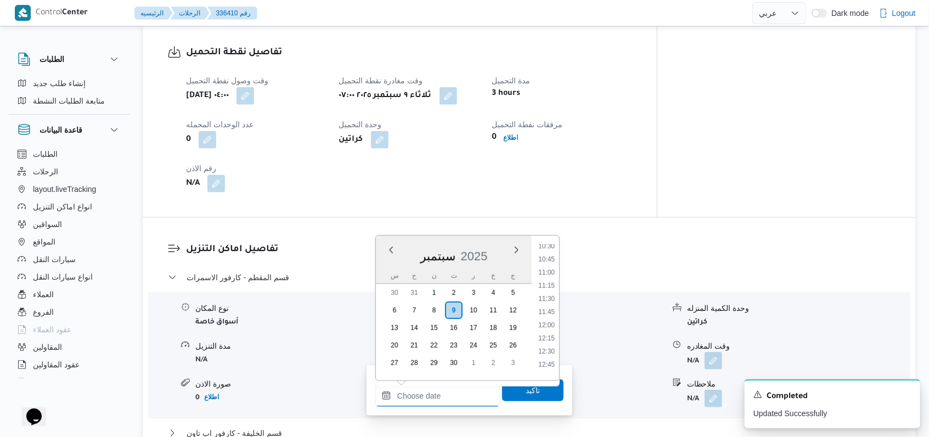
scroll to position [411, 0]
click at [550, 287] on li "08:30" at bounding box center [546, 287] width 25 height 11
type input "٠٩/٠٩/٢٠٢٥ ٠٨:٣٠"
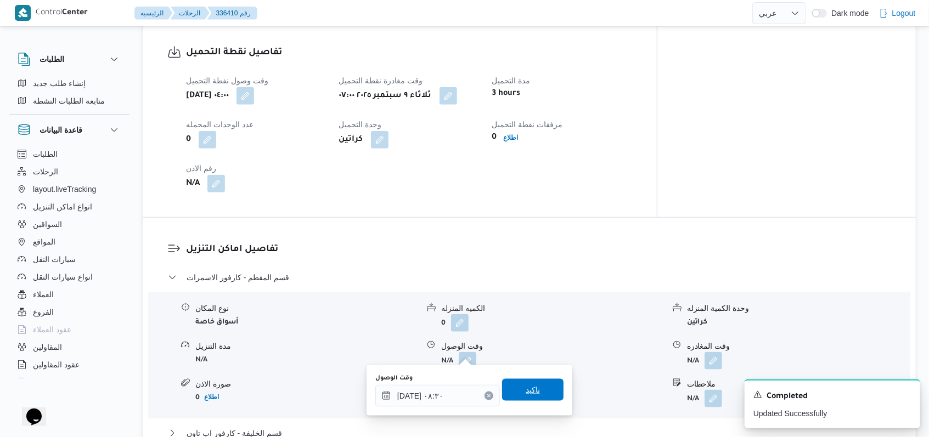
click at [527, 392] on span "تاكيد" at bounding box center [533, 390] width 14 height 13
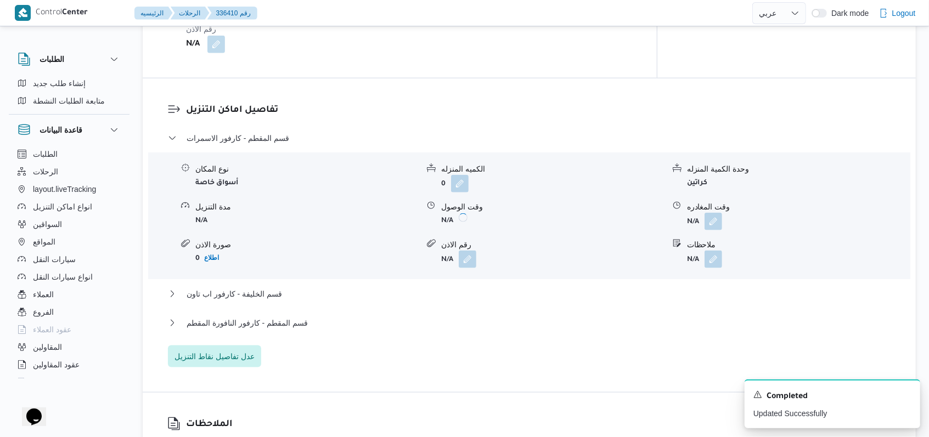
scroll to position [908, 0]
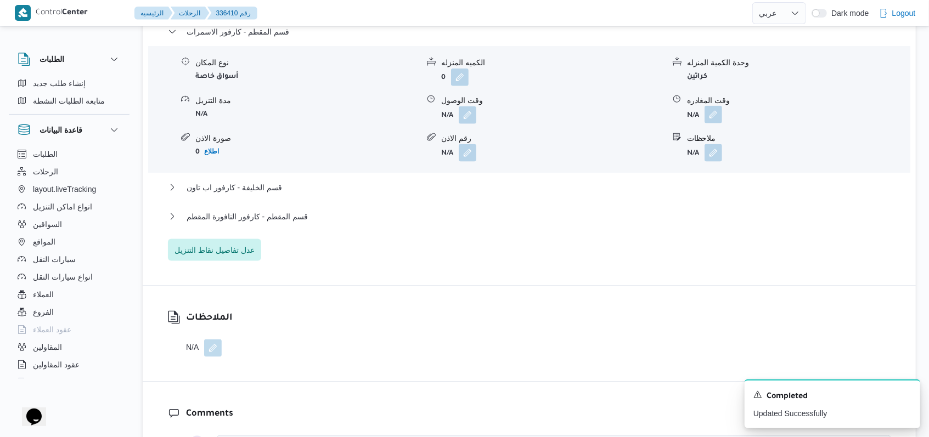
click at [713, 123] on button "button" at bounding box center [714, 115] width 18 height 18
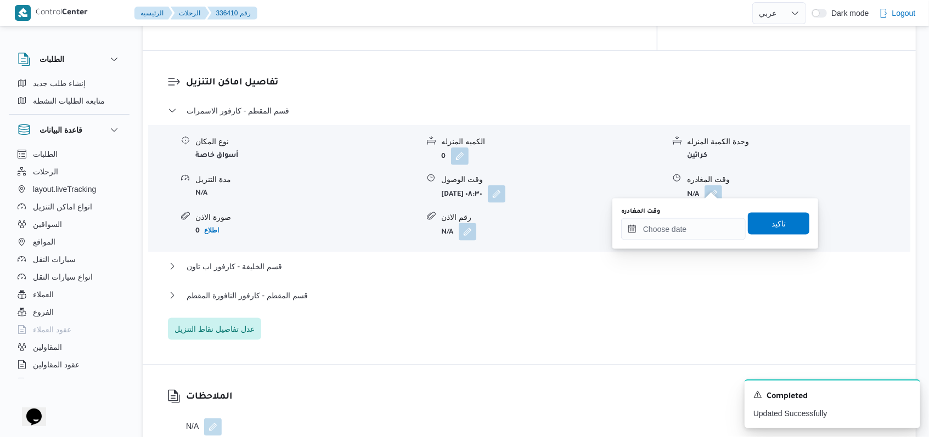
scroll to position [834, 0]
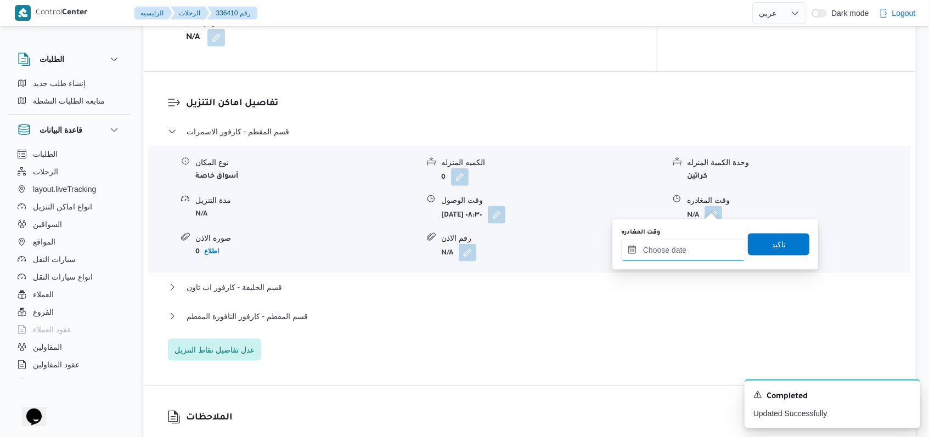
click at [716, 241] on input "وقت المغادره" at bounding box center [683, 250] width 125 height 22
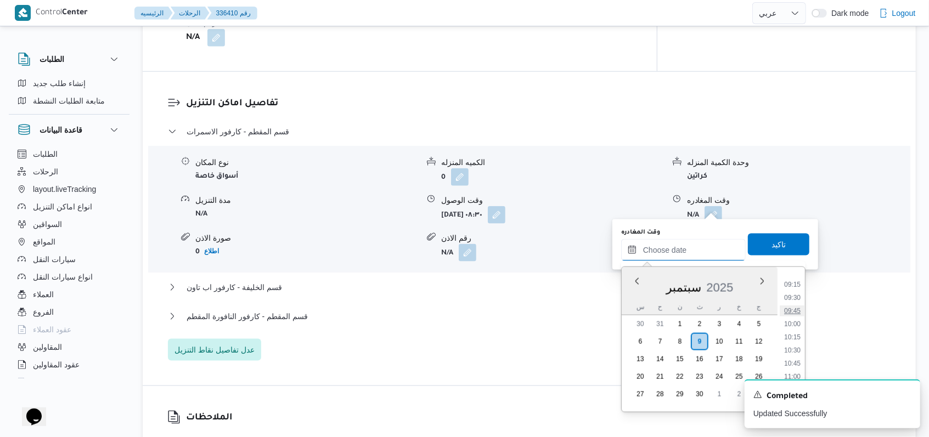
scroll to position [484, 0]
click at [797, 341] on li "10:15" at bounding box center [792, 338] width 25 height 11
type input "٠٩/٠٩/٢٠٢٥ ١٠:١٥"
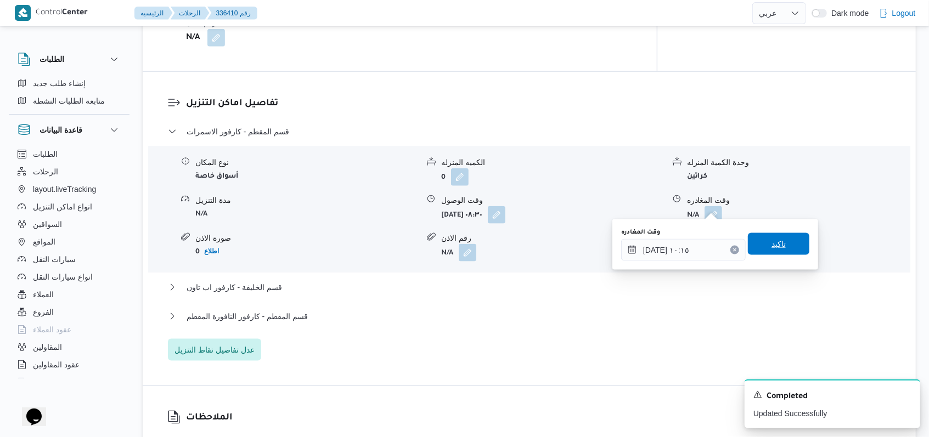
click at [785, 245] on span "تاكيد" at bounding box center [778, 244] width 61 height 22
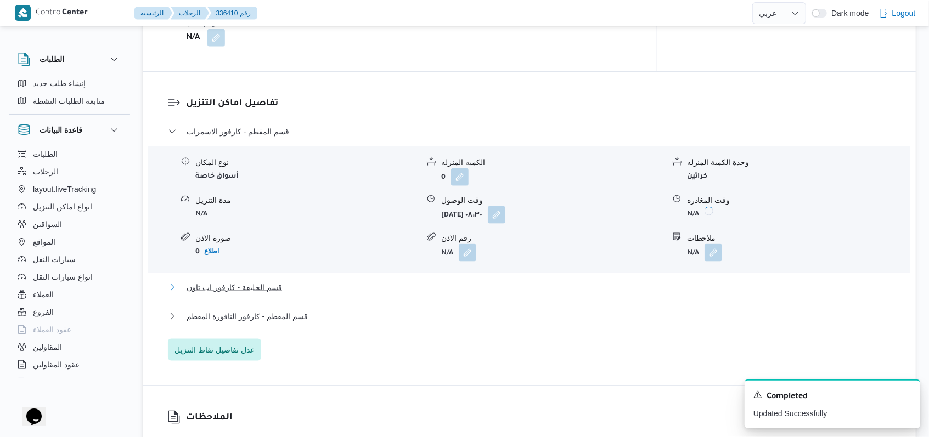
click at [229, 281] on span "قسم الخليفة - كارفور اب تاون" at bounding box center [234, 287] width 95 height 13
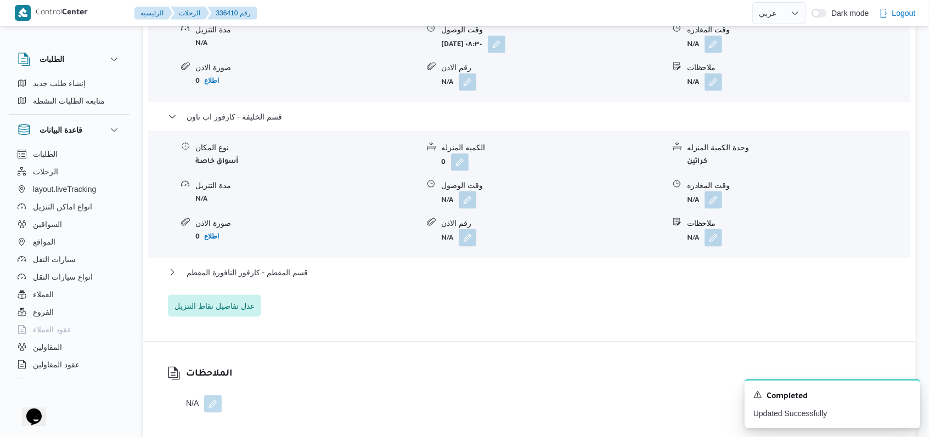
scroll to position [981, 0]
click at [465, 206] on button "button" at bounding box center [468, 198] width 18 height 18
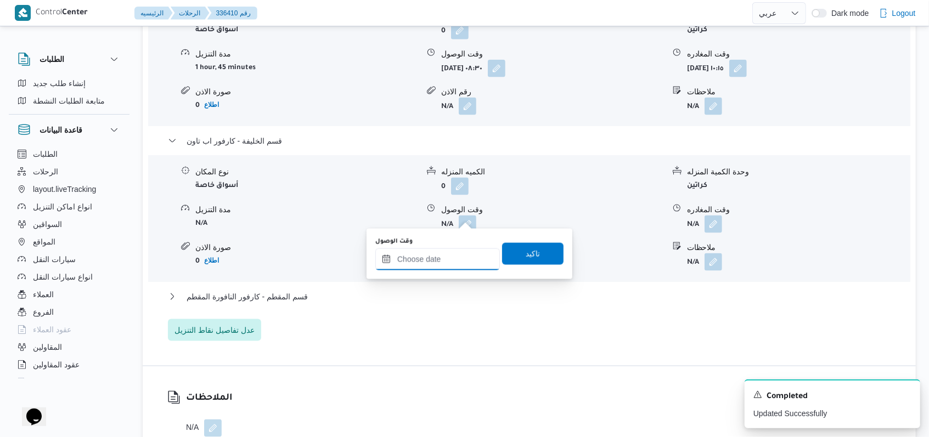
click at [444, 255] on input "وقت الوصول" at bounding box center [437, 260] width 125 height 22
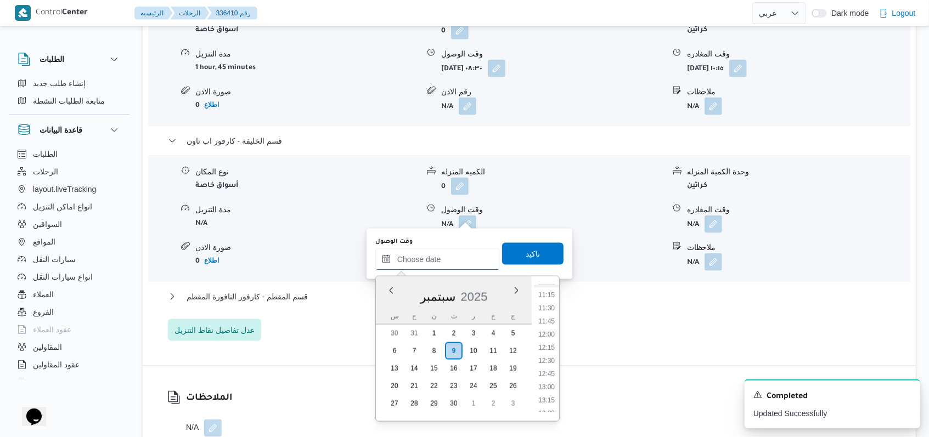
scroll to position [557, 0]
click at [551, 302] on li "10:45" at bounding box center [546, 300] width 25 height 11
type input "٠٩/٠٩/٢٠٢٥ ١٠:٤٥"
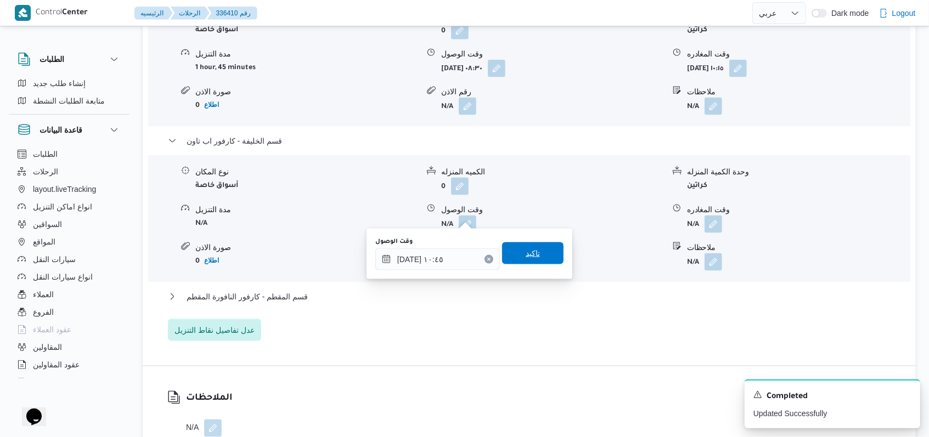
click at [546, 262] on span "تاكيد" at bounding box center [532, 254] width 61 height 22
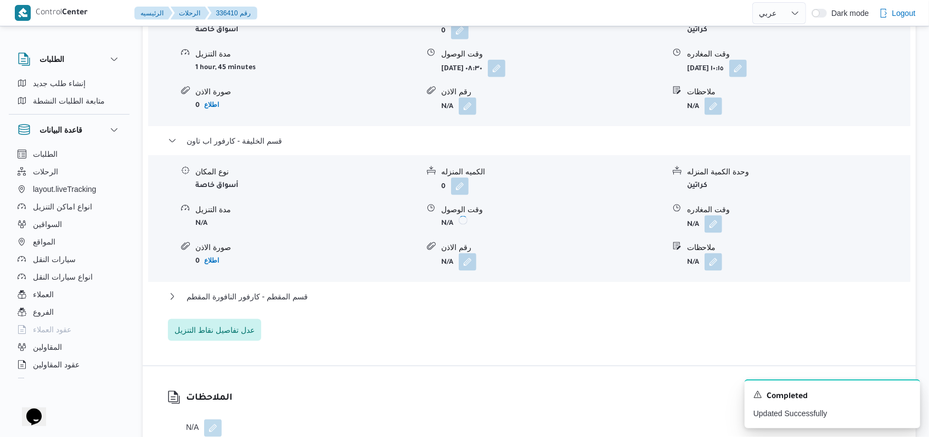
click at [717, 223] on button "button" at bounding box center [714, 225] width 18 height 18
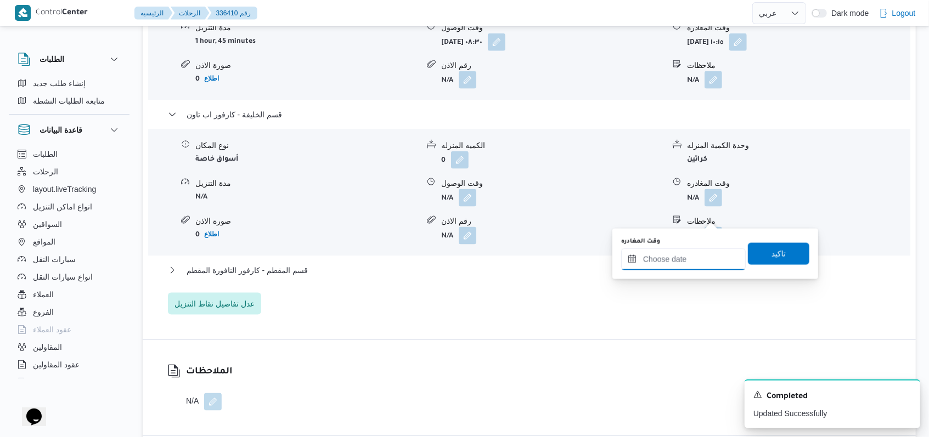
click at [683, 265] on input "وقت المغادره" at bounding box center [683, 260] width 125 height 22
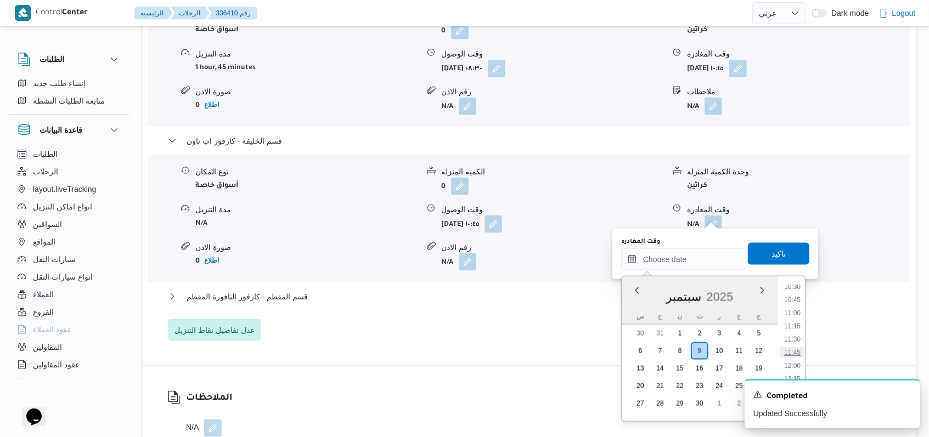
click at [797, 354] on li "11:45" at bounding box center [792, 352] width 25 height 11
type input "٠٩/٠٩/٢٠٢٥ ١١:٤٥"
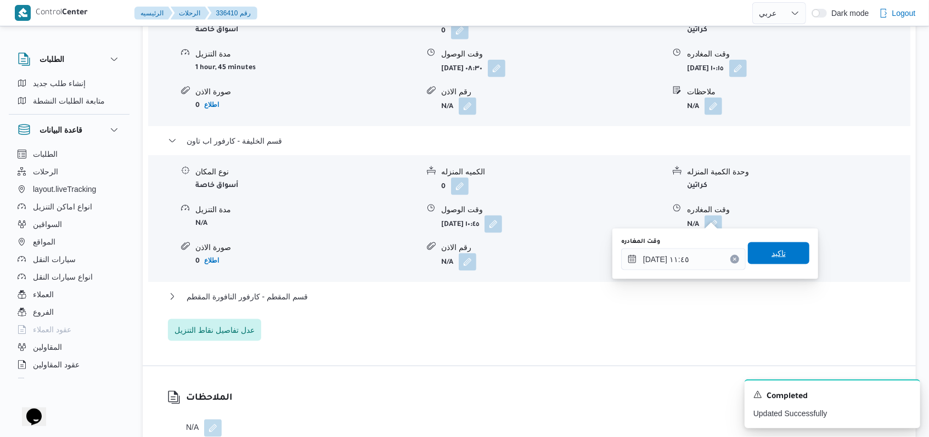
click at [786, 254] on span "تاكيد" at bounding box center [778, 254] width 61 height 22
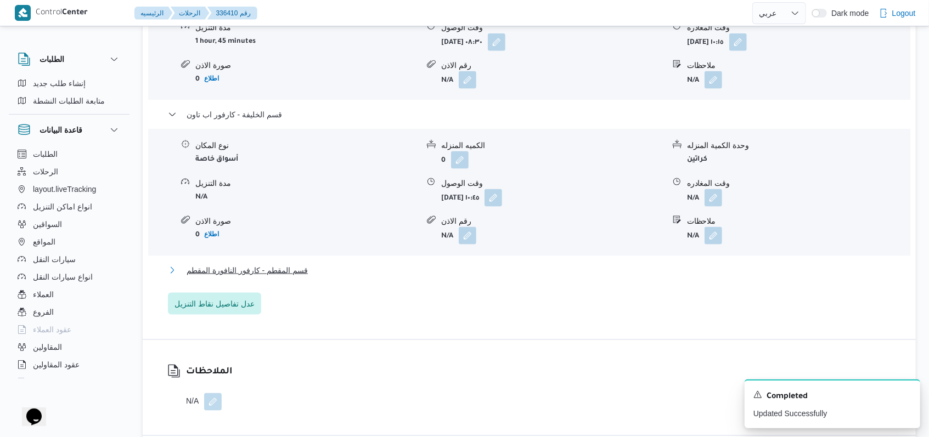
click at [263, 277] on span "قسم المقطم - كارفور النافورة المقطم" at bounding box center [247, 270] width 121 height 13
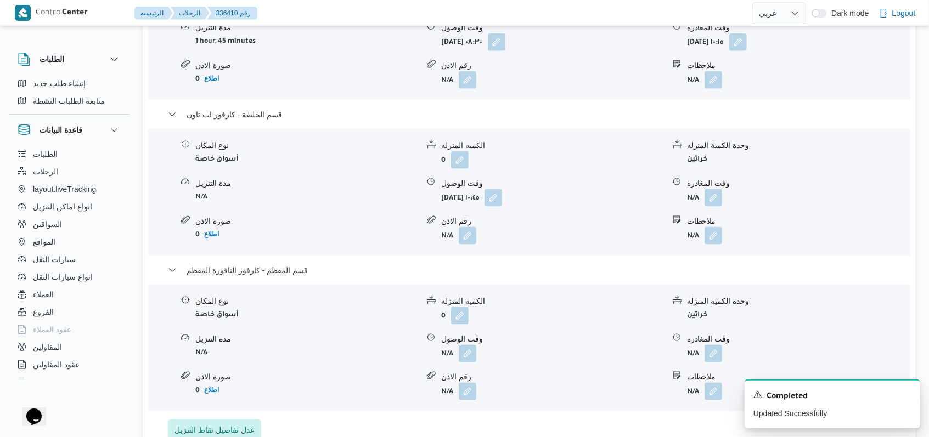
scroll to position [1054, 0]
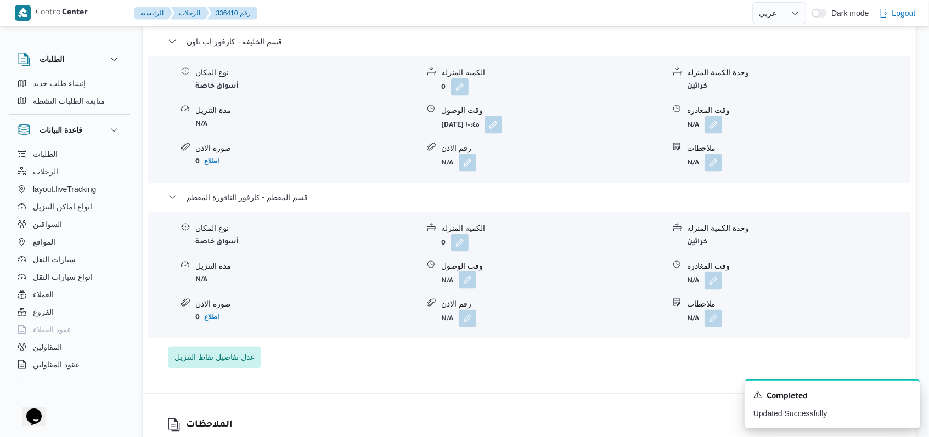
click at [468, 289] on button "button" at bounding box center [468, 281] width 18 height 18
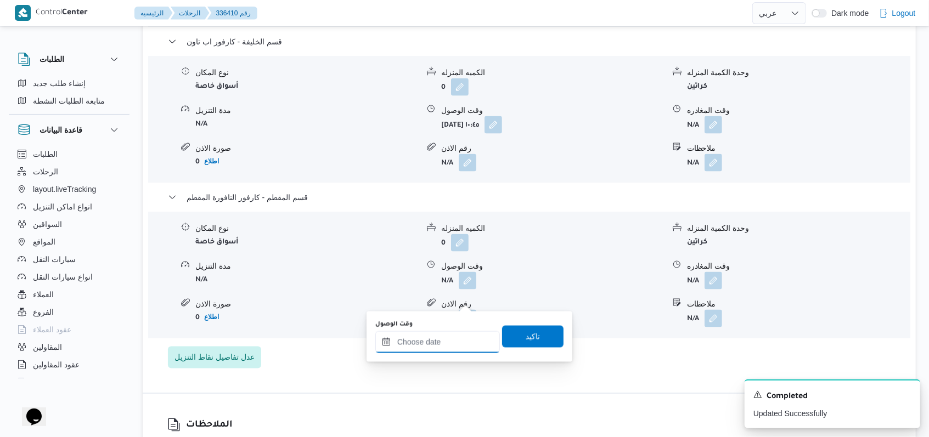
click at [443, 333] on div at bounding box center [437, 342] width 125 height 22
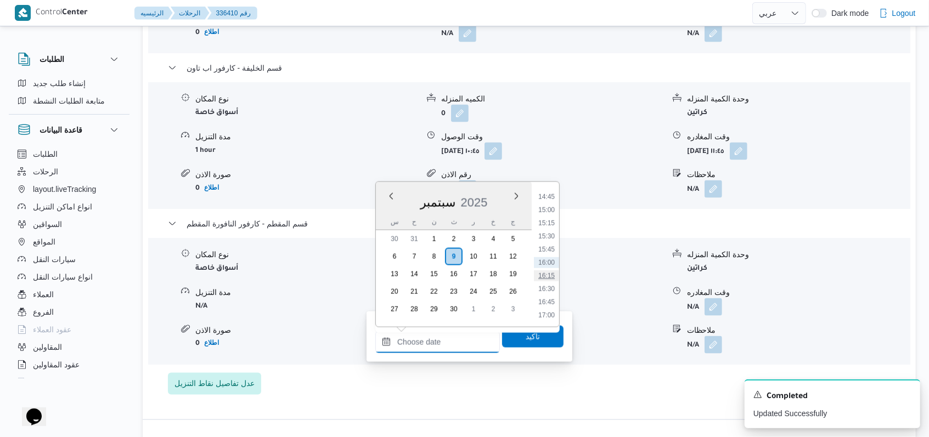
scroll to position [630, 0]
click at [545, 212] on li "12:15" at bounding box center [546, 211] width 25 height 11
type input "٠٩/٠٩/٢٠٢٥ ١٢:١٥"
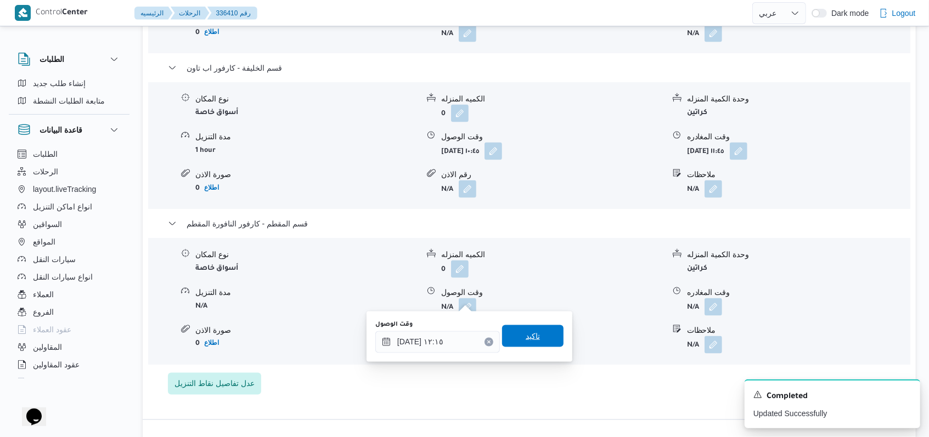
click at [529, 331] on span "تاكيد" at bounding box center [533, 336] width 14 height 13
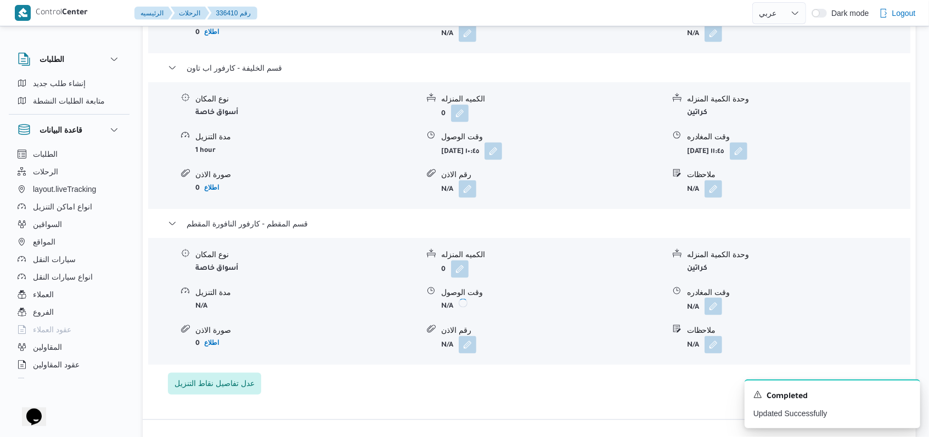
click at [709, 298] on button "button" at bounding box center [714, 307] width 18 height 18
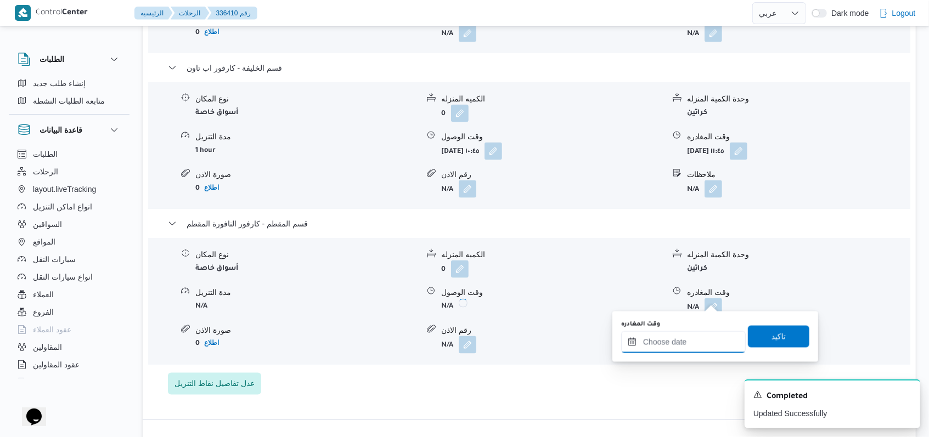
click at [688, 339] on input "وقت المغادره" at bounding box center [683, 342] width 125 height 22
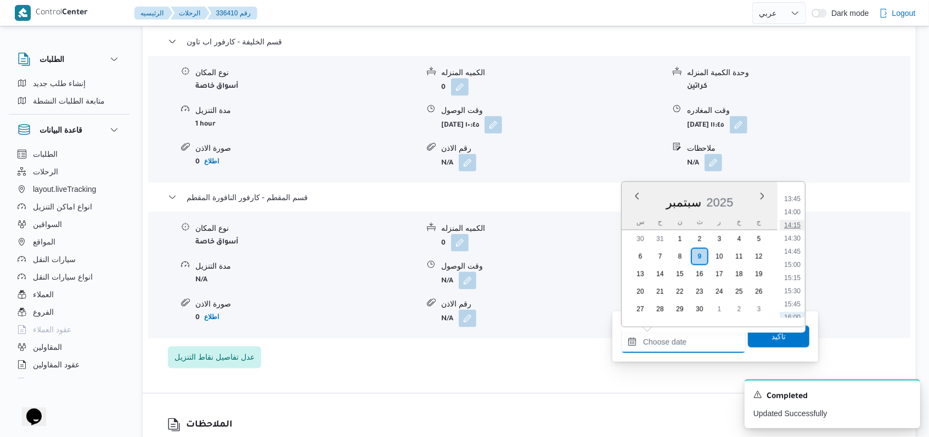
scroll to position [703, 0]
click at [796, 207] on li "13:30" at bounding box center [792, 204] width 25 height 11
type input "٠٩/٠٩/٢٠٢٥ ١٣:٣٠"
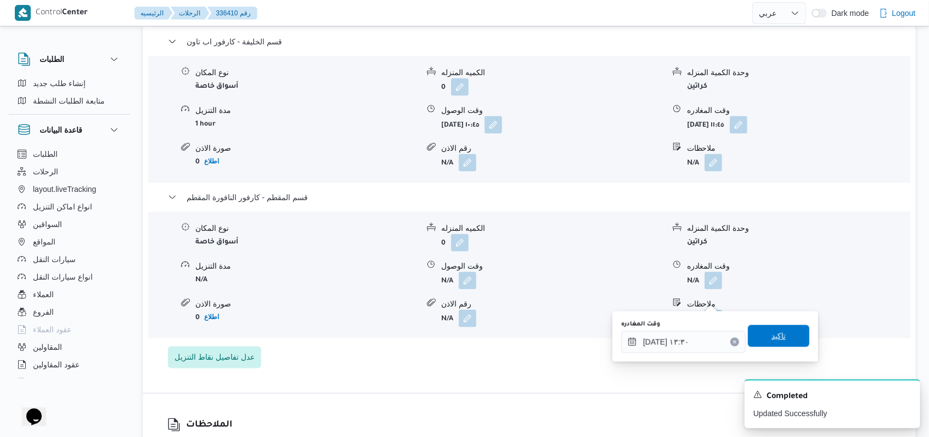
click at [764, 345] on span "تاكيد" at bounding box center [778, 336] width 61 height 22
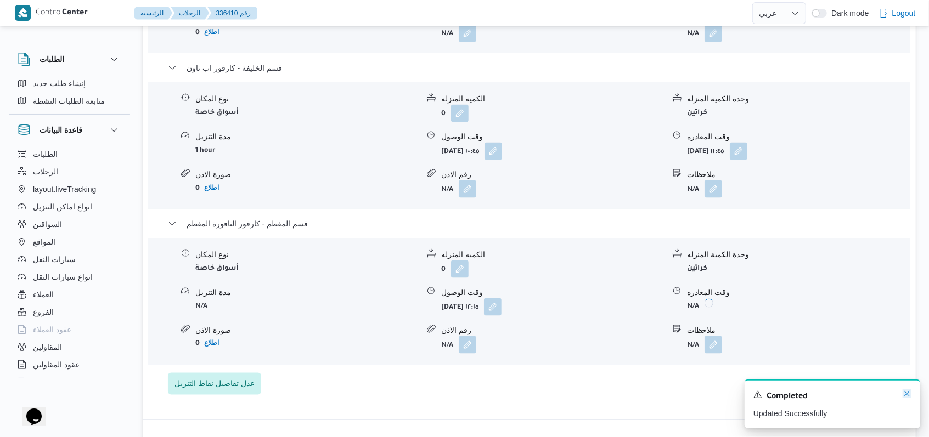
click at [909, 394] on icon "Dismiss toast" at bounding box center [907, 394] width 9 height 9
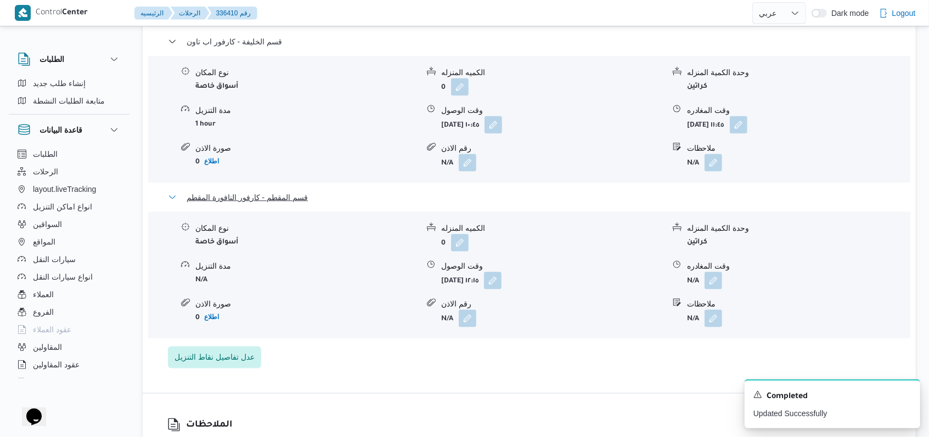
click at [282, 204] on span "قسم المقطم - كارفور النافورة المقطم" at bounding box center [247, 197] width 121 height 13
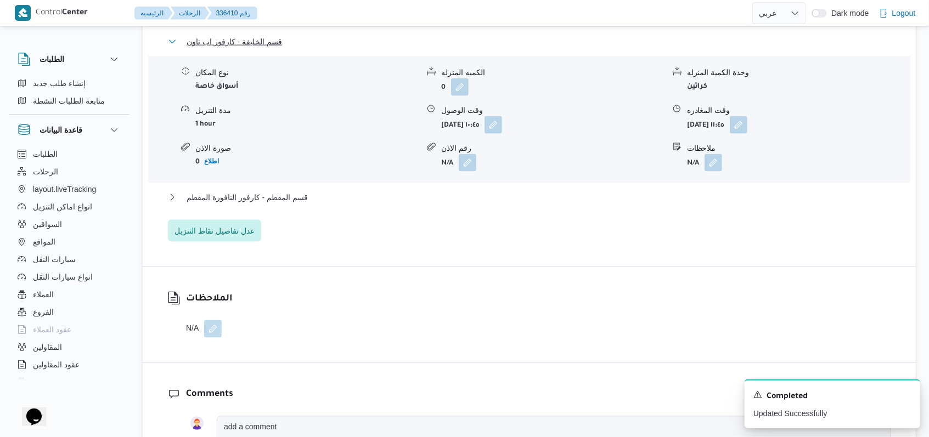
click at [265, 48] on span "قسم الخليفة - كارفور اب تاون" at bounding box center [234, 41] width 95 height 13
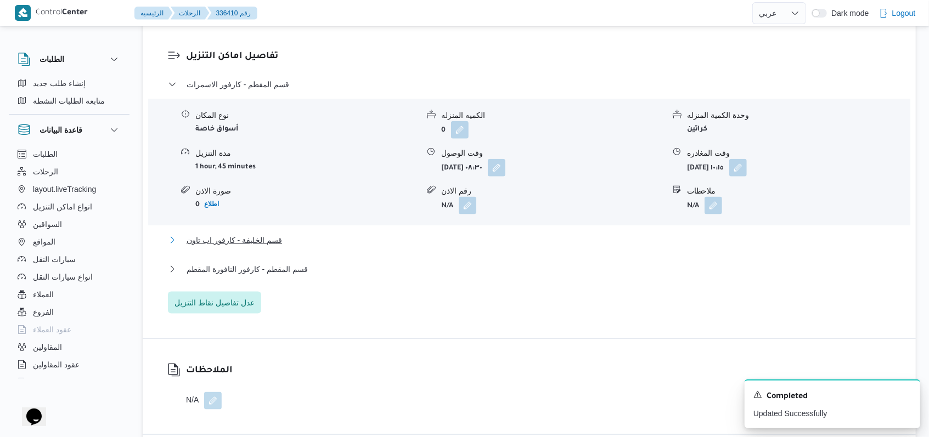
scroll to position [834, 0]
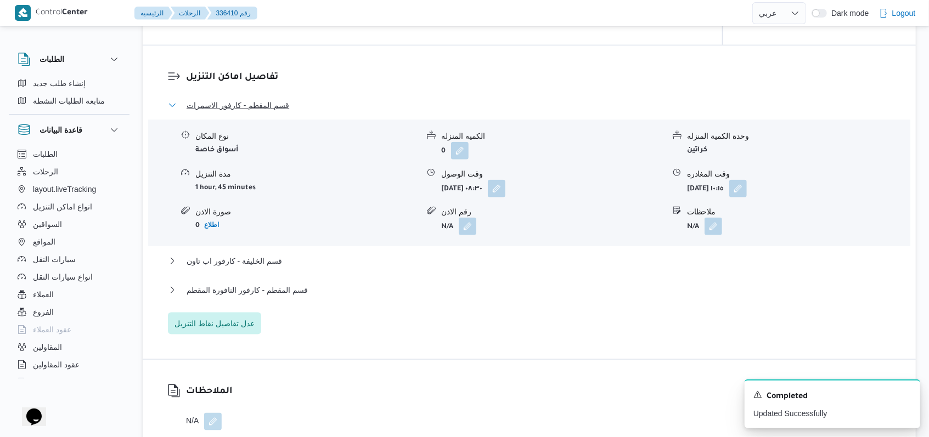
click at [276, 112] on span "قسم المقطم - كارفور الاسمرات" at bounding box center [238, 105] width 103 height 13
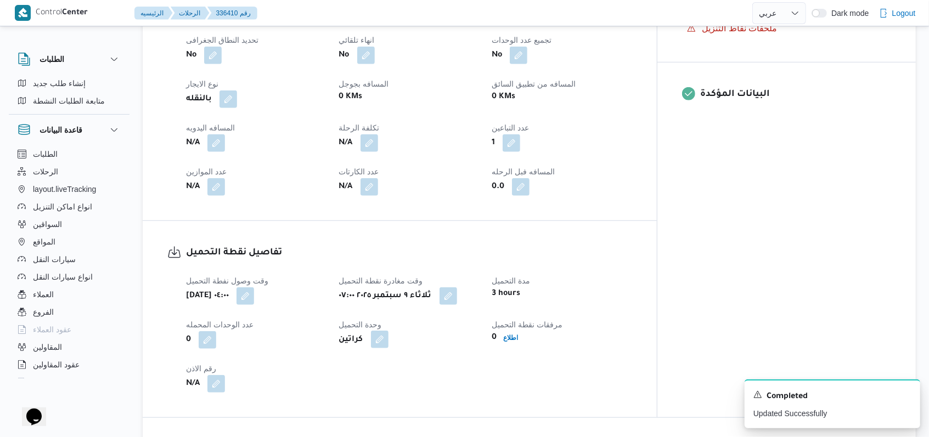
scroll to position [469, 0]
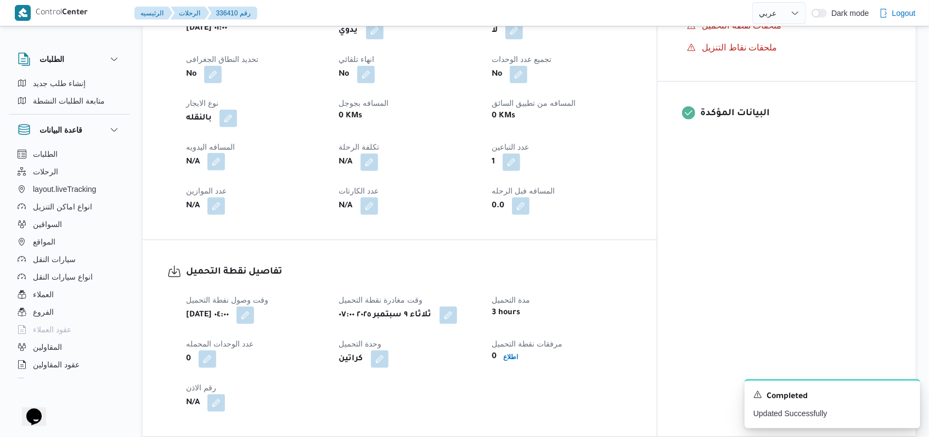
click at [222, 153] on button "button" at bounding box center [216, 162] width 18 height 18
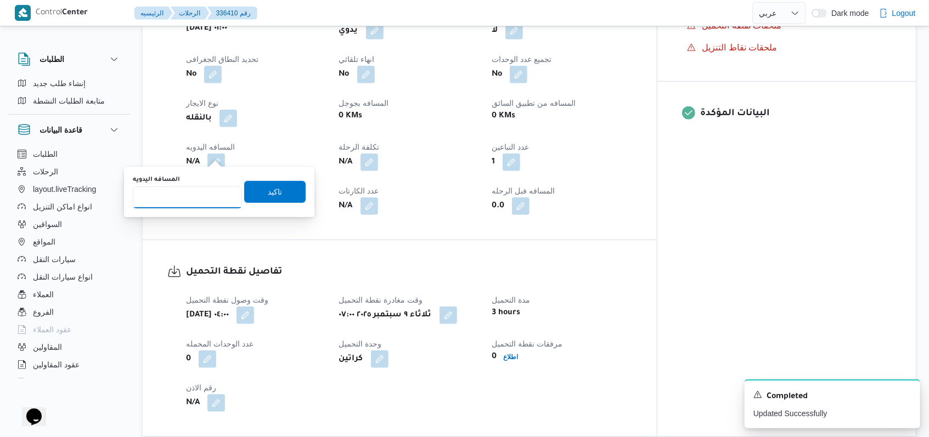
click at [182, 207] on input "المسافه اليدويه" at bounding box center [187, 198] width 109 height 22
type input "135"
click at [255, 188] on span "تاكيد" at bounding box center [274, 192] width 61 height 22
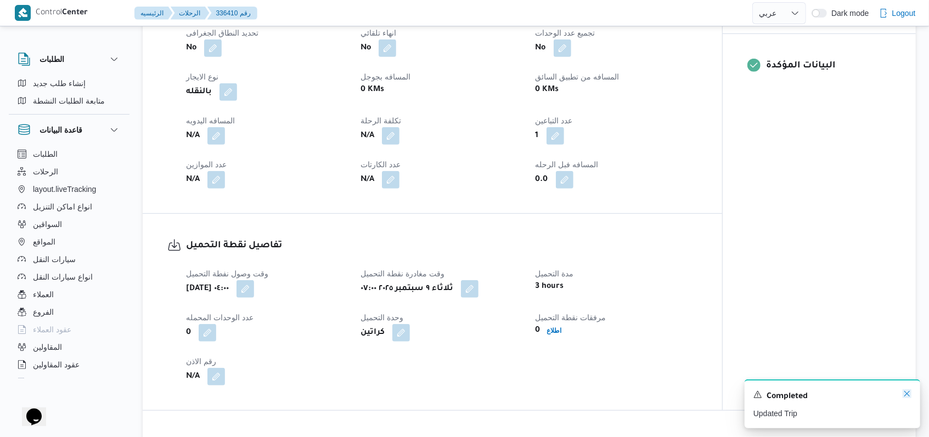
click at [905, 395] on icon "Dismiss toast" at bounding box center [907, 394] width 9 height 9
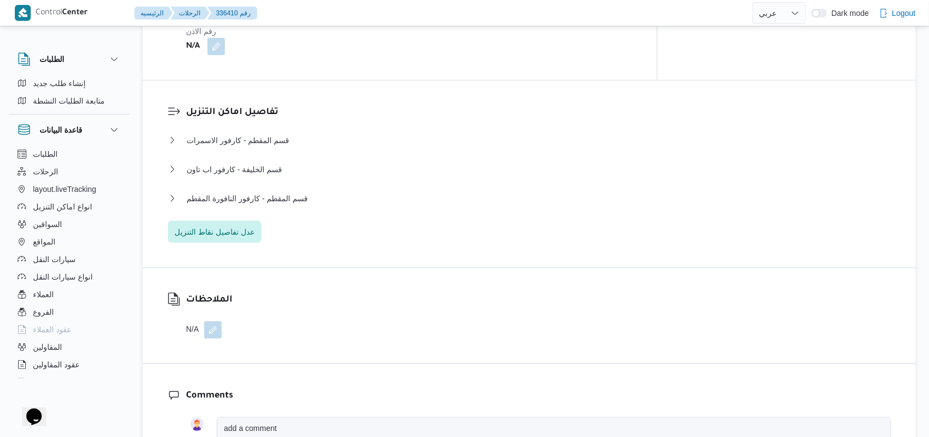
scroll to position [834, 0]
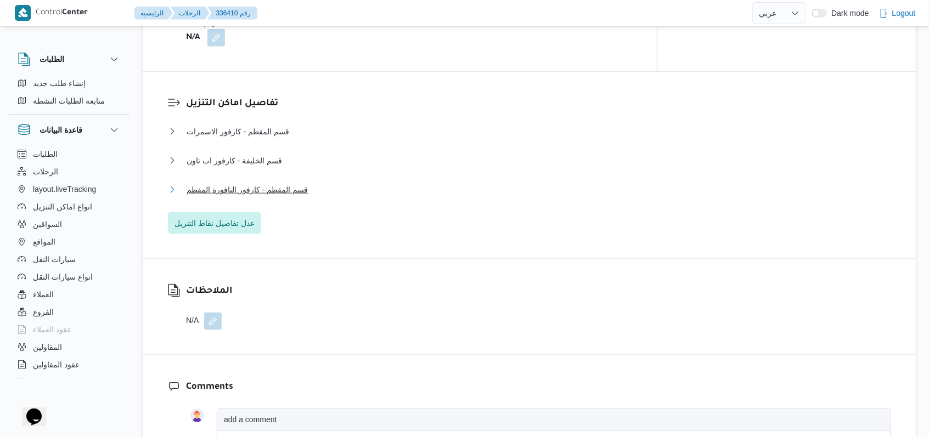
click at [286, 183] on span "قسم المقطم - كارفور النافورة المقطم" at bounding box center [247, 189] width 121 height 13
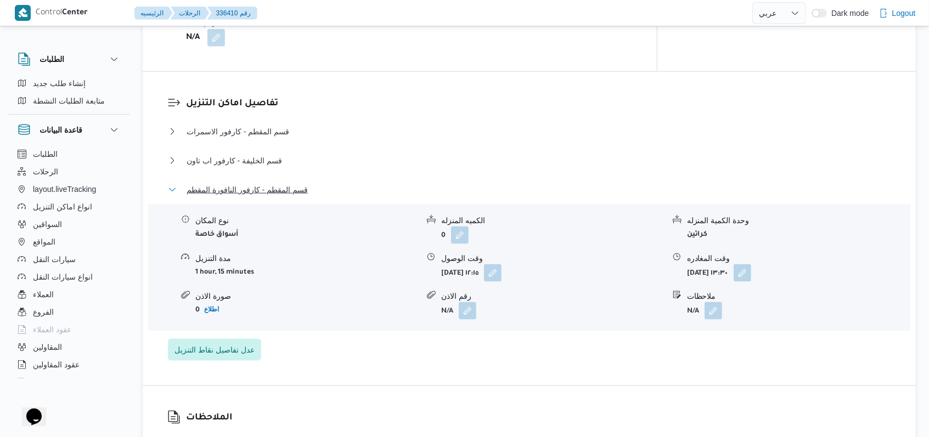
click at [286, 183] on span "قسم المقطم - كارفور النافورة المقطم" at bounding box center [247, 189] width 121 height 13
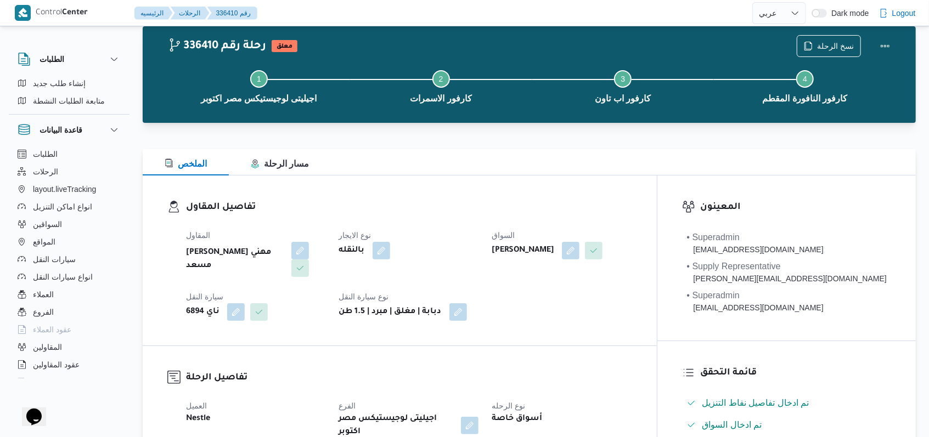
scroll to position [0, 0]
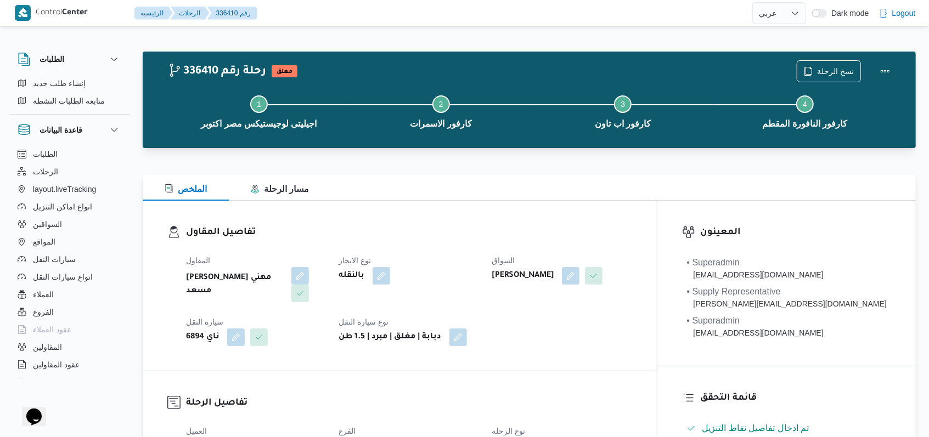
select select "ar"
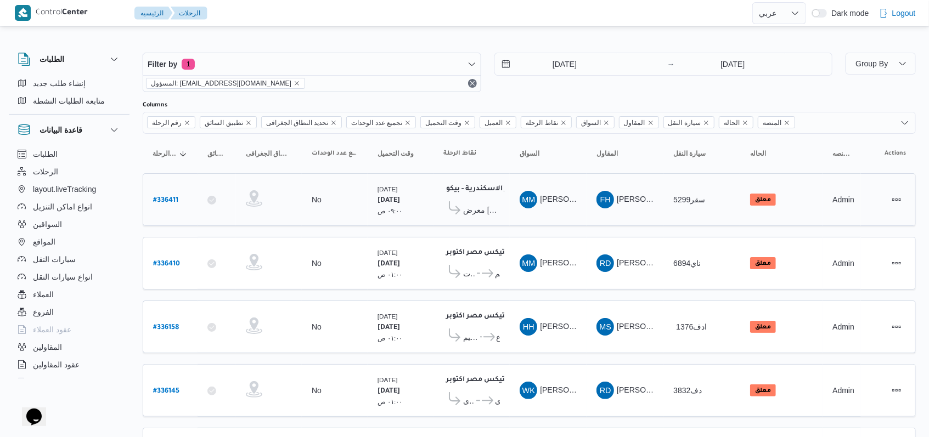
click at [164, 201] on b "# 336411" at bounding box center [165, 201] width 25 height 8
select select "ar"
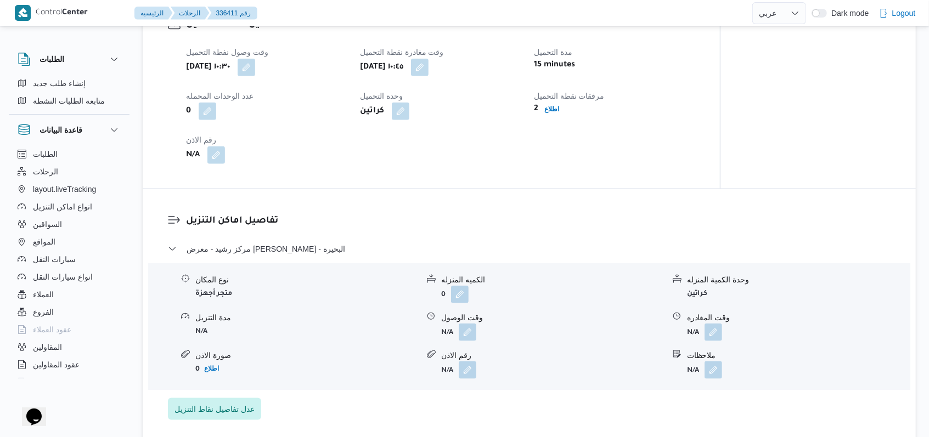
scroll to position [732, 0]
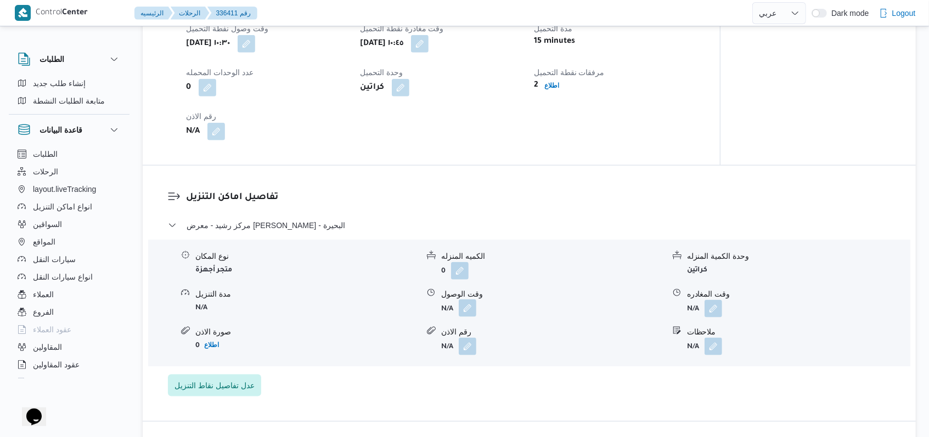
click at [473, 305] on button "button" at bounding box center [468, 309] width 18 height 18
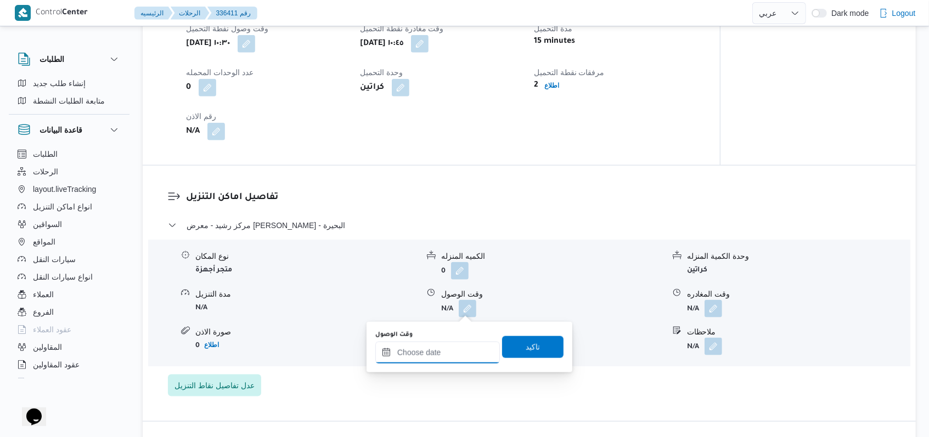
click at [452, 347] on div at bounding box center [437, 353] width 125 height 22
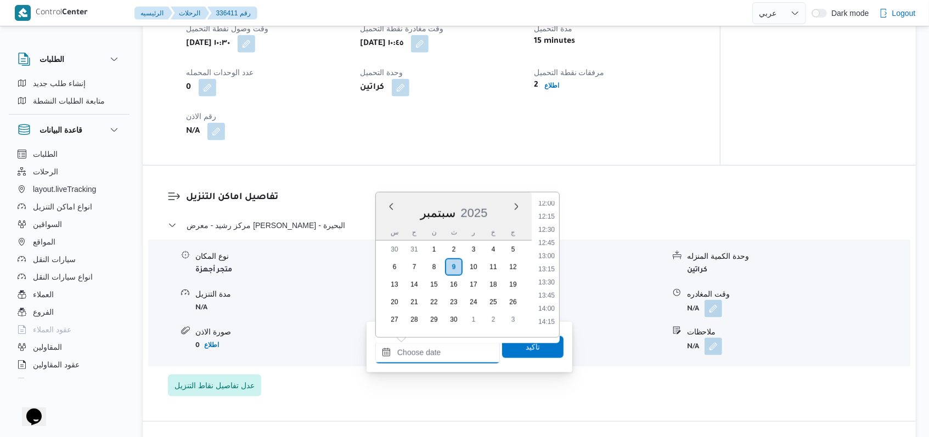
scroll to position [630, 0]
click at [554, 213] on li "12:00" at bounding box center [546, 209] width 25 height 11
type input "٠٩/٠٩/٢٠٢٥ ١٢:٠٠"
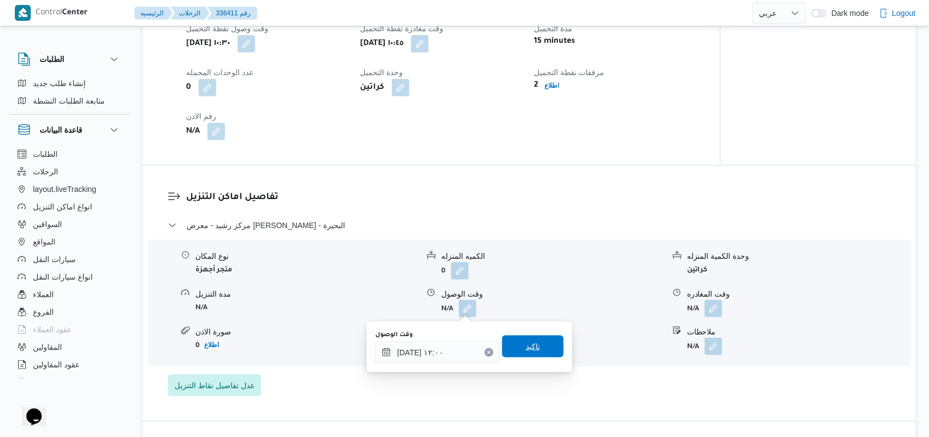
click at [531, 357] on span "تاكيد" at bounding box center [532, 347] width 61 height 22
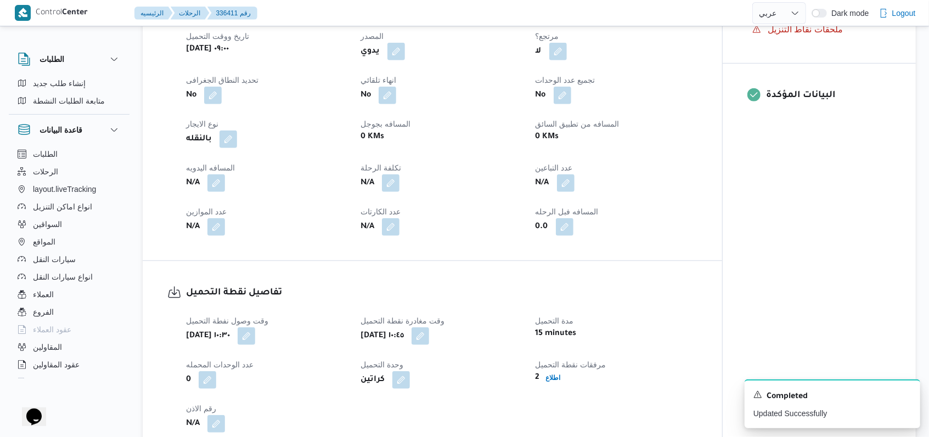
scroll to position [439, 0]
click at [221, 187] on button "button" at bounding box center [216, 184] width 18 height 18
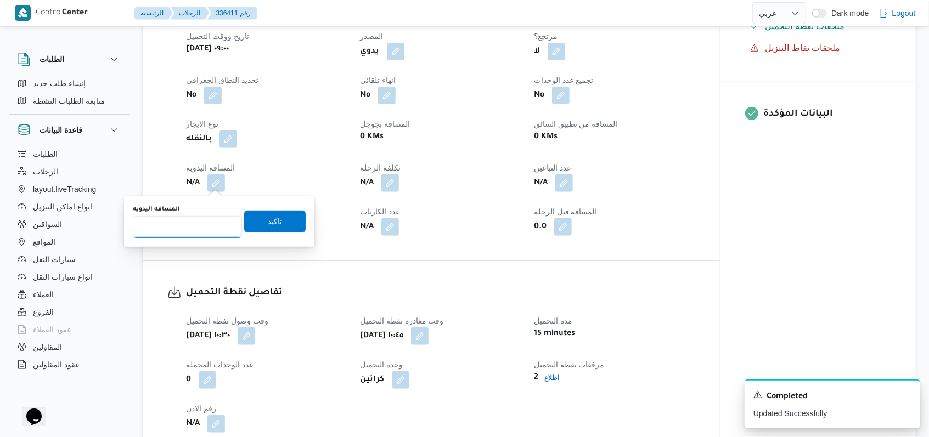
click at [189, 225] on input "المسافه اليدويه" at bounding box center [187, 227] width 109 height 22
type input "60"
click at [251, 222] on span "تاكيد" at bounding box center [274, 222] width 61 height 22
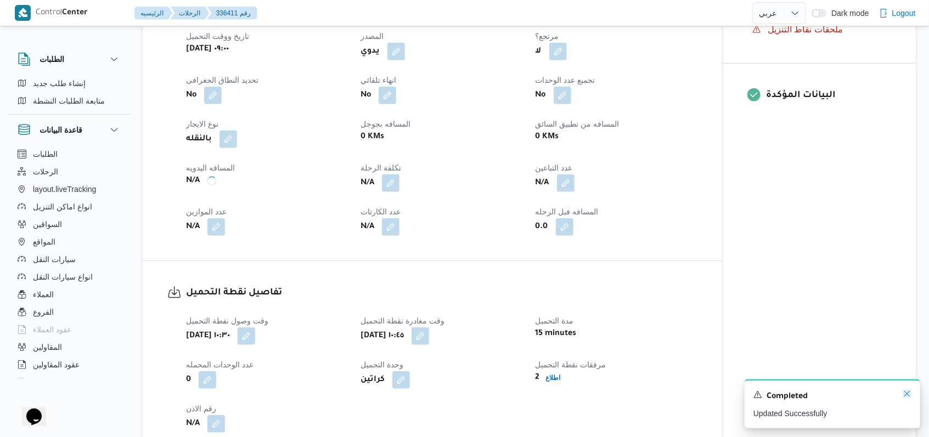
click at [908, 395] on icon "Dismiss toast" at bounding box center [907, 394] width 9 height 9
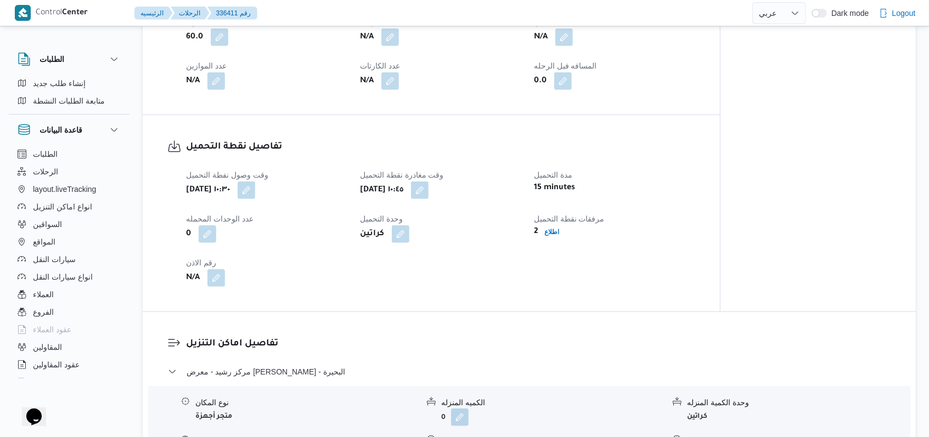
scroll to position [659, 0]
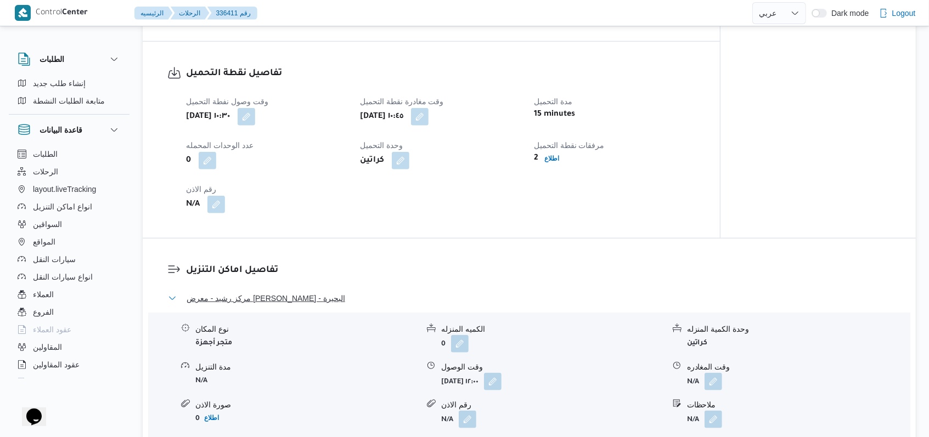
click at [290, 301] on span "مركز رشيد - معرض محمد البراوى - البحيرة" at bounding box center [266, 298] width 159 height 13
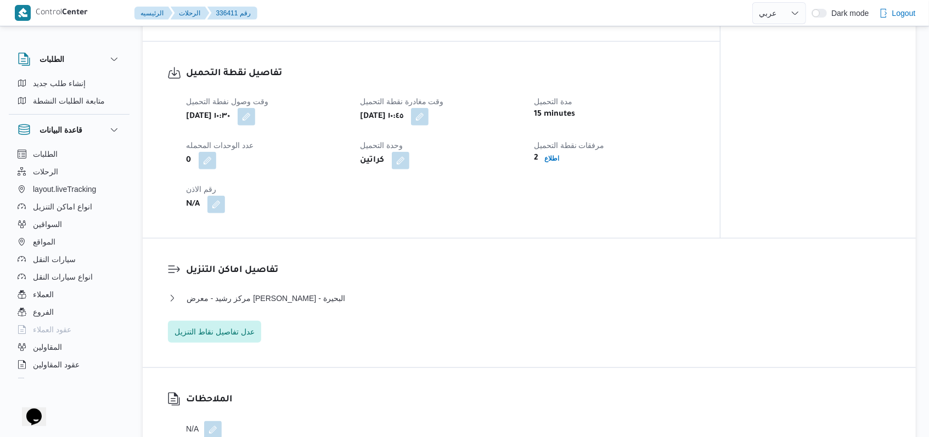
select select "ar"
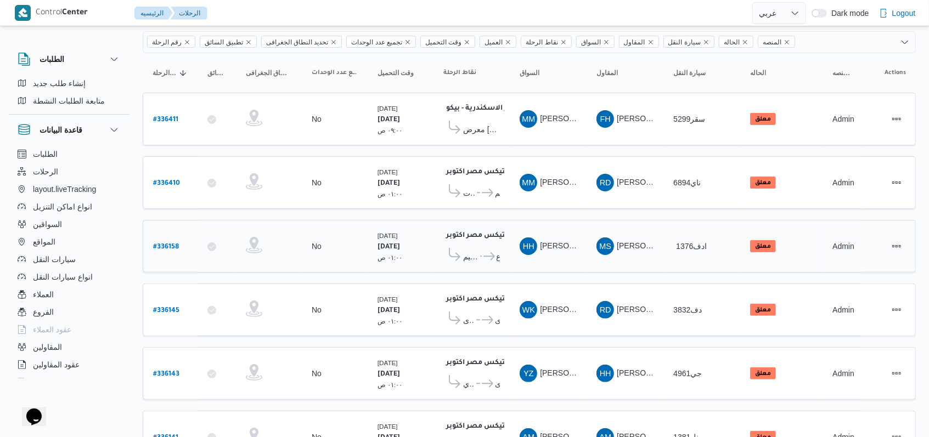
scroll to position [132, 0]
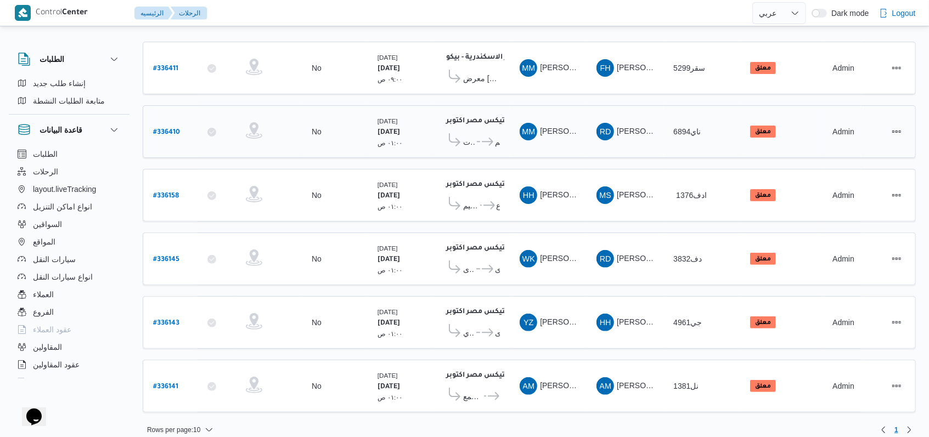
click at [176, 129] on b "# 336410" at bounding box center [166, 133] width 27 height 8
select select "ar"
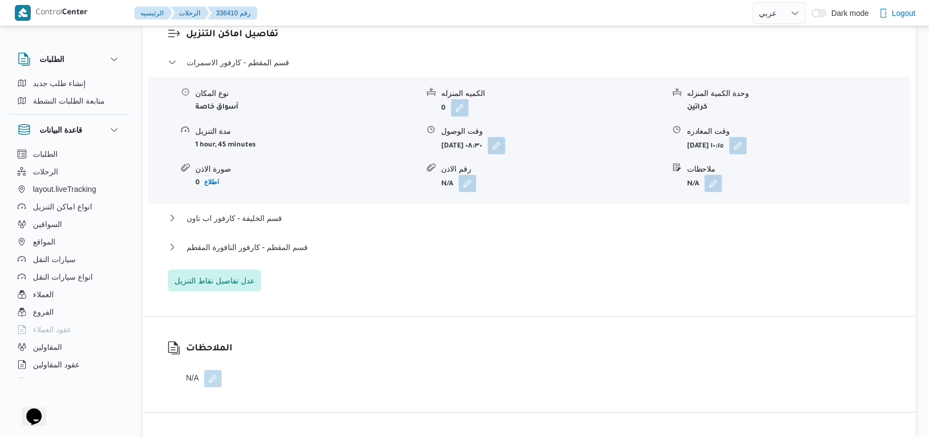
scroll to position [951, 0]
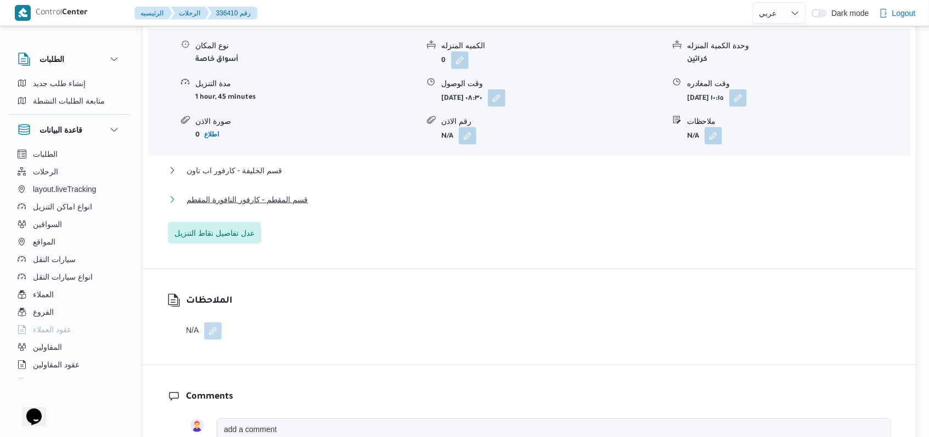
click at [309, 196] on button "قسم المقطم - كارفور النافورة المقطم" at bounding box center [529, 199] width 723 height 13
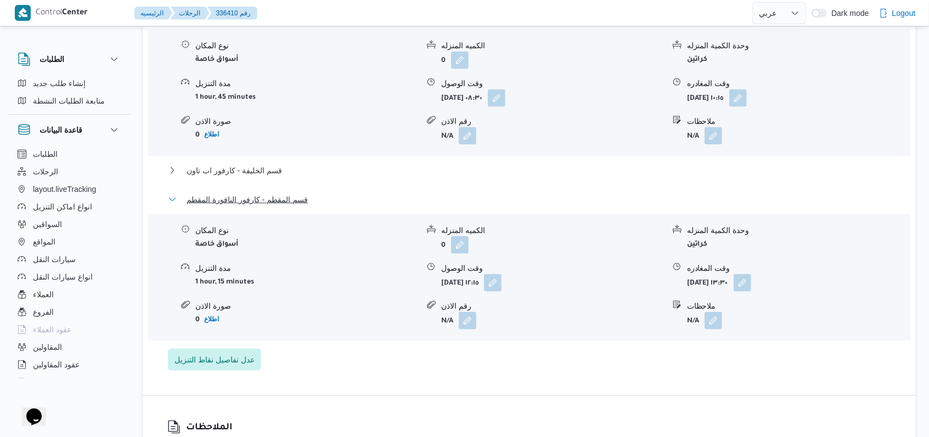
click at [309, 196] on button "قسم المقطم - كارفور النافورة المقطم" at bounding box center [529, 199] width 723 height 13
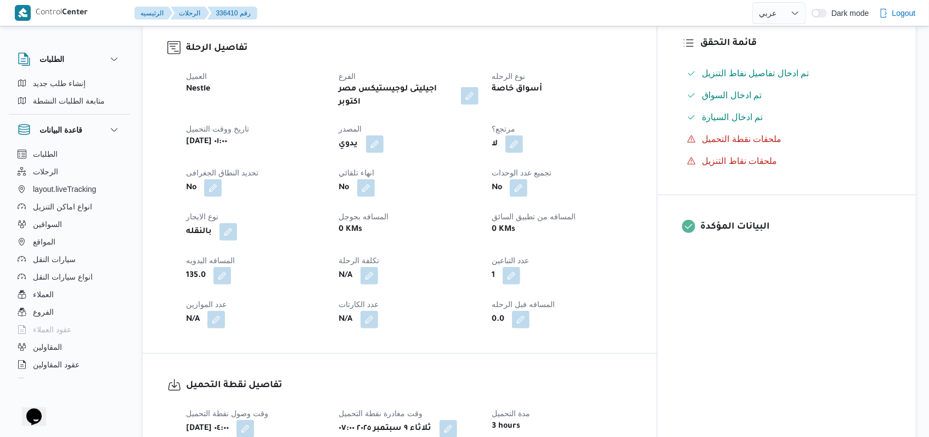
scroll to position [0, 0]
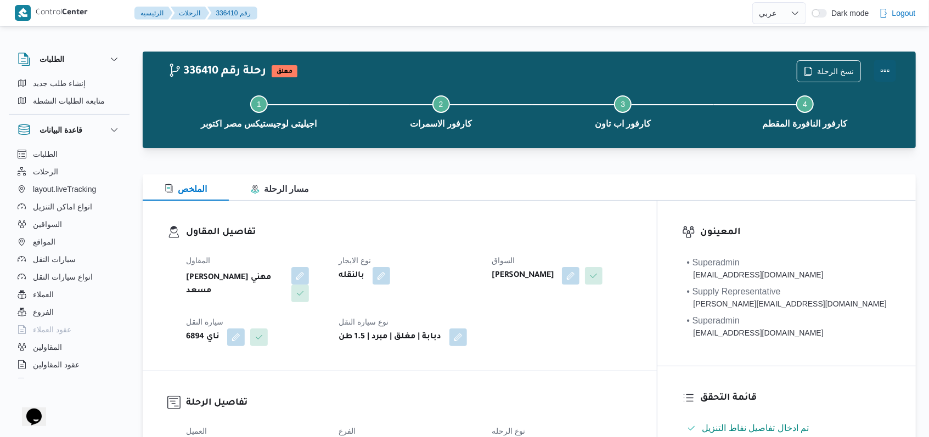
click at [882, 69] on button "Actions" at bounding box center [885, 71] width 22 height 22
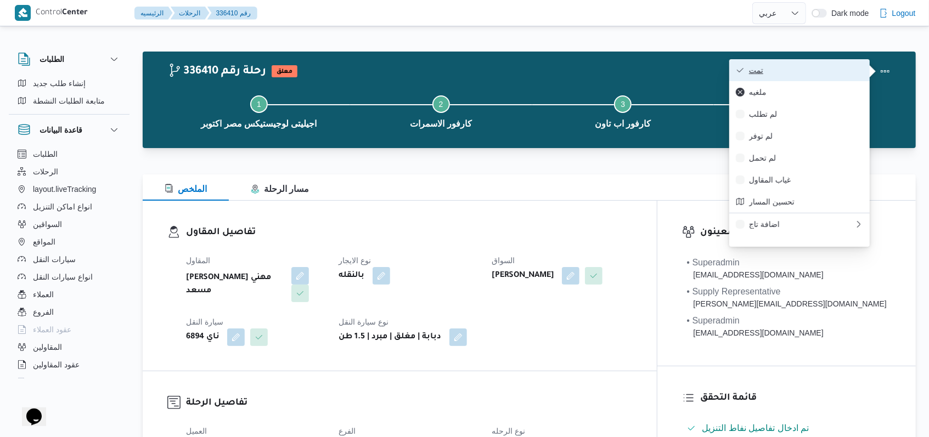
click at [848, 69] on span "تمت" at bounding box center [806, 70] width 114 height 9
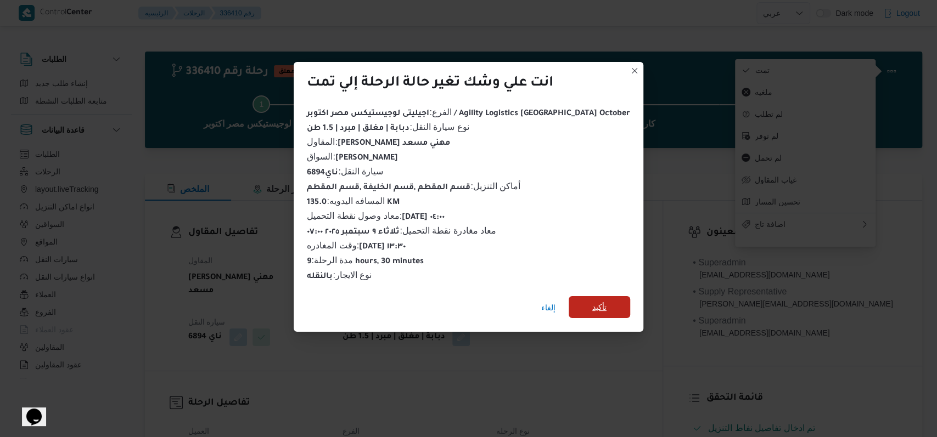
click at [592, 301] on span "تأكيد" at bounding box center [599, 307] width 14 height 13
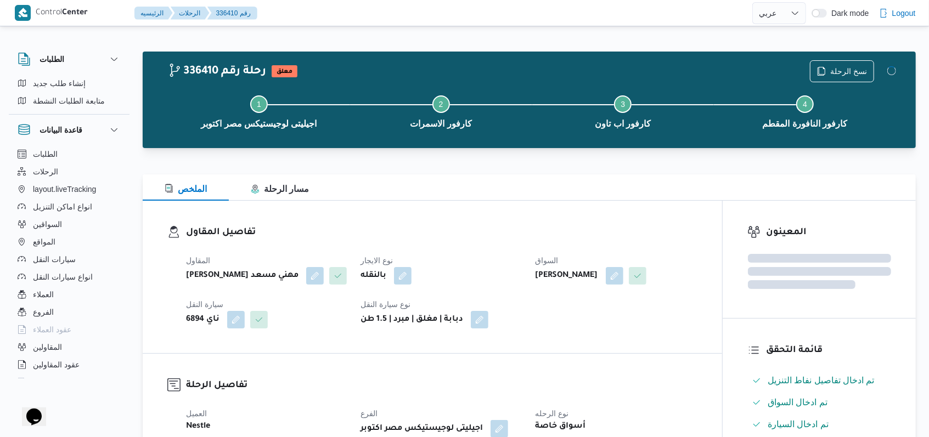
click at [466, 222] on div "تفاصيل المقاول المقاول راجح ضبع مهني مسعد نوع الايجار بالنقله السواق ممدوح مصطف…" at bounding box center [433, 277] width 580 height 153
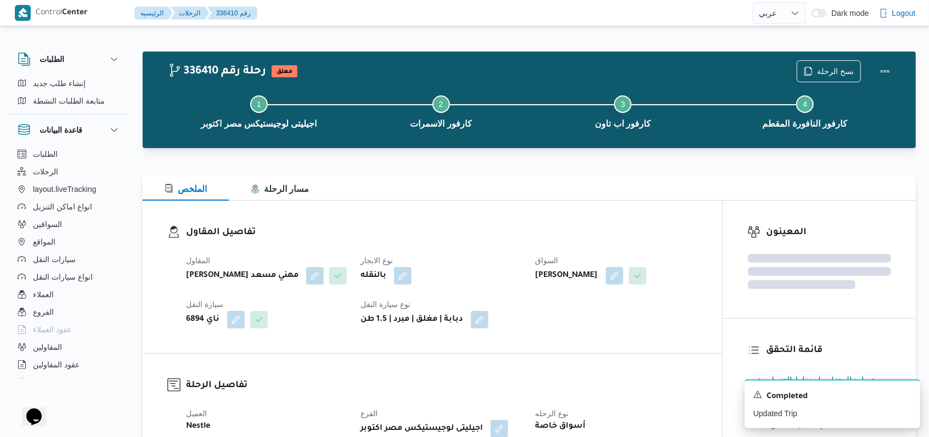
select select "ar"
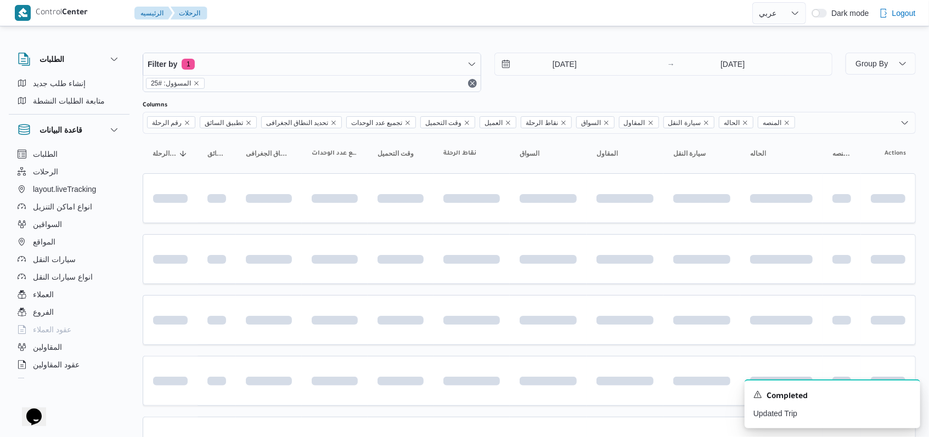
scroll to position [125, 0]
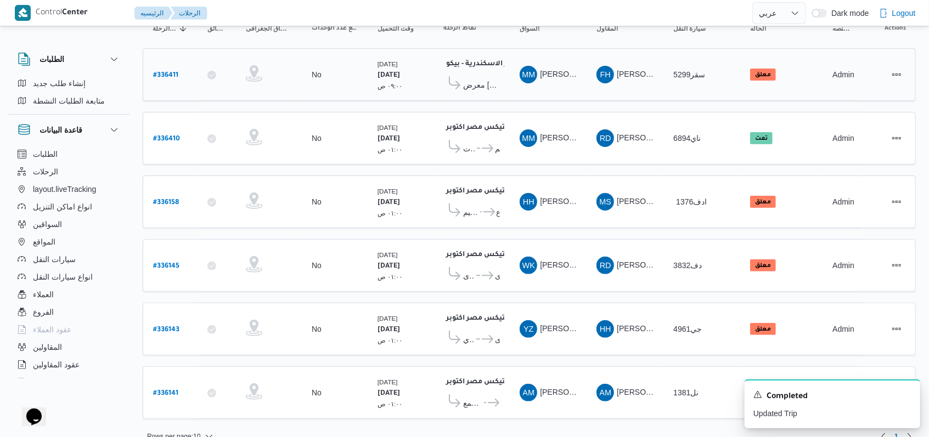
click at [171, 72] on b "# 336411" at bounding box center [165, 76] width 25 height 8
select select "ar"
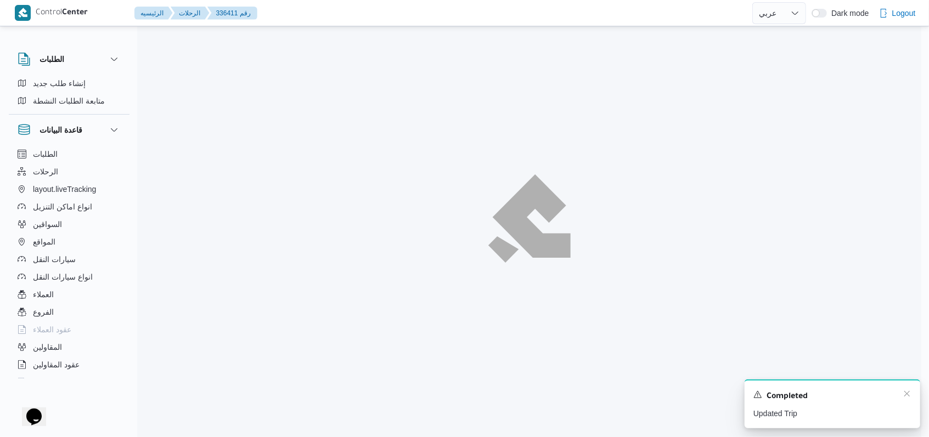
scroll to position [30, 0]
click at [915, 395] on icon "Dismiss toast" at bounding box center [914, 394] width 9 height 9
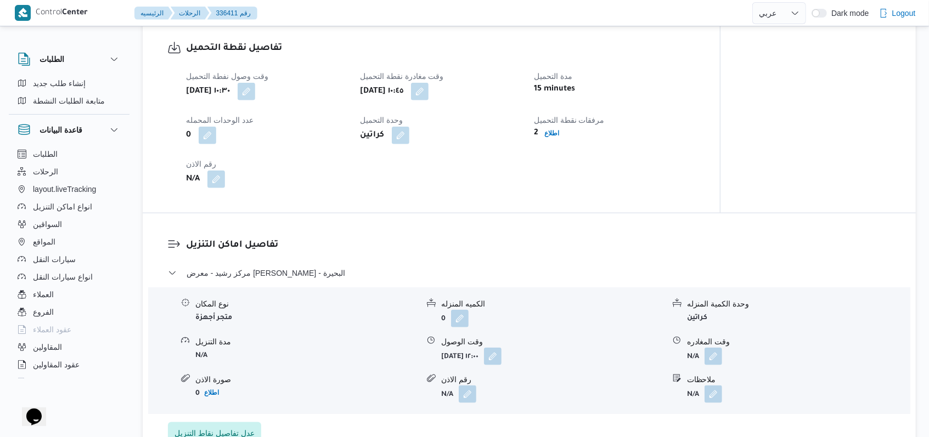
scroll to position [908, 0]
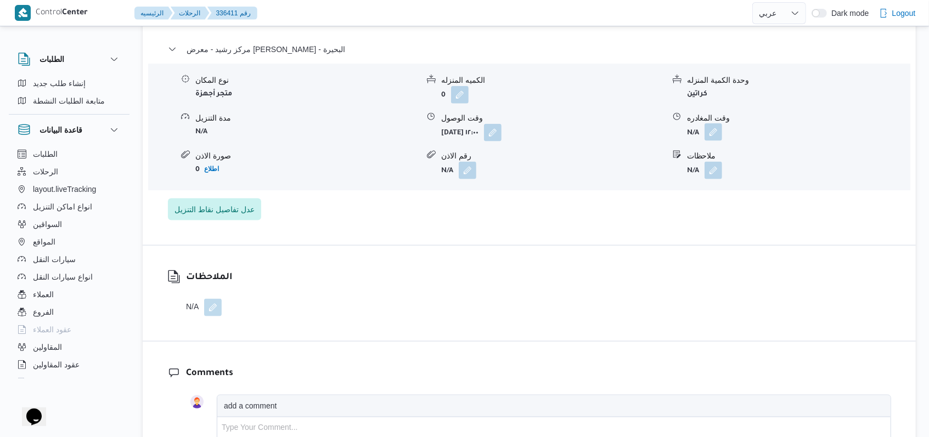
click at [716, 129] on button "button" at bounding box center [714, 132] width 18 height 18
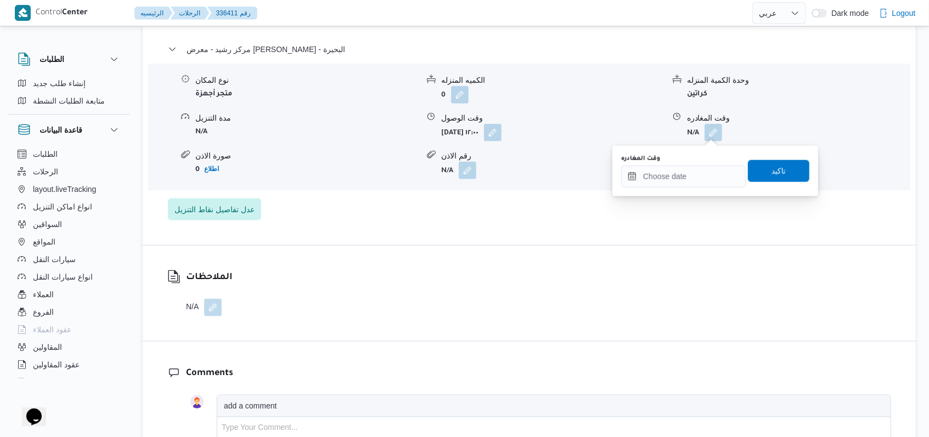
click at [672, 192] on div "You are in a dialog. To close this dialog, hit escape. وقت المغادره تاكيد" at bounding box center [715, 171] width 206 height 50
click at [677, 182] on input "وقت المغادره" at bounding box center [683, 177] width 125 height 22
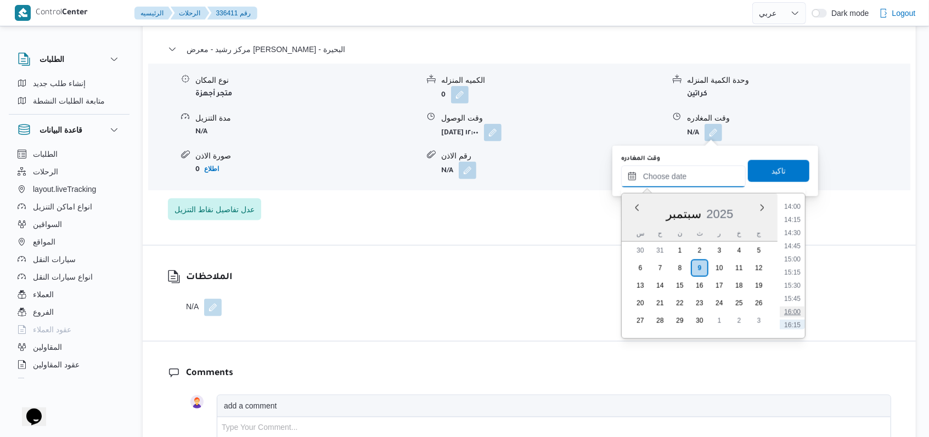
scroll to position [716, 0]
click at [798, 254] on li "14:30" at bounding box center [792, 255] width 25 height 11
type input "٠٩/٠٩/٢٠٢٥ ١٤:٣٠"
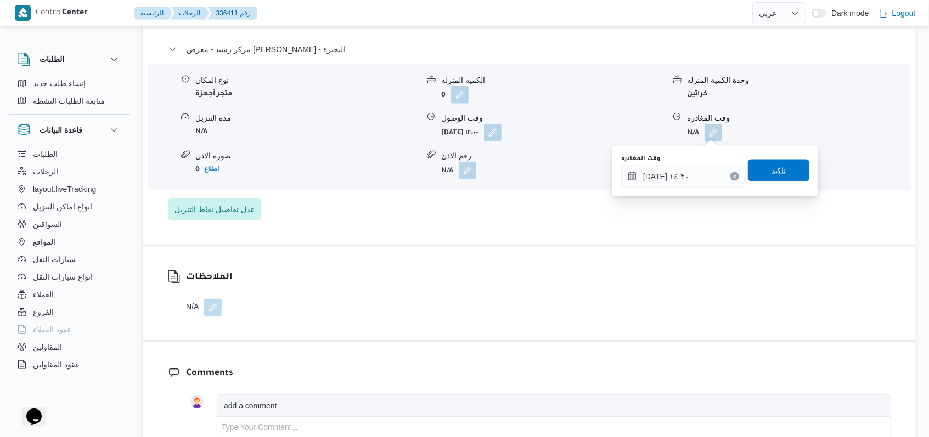
click at [788, 178] on span "تاكيد" at bounding box center [778, 171] width 61 height 22
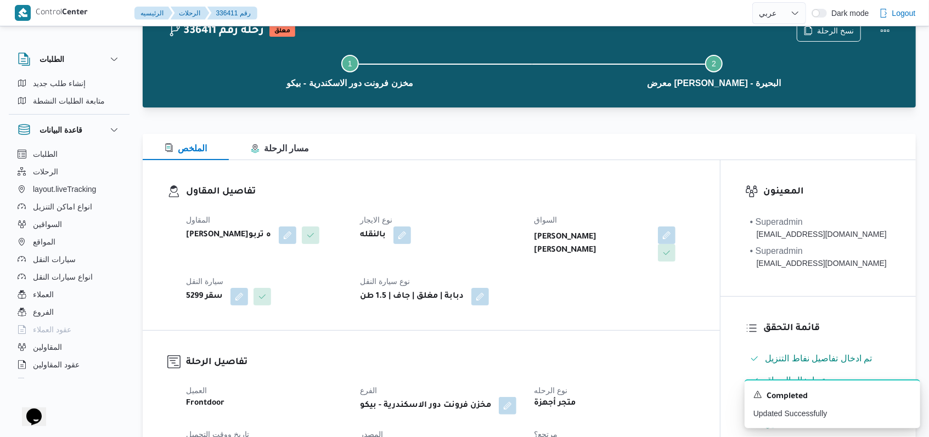
scroll to position [0, 0]
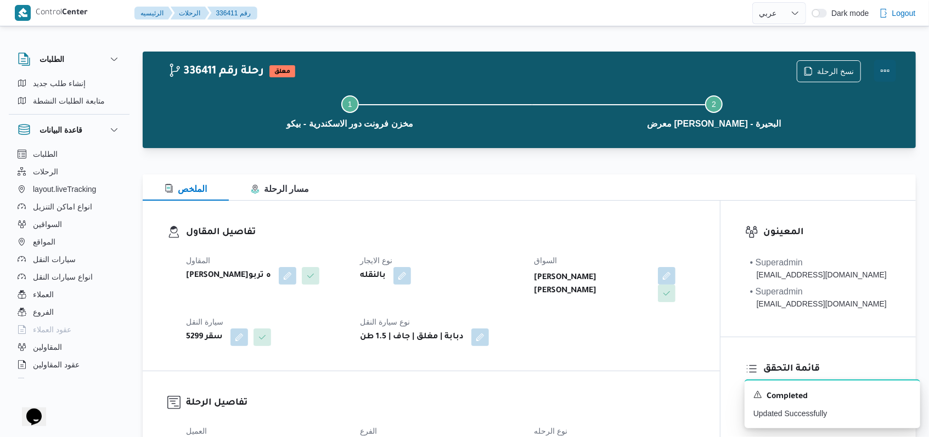
click at [887, 72] on button "Actions" at bounding box center [885, 71] width 22 height 22
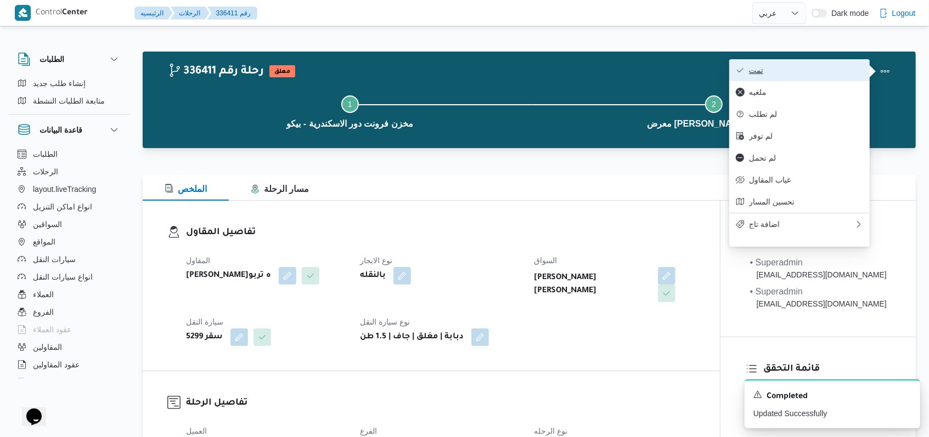
click at [831, 72] on span "تمت" at bounding box center [806, 70] width 114 height 9
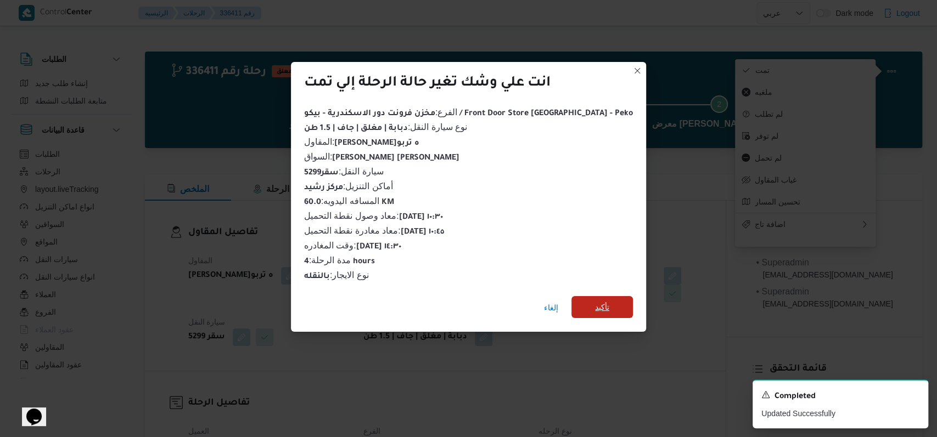
click at [595, 306] on span "تأكيد" at bounding box center [602, 307] width 14 height 13
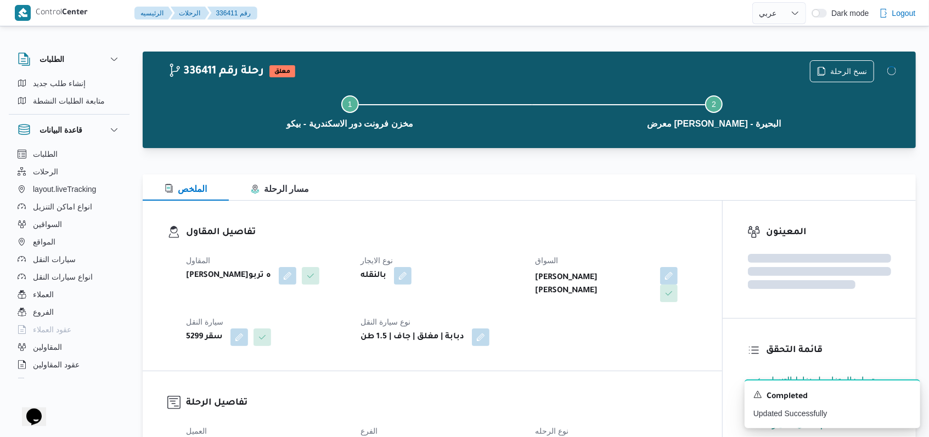
click at [594, 346] on div "المقاول فتحى حسن جلال ابو الحسن شركه تربو نوع الايجار بالنقله السواق محمود محمد…" at bounding box center [441, 300] width 525 height 105
select select "ar"
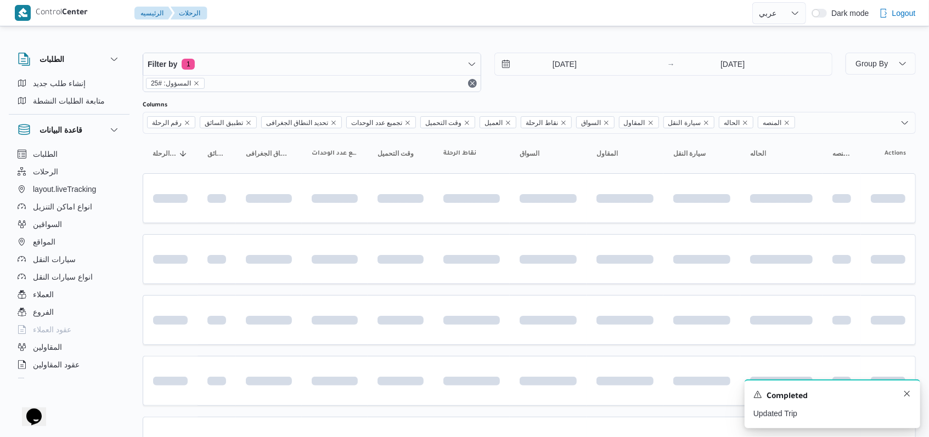
scroll to position [125, 0]
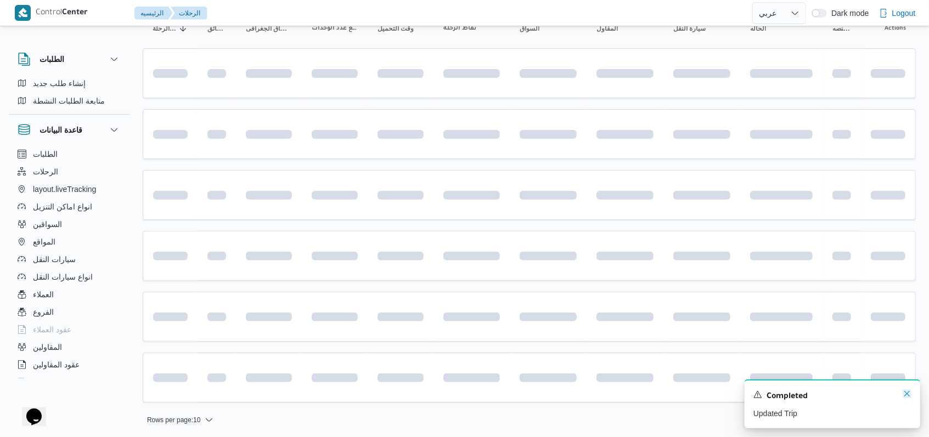
click at [909, 397] on icon "Dismiss toast" at bounding box center [907, 394] width 9 height 9
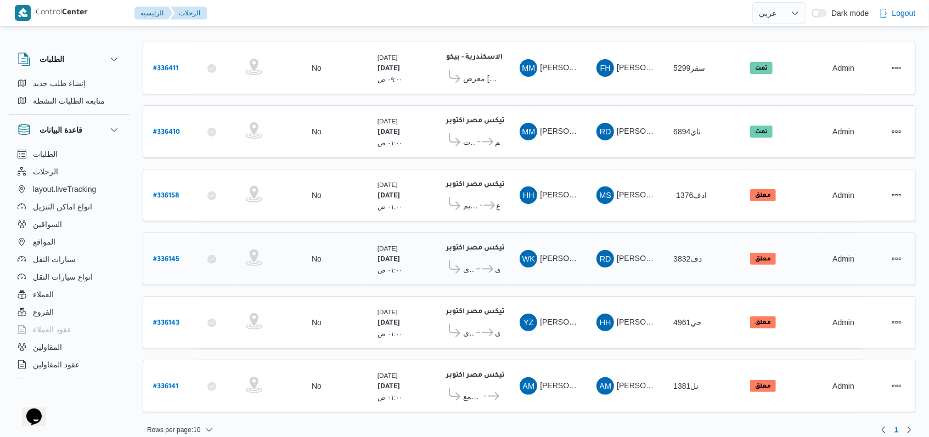
scroll to position [0, 0]
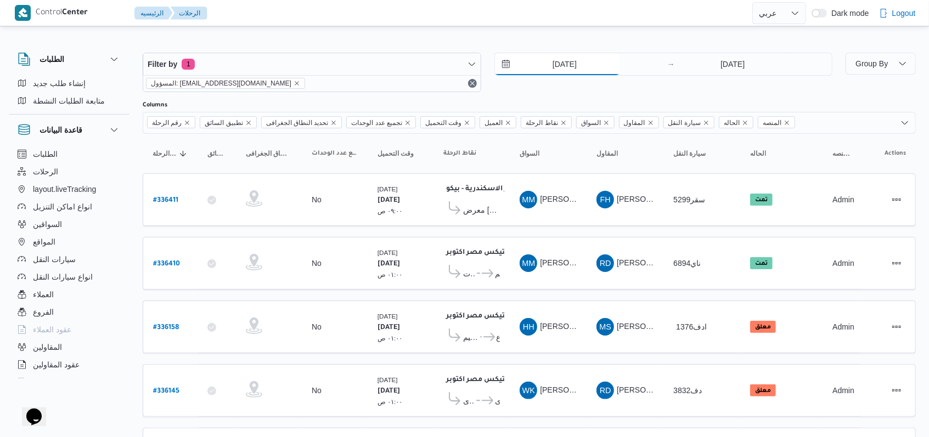
click at [566, 68] on input "9/9/2025" at bounding box center [557, 64] width 125 height 22
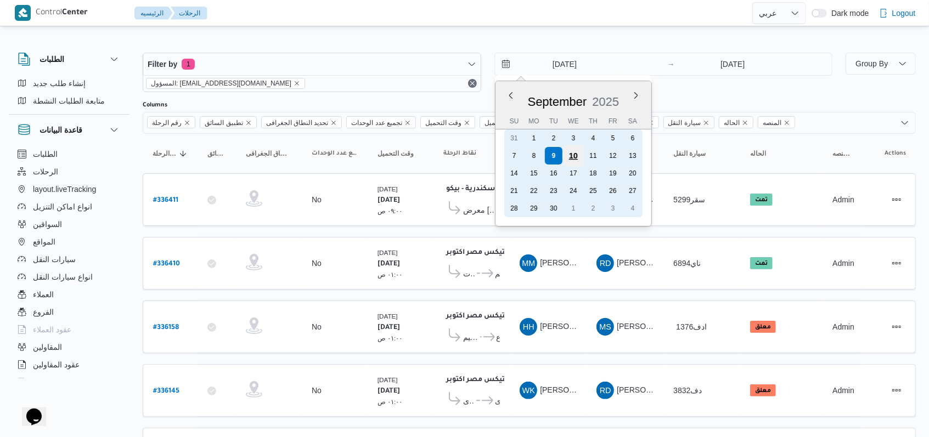
click at [574, 156] on div "10" at bounding box center [573, 155] width 21 height 21
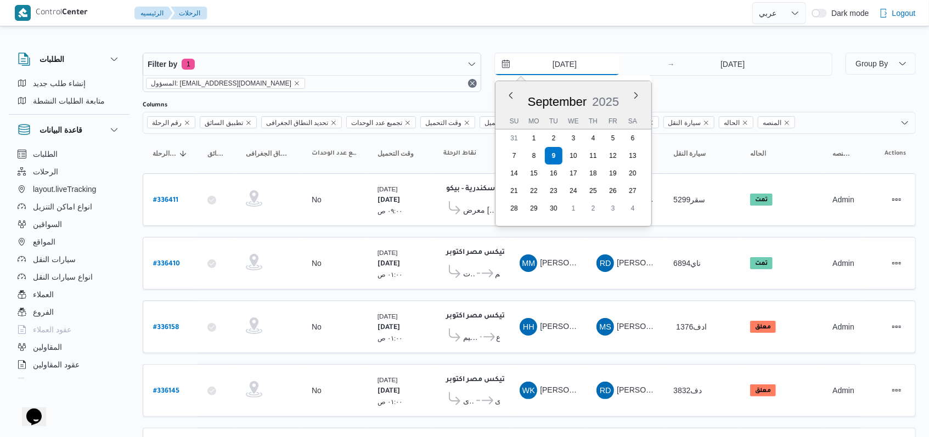
type input "10/9/2025"
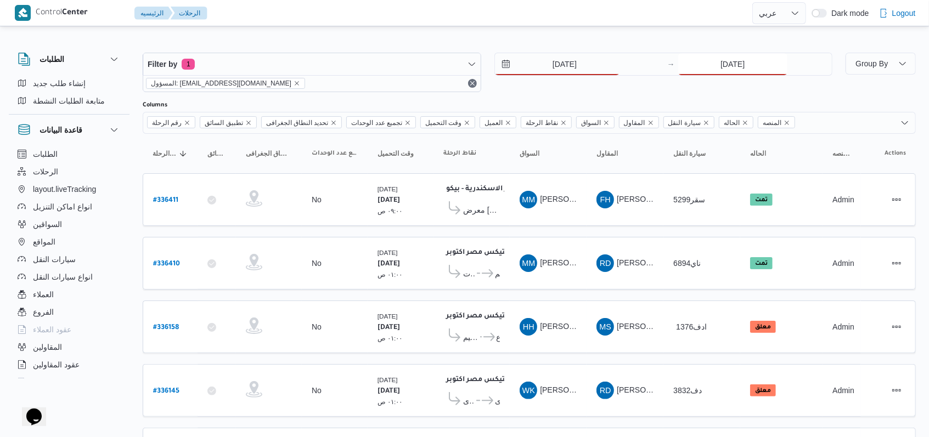
click at [717, 67] on input "9/9/2025" at bounding box center [732, 64] width 109 height 22
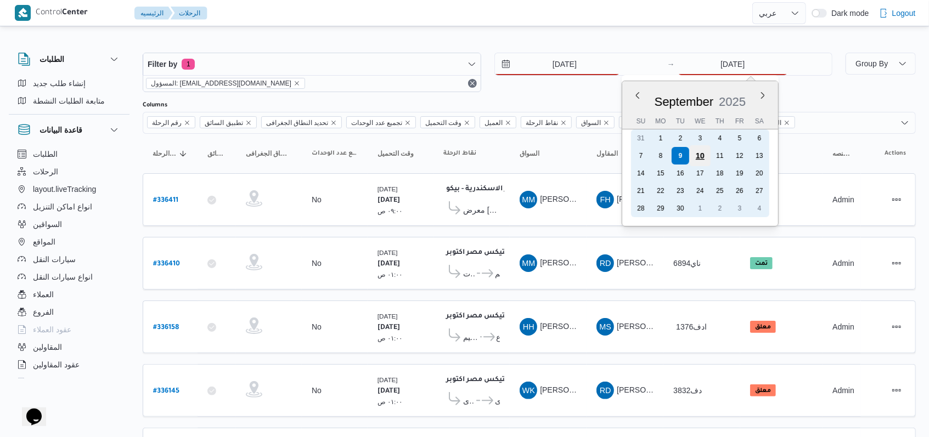
click at [697, 154] on div "10" at bounding box center [700, 155] width 21 height 21
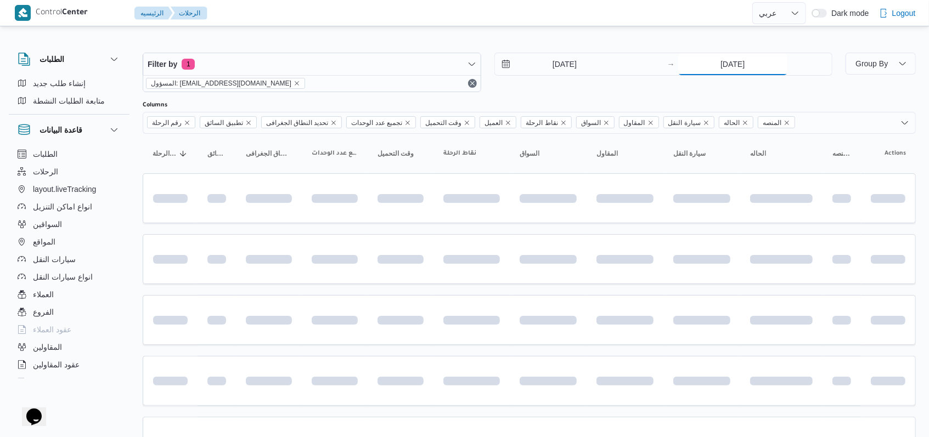
type input "10/9/2025"
click at [571, 92] on div "Filter by 1 المسؤول: mostafa.elrouby@illa.com.eg 10/9/2025 → 10/9/2025" at bounding box center [487, 72] width 703 height 53
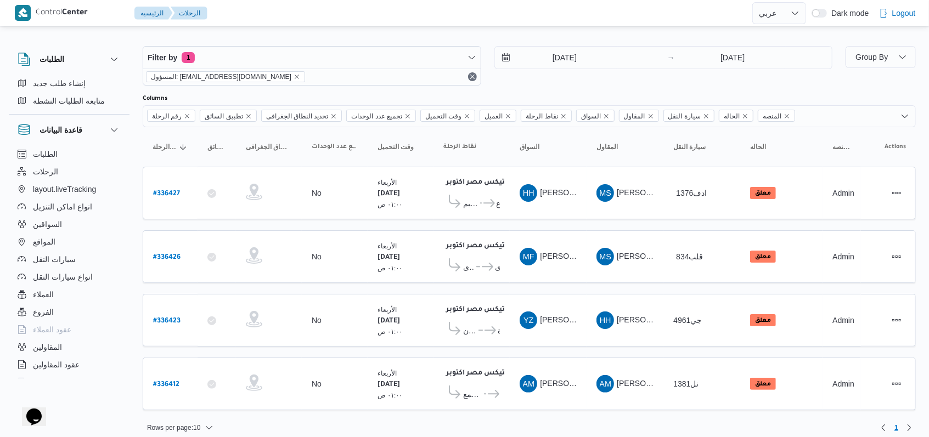
scroll to position [9, 0]
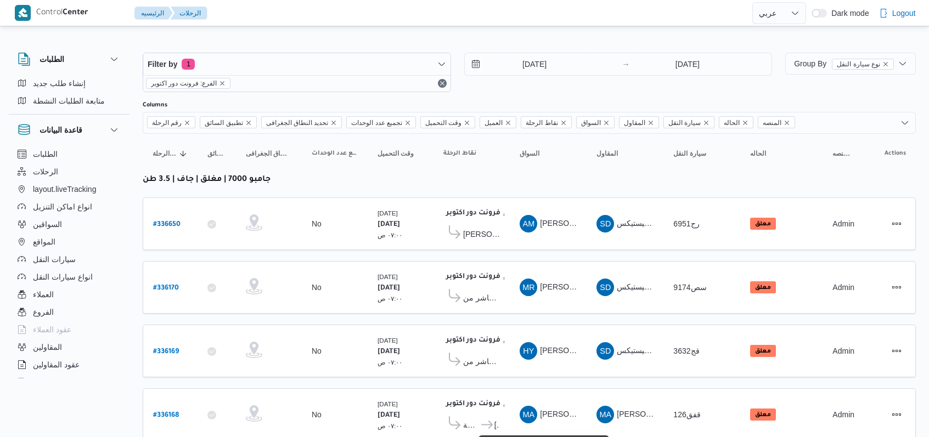
select select "ar"
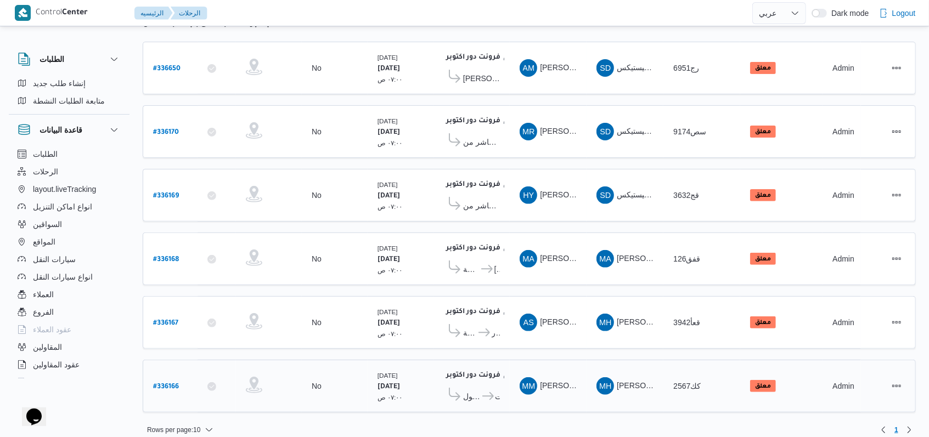
click at [164, 384] on b "# 336166" at bounding box center [166, 388] width 26 height 8
select select "ar"
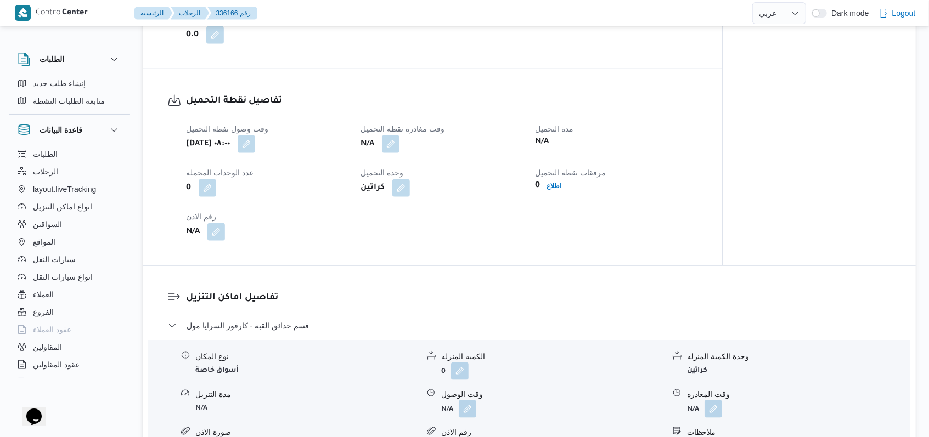
scroll to position [732, 0]
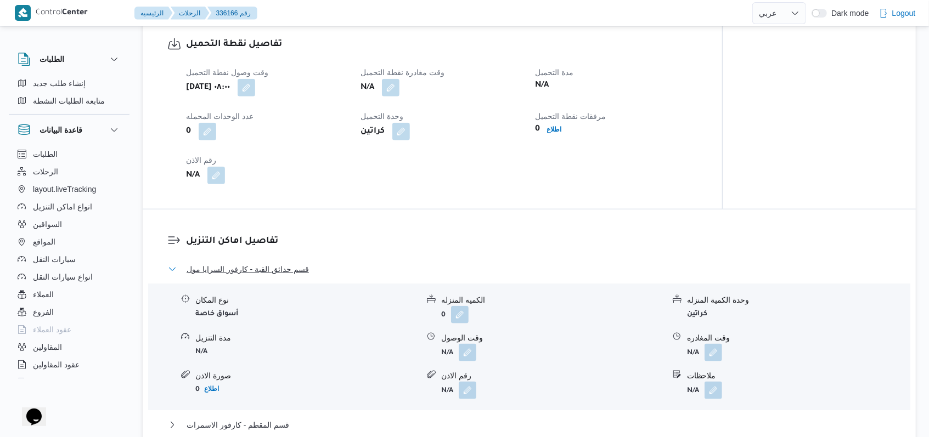
click at [271, 274] on span "قسم حدائق القبة - كارفور السرايا مول" at bounding box center [248, 269] width 122 height 13
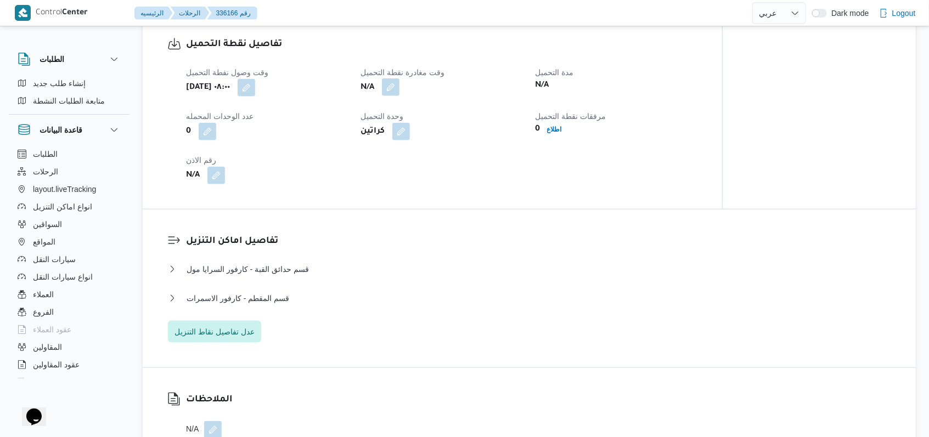
click at [397, 86] on button "button" at bounding box center [391, 87] width 18 height 18
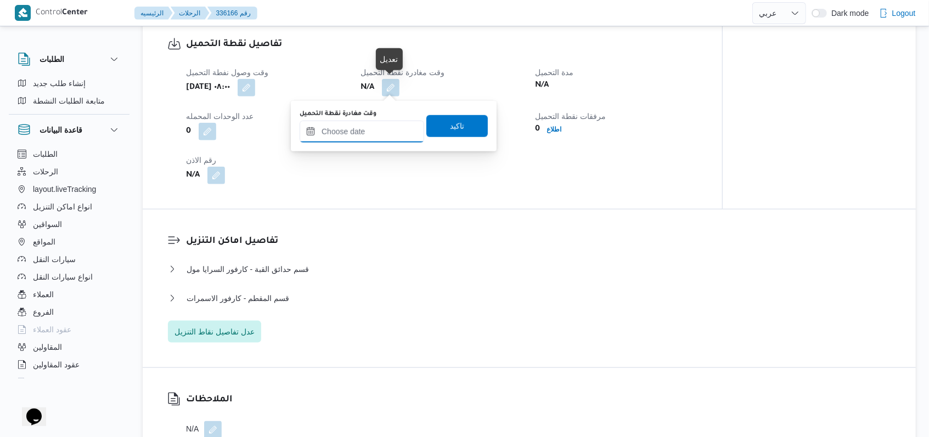
click at [380, 132] on input "وقت مغادرة نقطة التحميل" at bounding box center [362, 132] width 125 height 22
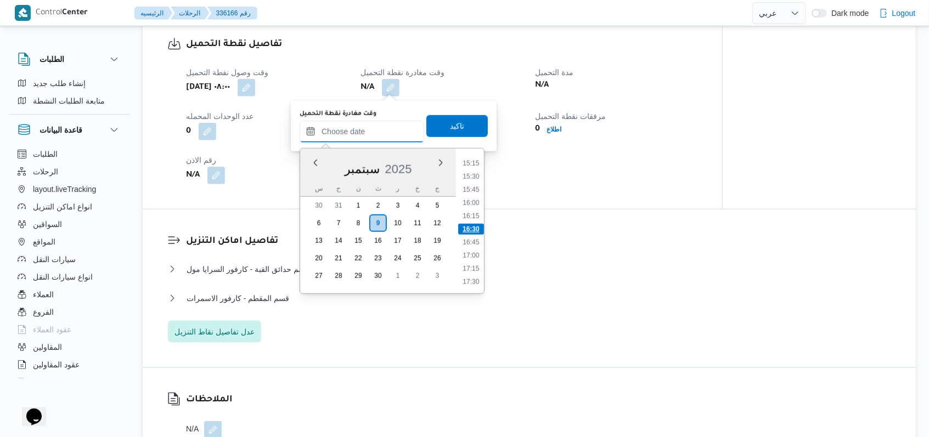
scroll to position [729, 0]
click at [476, 168] on li "14:00" at bounding box center [470, 171] width 25 height 11
type input "٠٩/٠٩/٢٠٢٥ ١٤:٠٠"
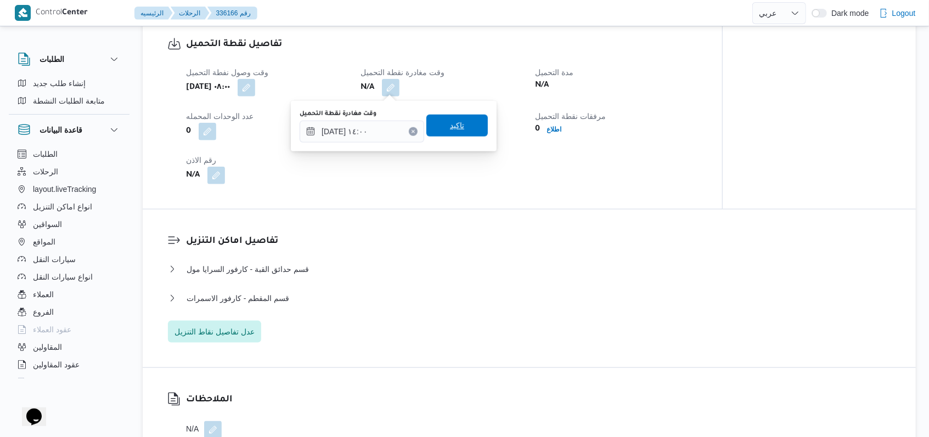
click at [472, 135] on span "تاكيد" at bounding box center [456, 126] width 61 height 22
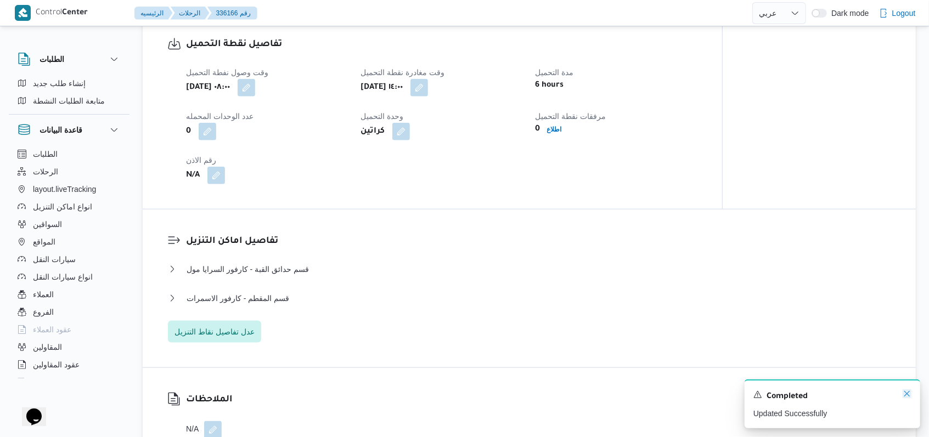
click at [904, 395] on icon "Dismiss toast" at bounding box center [907, 394] width 9 height 9
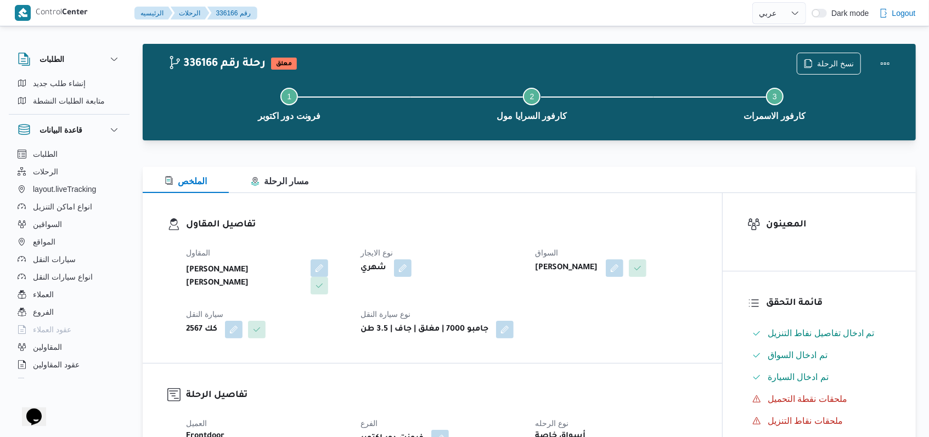
scroll to position [0, 0]
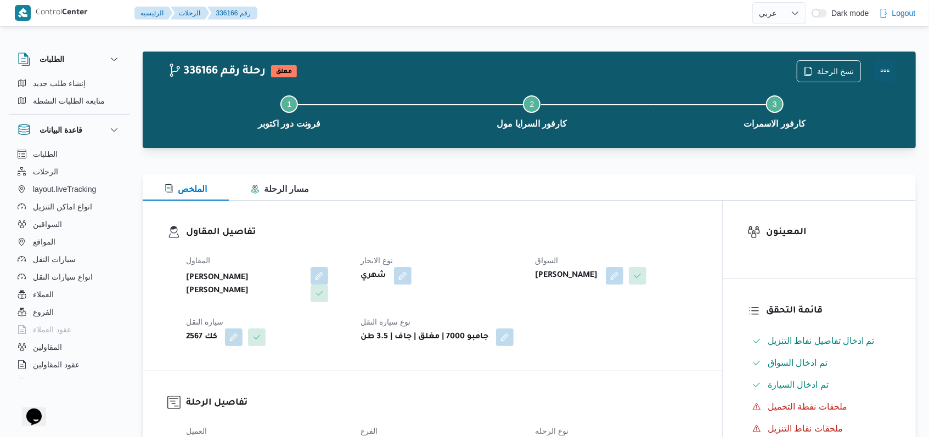
click at [890, 71] on button "Actions" at bounding box center [885, 71] width 22 height 22
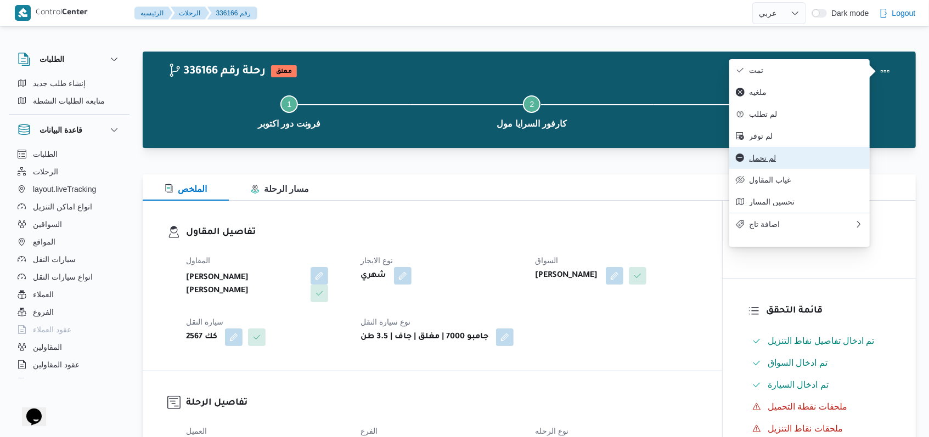
click at [768, 162] on span "لم تحمل" at bounding box center [806, 158] width 114 height 9
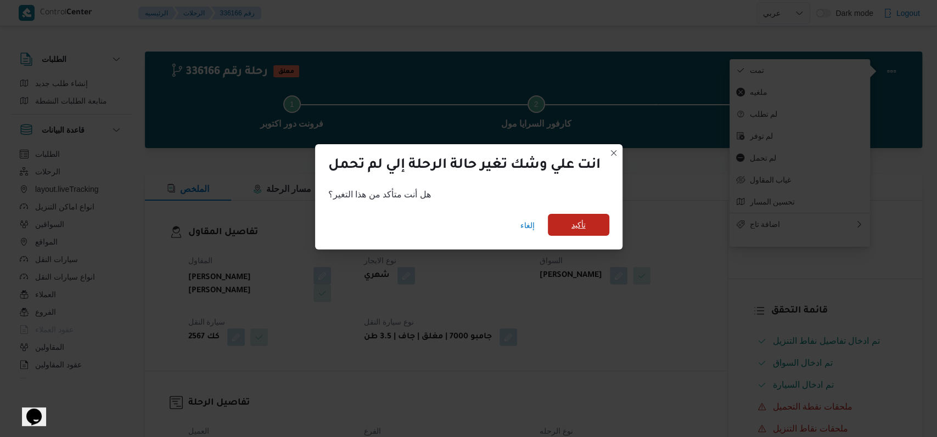
click at [569, 227] on span "تأكيد" at bounding box center [578, 225] width 61 height 22
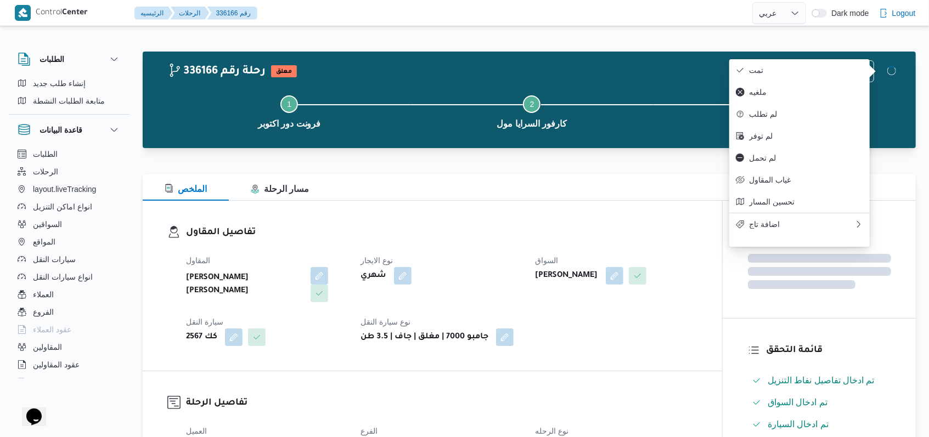
click at [463, 243] on dl "تفاصيل المقاول المقاول محمد حسني محمد ابراهيم نوع الايجار شهري السواق مرتضى محم…" at bounding box center [441, 286] width 511 height 121
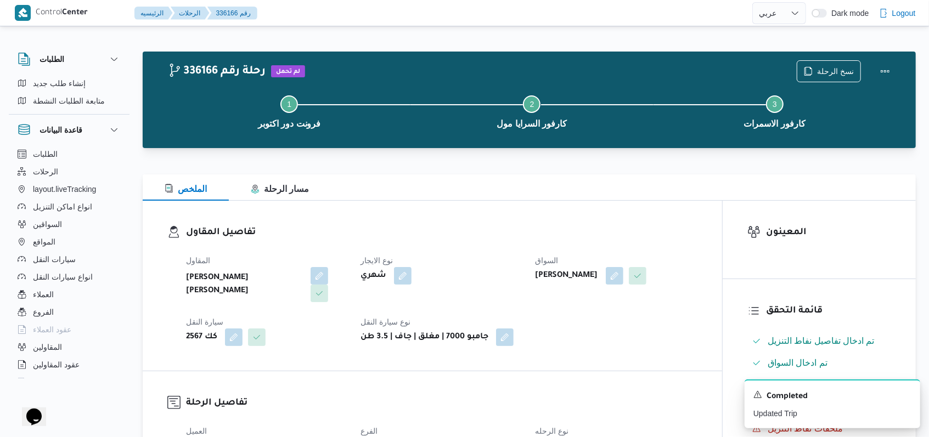
select select "ar"
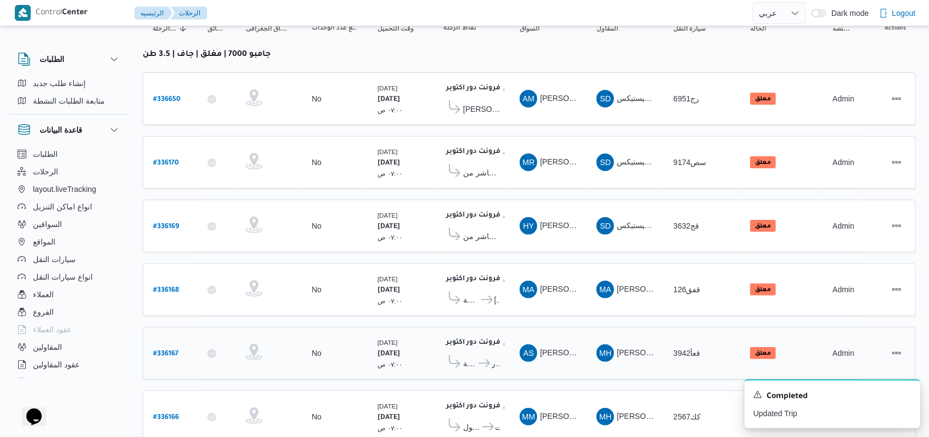
scroll to position [156, 0]
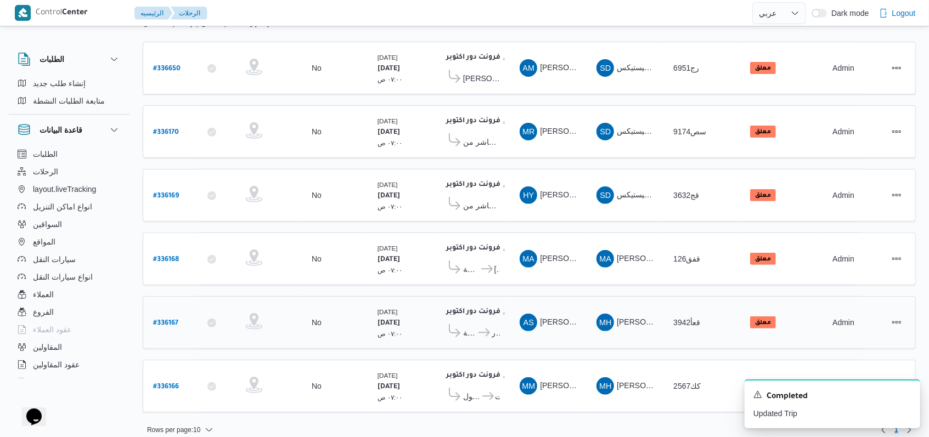
click at [160, 320] on b "# 336167" at bounding box center [165, 324] width 25 height 8
select select "ar"
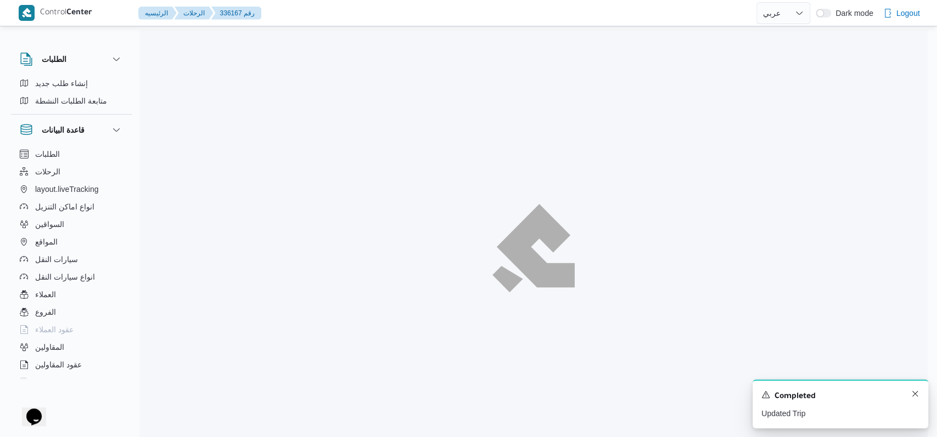
click at [917, 397] on div "A new notification appears Completed Updated Trip" at bounding box center [840, 404] width 176 height 49
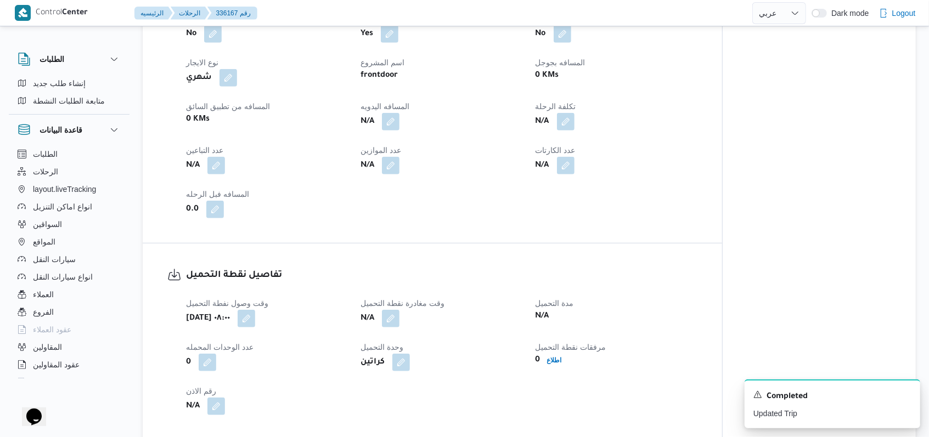
scroll to position [512, 0]
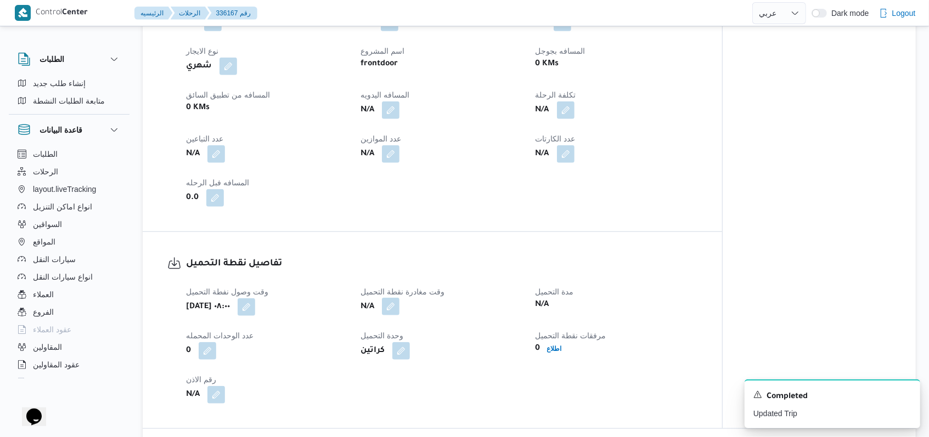
click at [390, 297] on dl "وقت مغادرة نقطة التحميل N/A" at bounding box center [441, 301] width 161 height 32
click at [395, 308] on button "button" at bounding box center [391, 307] width 18 height 18
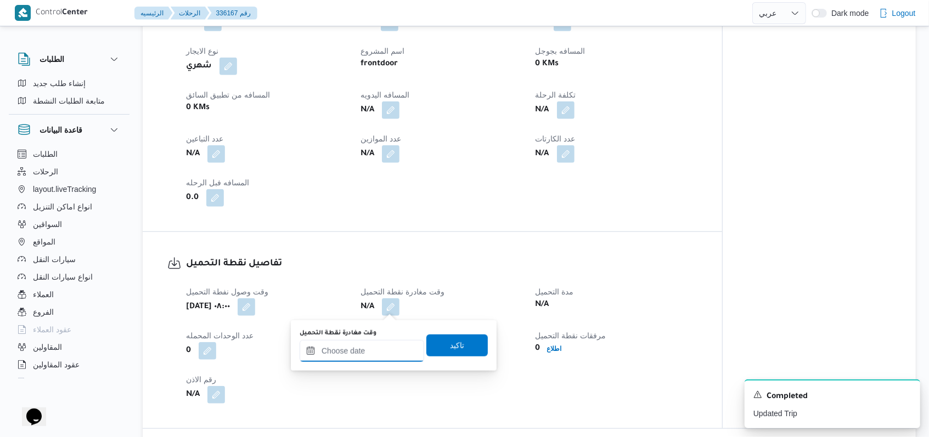
click at [382, 345] on div at bounding box center [362, 351] width 125 height 22
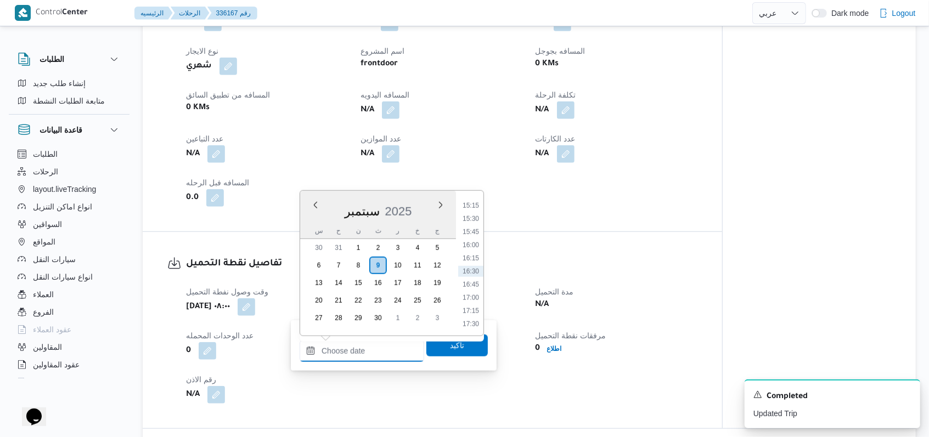
scroll to position [729, 0]
click at [471, 213] on li "14:00" at bounding box center [470, 213] width 25 height 11
type input "٠٩/٠٩/٢٠٢٥ ١٤:٠٠"
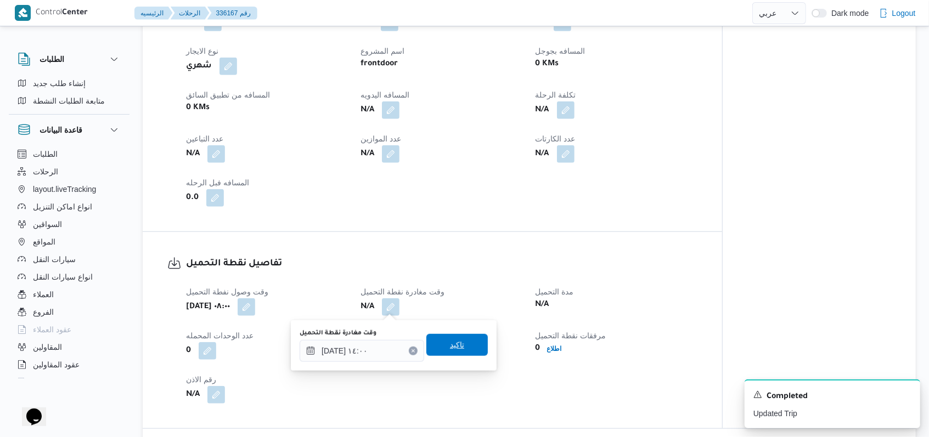
click at [452, 346] on span "تاكيد" at bounding box center [457, 345] width 14 height 13
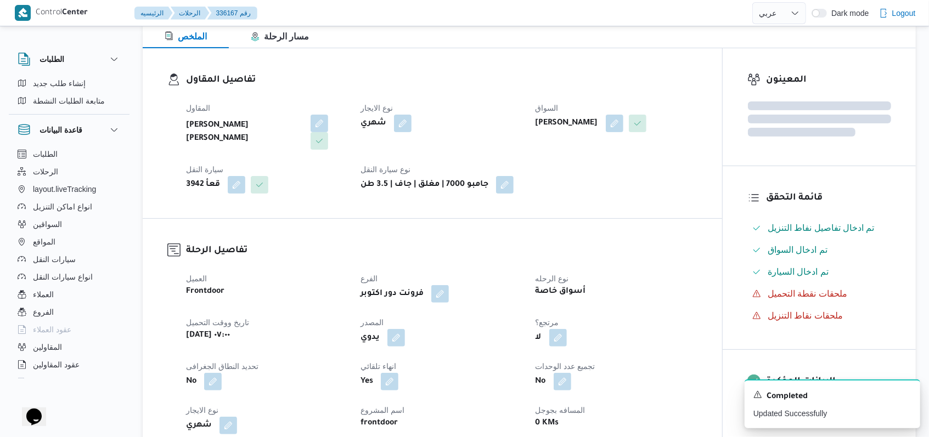
scroll to position [0, 0]
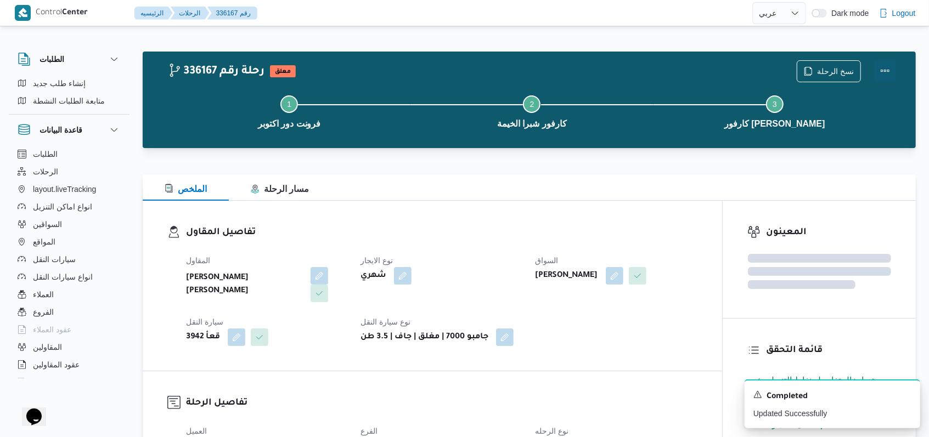
click at [886, 71] on button "Actions" at bounding box center [885, 71] width 22 height 22
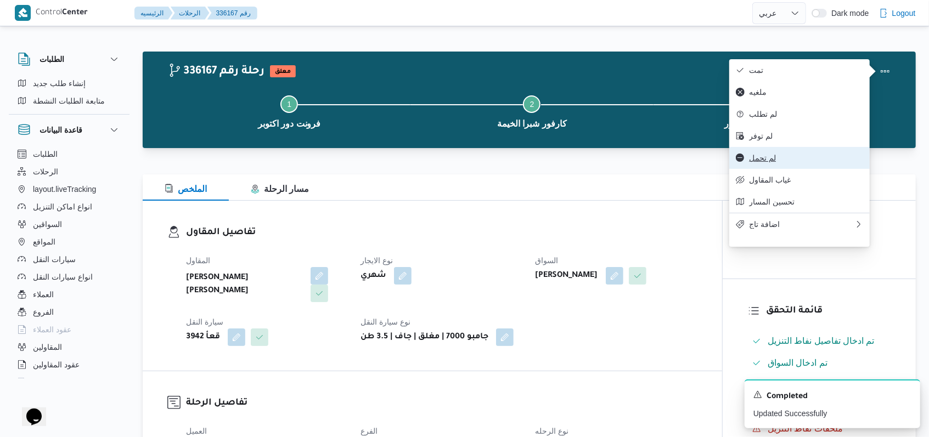
click at [767, 158] on button "لم تحمل" at bounding box center [799, 158] width 140 height 22
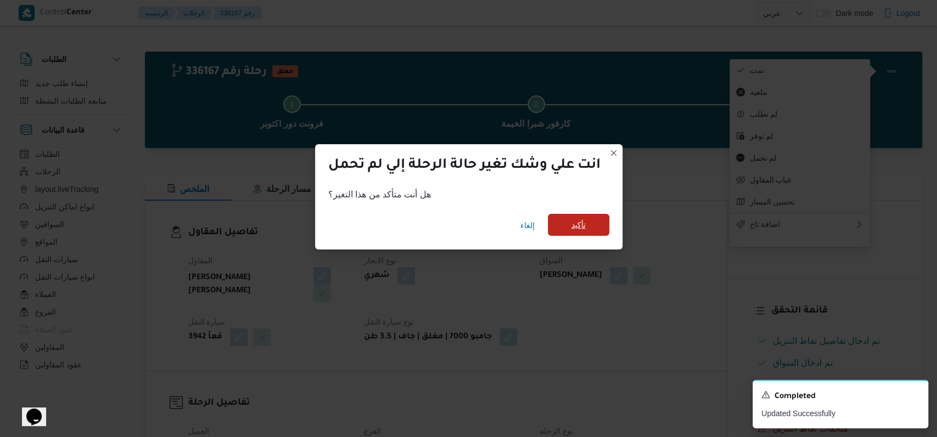
click at [580, 232] on span "تأكيد" at bounding box center [578, 225] width 61 height 22
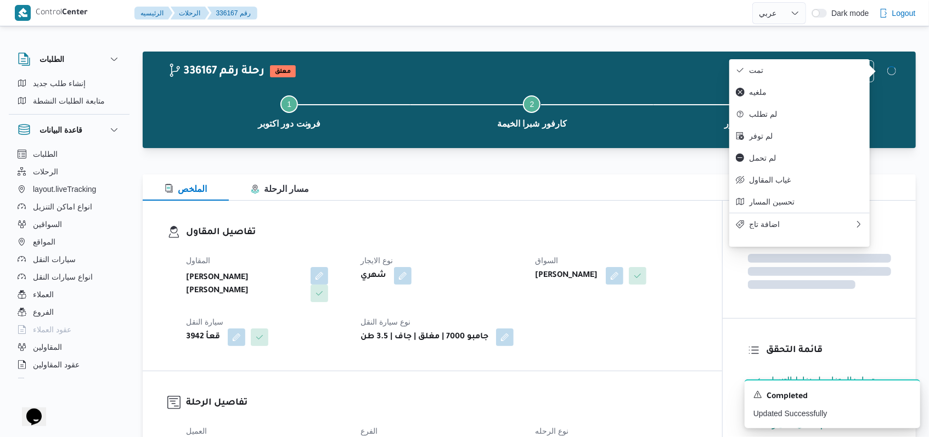
click at [611, 222] on div "تفاصيل المقاول المقاول محمد حسني محمد ابراهيم نوع الايجار شهري السواق احمد سعد …" at bounding box center [433, 286] width 580 height 170
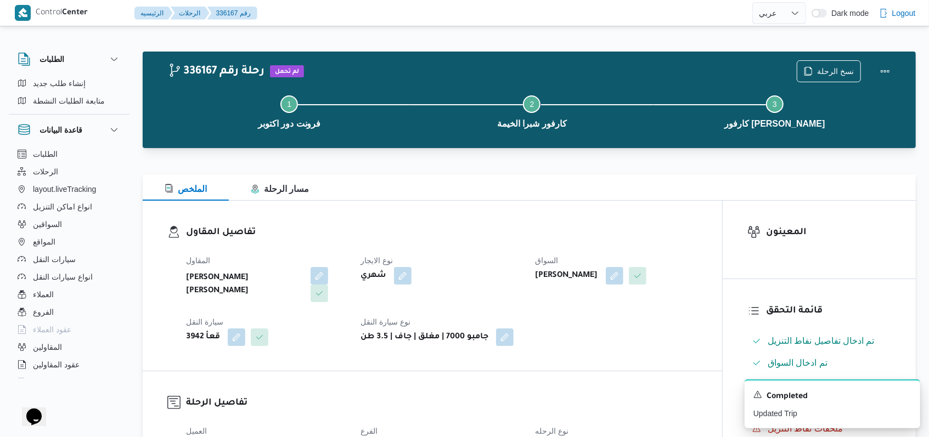
select select "ar"
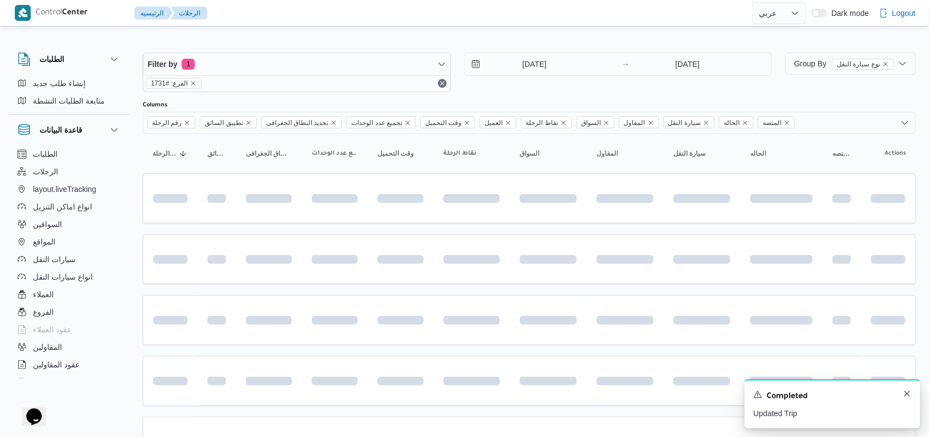
scroll to position [125, 0]
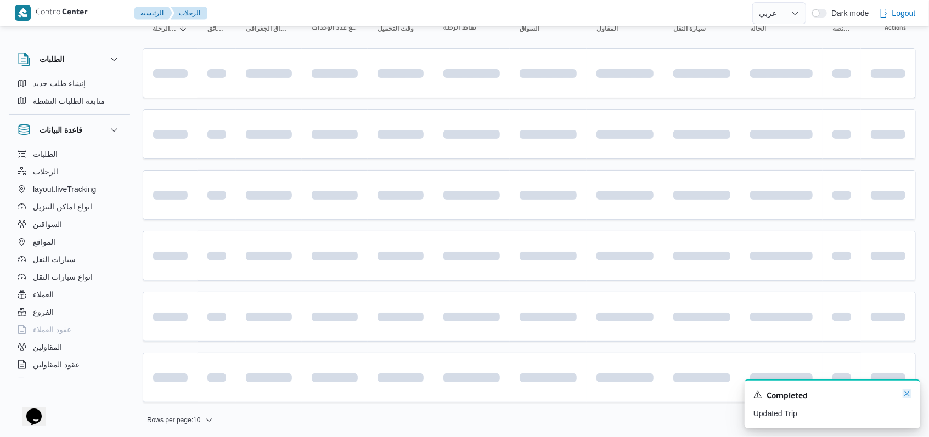
click at [907, 397] on icon "Dismiss toast" at bounding box center [907, 394] width 9 height 9
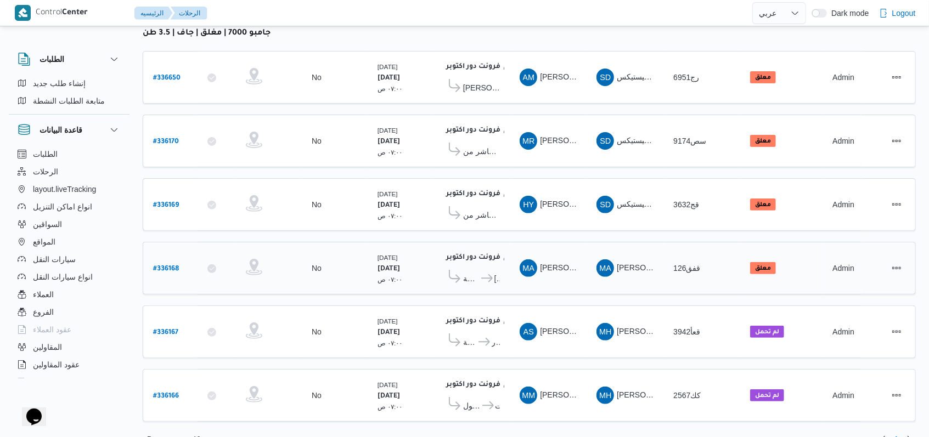
scroll to position [156, 0]
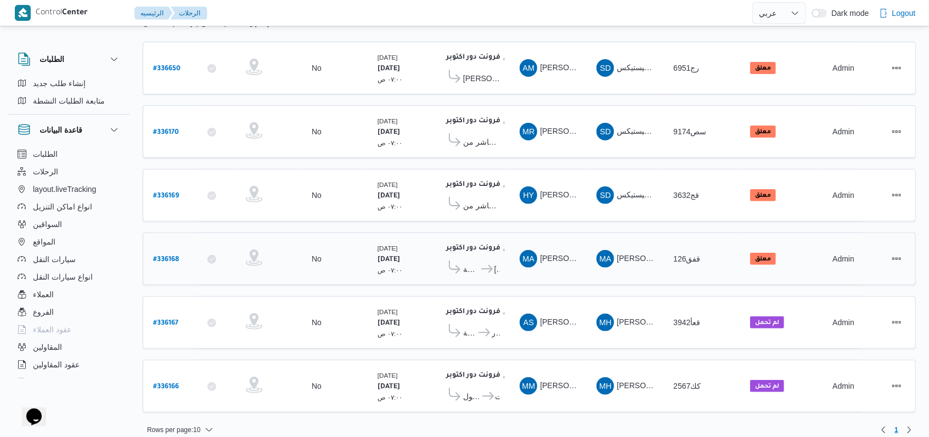
click at [168, 256] on b "# 336168" at bounding box center [166, 260] width 26 height 8
select select "ar"
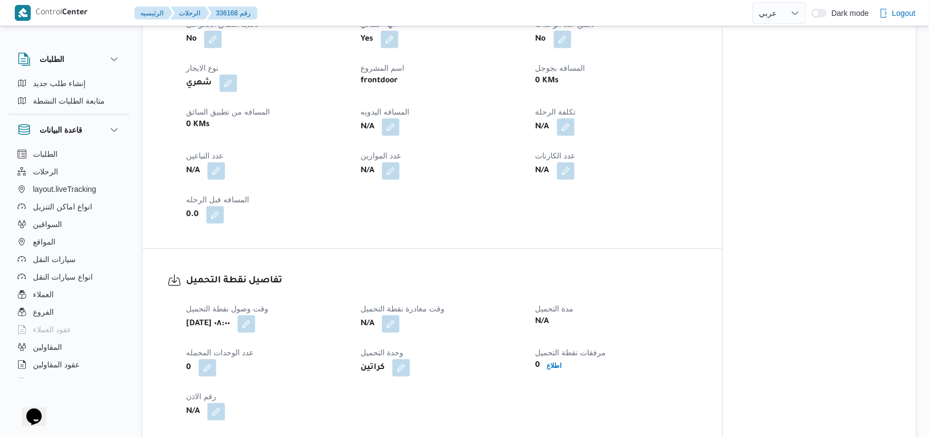
scroll to position [585, 0]
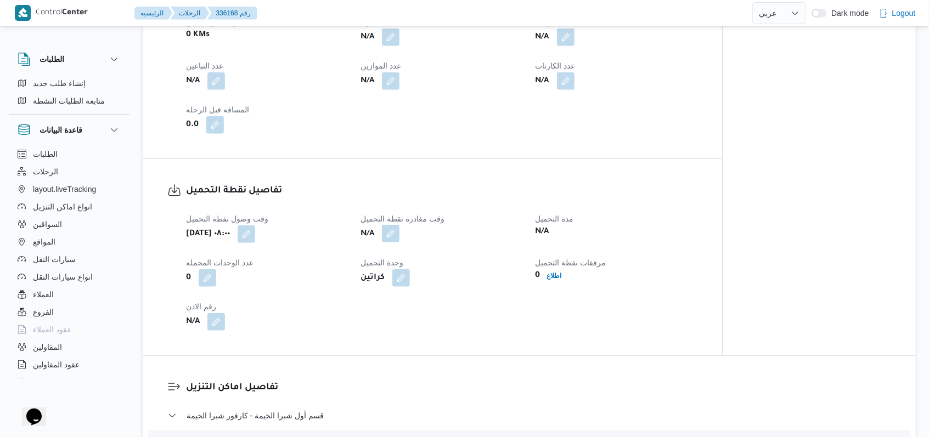
click at [395, 224] on dl "وقت مغادرة نقطة التحميل N/A" at bounding box center [441, 228] width 161 height 32
click at [393, 235] on button "button" at bounding box center [391, 234] width 18 height 18
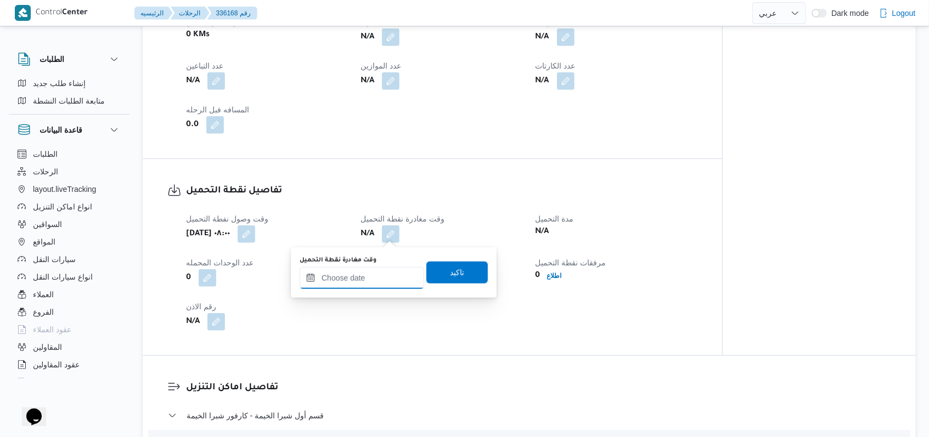
click at [385, 286] on input "وقت مغادرة نقطة التحميل" at bounding box center [362, 278] width 125 height 22
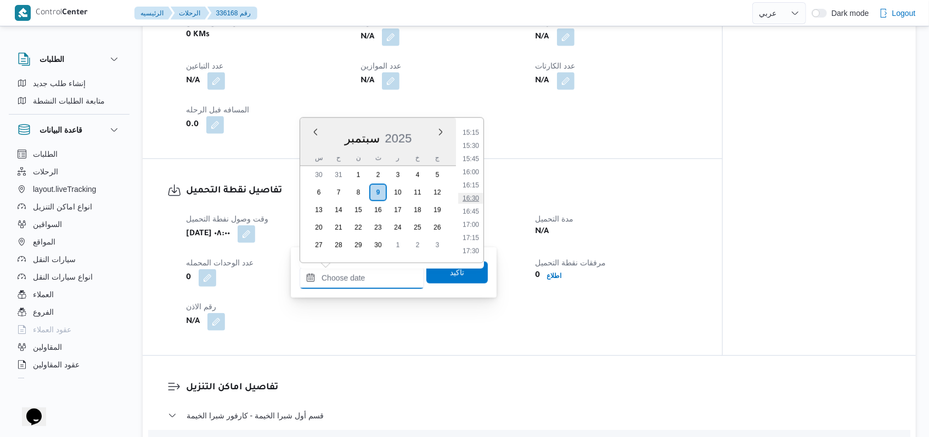
scroll to position [729, 0]
click at [474, 142] on li "14:00" at bounding box center [470, 140] width 25 height 11
type input "٠٩/٠٩/٢٠٢٥ ١٤:٠٠"
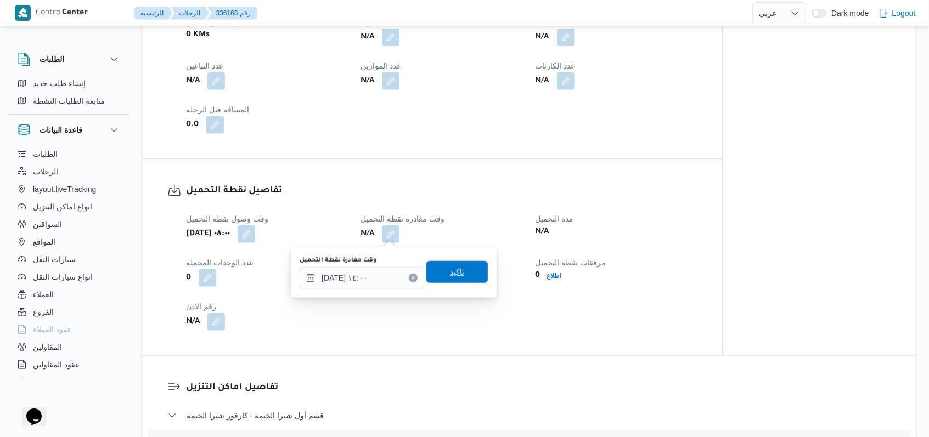
click at [458, 269] on span "تاكيد" at bounding box center [456, 272] width 61 height 22
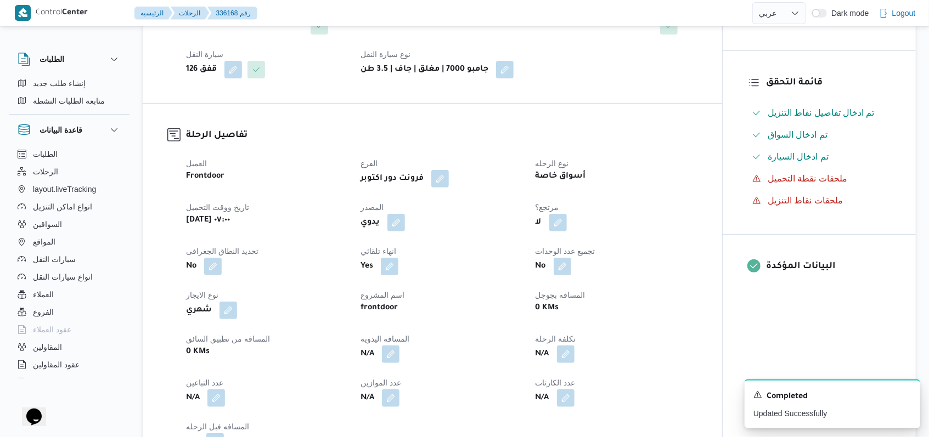
scroll to position [0, 0]
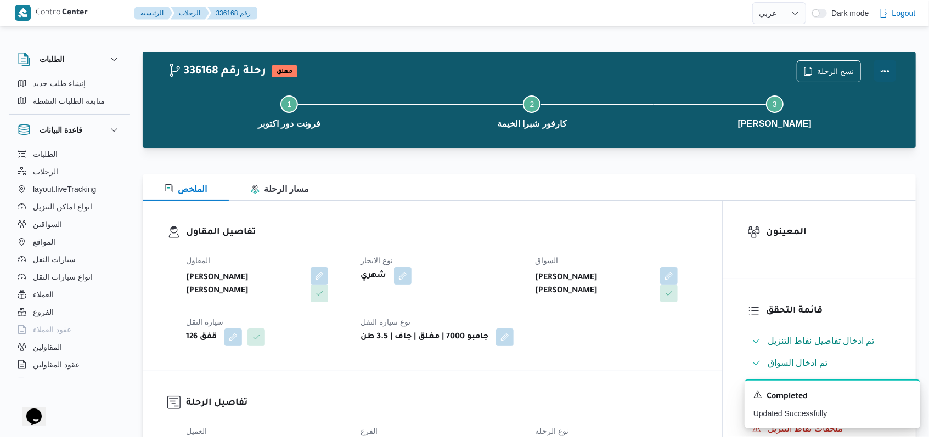
click at [886, 66] on button "Actions" at bounding box center [885, 71] width 22 height 22
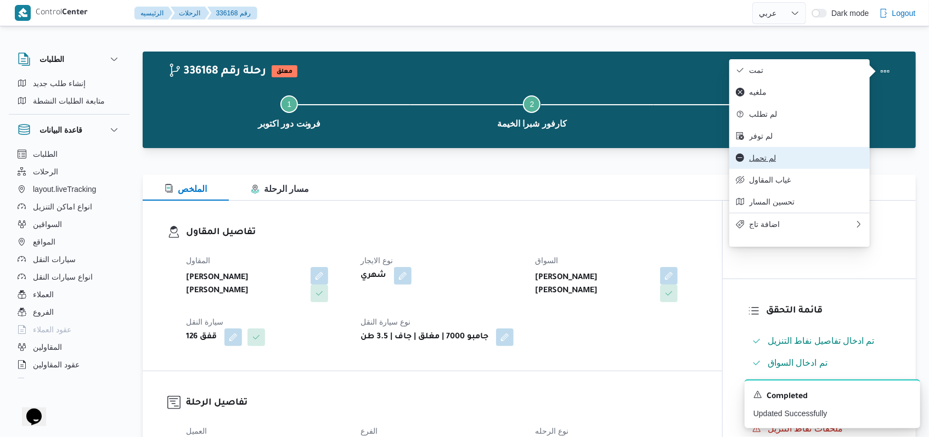
click at [773, 169] on button "لم تحمل" at bounding box center [799, 158] width 140 height 22
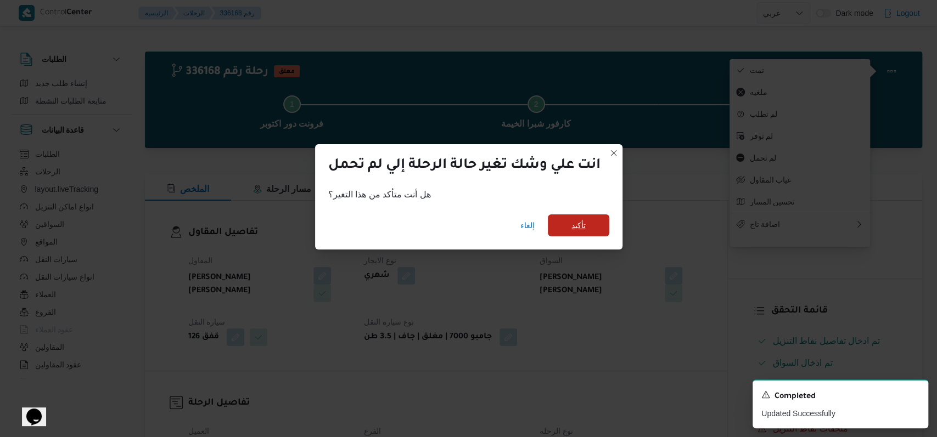
click at [591, 227] on span "تأكيد" at bounding box center [578, 226] width 61 height 22
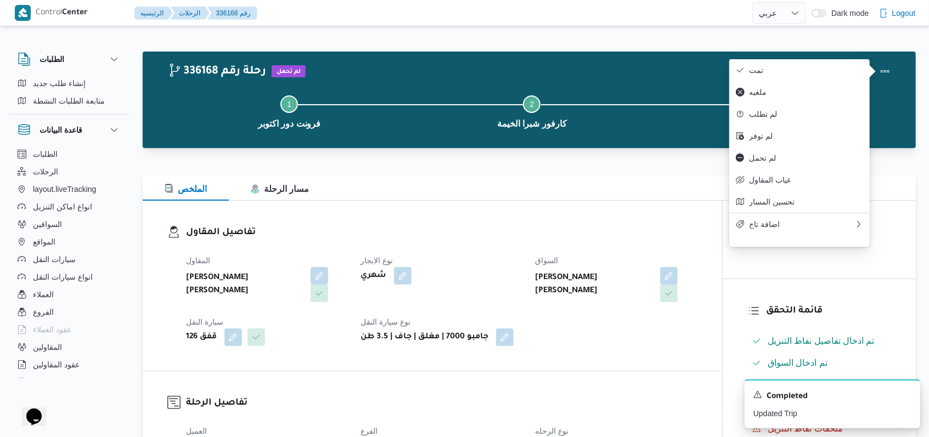
drag, startPoint x: 505, startPoint y: 274, endPoint x: 431, endPoint y: 253, distance: 76.4
click at [503, 273] on div "شهري" at bounding box center [441, 276] width 164 height 20
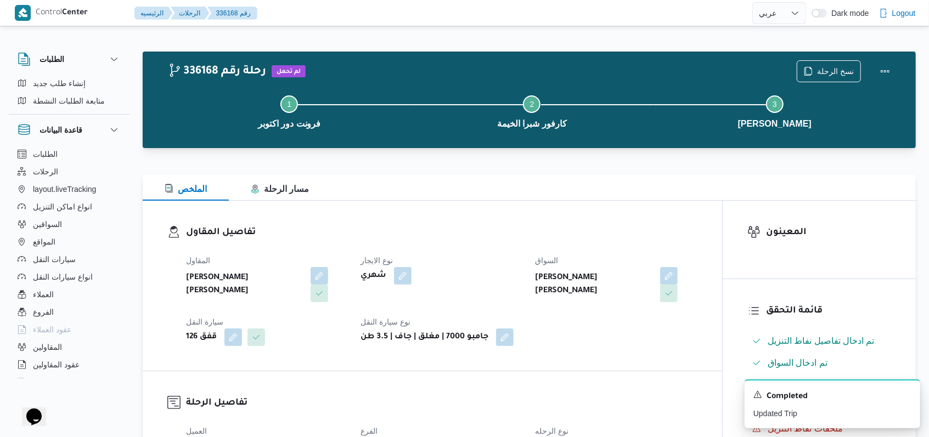
select select "ar"
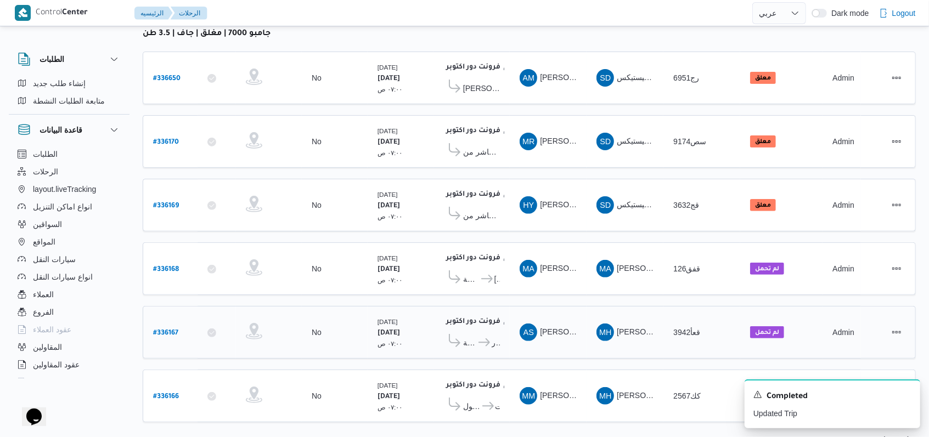
scroll to position [156, 0]
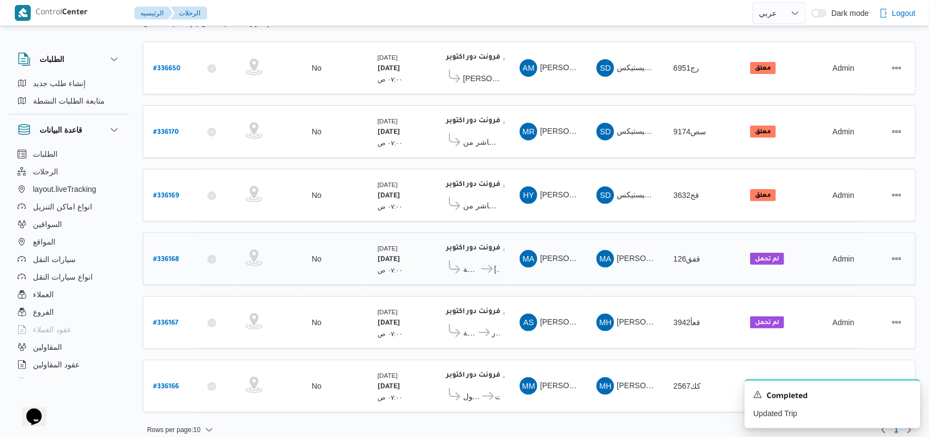
click at [161, 256] on b "# 336168" at bounding box center [166, 260] width 26 height 8
select select "ar"
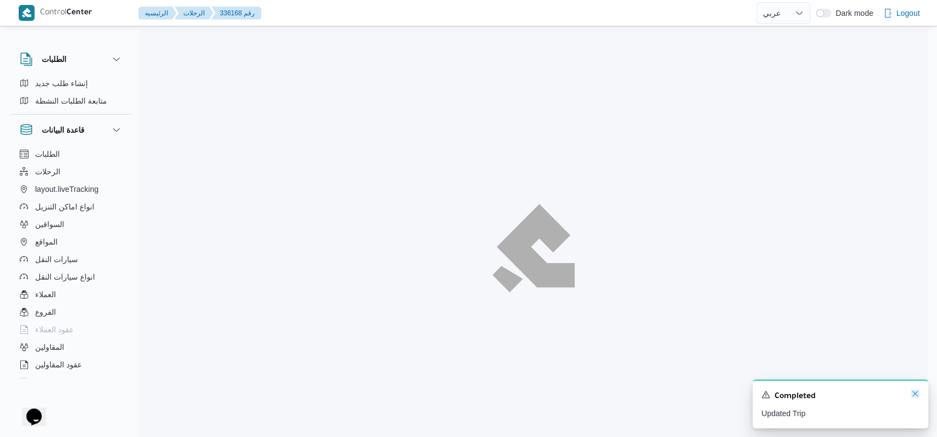
click at [917, 396] on icon "Dismiss toast" at bounding box center [914, 394] width 9 height 9
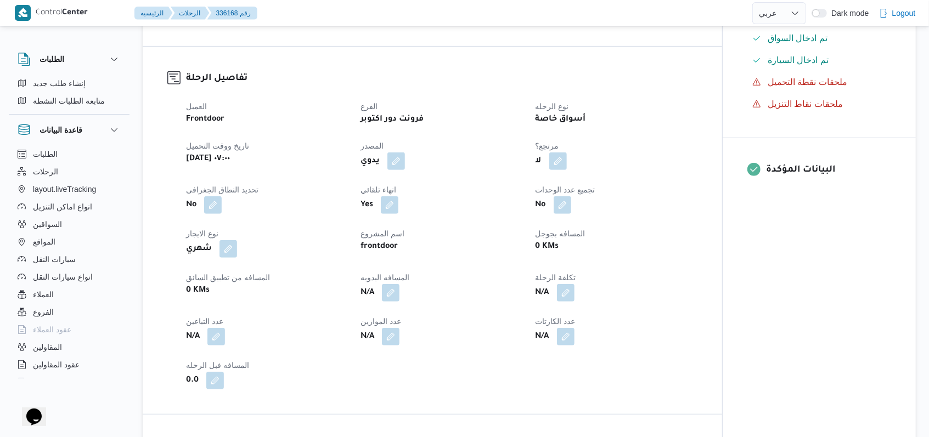
scroll to position [439, 0]
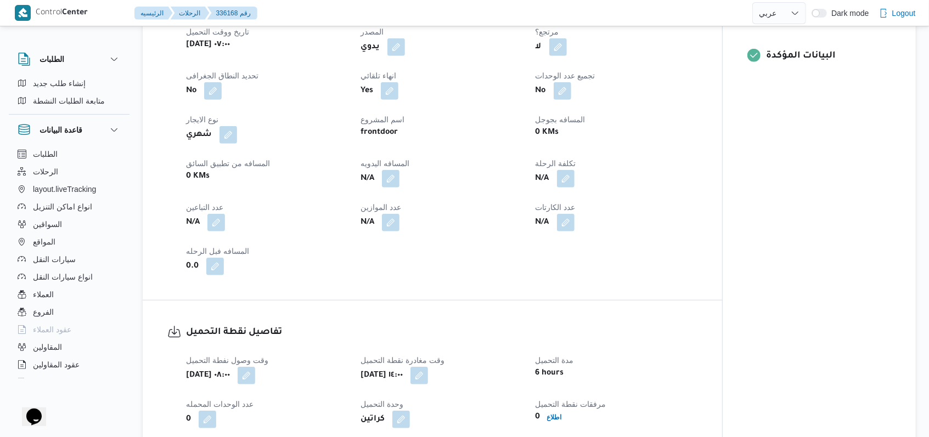
select select "ar"
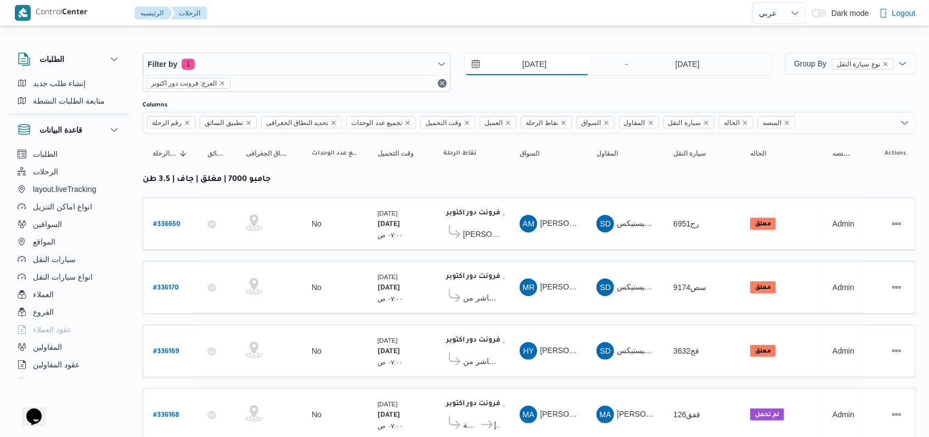
click at [537, 55] on input "9/9/2025" at bounding box center [527, 64] width 125 height 22
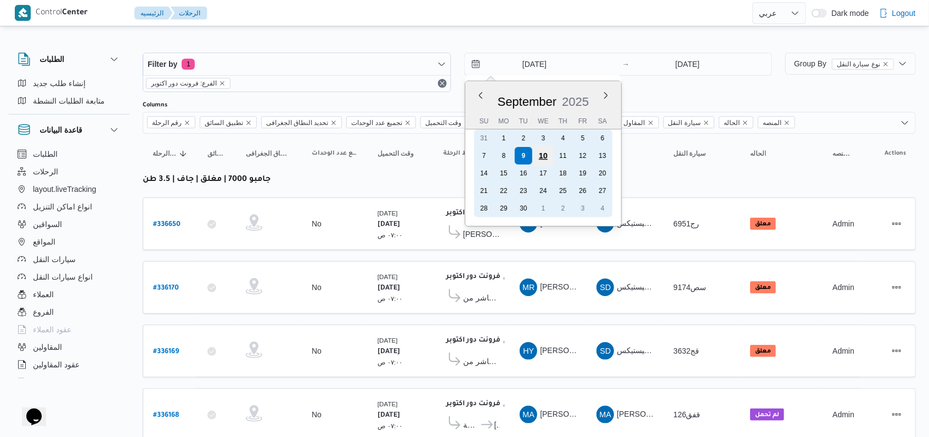
click at [543, 156] on div "10" at bounding box center [542, 155] width 21 height 21
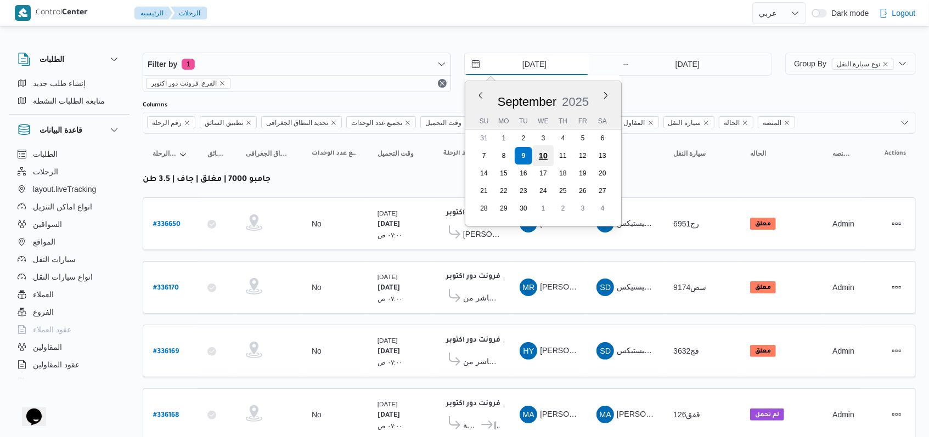
type input "10/9/2025"
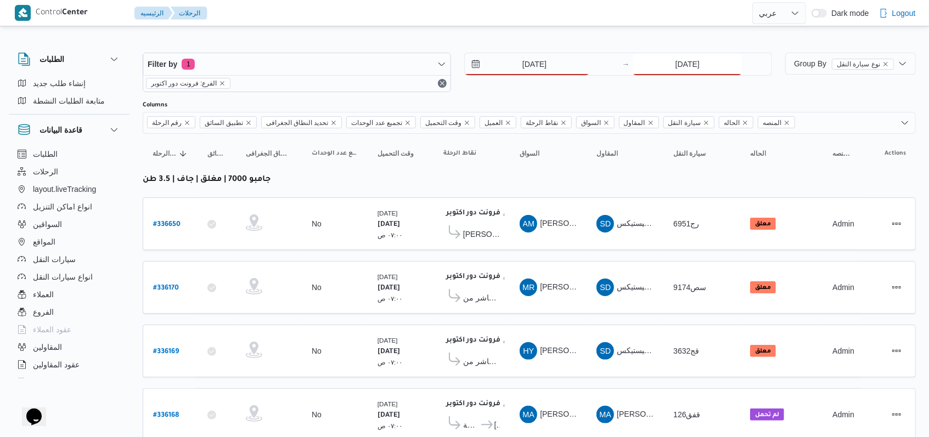
click at [681, 59] on input "9/9/2025" at bounding box center [687, 64] width 109 height 22
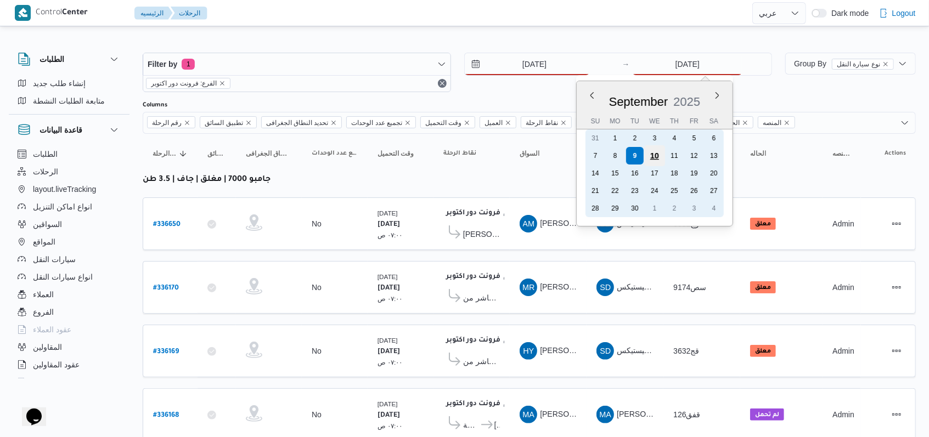
click at [651, 159] on div "10" at bounding box center [654, 155] width 21 height 21
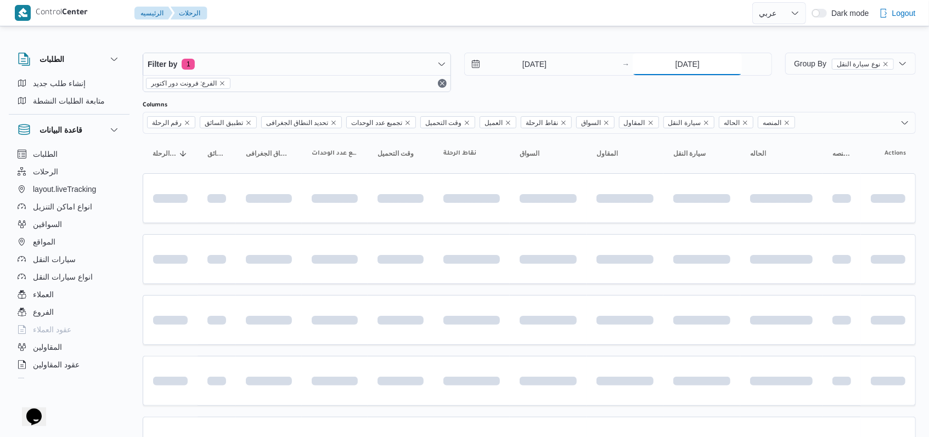
type input "10/9/2025"
click at [483, 96] on div "Filter by 1 الفرع: فرونت دور اكتوبر 10/9/2025 → 10/9/2025" at bounding box center [457, 72] width 643 height 53
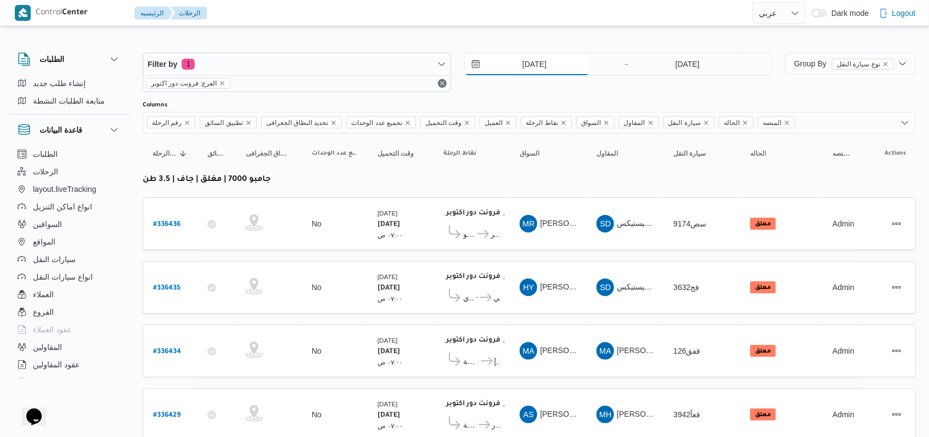
click at [543, 66] on input "10/9/2025" at bounding box center [527, 64] width 125 height 22
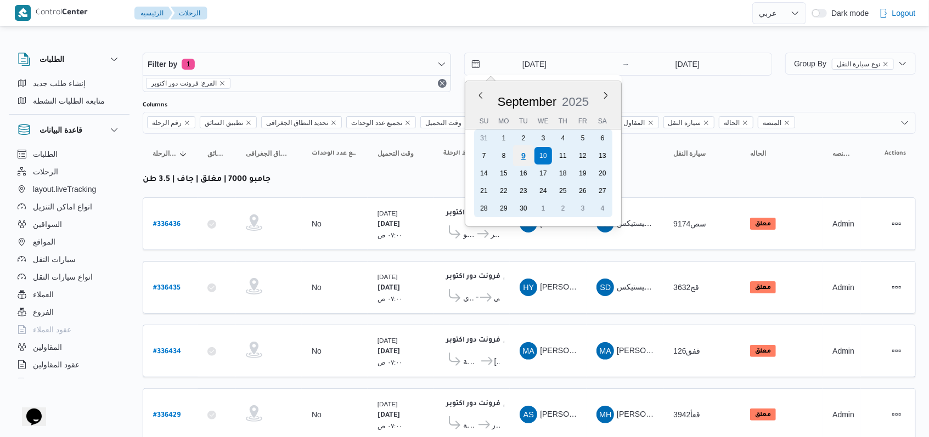
click at [525, 153] on div "9" at bounding box center [523, 155] width 21 height 21
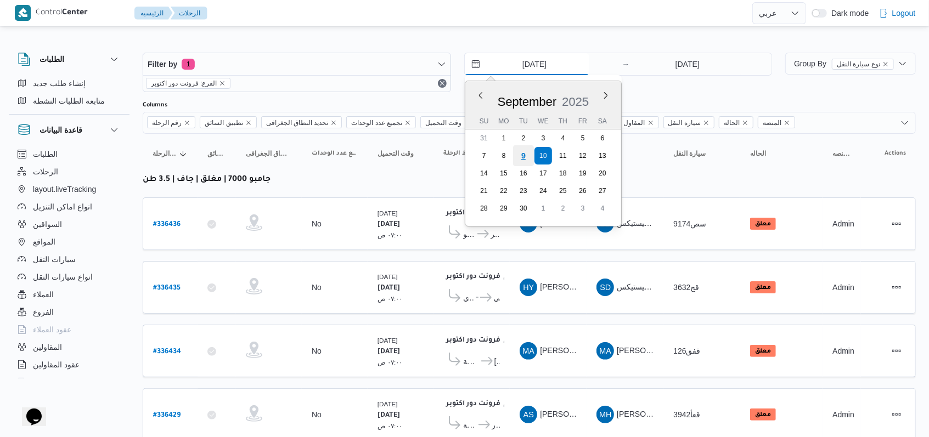
type input "9/9/2025"
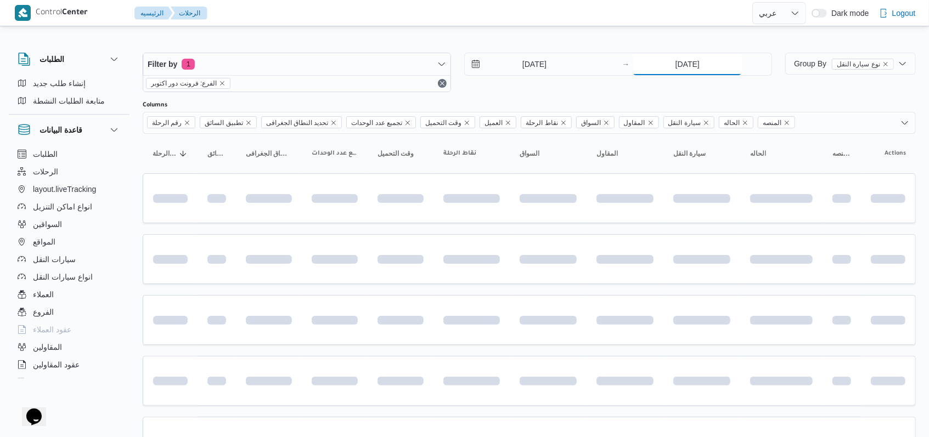
click at [650, 60] on input "10/9/2025" at bounding box center [687, 64] width 109 height 22
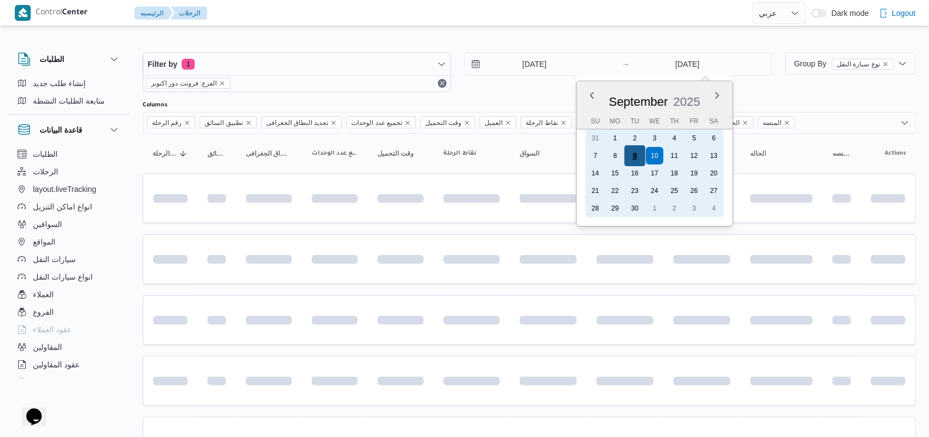
click at [633, 157] on div "9" at bounding box center [635, 155] width 21 height 21
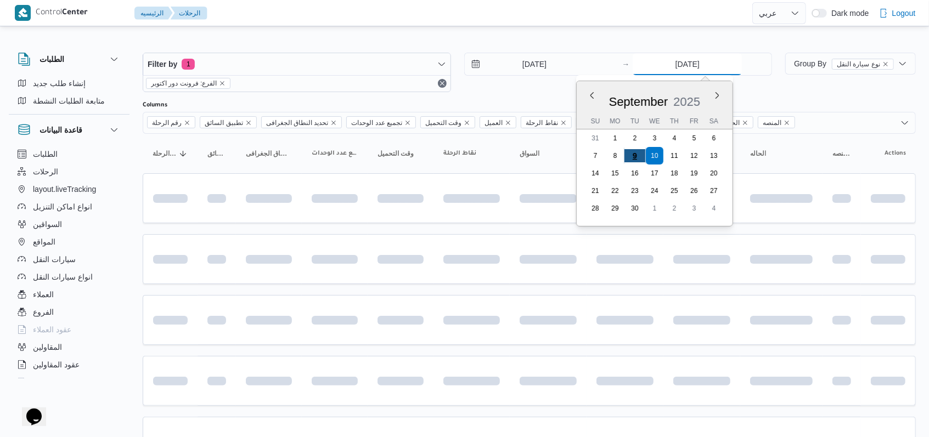
type input "9/9/2025"
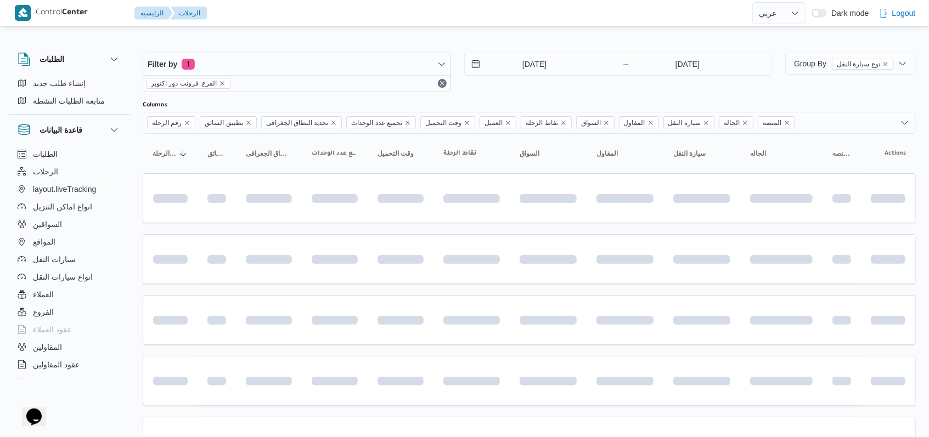
click at [527, 98] on div "Filter by 1 الفرع: فرونت دور اكتوبر 9/9/2025 → 9/9/2025" at bounding box center [457, 72] width 643 height 53
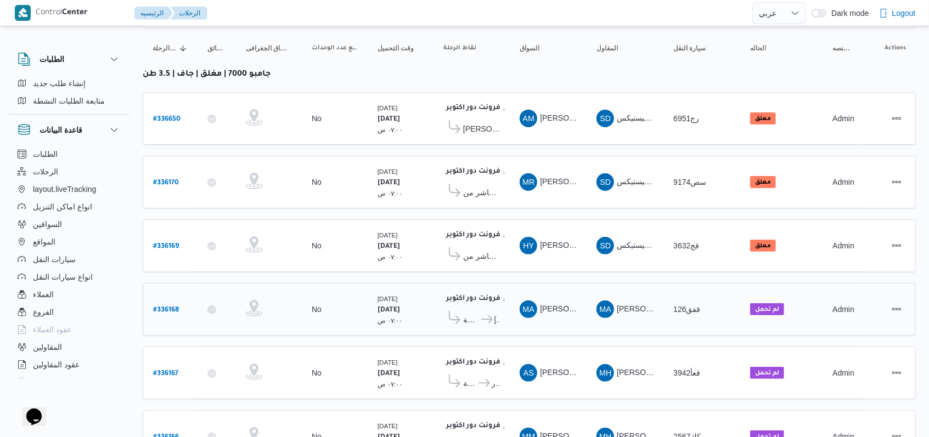
scroll to position [83, 0]
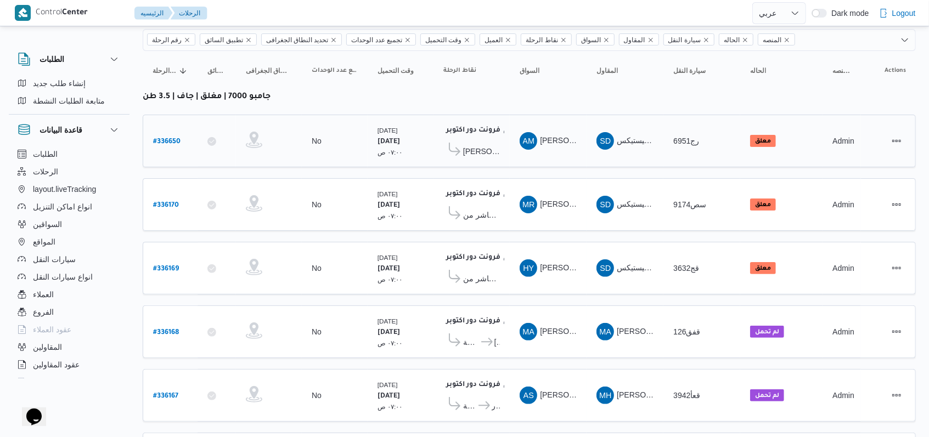
click at [171, 139] on b "# 336650" at bounding box center [166, 142] width 27 height 8
select select "ar"
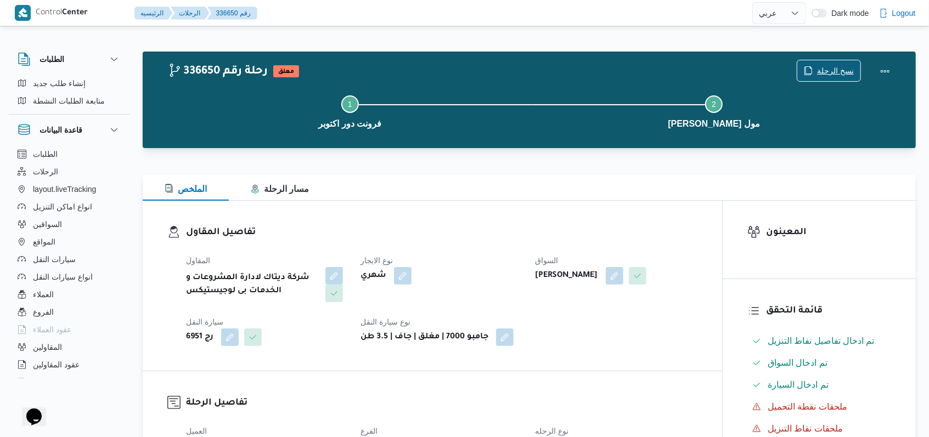
click at [837, 70] on span "نسخ الرحلة" at bounding box center [835, 70] width 37 height 13
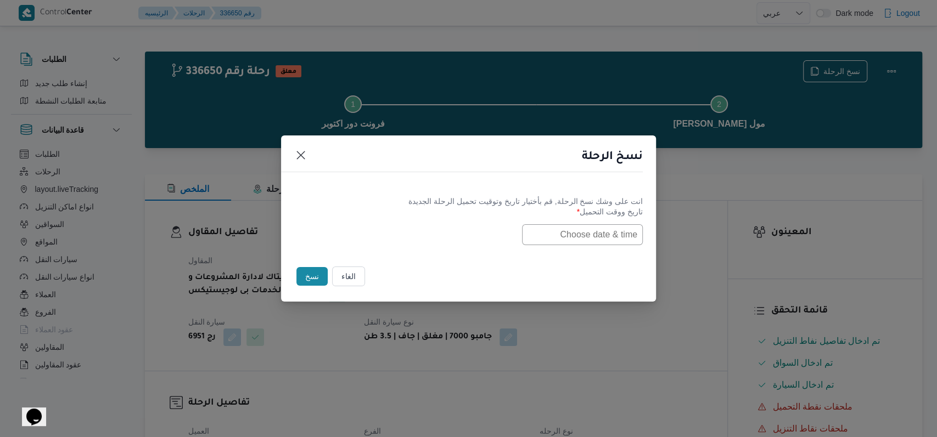
click at [342, 275] on button "الغاء" at bounding box center [348, 277] width 33 height 20
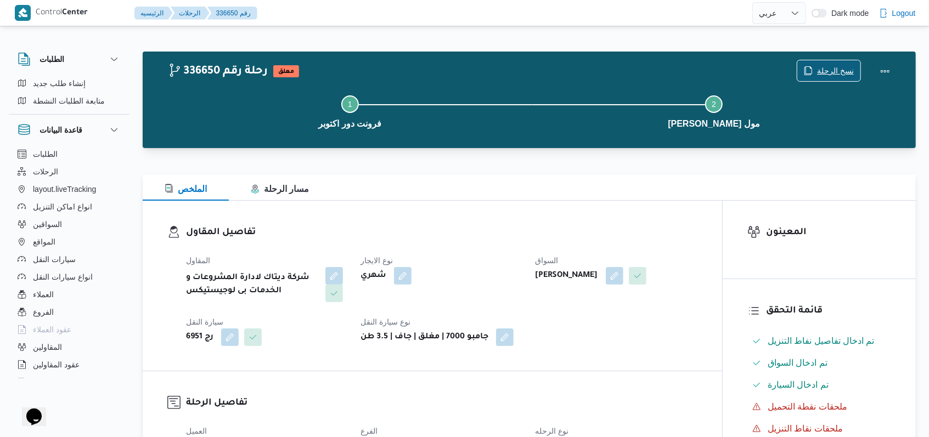
click at [833, 65] on span "نسخ الرحلة" at bounding box center [835, 70] width 37 height 13
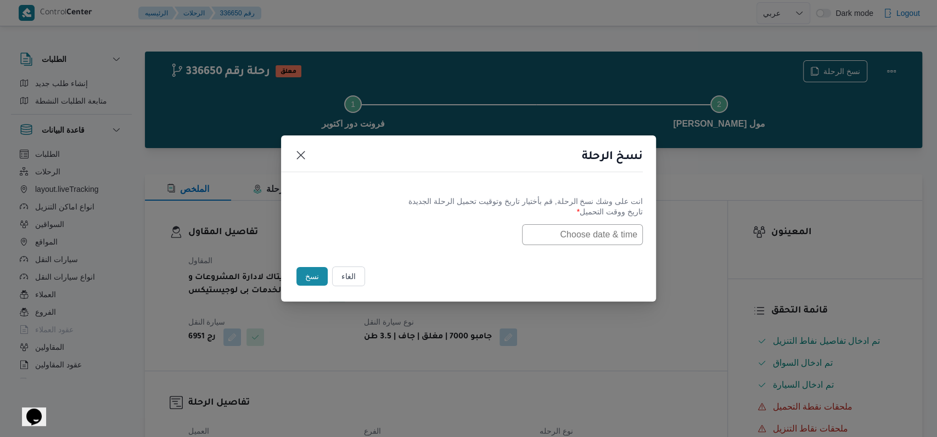
click at [606, 224] on input "text" at bounding box center [582, 234] width 121 height 21
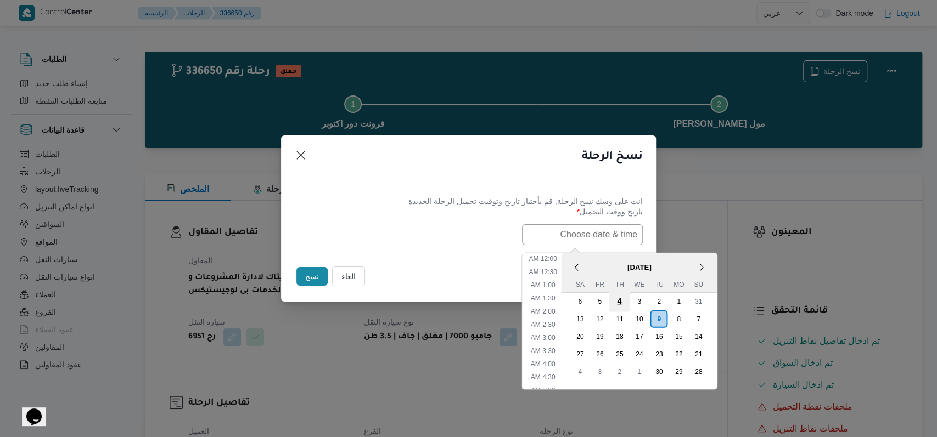
scroll to position [373, 0]
click at [640, 314] on div "10" at bounding box center [638, 318] width 21 height 21
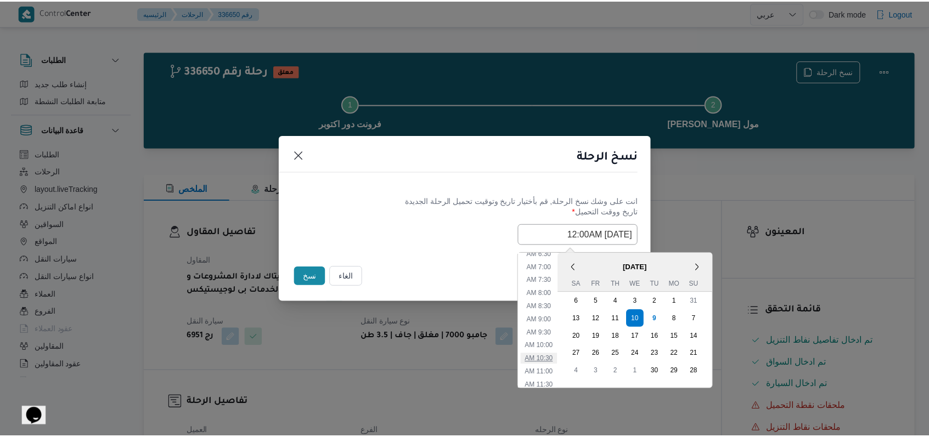
scroll to position [153, 0]
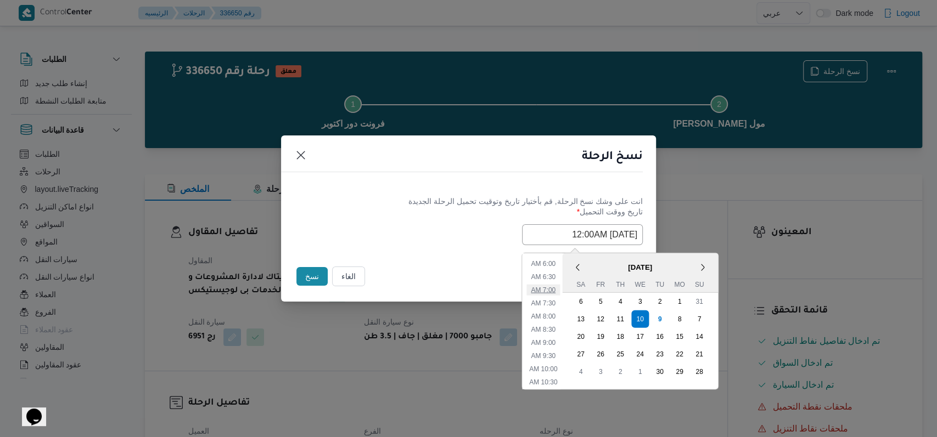
click at [559, 288] on li "7:00 AM" at bounding box center [542, 289] width 33 height 11
type input "10/09/2025 7:00AM"
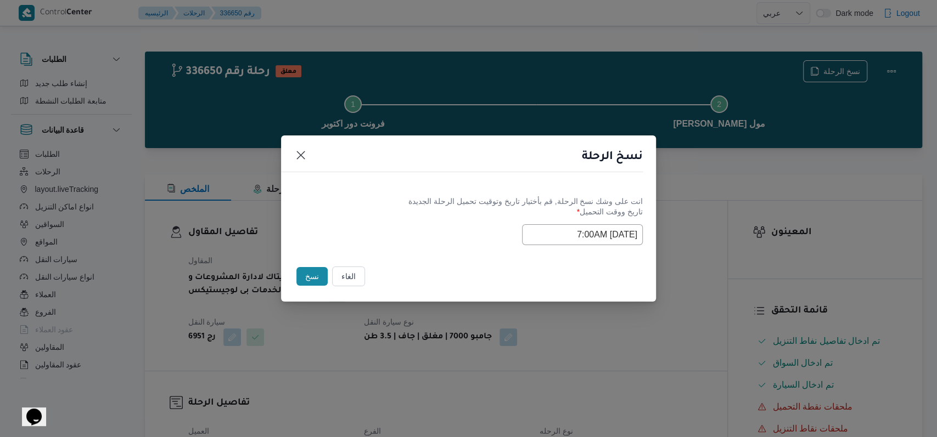
drag, startPoint x: 472, startPoint y: 248, endPoint x: 435, endPoint y: 240, distance: 38.1
click at [471, 248] on div "انت على وشك نسخ الرحلة, قم بأختيار تاريخ وتوقيت تحميل الرحلة الجديدة تاريخ ووقت…" at bounding box center [468, 220] width 375 height 70
click at [313, 273] on button "نسخ" at bounding box center [311, 276] width 31 height 19
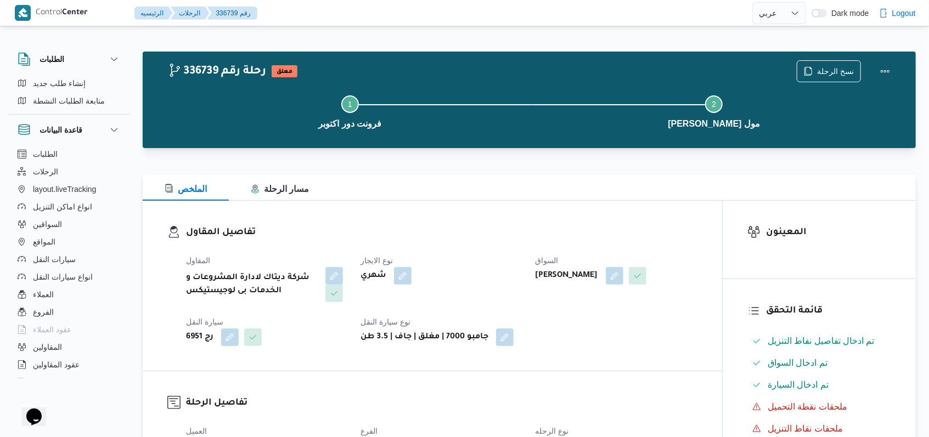
select select "ar"
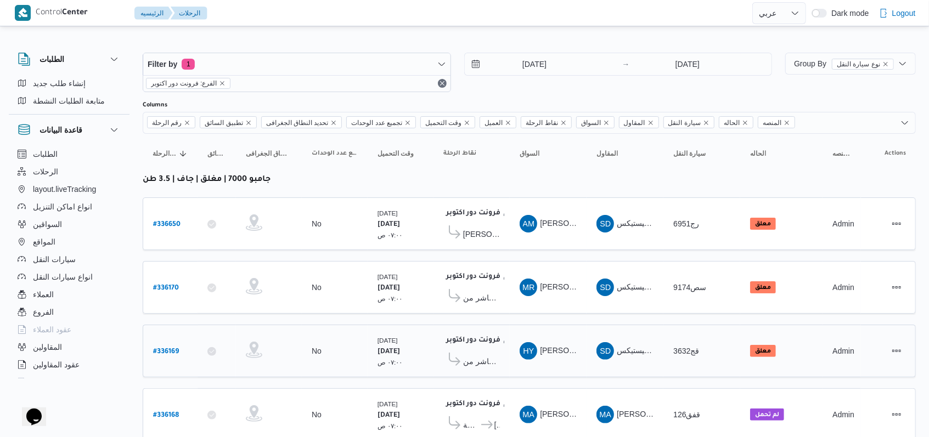
click at [529, 75] on div "9/9/2025 → 9/9/2025" at bounding box center [618, 64] width 308 height 23
click at [529, 70] on input "9/9/2025" at bounding box center [527, 64] width 125 height 22
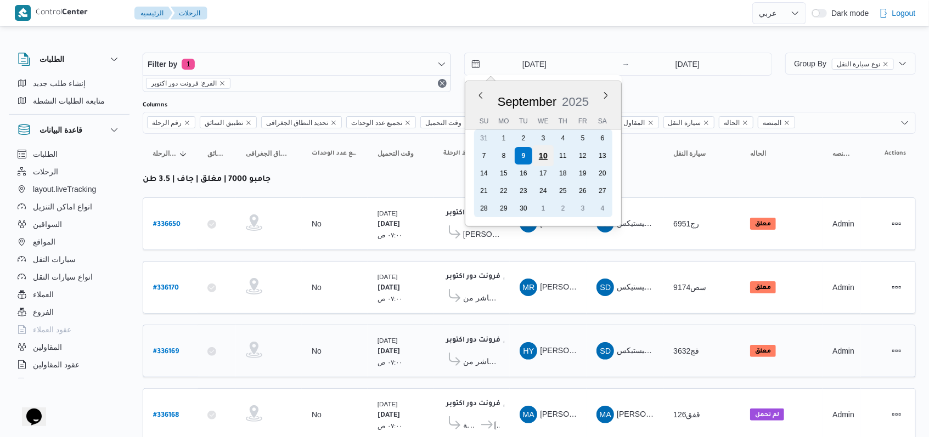
click at [539, 153] on div "10" at bounding box center [542, 155] width 21 height 21
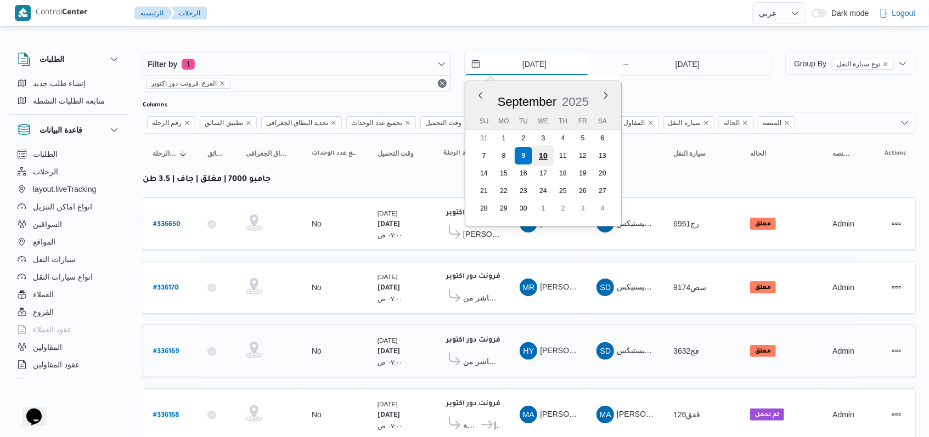
type input "10/9/2025"
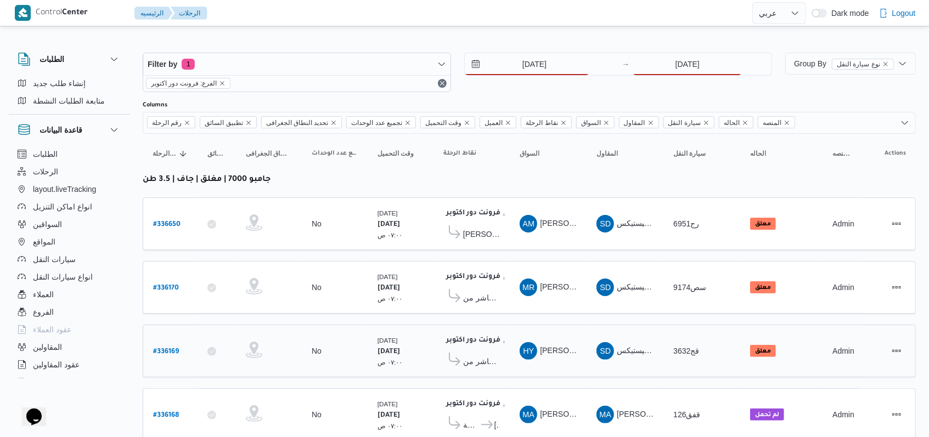
click at [664, 80] on div "10/9/2025 → 9/9/2025" at bounding box center [618, 73] width 308 height 40
click at [672, 71] on input "9/9/2025" at bounding box center [687, 64] width 109 height 22
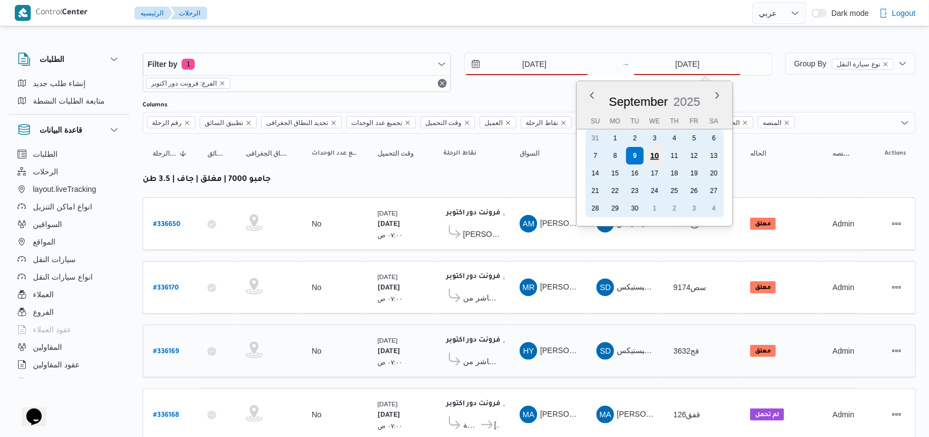
click at [658, 160] on div "10" at bounding box center [654, 155] width 21 height 21
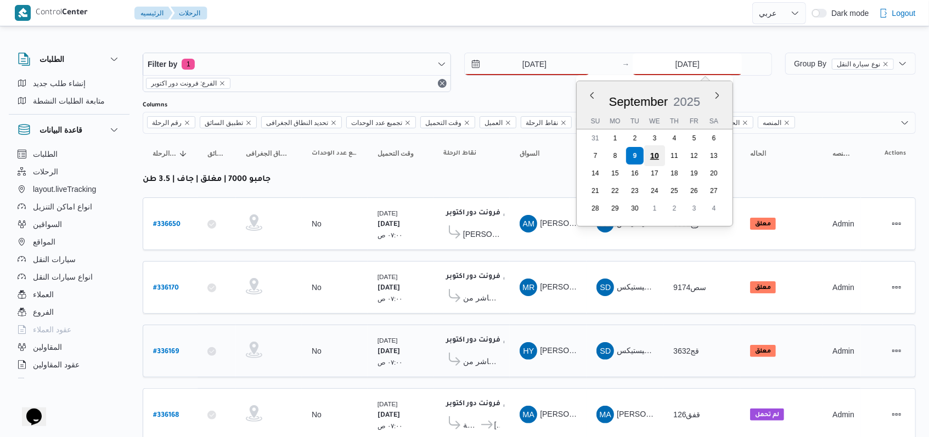
type input "10/9/2025"
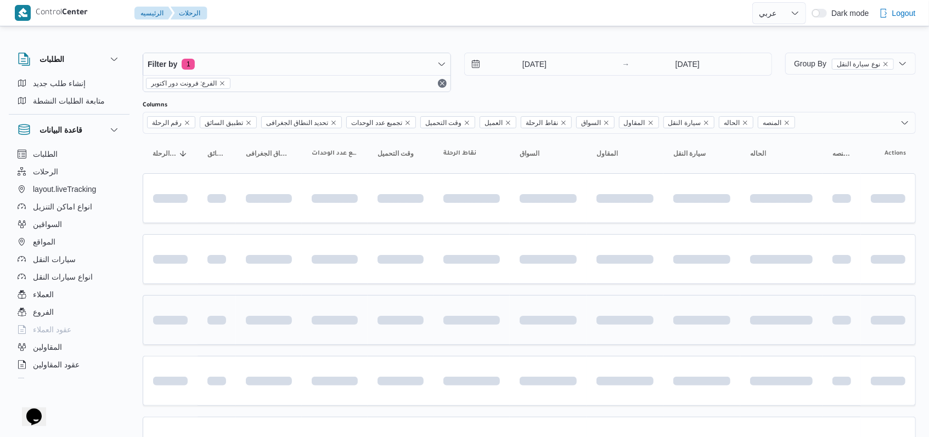
click at [558, 96] on div "Filter by 1 الفرع: فرونت دور اكتوبر 10/9/2025 → 10/9/2025" at bounding box center [457, 72] width 643 height 53
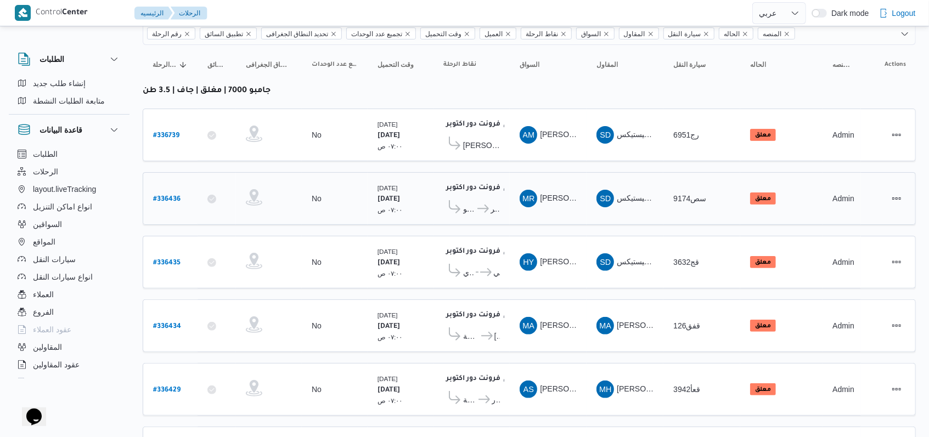
scroll to position [156, 0]
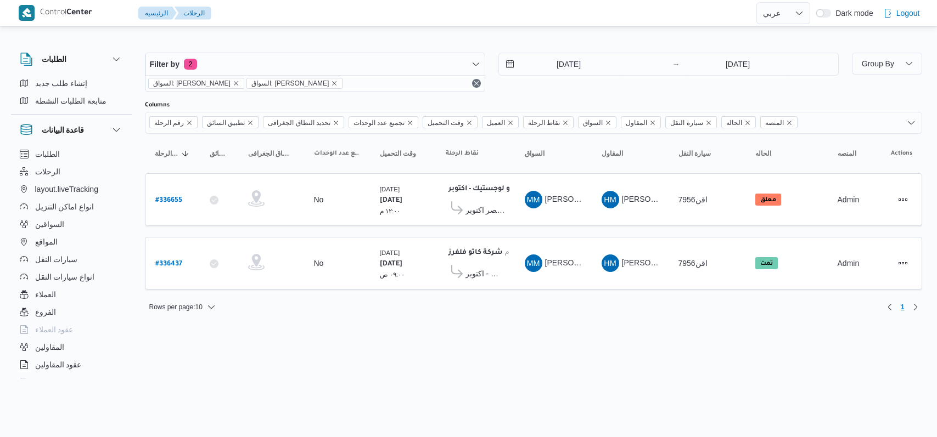
select select "ar"
click at [167, 197] on b "# 336655" at bounding box center [168, 201] width 27 height 8
select select "ar"
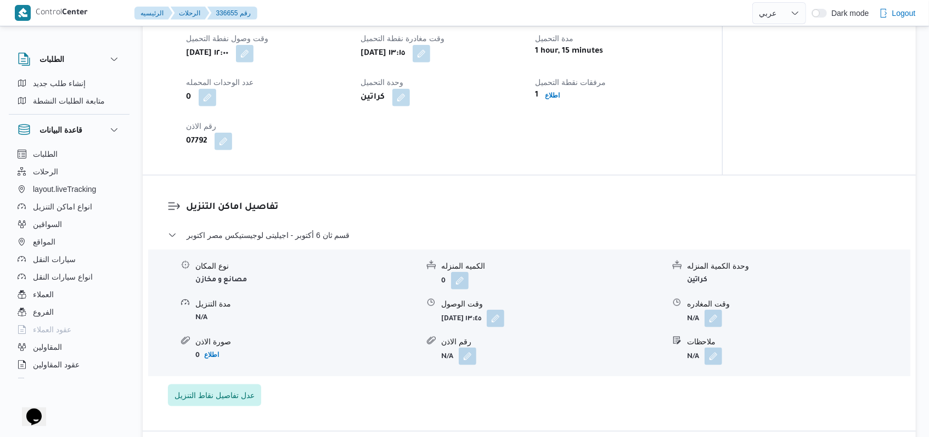
scroll to position [805, 0]
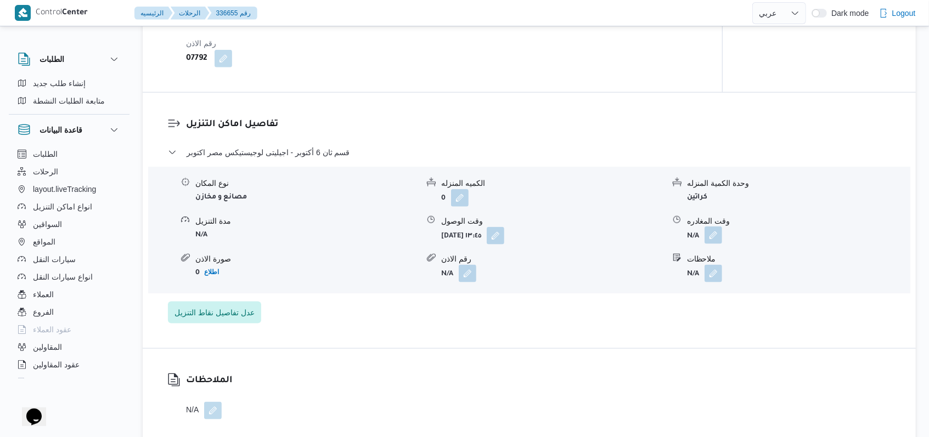
click at [711, 227] on button "button" at bounding box center [714, 236] width 18 height 18
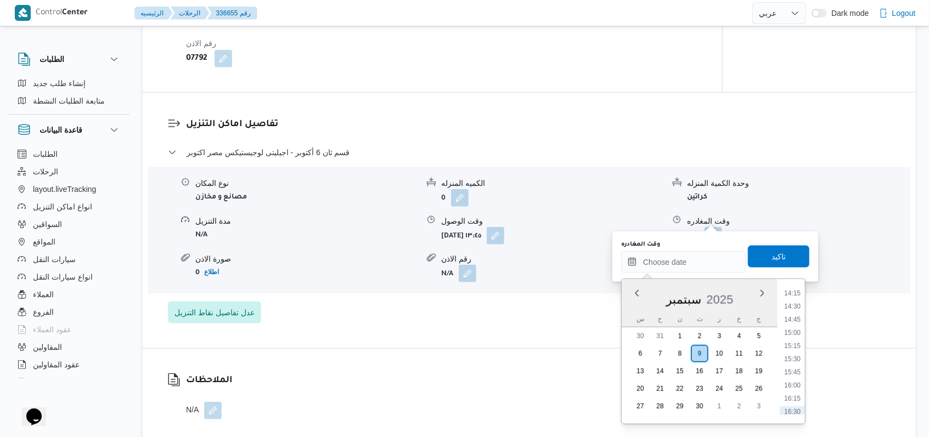
scroll to position [729, 0]
click at [797, 355] on li "15:00" at bounding box center [792, 354] width 25 height 11
type input "٠٩/٠٩/٢٠٢٥ ١٥:٠٠"
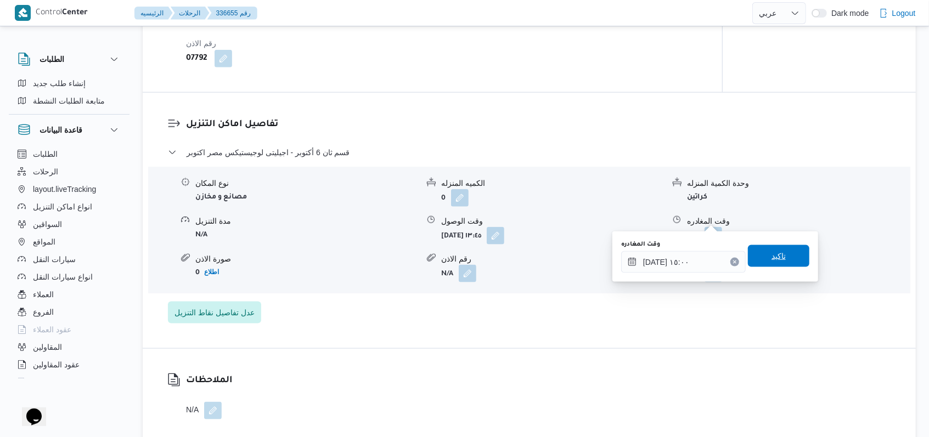
click at [786, 261] on span "تاكيد" at bounding box center [778, 256] width 61 height 22
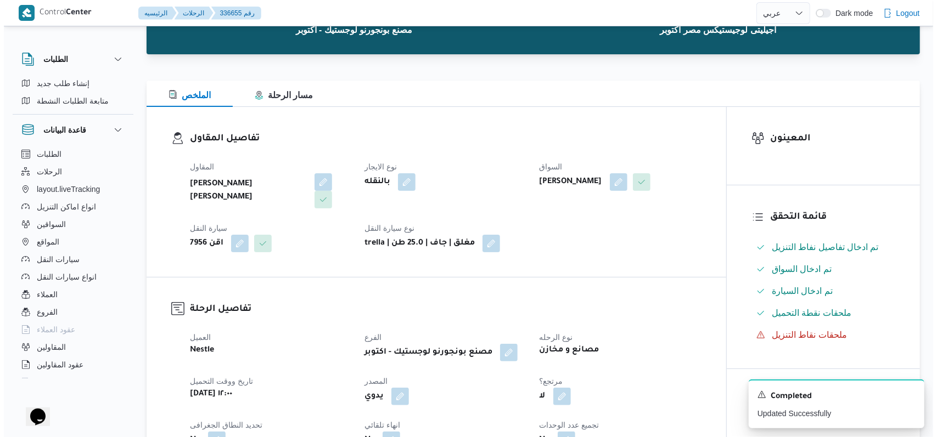
scroll to position [0, 0]
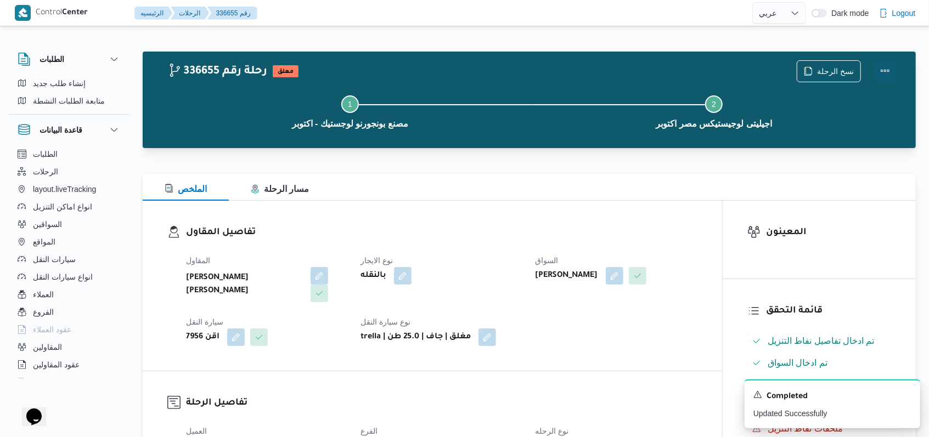
click at [887, 69] on button "Actions" at bounding box center [885, 71] width 22 height 22
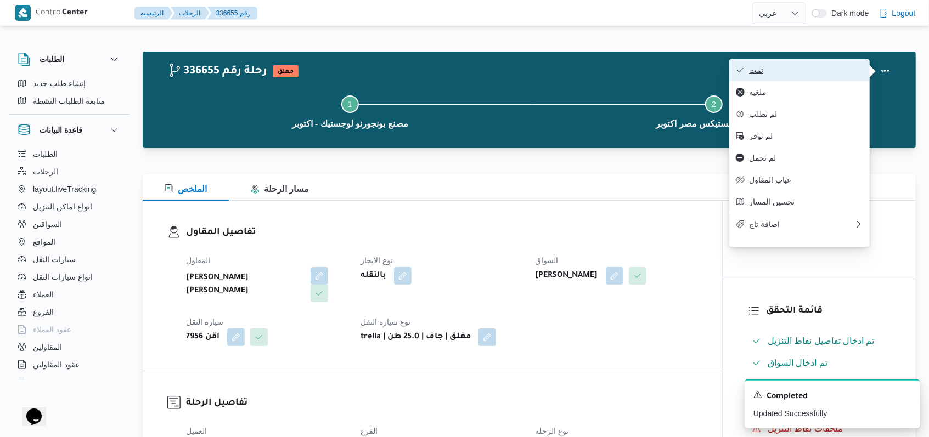
click at [779, 68] on span "تمت" at bounding box center [806, 70] width 114 height 9
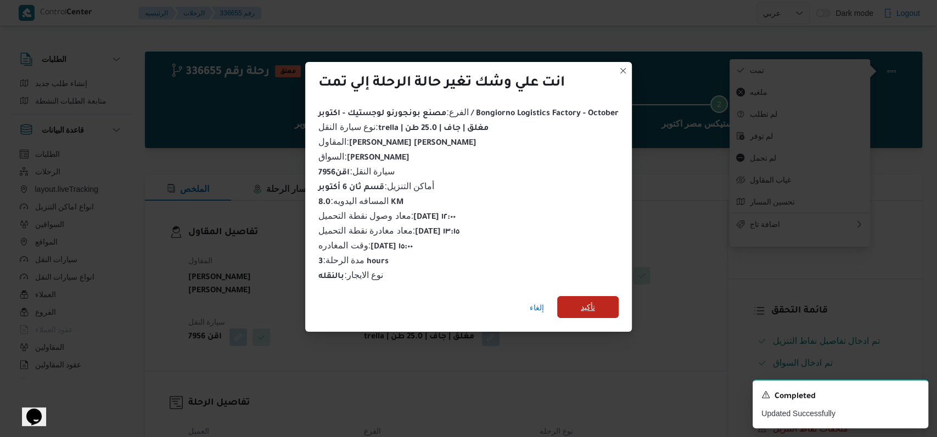
click at [599, 300] on span "تأكيد" at bounding box center [587, 307] width 61 height 22
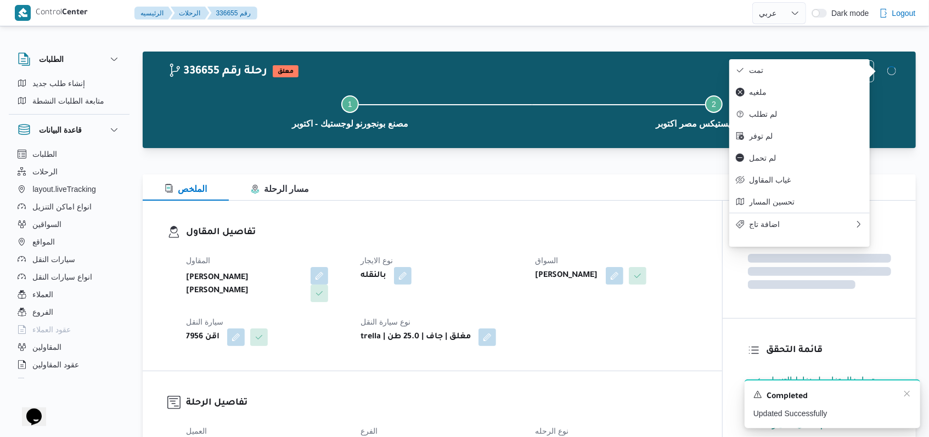
click at [659, 327] on div "المقاول هانى مجدى رئيس احمد نوع الايجار بالنقله السواق محمد مروان دياب سيارة ال…" at bounding box center [441, 300] width 525 height 105
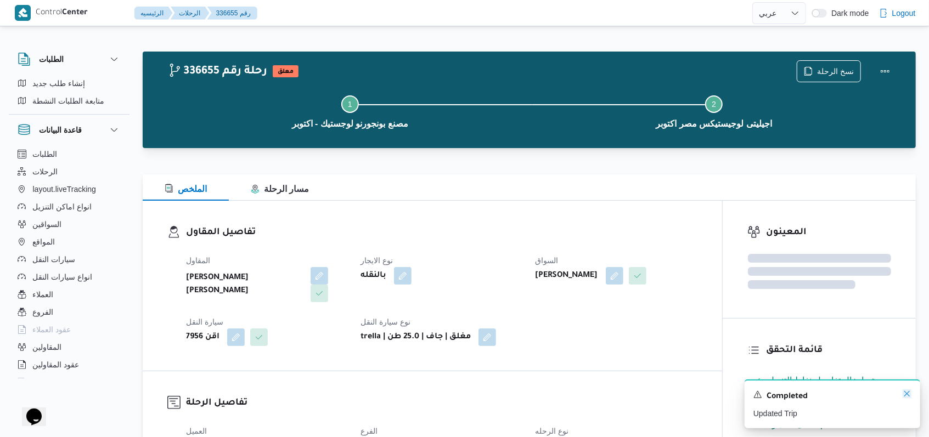
click at [907, 398] on icon "Dismiss toast" at bounding box center [907, 394] width 9 height 9
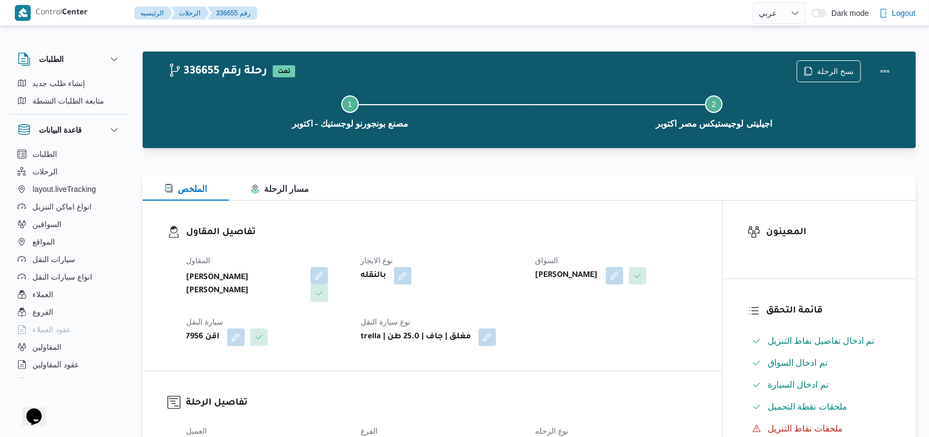
click at [639, 396] on h3 "تفاصيل الرحلة" at bounding box center [441, 403] width 511 height 15
select select "ar"
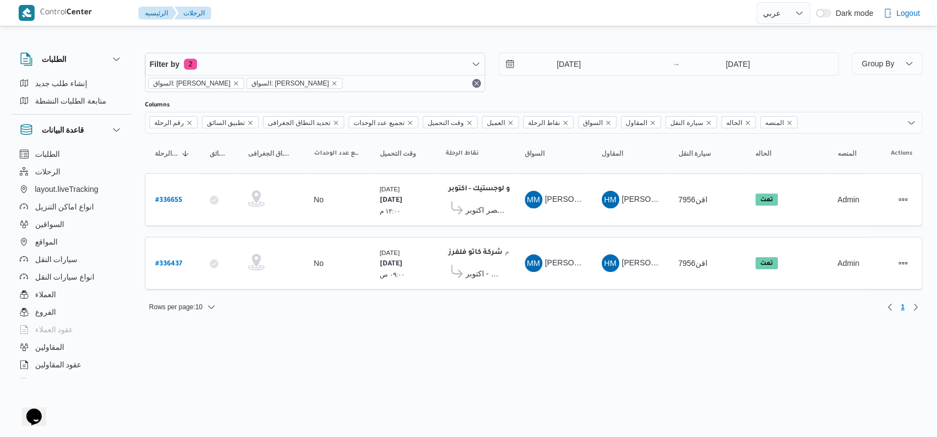
click at [553, 53] on div "9/9/2025 → 9/9/2025" at bounding box center [668, 64] width 340 height 23
click at [559, 59] on input "9/9/2025" at bounding box center [561, 64] width 125 height 22
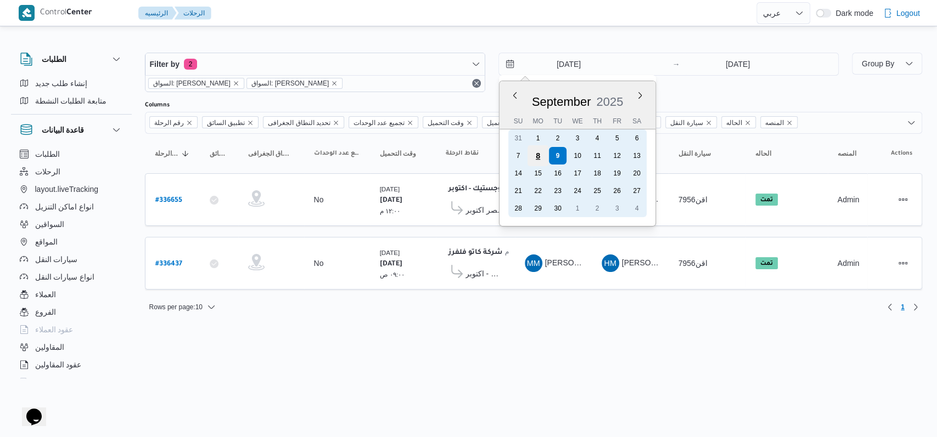
click at [543, 162] on div "8" at bounding box center [537, 155] width 21 height 21
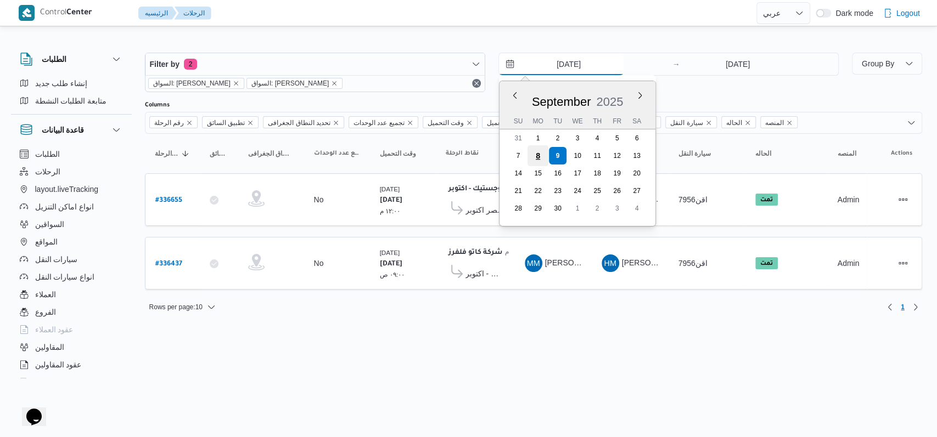
type input "[DATE]"
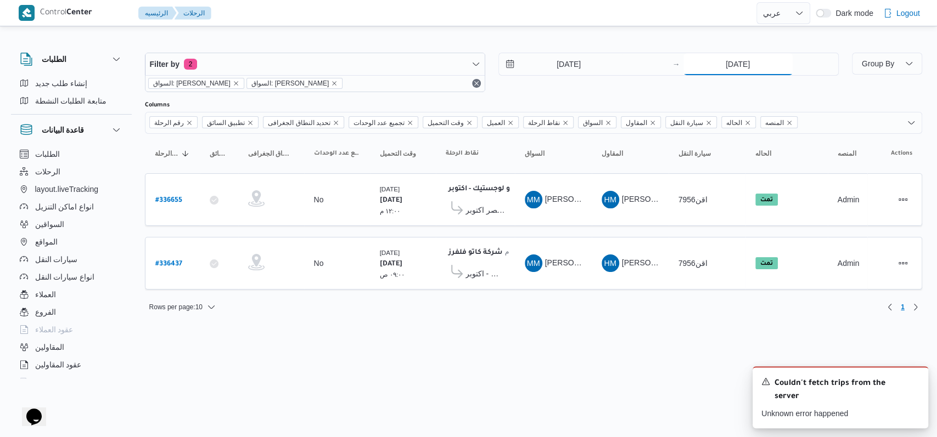
click at [716, 64] on input "9/9/2025" at bounding box center [737, 64] width 109 height 22
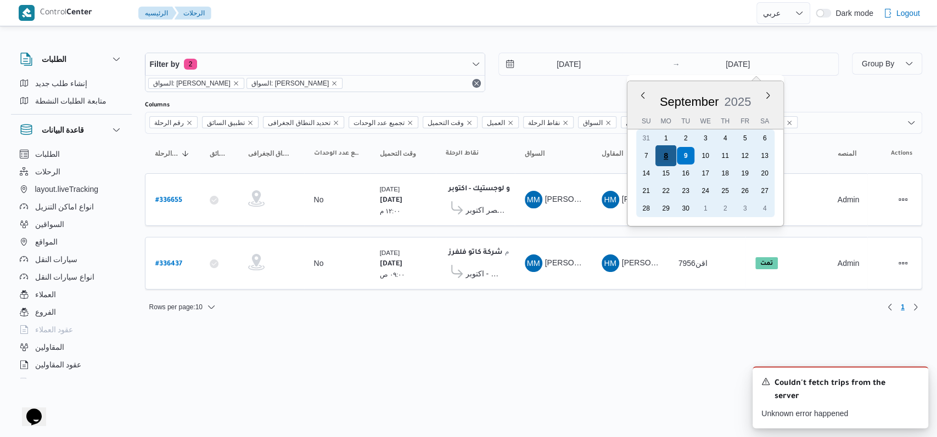
click at [659, 160] on div "8" at bounding box center [665, 155] width 21 height 21
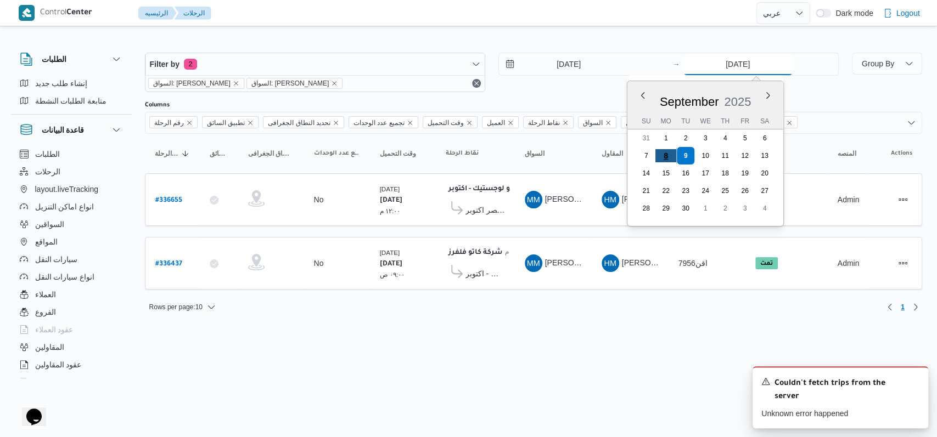
type input "[DATE]"
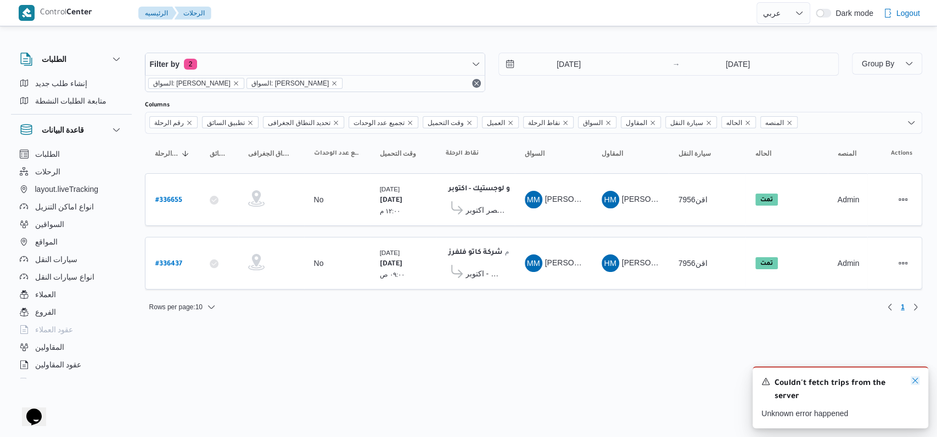
click at [915, 381] on icon "Dismiss toast" at bounding box center [914, 380] width 9 height 9
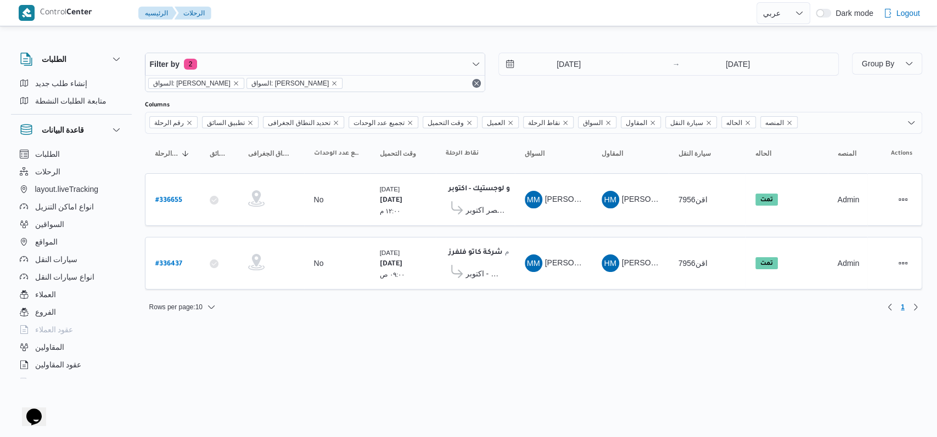
click at [644, 339] on html "Control Center الرئيسيه الرحلات English عربي Dark mode Logout الطلبات إنشاء طلب…" at bounding box center [468, 218] width 937 height 437
click at [442, 391] on html "Control Center الرئيسيه الرحلات English عربي Dark mode Logout الطلبات إنشاء طلب…" at bounding box center [468, 218] width 937 height 437
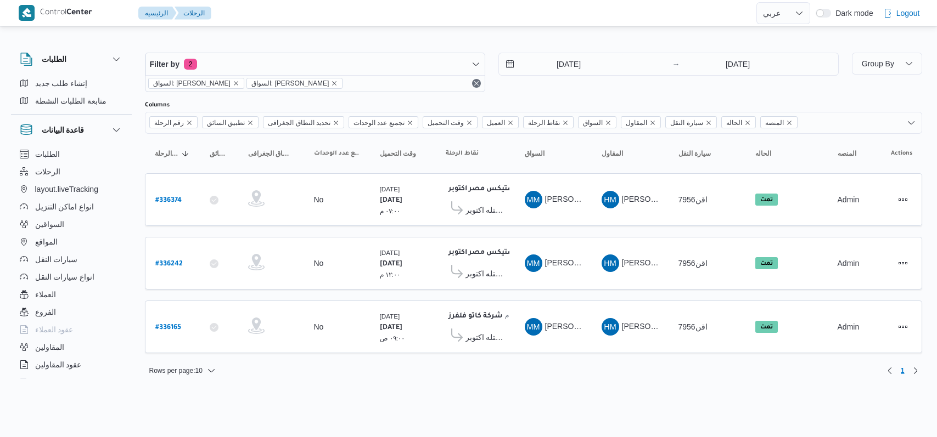
select select "ar"
